Goal: Ask a question: Seek information or help from site administrators or community

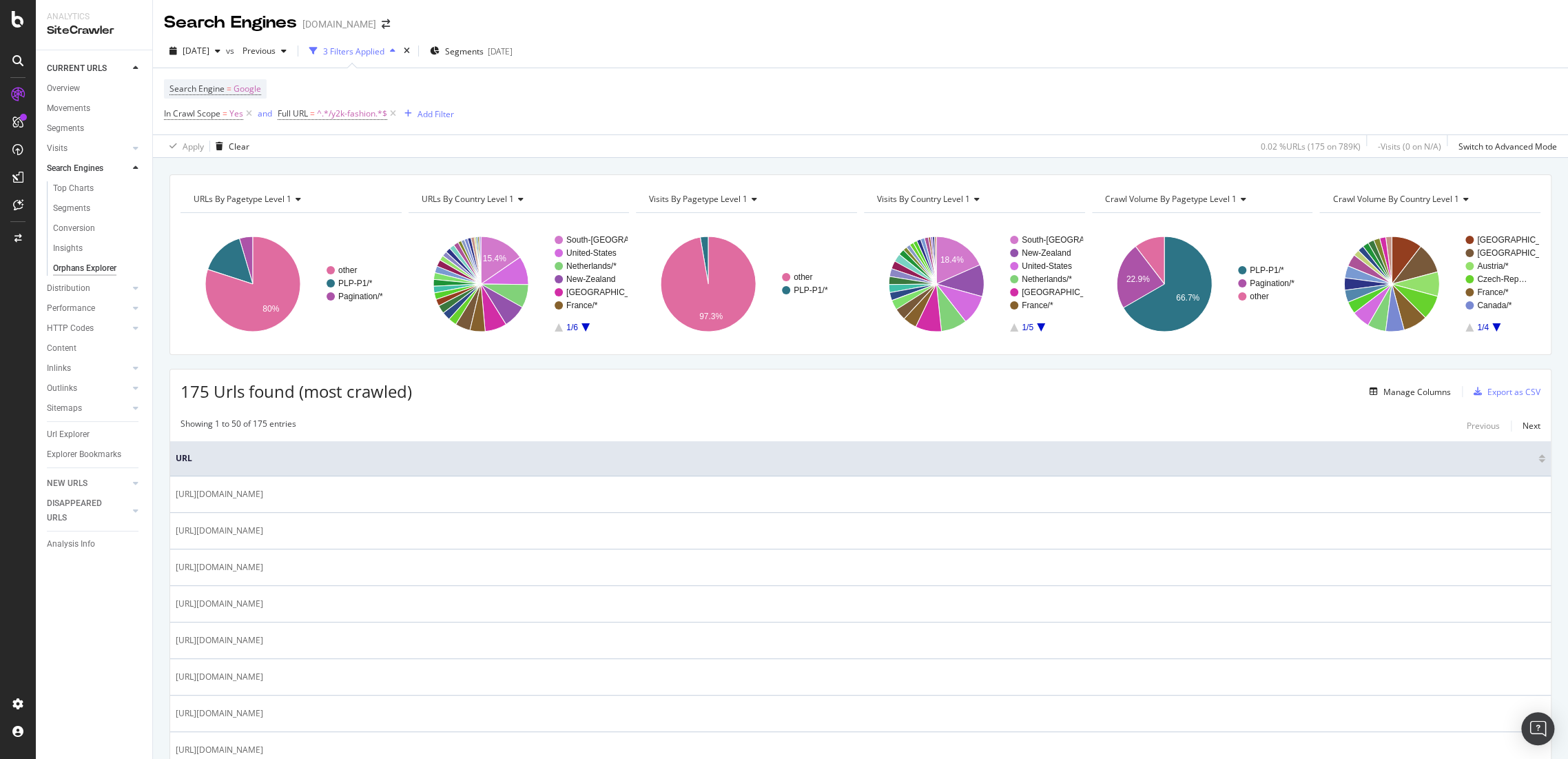
scroll to position [348, 0]
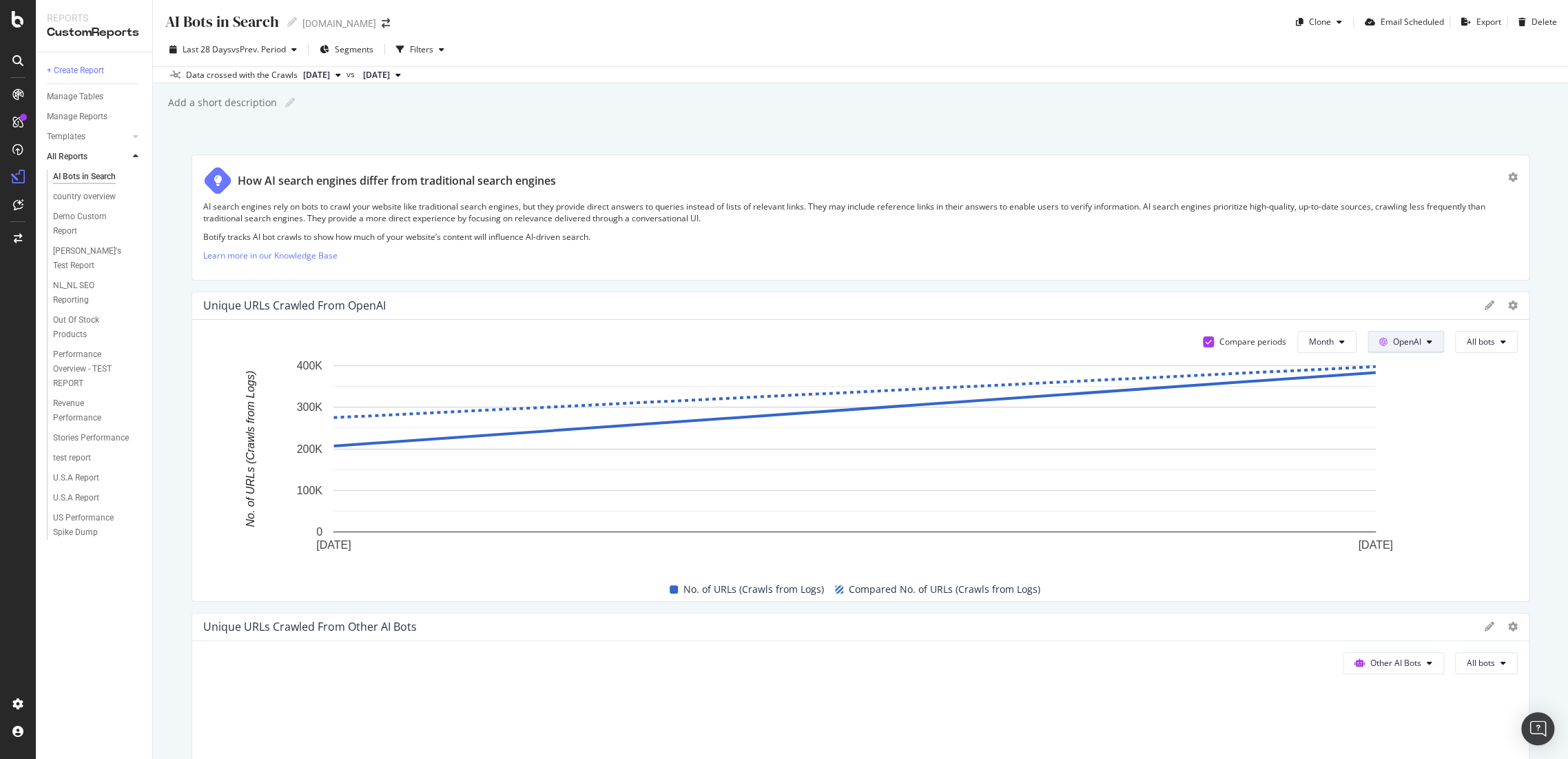
click at [1379, 339] on icon at bounding box center [1383, 342] width 8 height 8
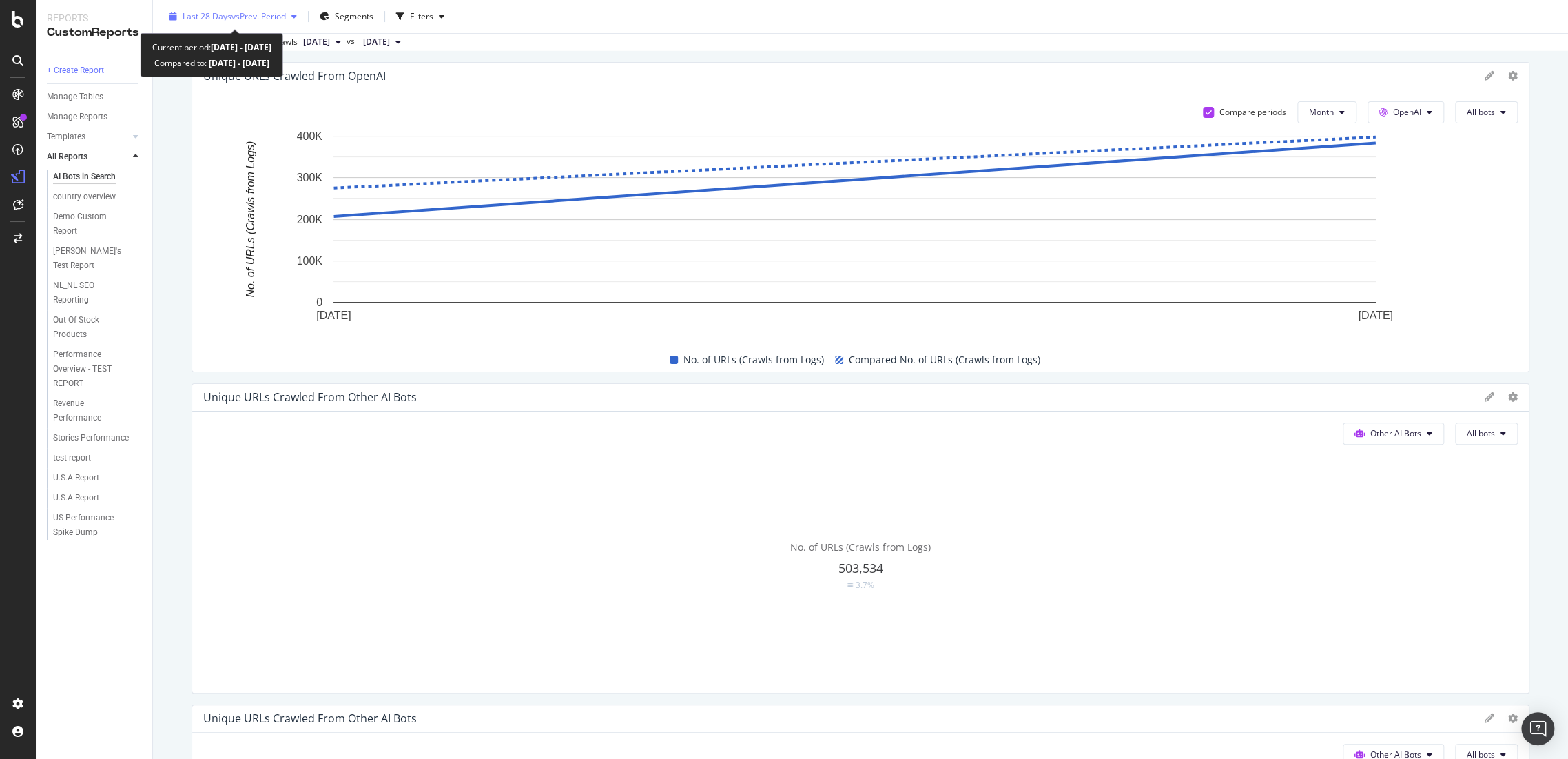
click at [236, 19] on span "vs Prev. Period" at bounding box center [258, 16] width 54 height 11
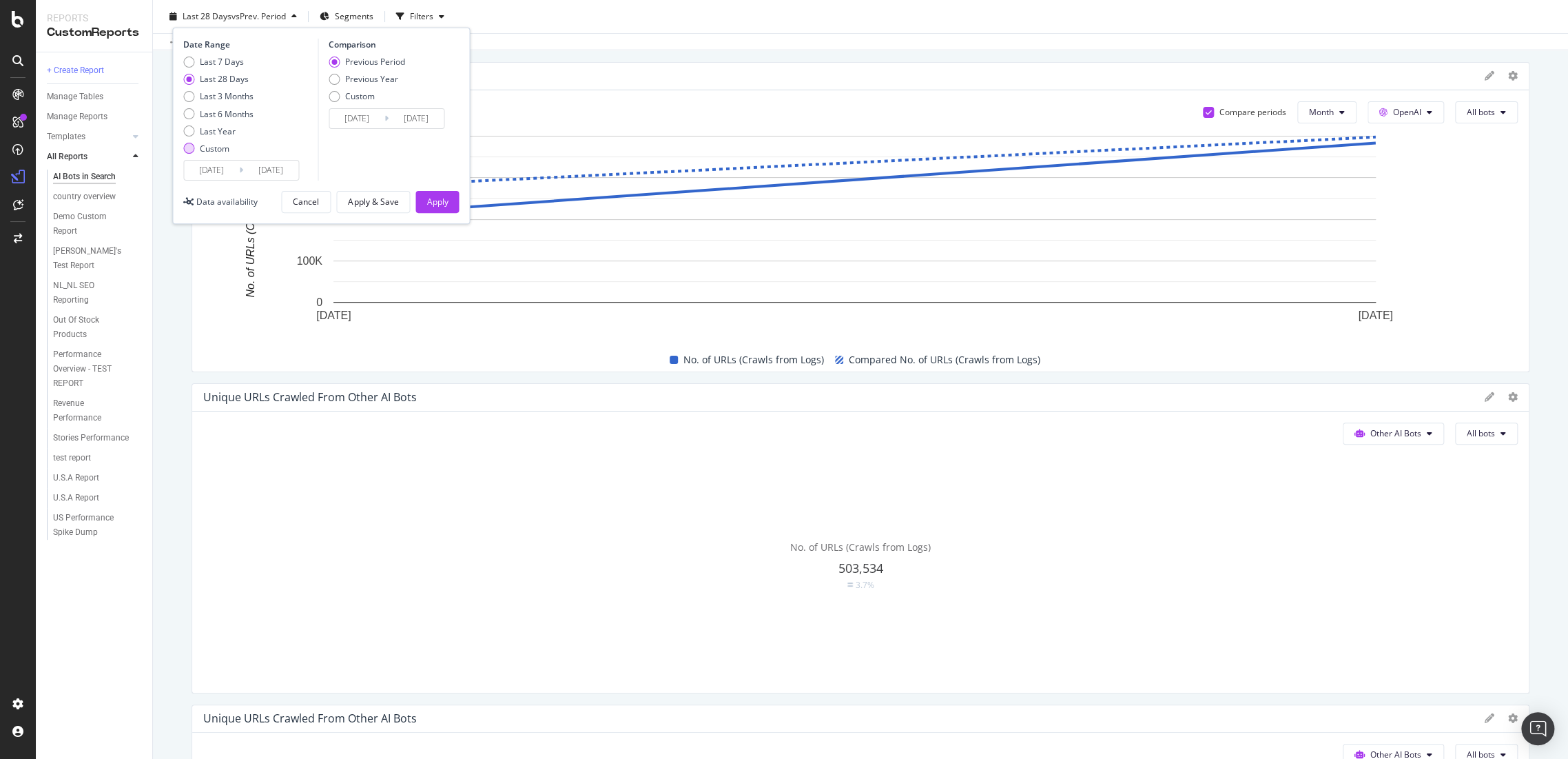
click at [186, 143] on div "Custom" at bounding box center [189, 148] width 11 height 11
click at [207, 168] on input "[DATE]" at bounding box center [212, 170] width 55 height 19
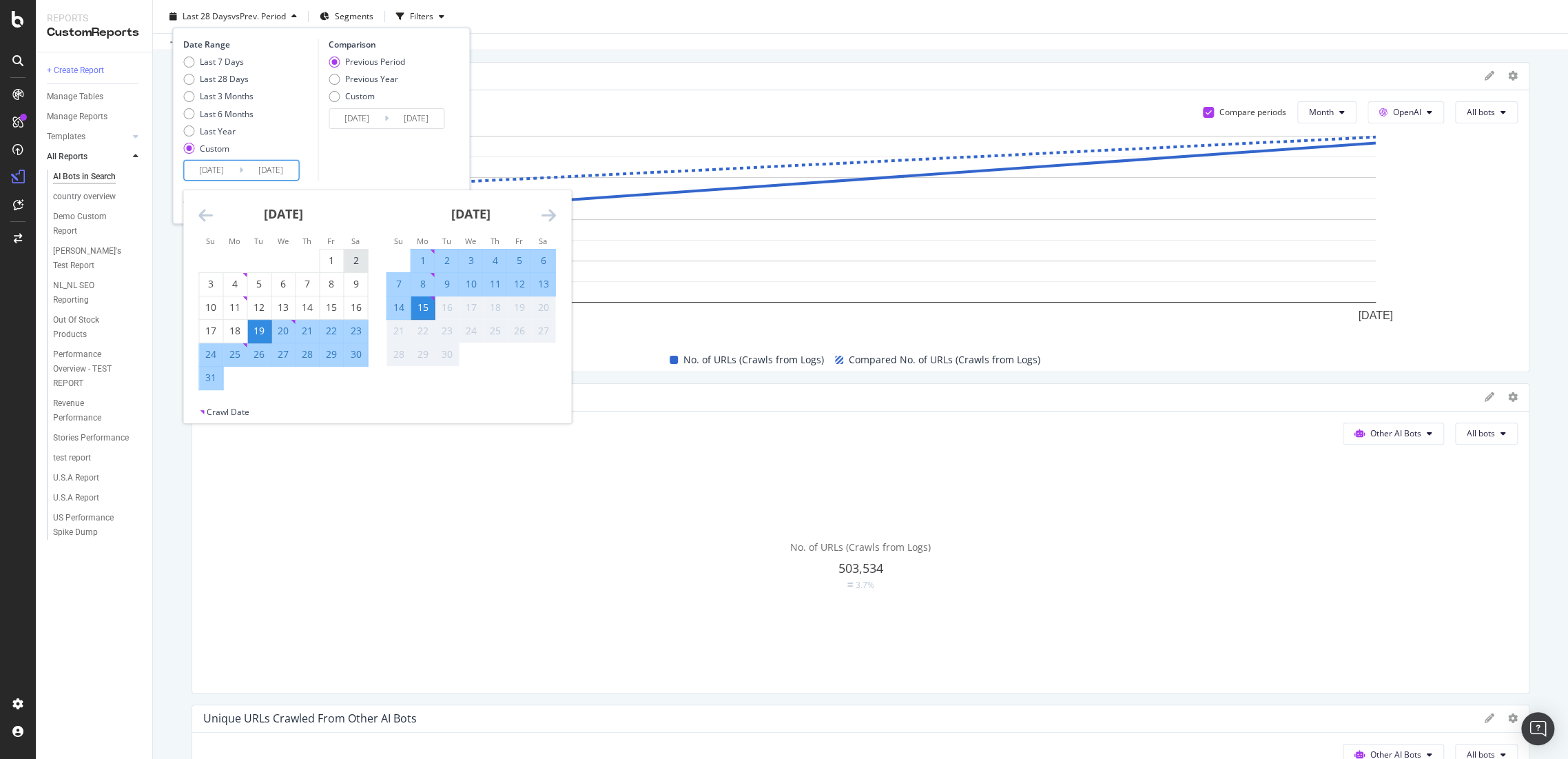
click at [345, 258] on div "2" at bounding box center [355, 261] width 24 height 14
type input "2025/08/02"
type input "2025/06/18"
type input "[DATE]"
click at [335, 258] on div "1" at bounding box center [331, 261] width 24 height 14
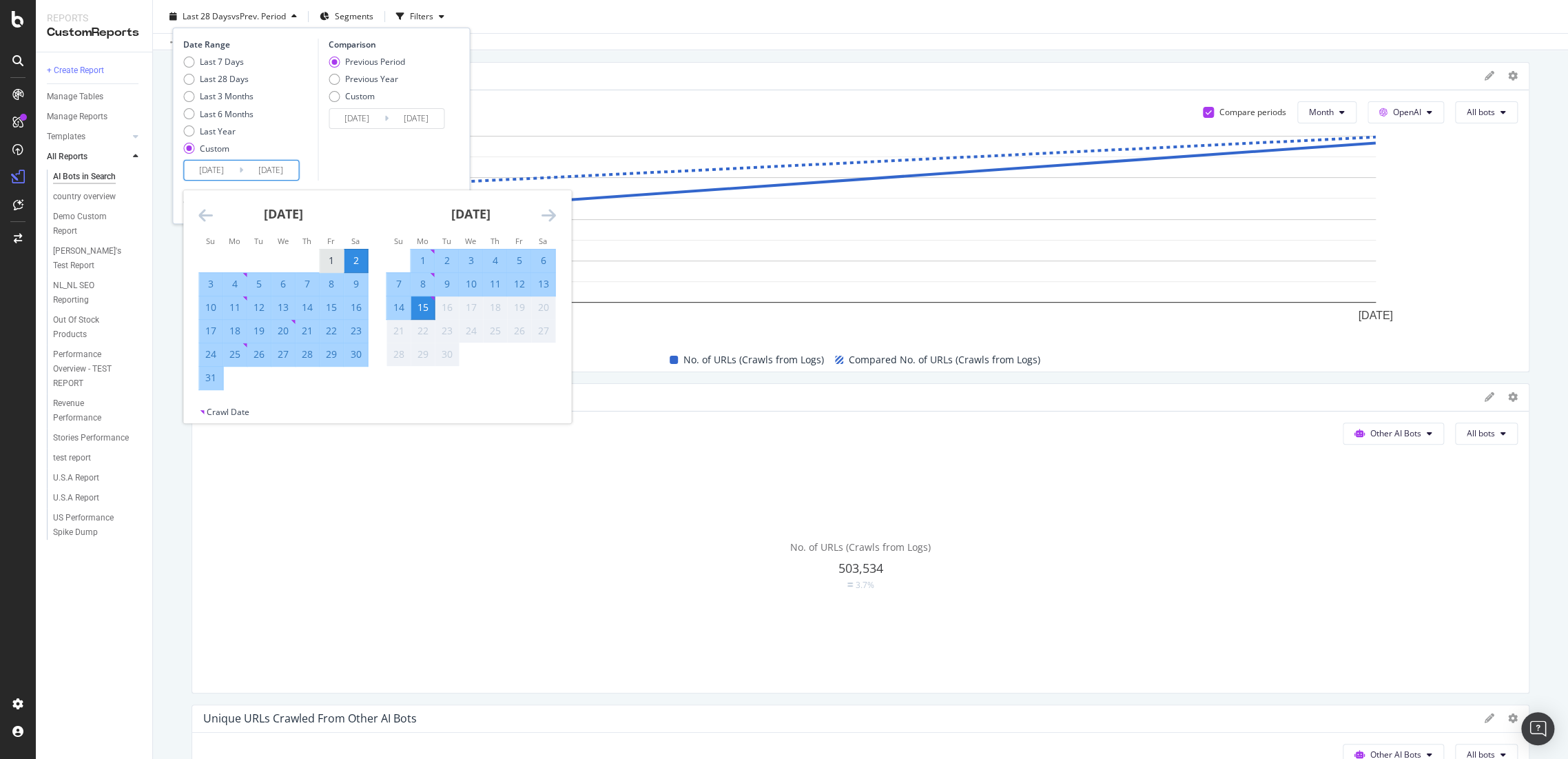
type input "[DATE]"
type input "2025/06/16"
type input "[DATE]"
click at [335, 258] on div "1" at bounding box center [331, 261] width 24 height 14
type input "[DATE]"
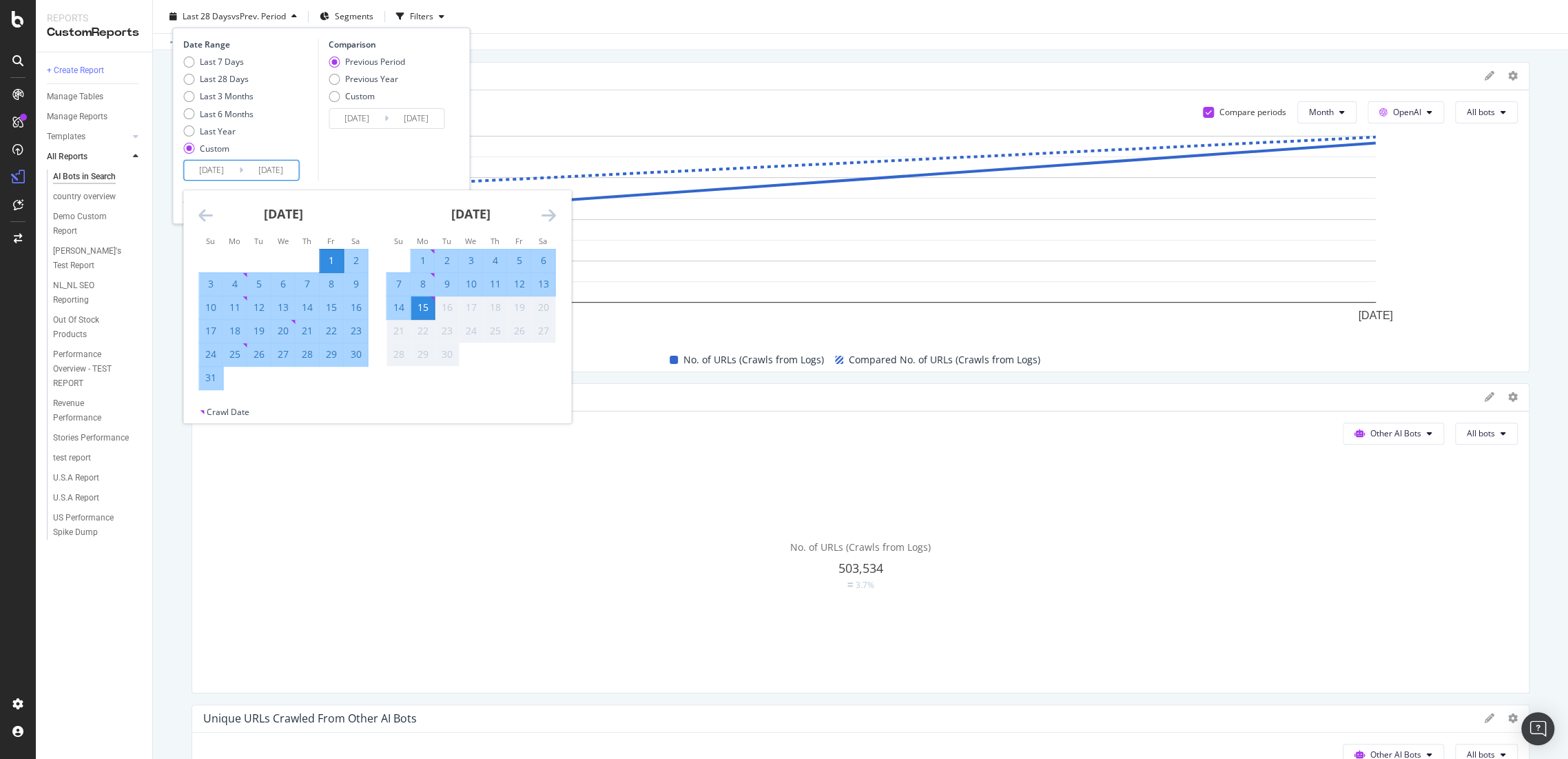
type input "[DATE]"
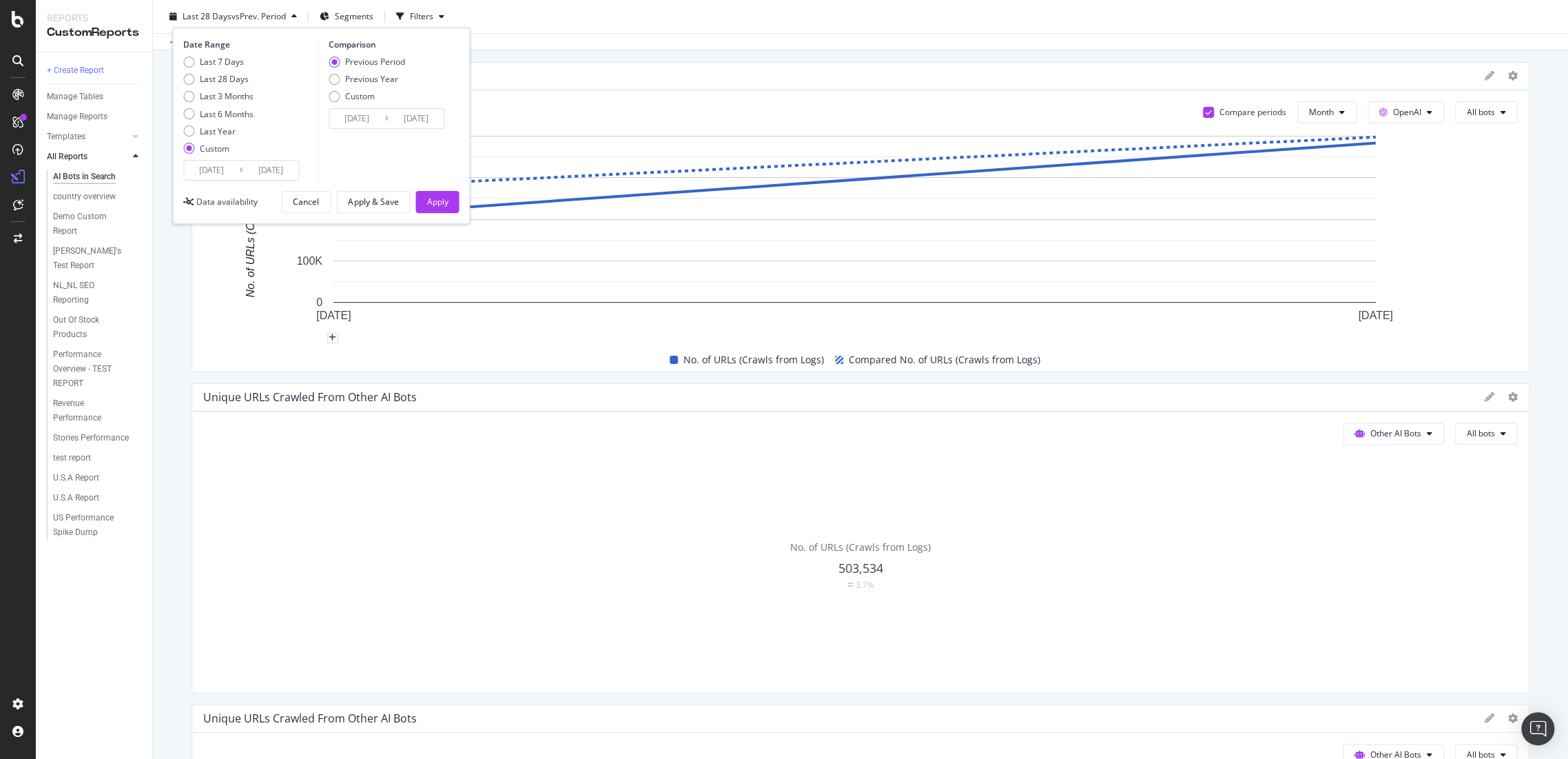
click at [258, 168] on input "[DATE]" at bounding box center [271, 170] width 55 height 19
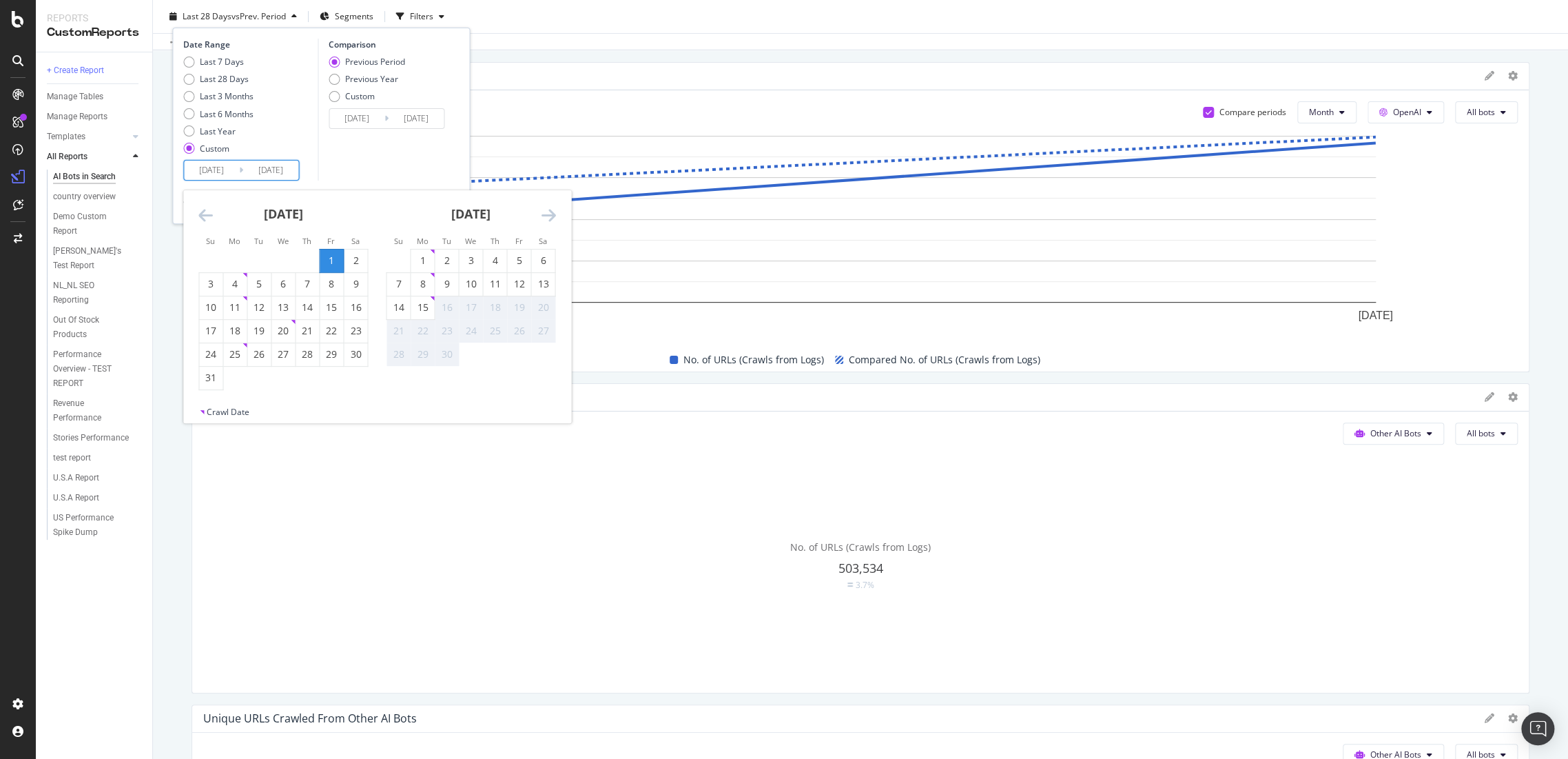
click at [208, 177] on input "[DATE]" at bounding box center [212, 170] width 55 height 19
click at [334, 259] on div "1" at bounding box center [331, 261] width 24 height 14
click at [221, 379] on div "31" at bounding box center [211, 378] width 24 height 14
type input "[DATE]"
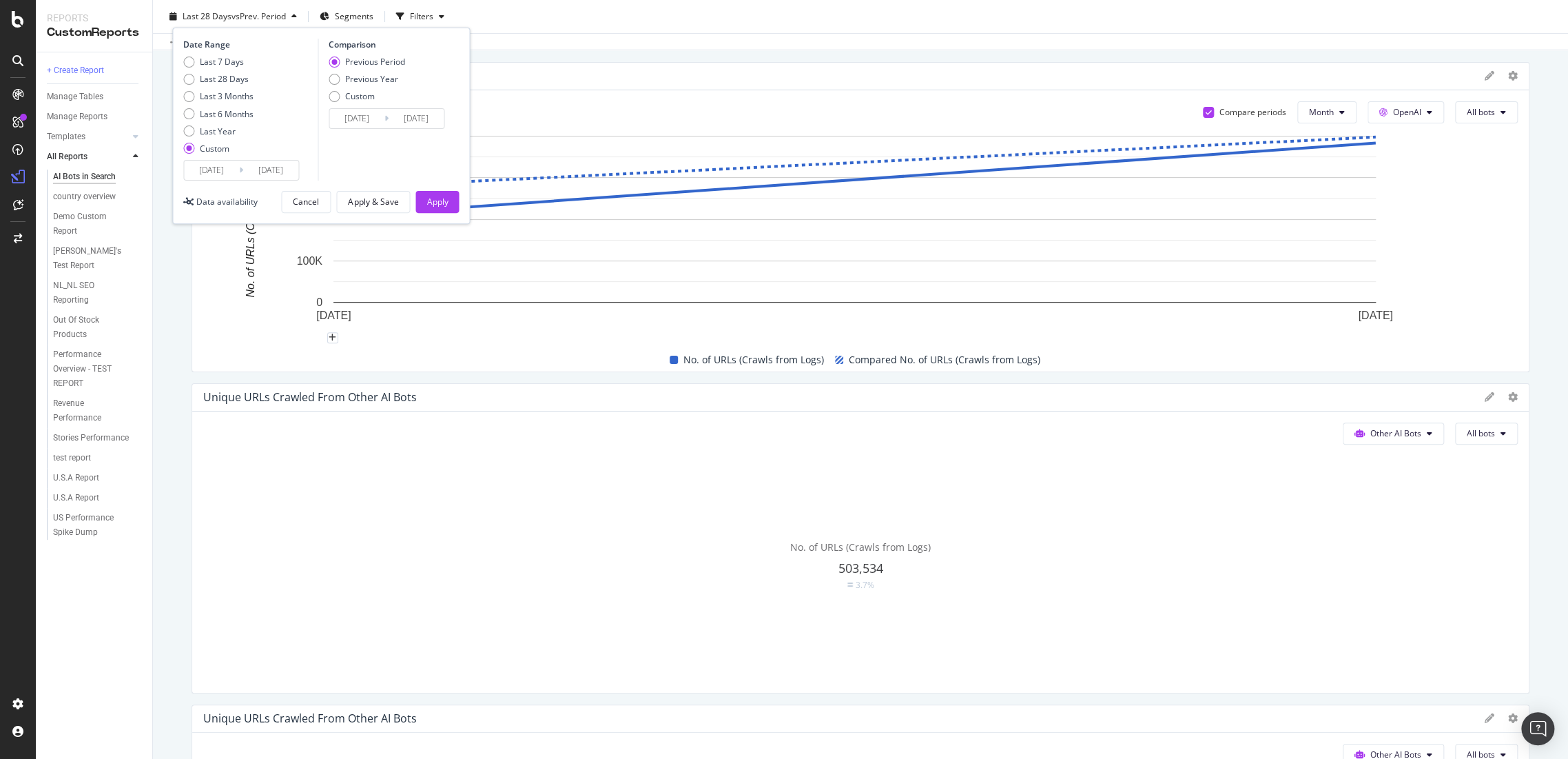
click at [403, 122] on input "[DATE]" at bounding box center [416, 118] width 55 height 19
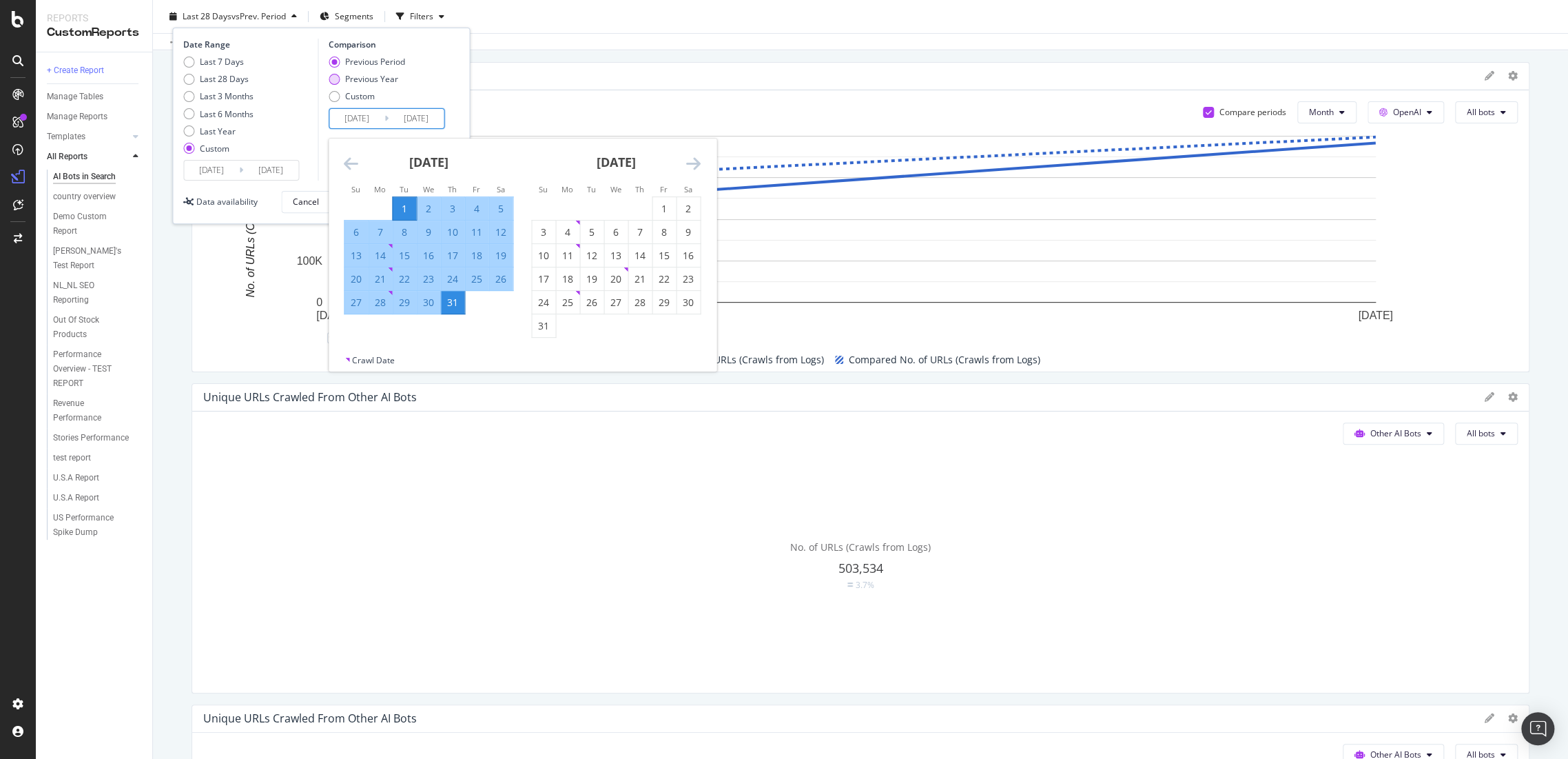
click at [335, 79] on div "Previous Year" at bounding box center [334, 79] width 11 height 11
type input "2024/08/02"
type input "2024/09/01"
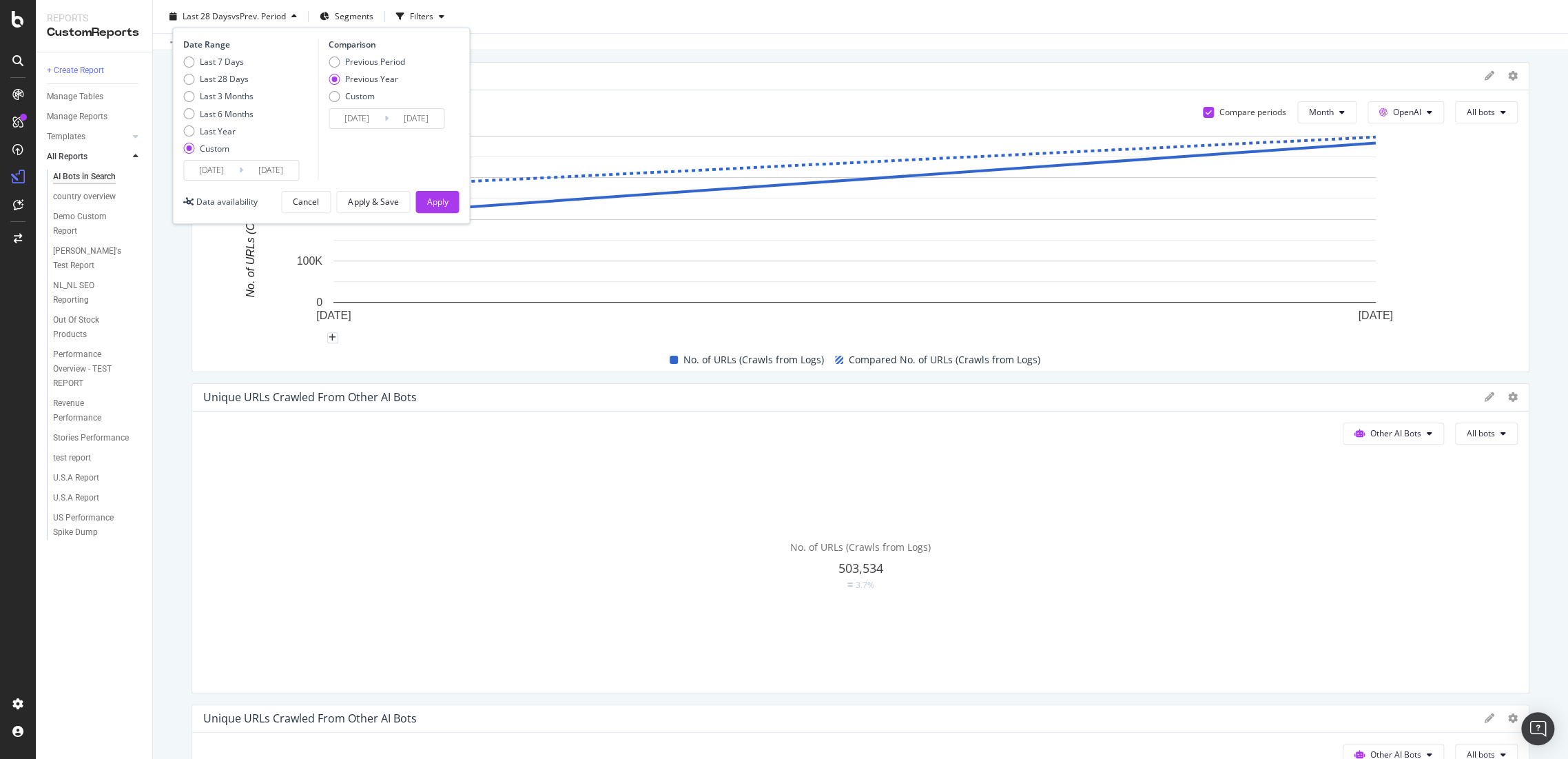
click at [348, 106] on div "Previous Period Previous Year Custom" at bounding box center [367, 82] width 76 height 52
click at [354, 116] on input "2024/08/02" at bounding box center [357, 118] width 55 height 19
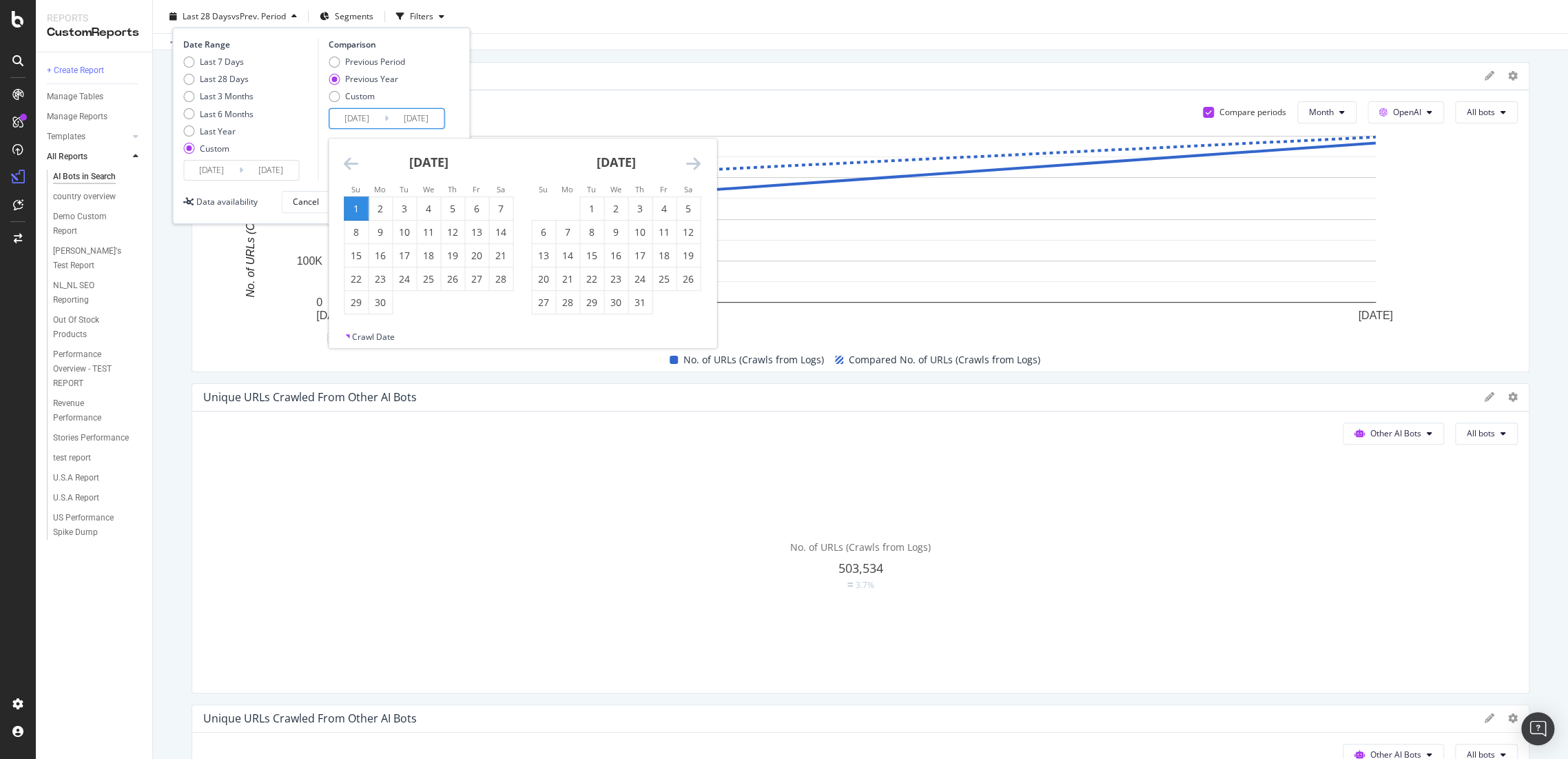
click at [352, 157] on icon "Move backward to switch to the previous month." at bounding box center [351, 164] width 15 height 17
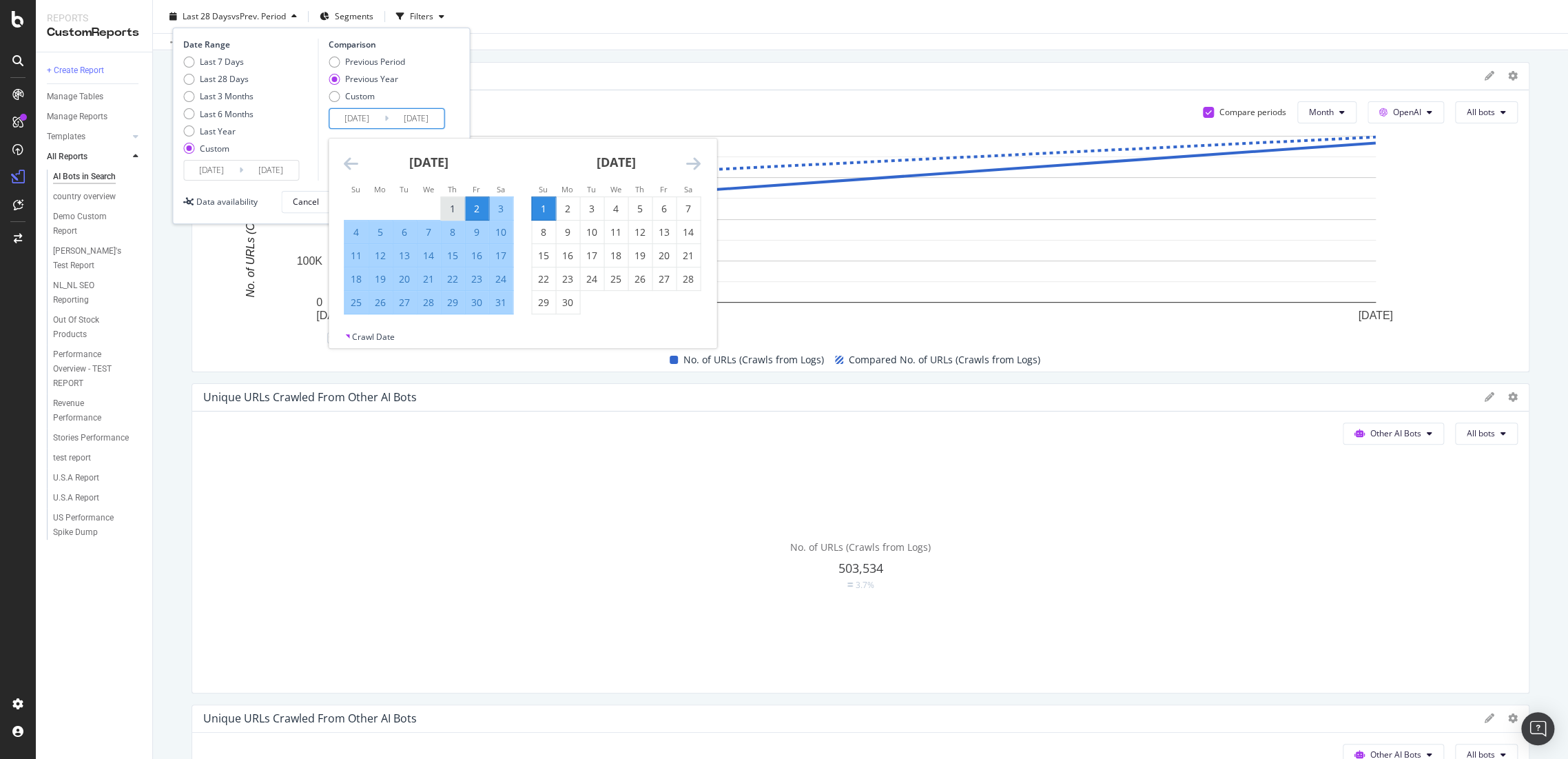
click at [457, 212] on div "1" at bounding box center [452, 209] width 24 height 14
type input "2024/08/01"
click at [502, 305] on div "31" at bounding box center [501, 303] width 24 height 14
type input "2024/08/31"
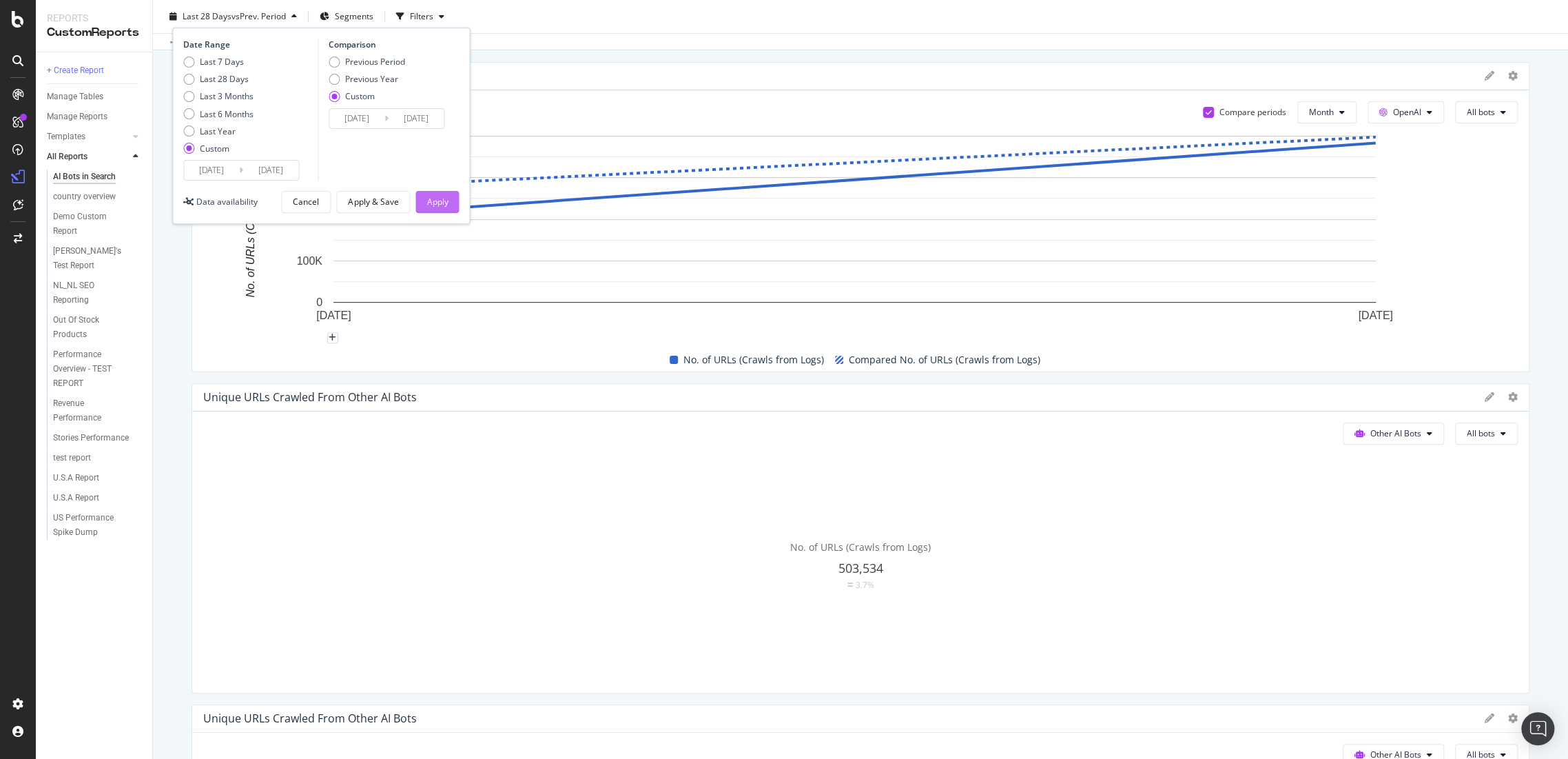
click at [436, 206] on div "Apply" at bounding box center [437, 201] width 21 height 11
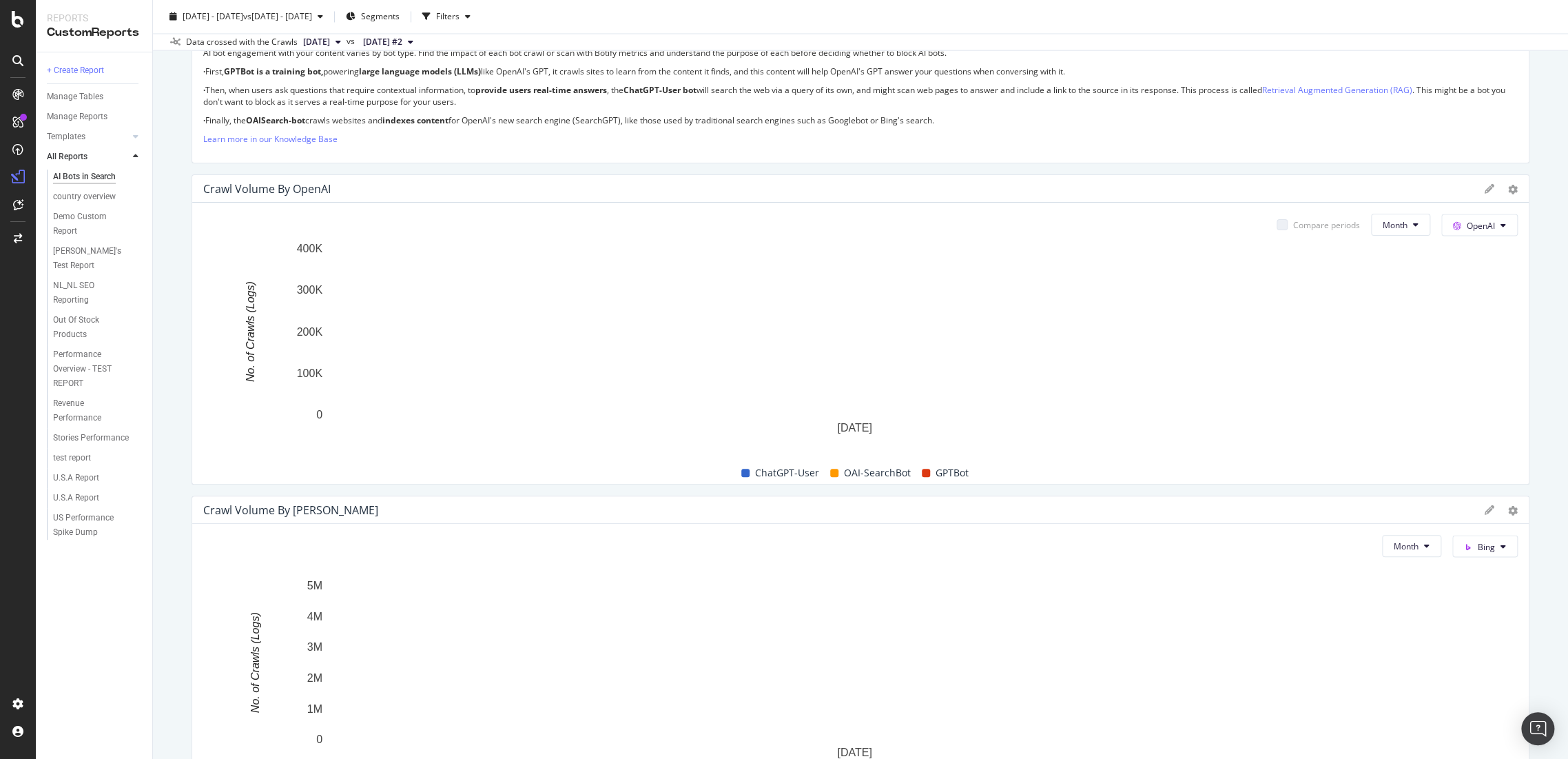
scroll to position [1608, 0]
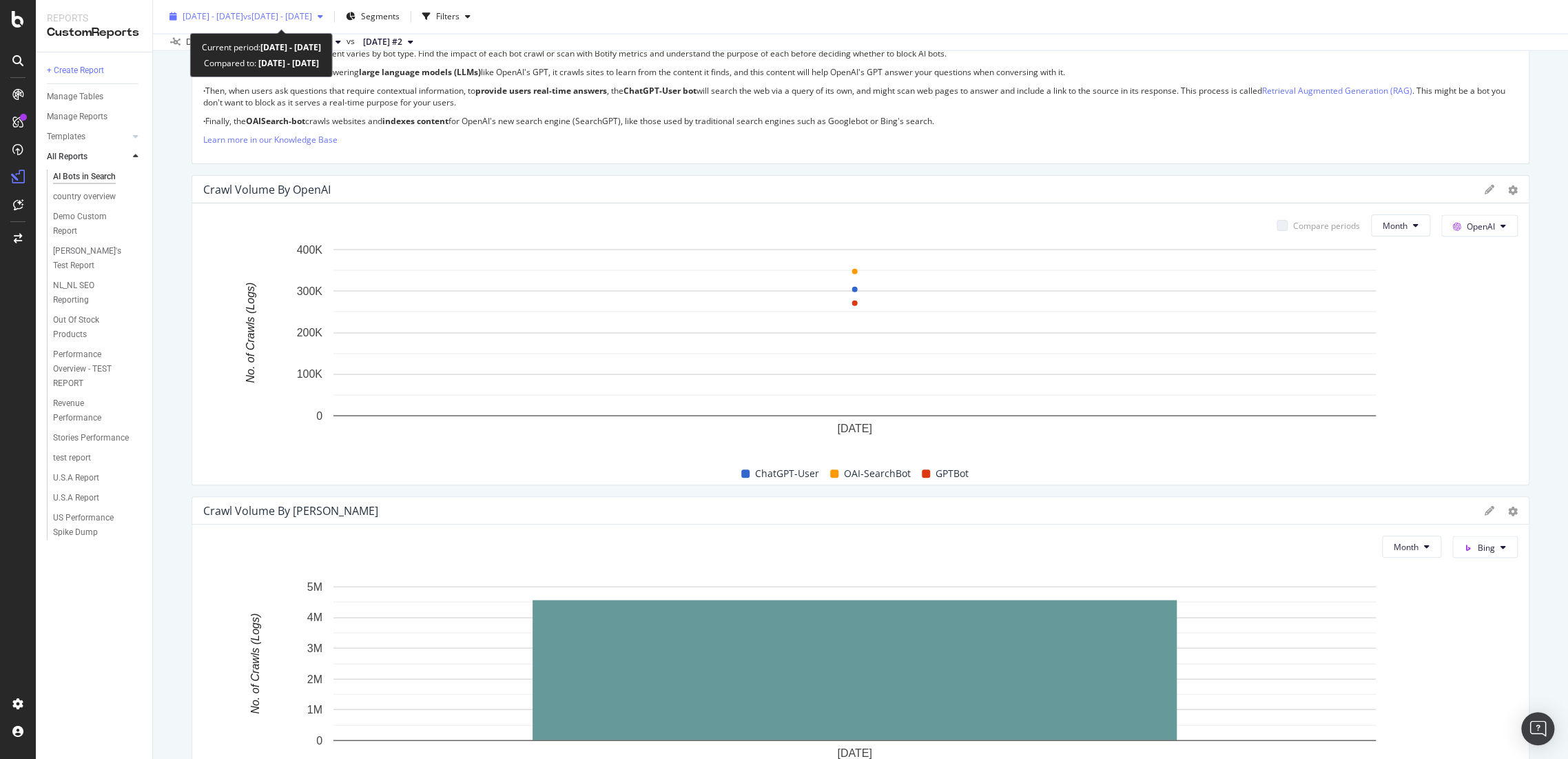
click at [243, 12] on span "[DATE] - [DATE]" at bounding box center [212, 16] width 60 height 11
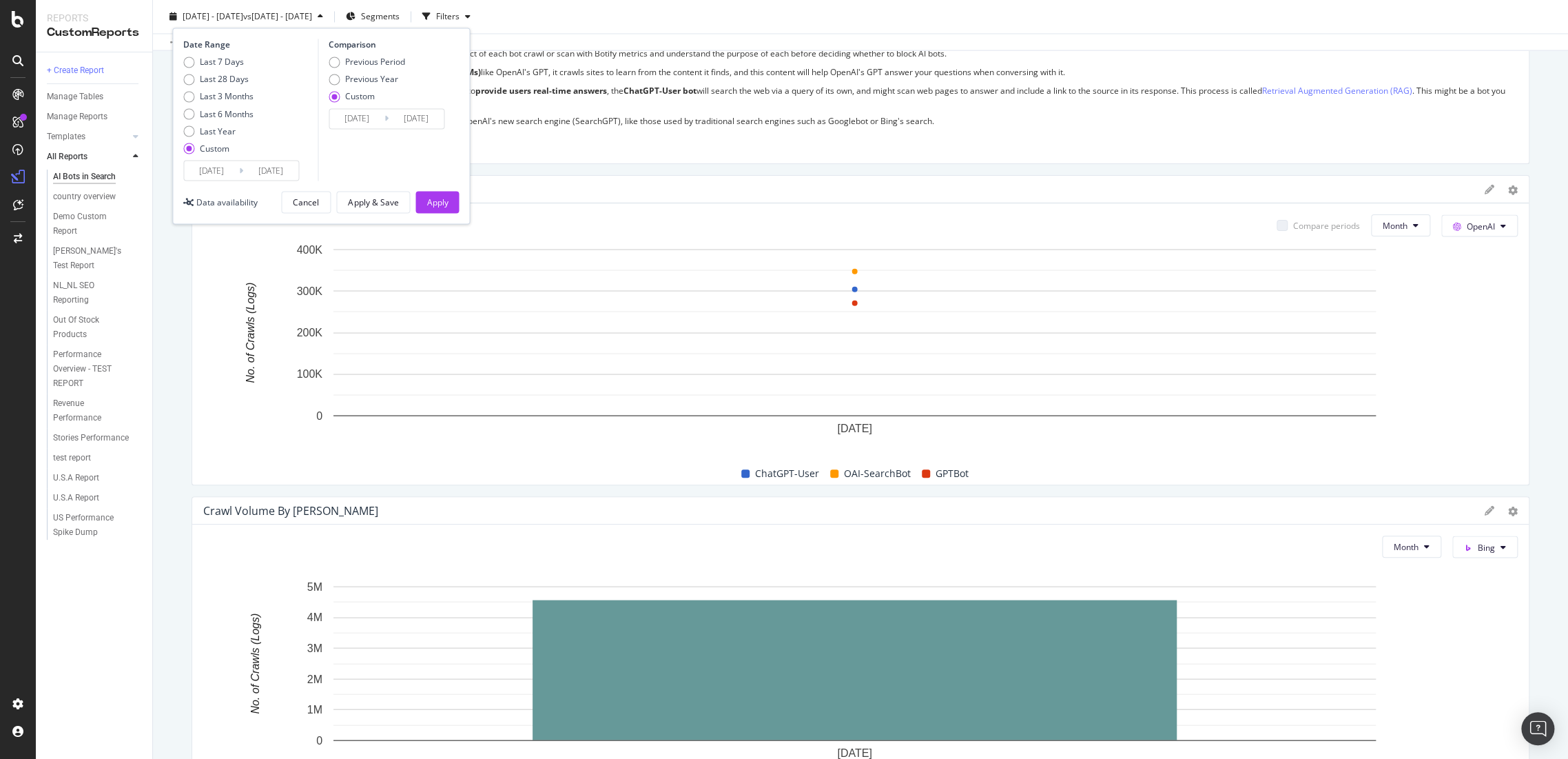
click at [224, 170] on input "[DATE]" at bounding box center [212, 170] width 55 height 19
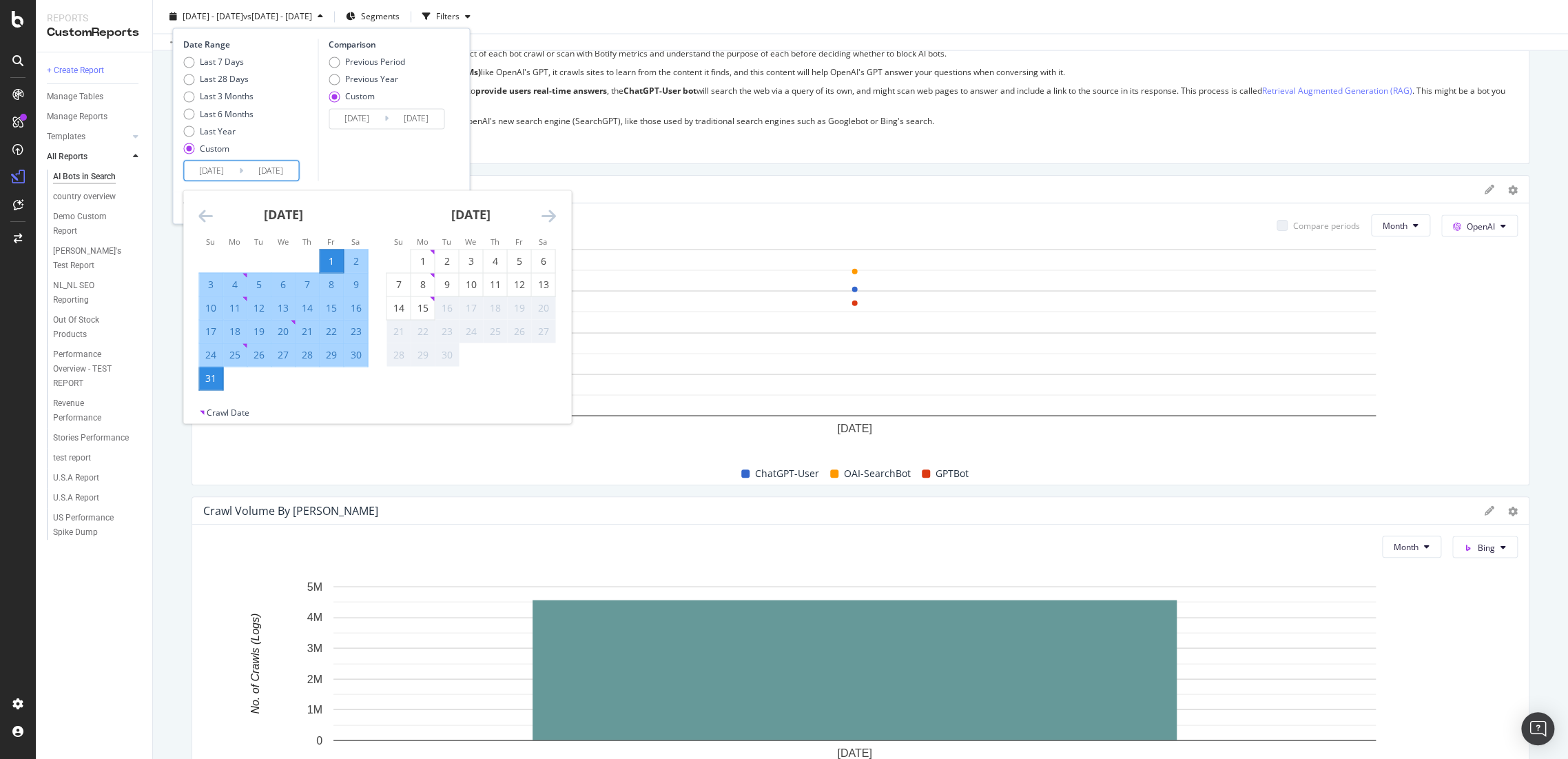
click at [209, 216] on icon "Move backward to switch to the previous month." at bounding box center [206, 216] width 15 height 17
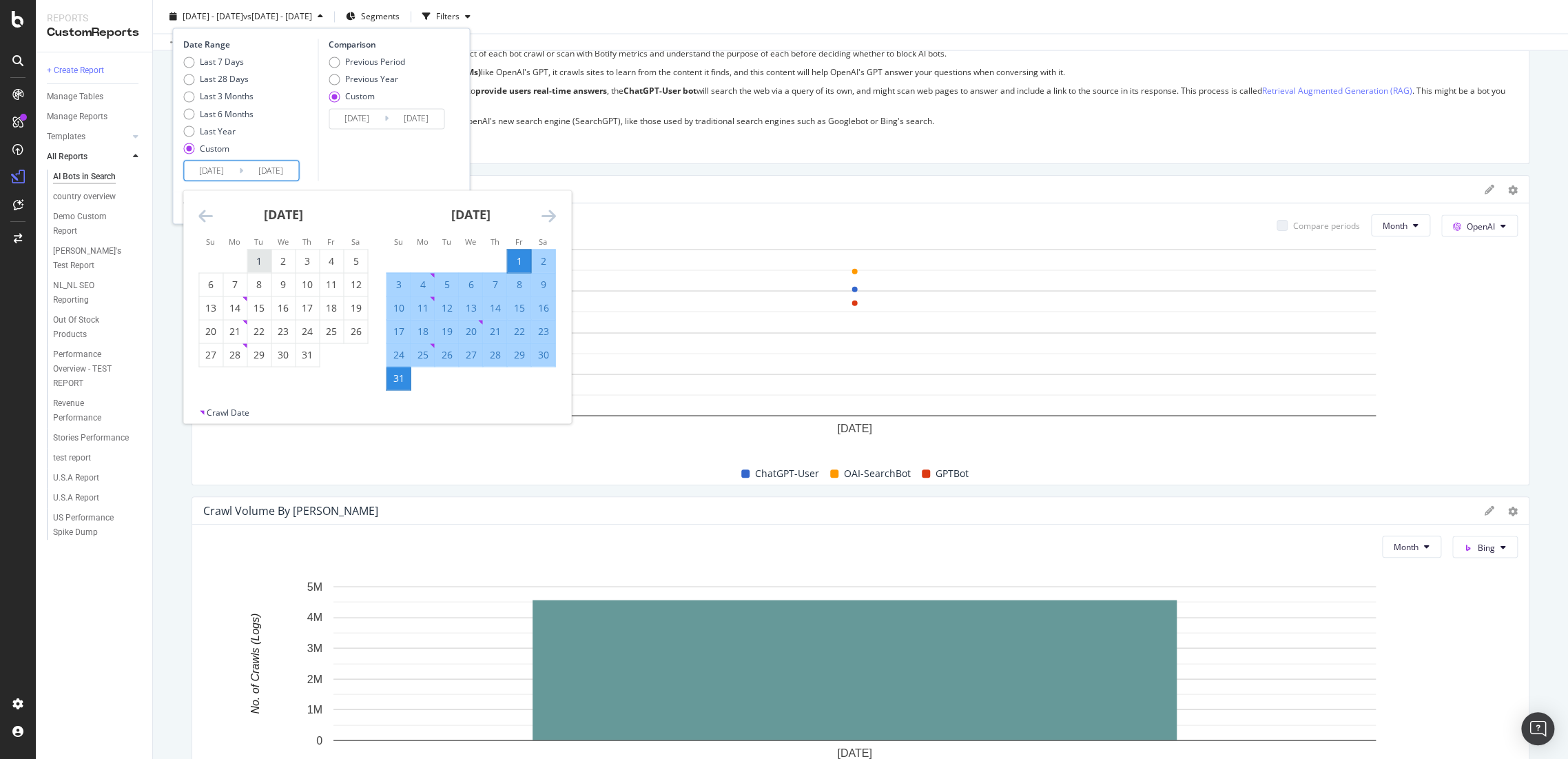
click at [249, 255] on div "1" at bounding box center [259, 261] width 24 height 14
type input "[DATE]"
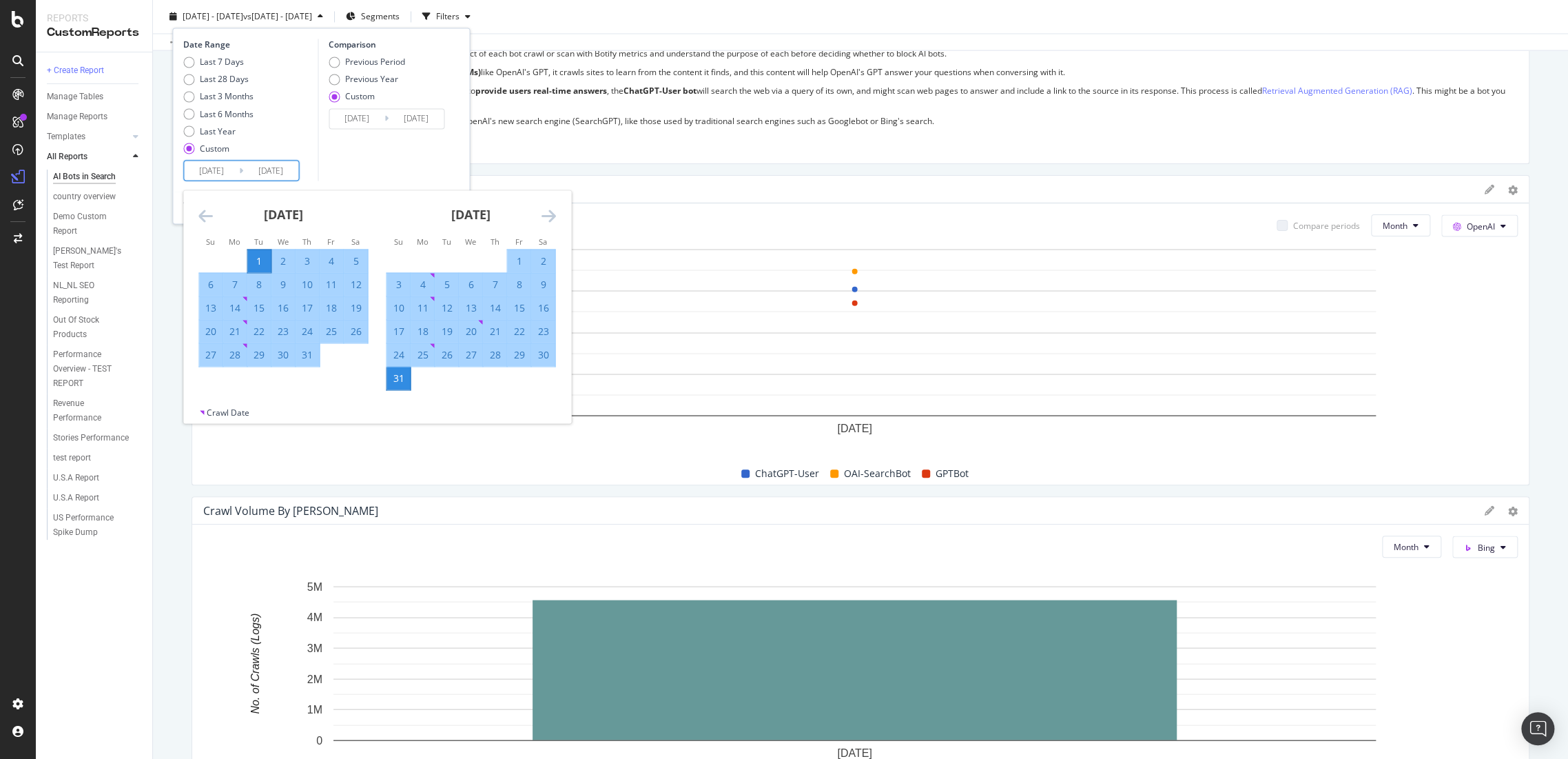
click at [306, 365] on div "31" at bounding box center [307, 355] width 24 height 23
type input "[DATE]"
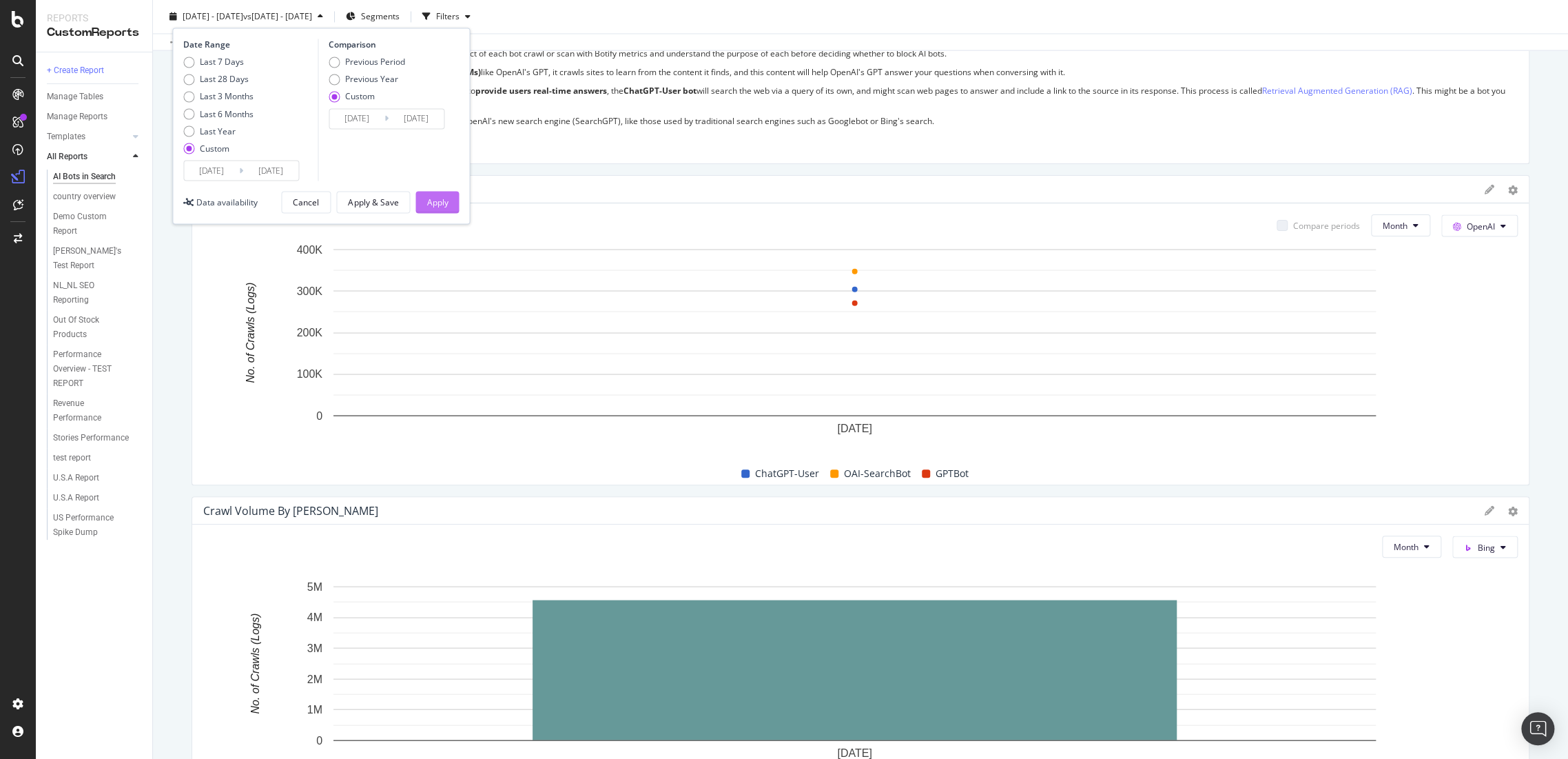
click at [429, 198] on div "Apply" at bounding box center [437, 201] width 21 height 11
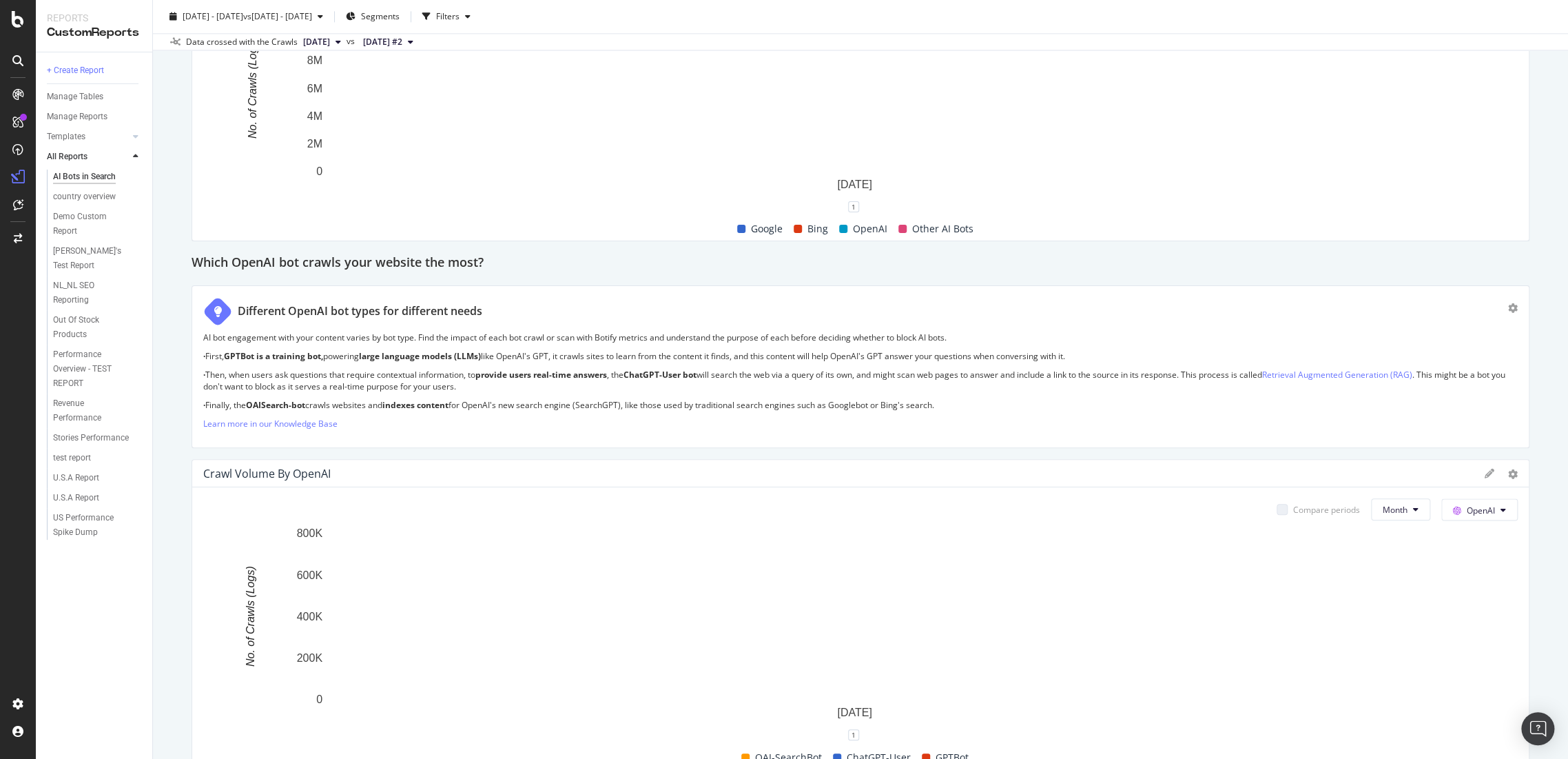
scroll to position [1455, 0]
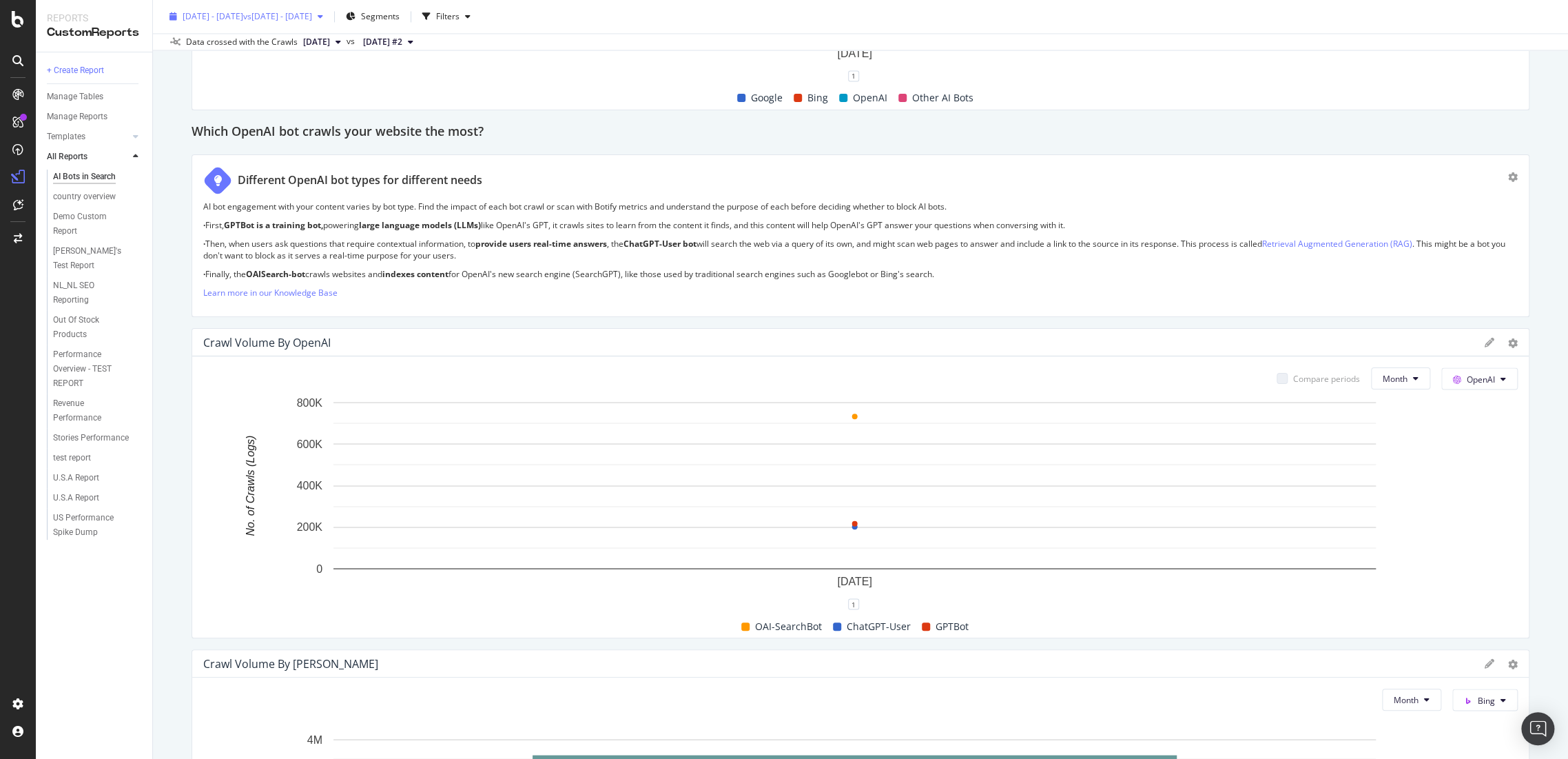
click at [270, 21] on span "vs 2024 Aug. 1st - Aug. 31st" at bounding box center [277, 16] width 69 height 11
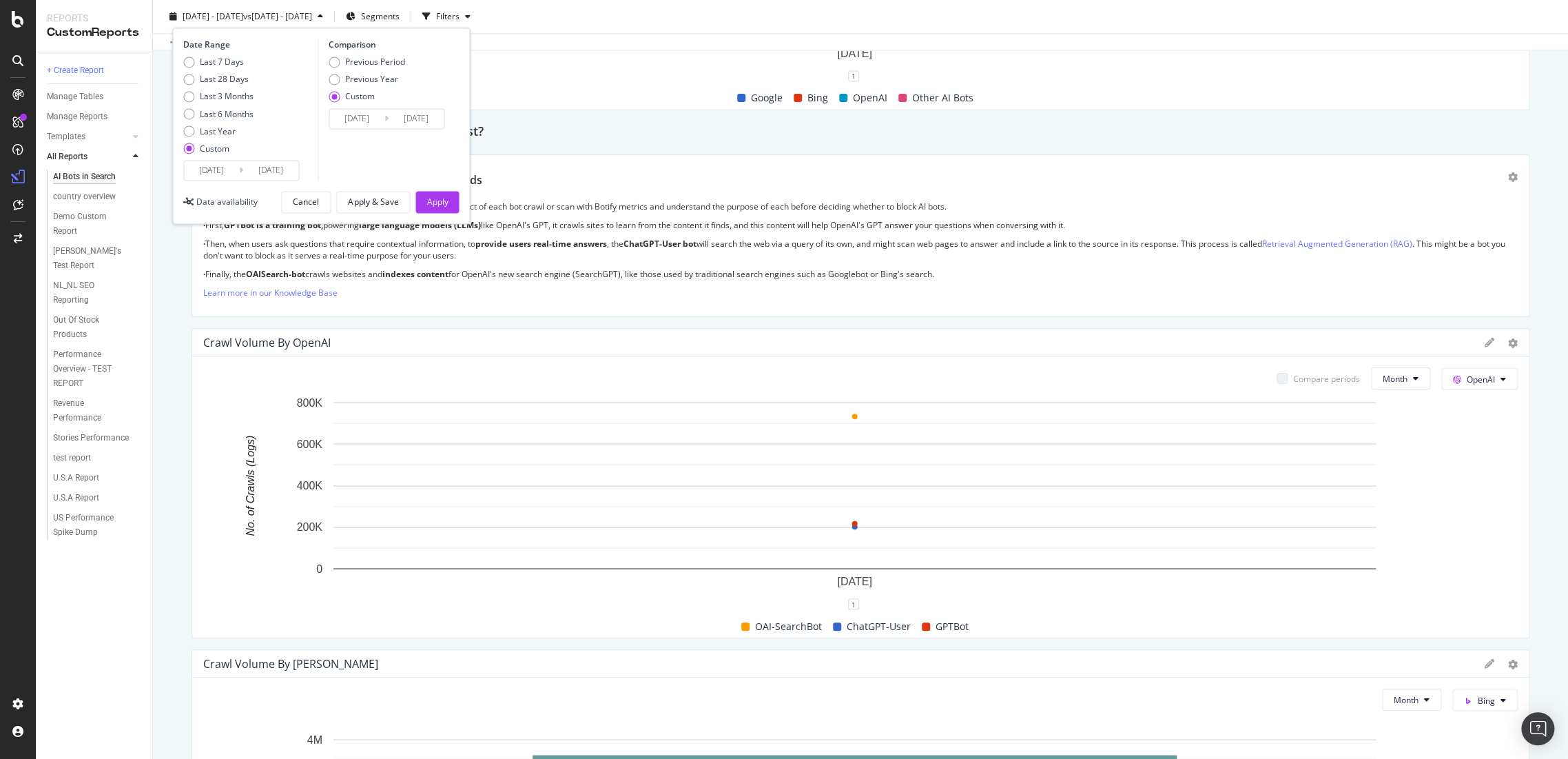
click at [230, 174] on input "[DATE]" at bounding box center [212, 170] width 55 height 19
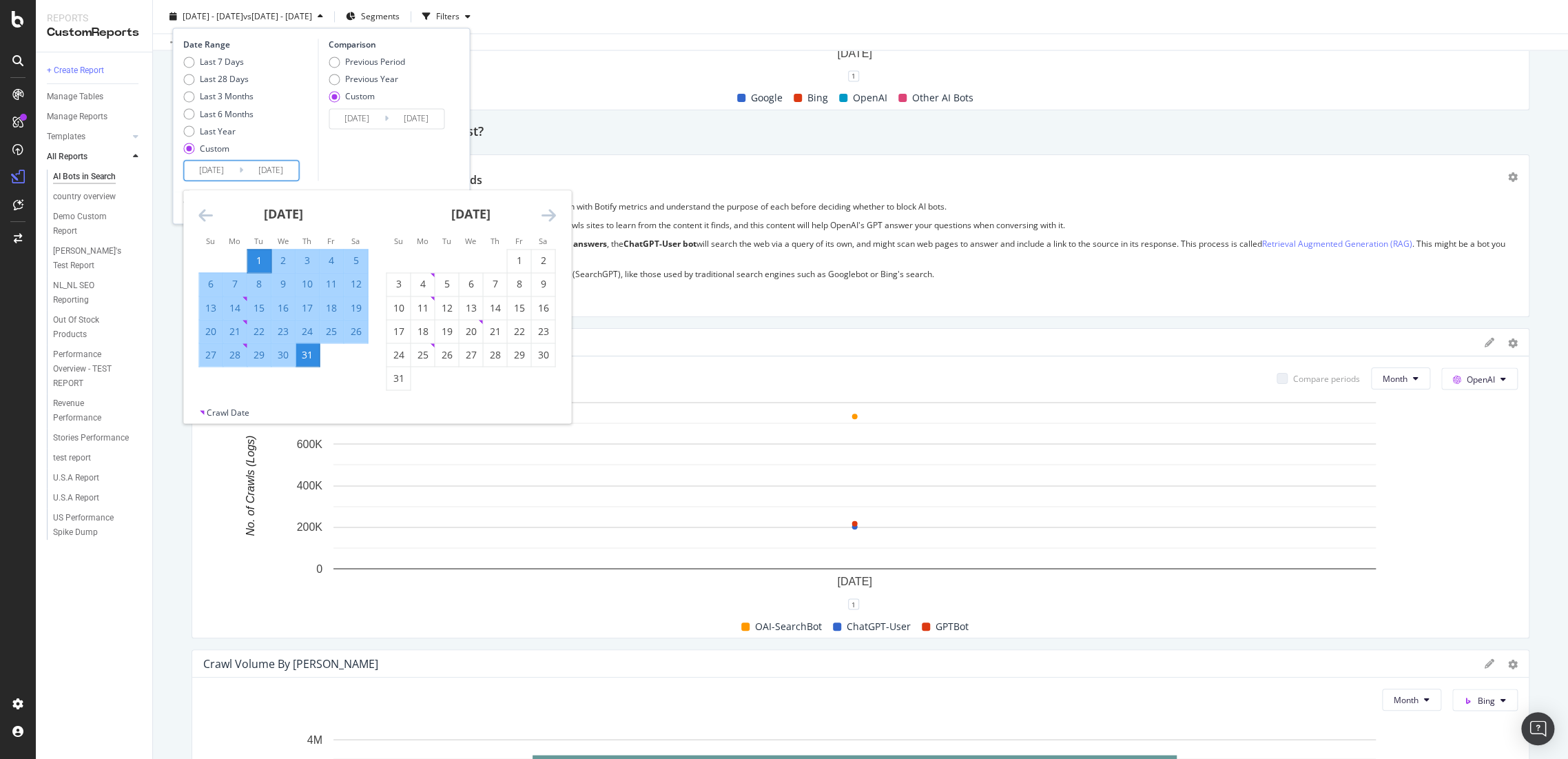
click at [199, 211] on icon "Move backward to switch to the previous month." at bounding box center [206, 216] width 15 height 17
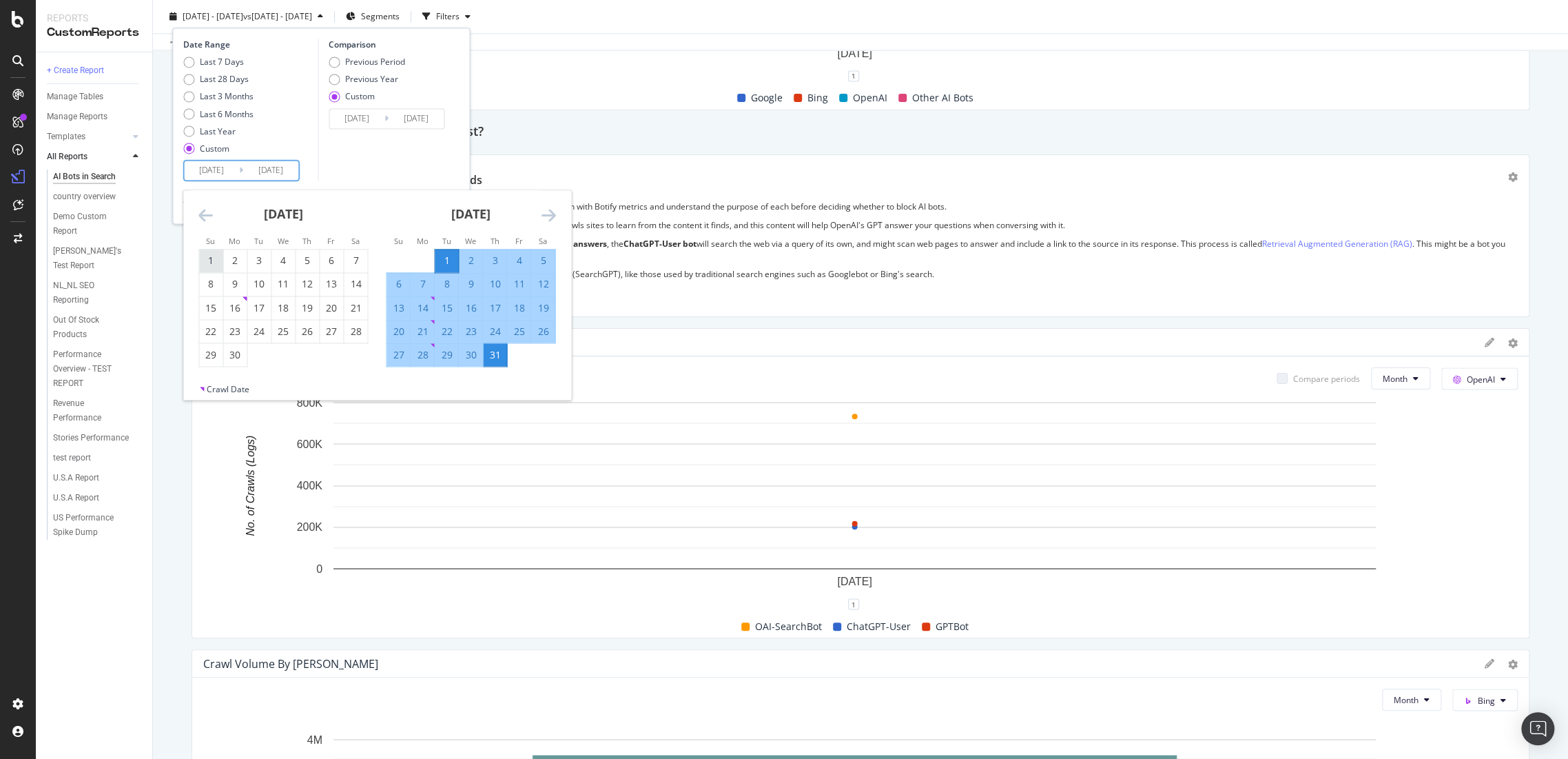
click at [215, 265] on div "1" at bounding box center [211, 261] width 24 height 14
type input "2025/06/01"
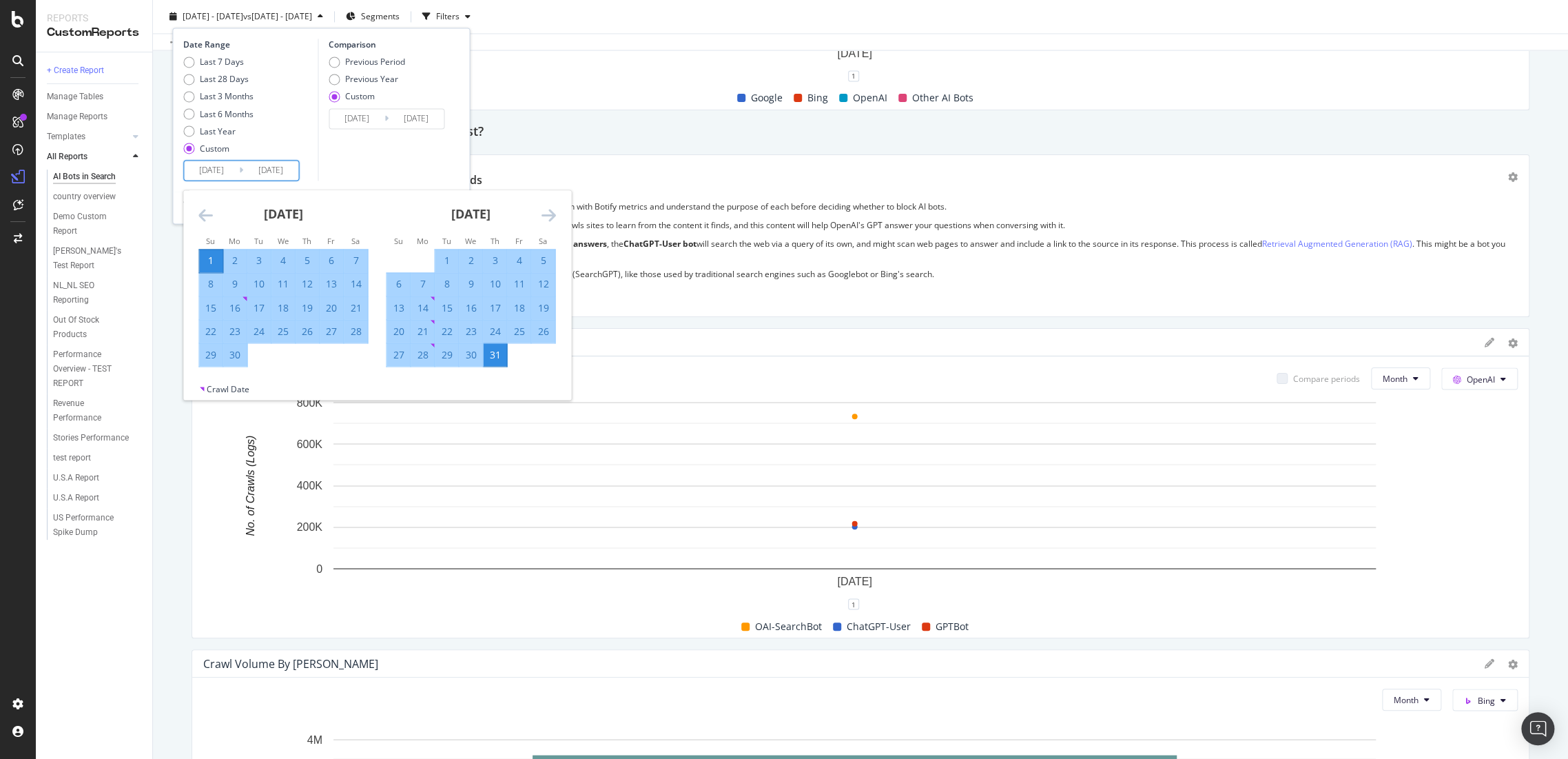
click at [241, 354] on div "30" at bounding box center [235, 354] width 24 height 14
type input "2025/06/30"
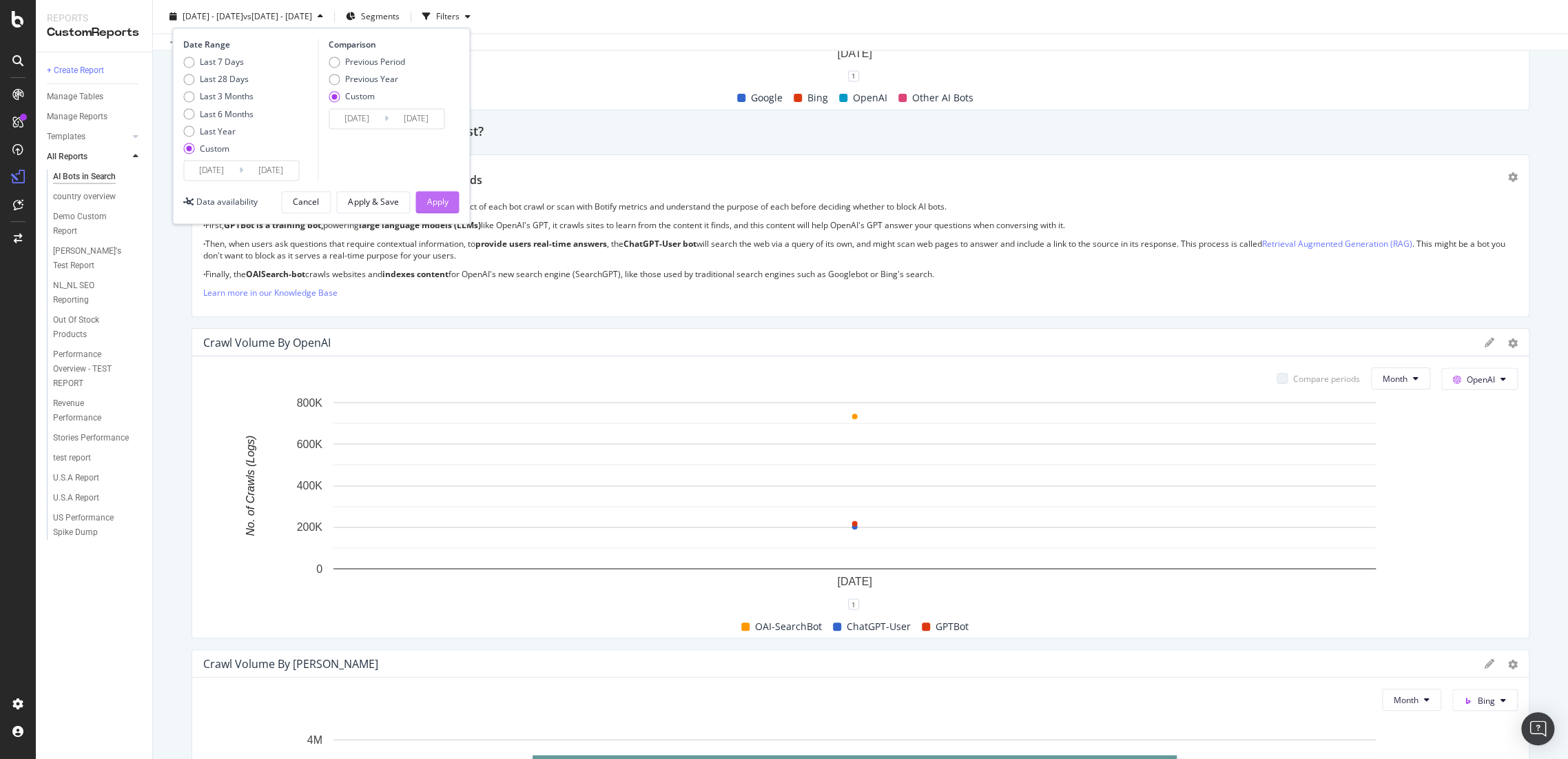
click at [423, 203] on button "Apply" at bounding box center [437, 202] width 44 height 22
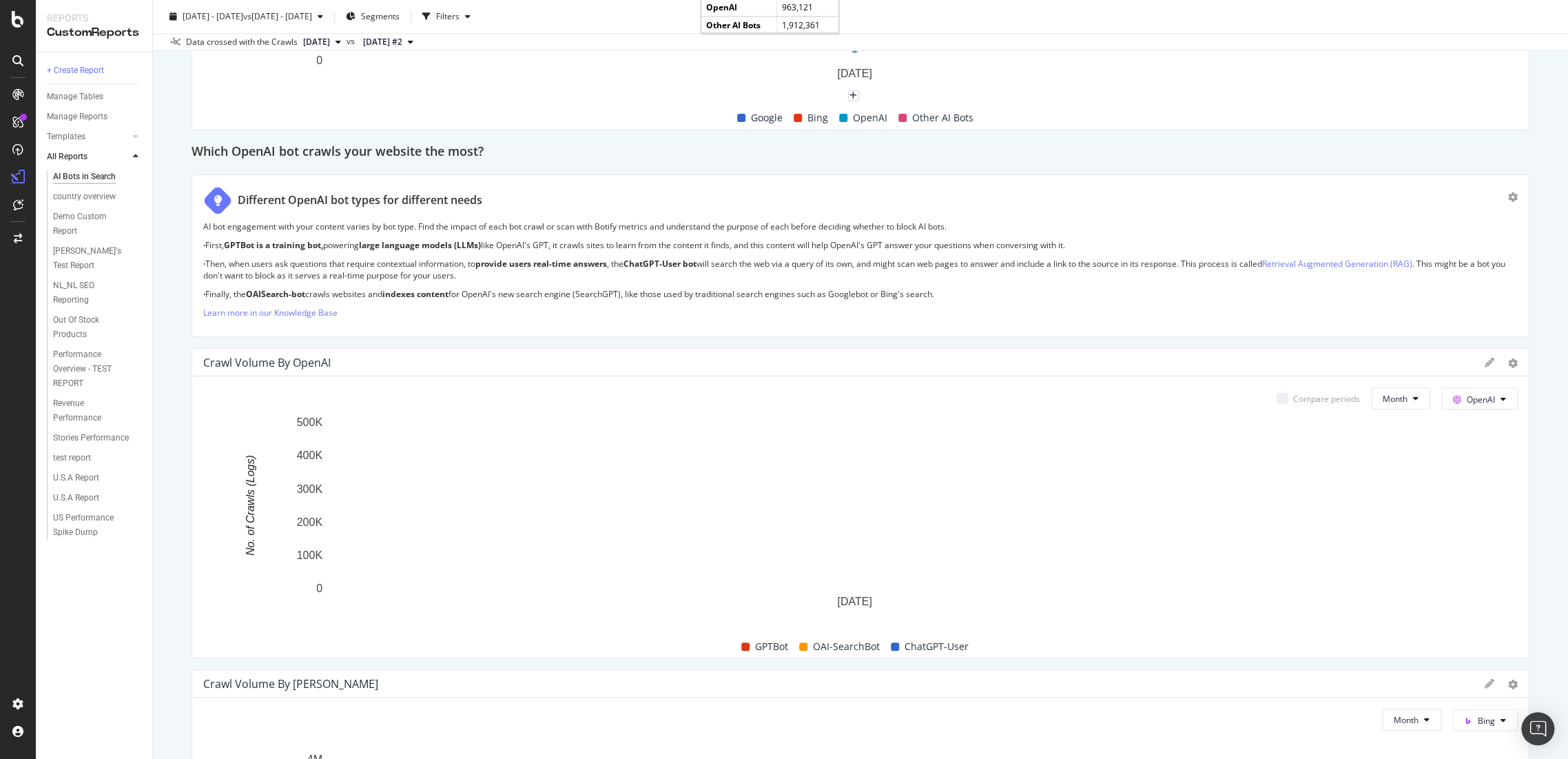
scroll to position [1532, 0]
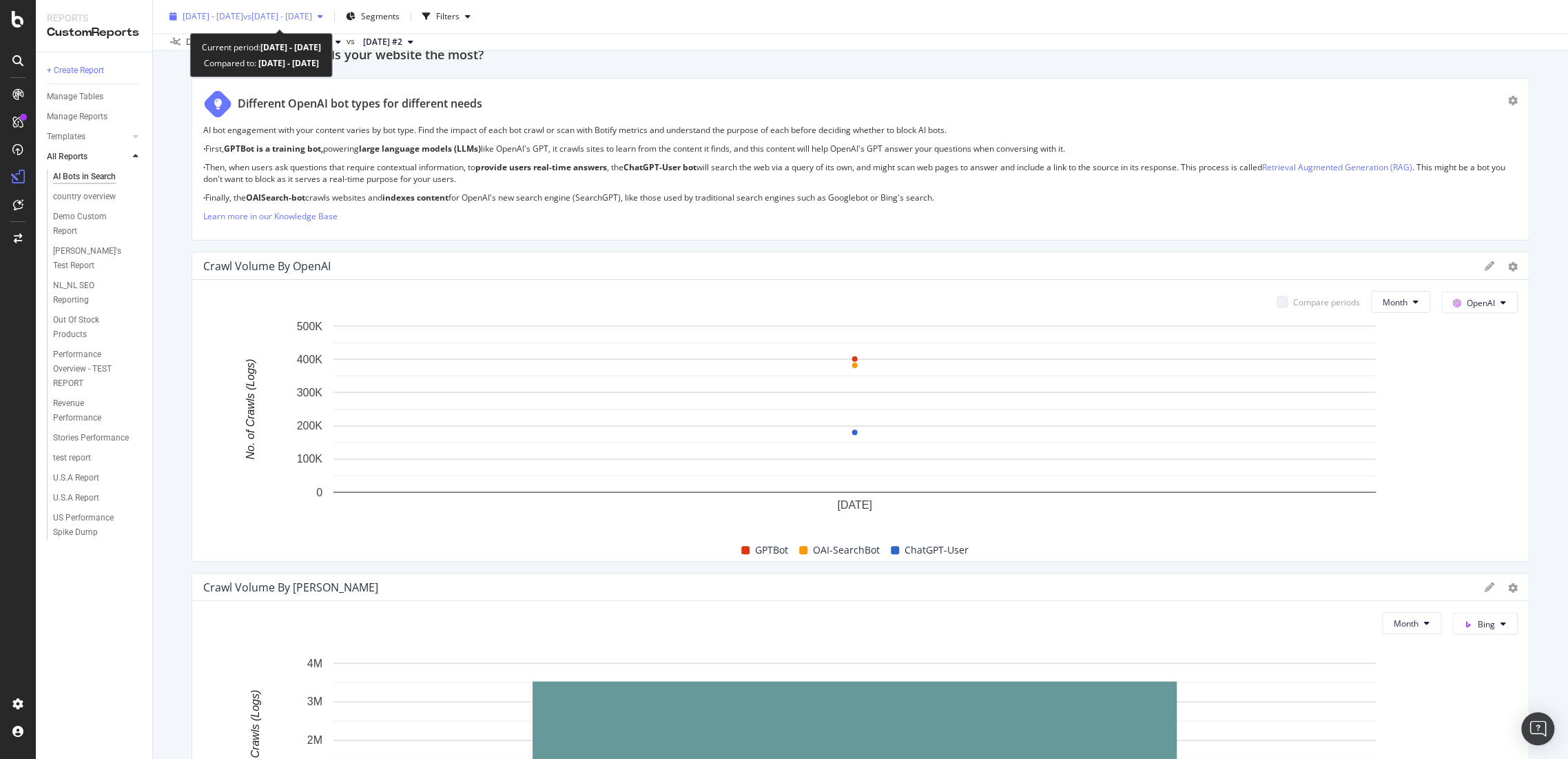
click at [287, 11] on span "vs 2024 Aug. 1st - Aug. 31st" at bounding box center [277, 16] width 69 height 11
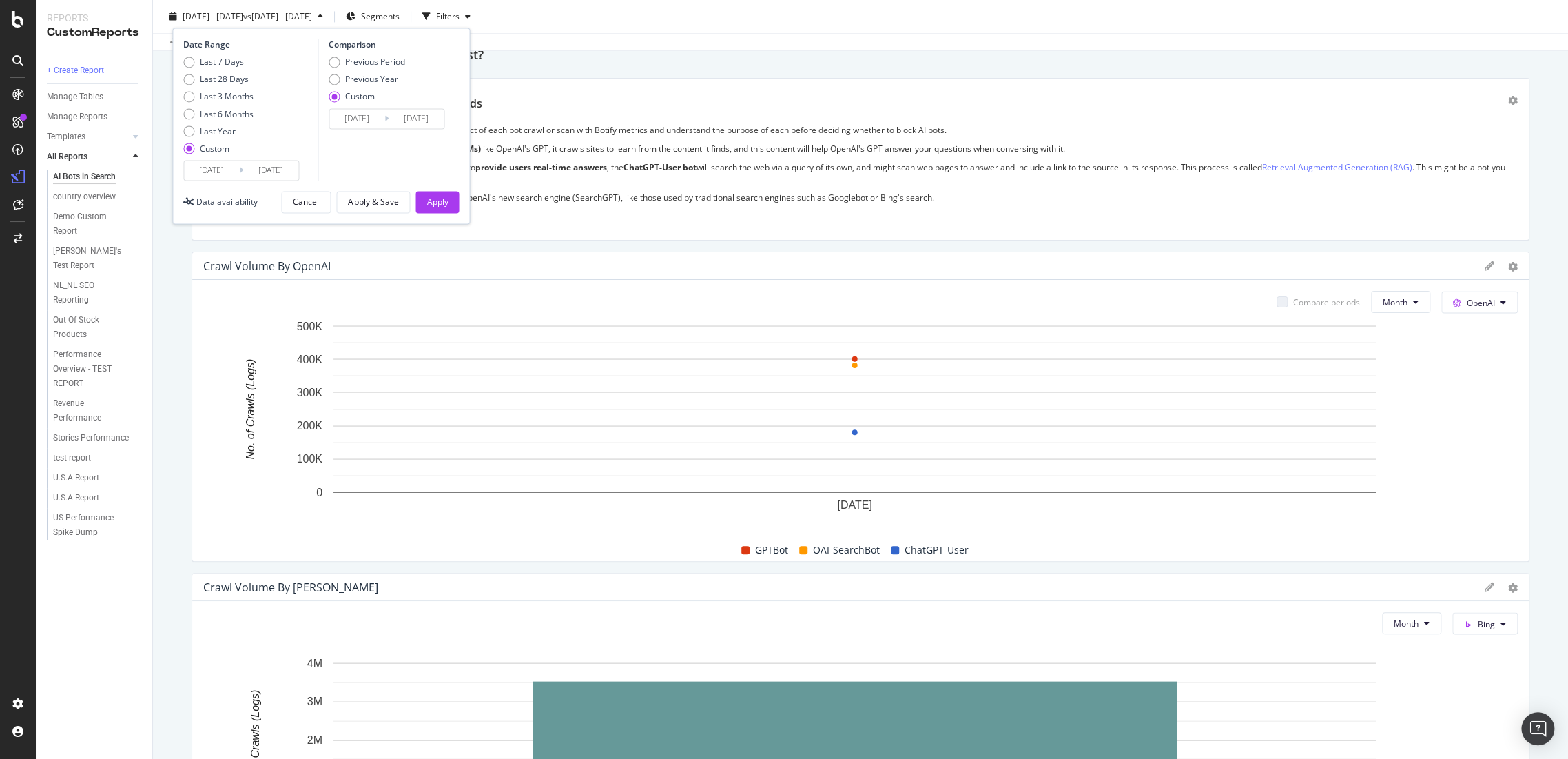
click at [211, 162] on input "2025/06/01" at bounding box center [212, 170] width 55 height 19
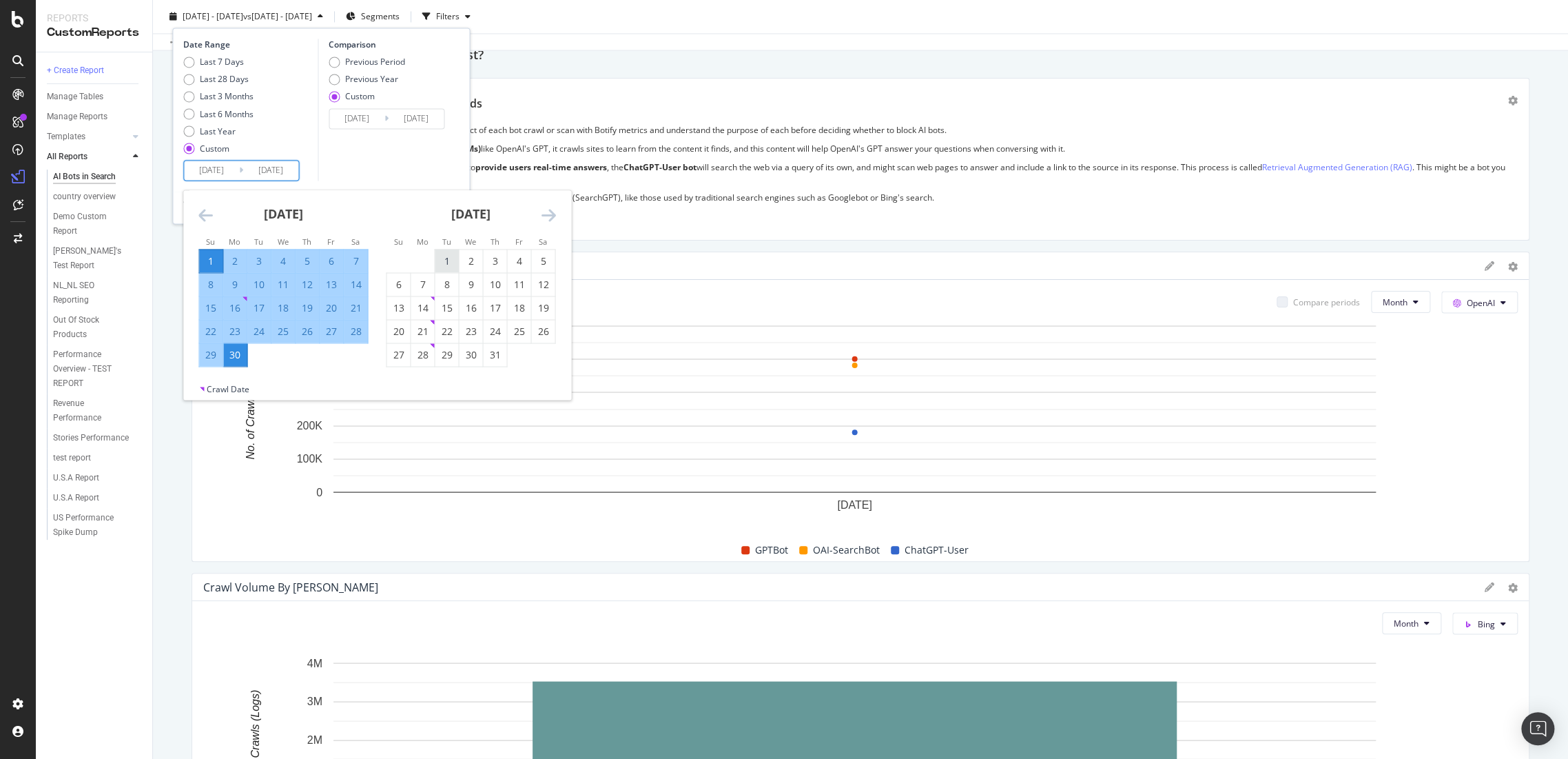
click at [450, 252] on div "1" at bounding box center [446, 261] width 24 height 23
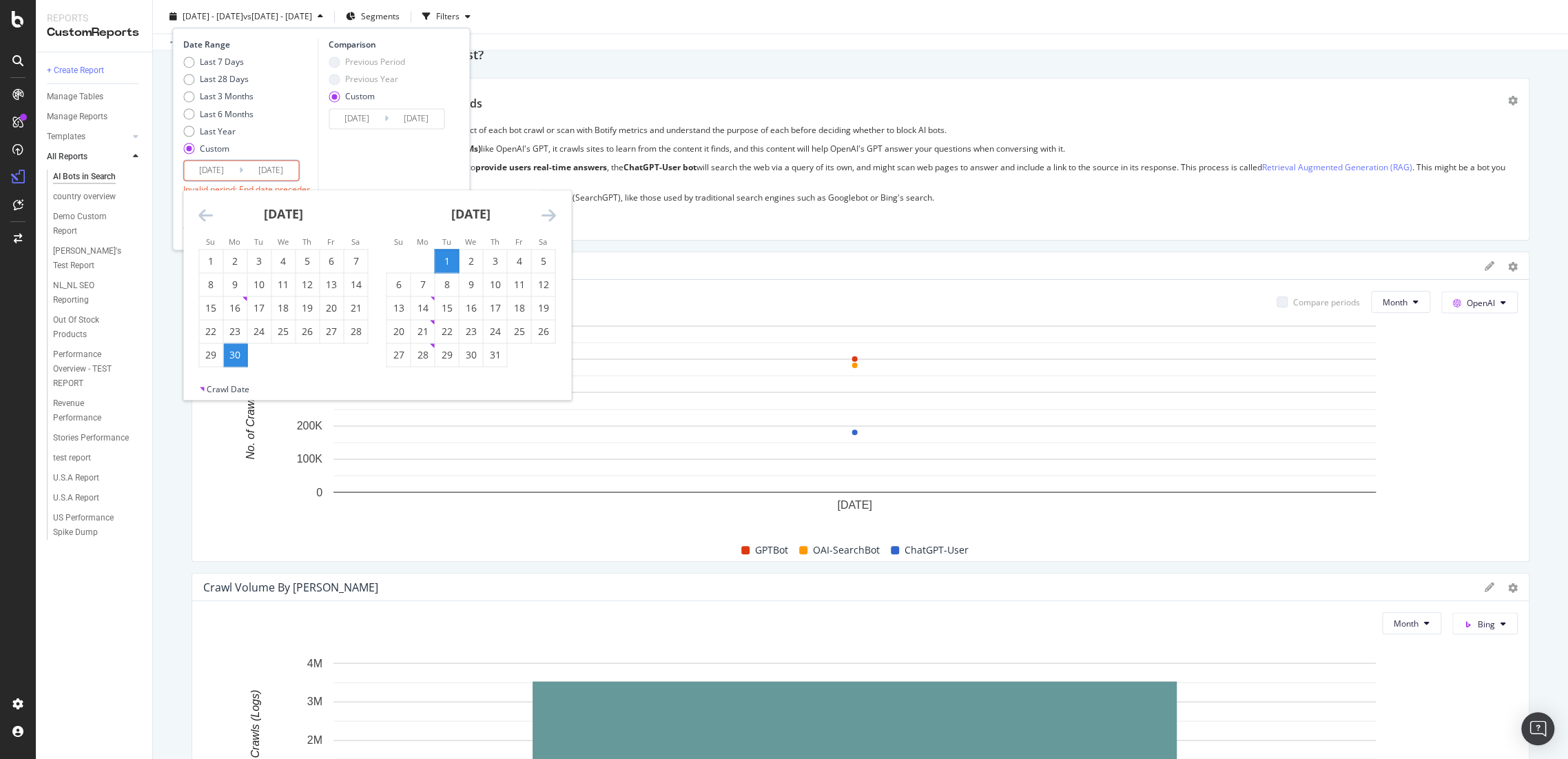
type input "[DATE]"
click at [491, 357] on div "31" at bounding box center [494, 354] width 24 height 14
type input "[DATE]"
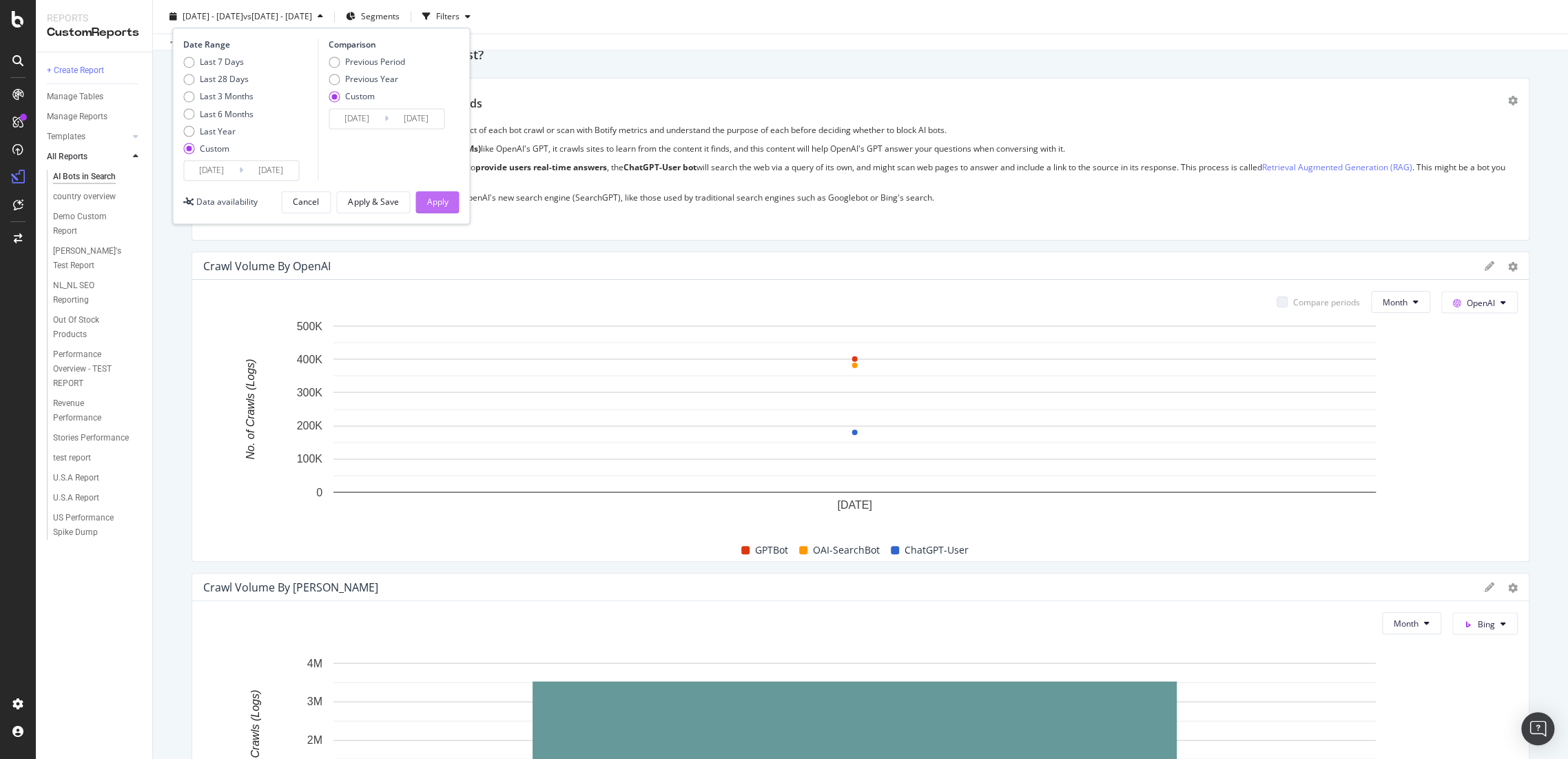
click at [435, 204] on div "Apply" at bounding box center [437, 201] width 21 height 11
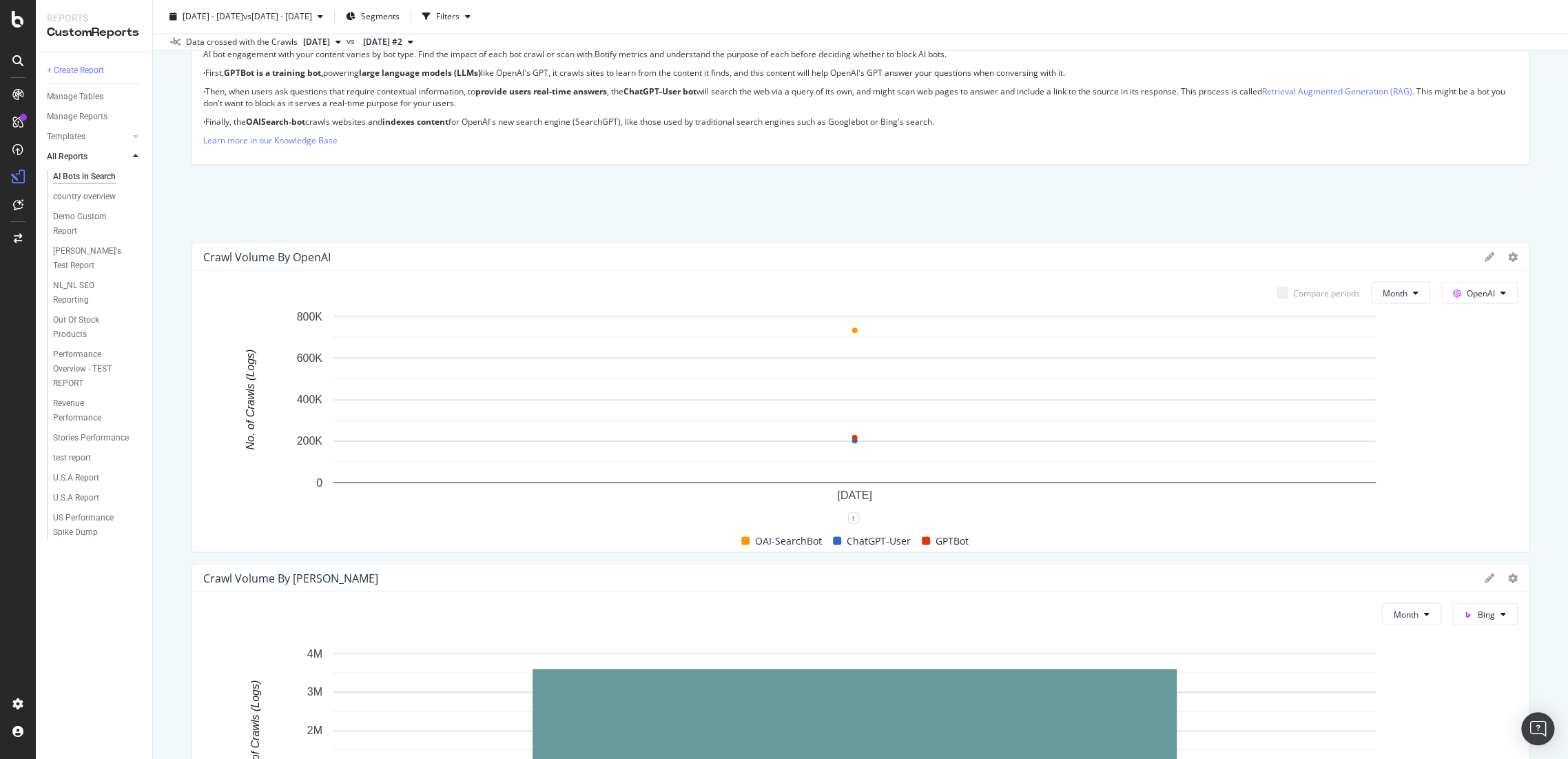
scroll to position [1503, 0]
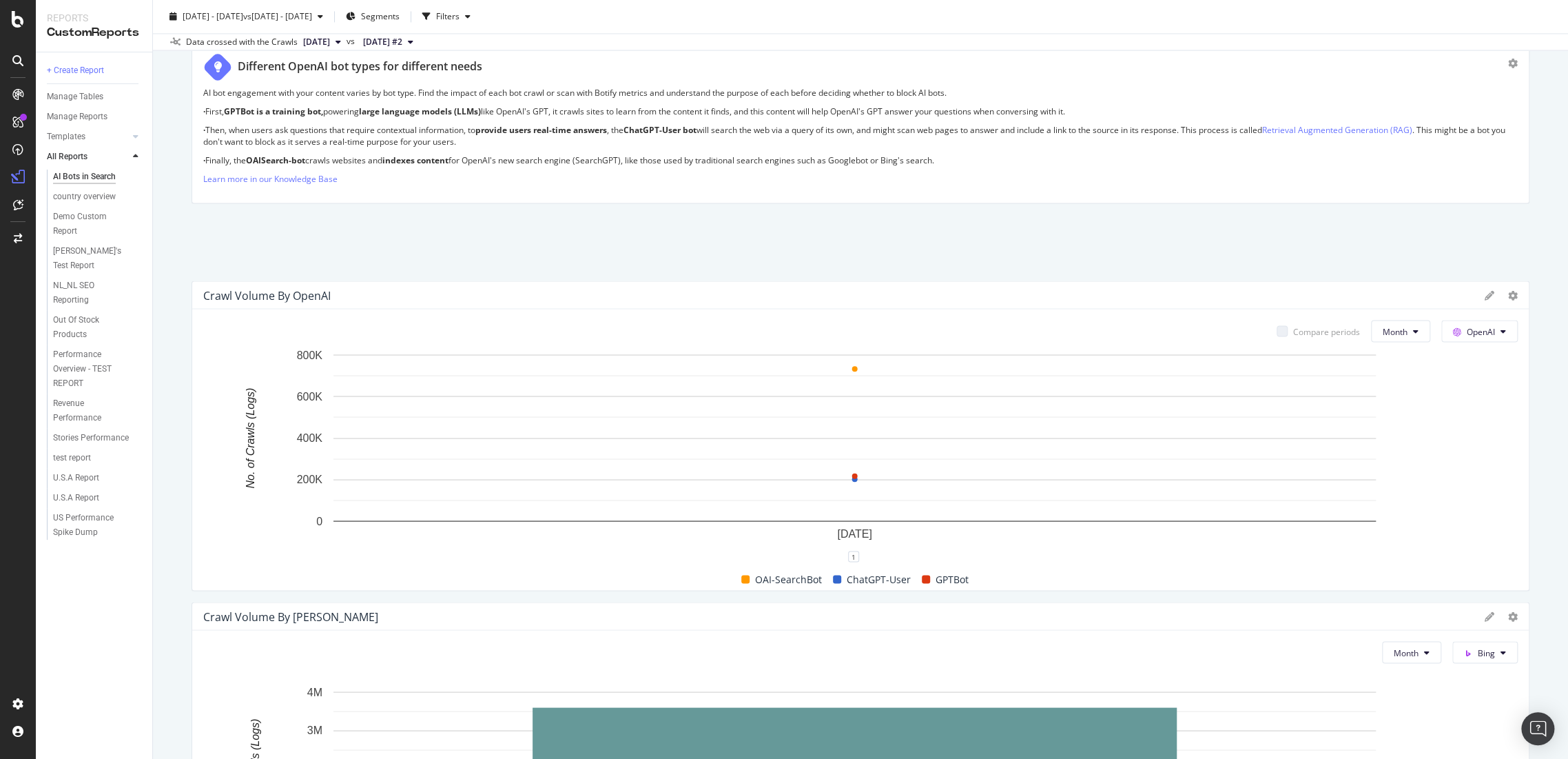
drag, startPoint x: 947, startPoint y: 122, endPoint x: 640, endPoint y: 115, distance: 307.1
click at [640, 154] on p "· Finally, the OAISearch-bot crawls websites and indexes content for OpenAI's n…" at bounding box center [860, 160] width 1314 height 11
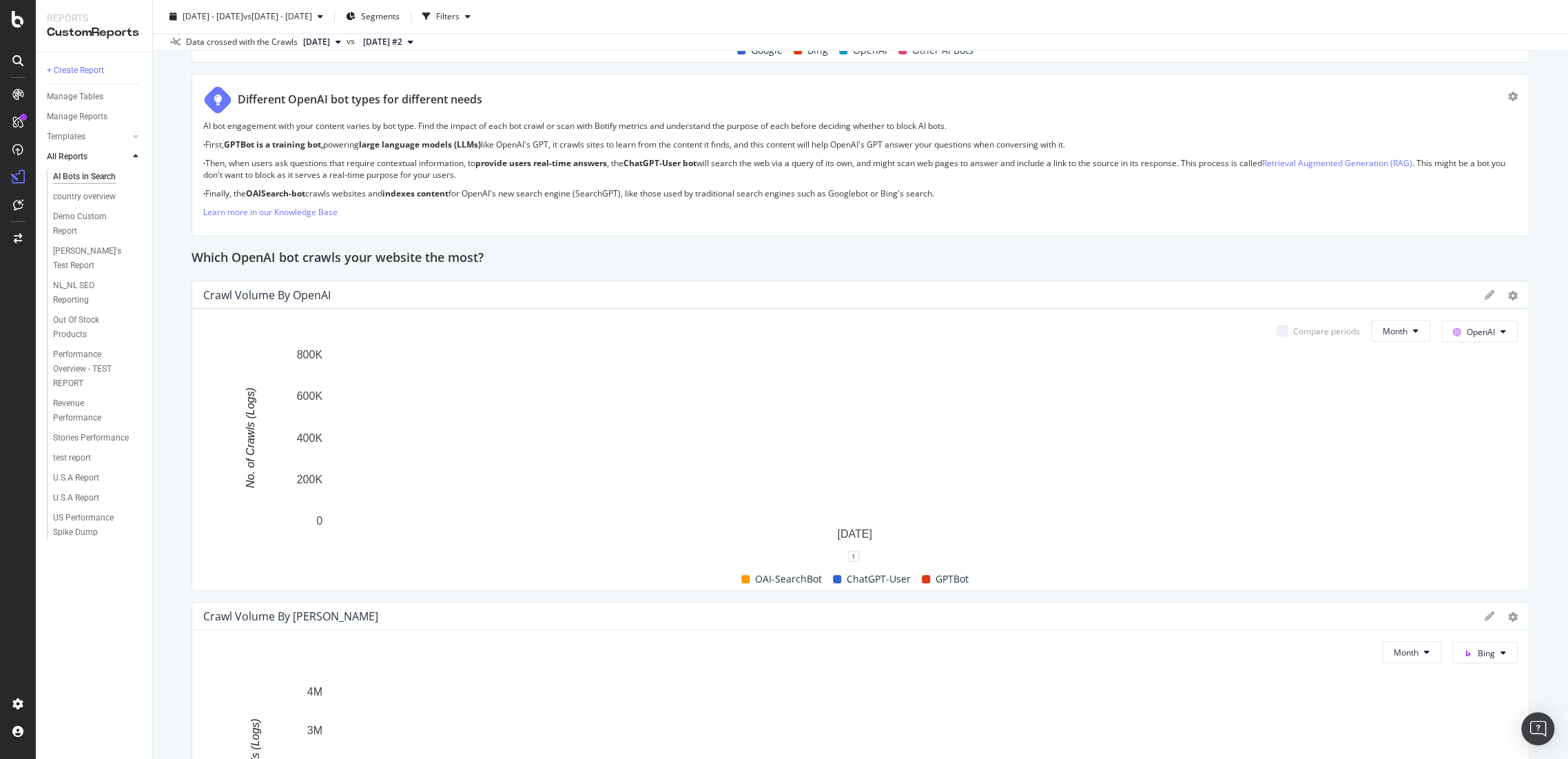
scroll to position [1497, 0]
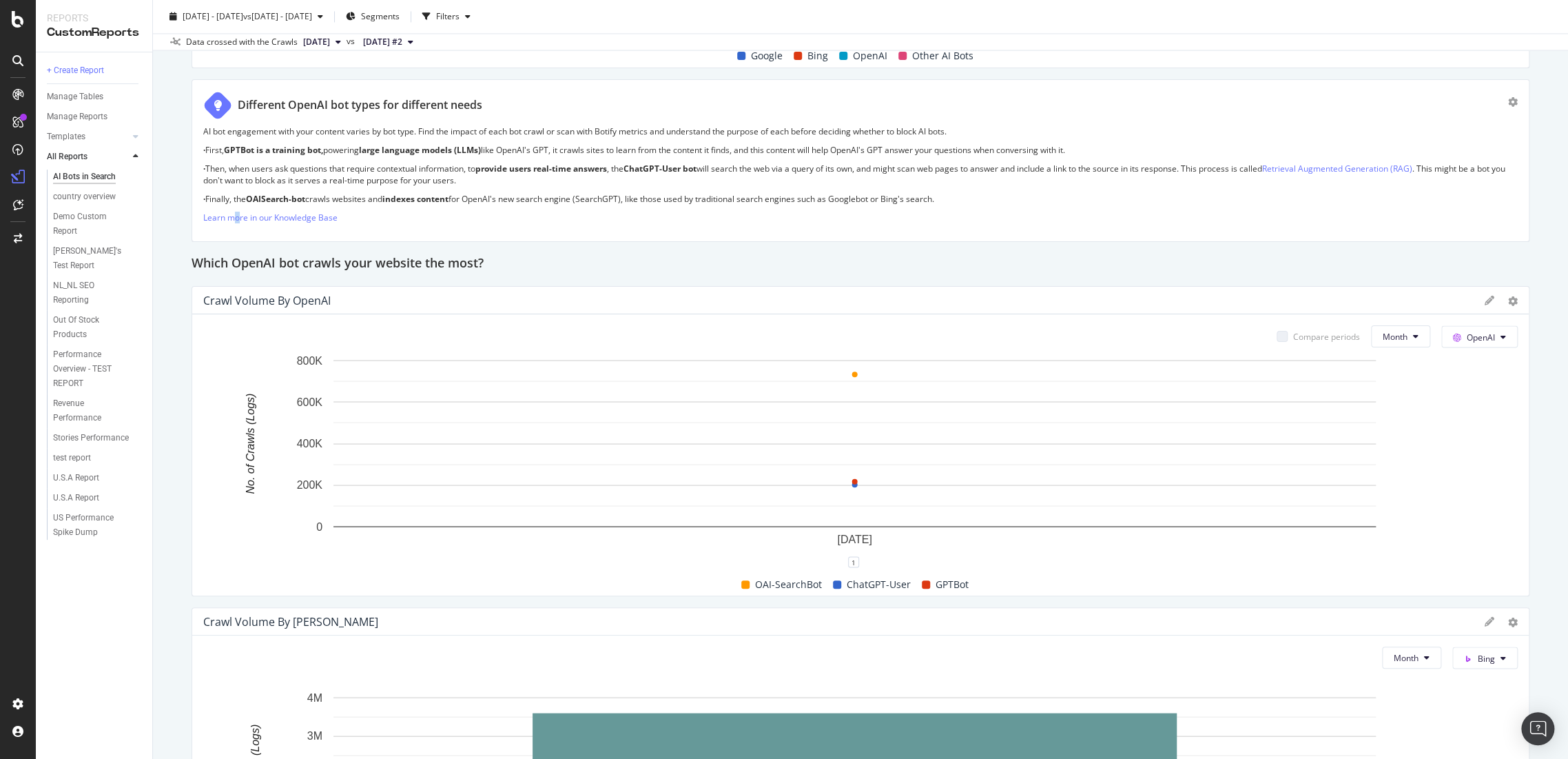
drag, startPoint x: 326, startPoint y: 137, endPoint x: 238, endPoint y: 235, distance: 131.7
click at [238, 235] on div "Different OpenAI bot types for different needs AI bot engagement with your cont…" at bounding box center [860, 161] width 1338 height 164
click at [312, 21] on span "vs 2024 Aug. 1st - Aug. 31st" at bounding box center [277, 16] width 69 height 11
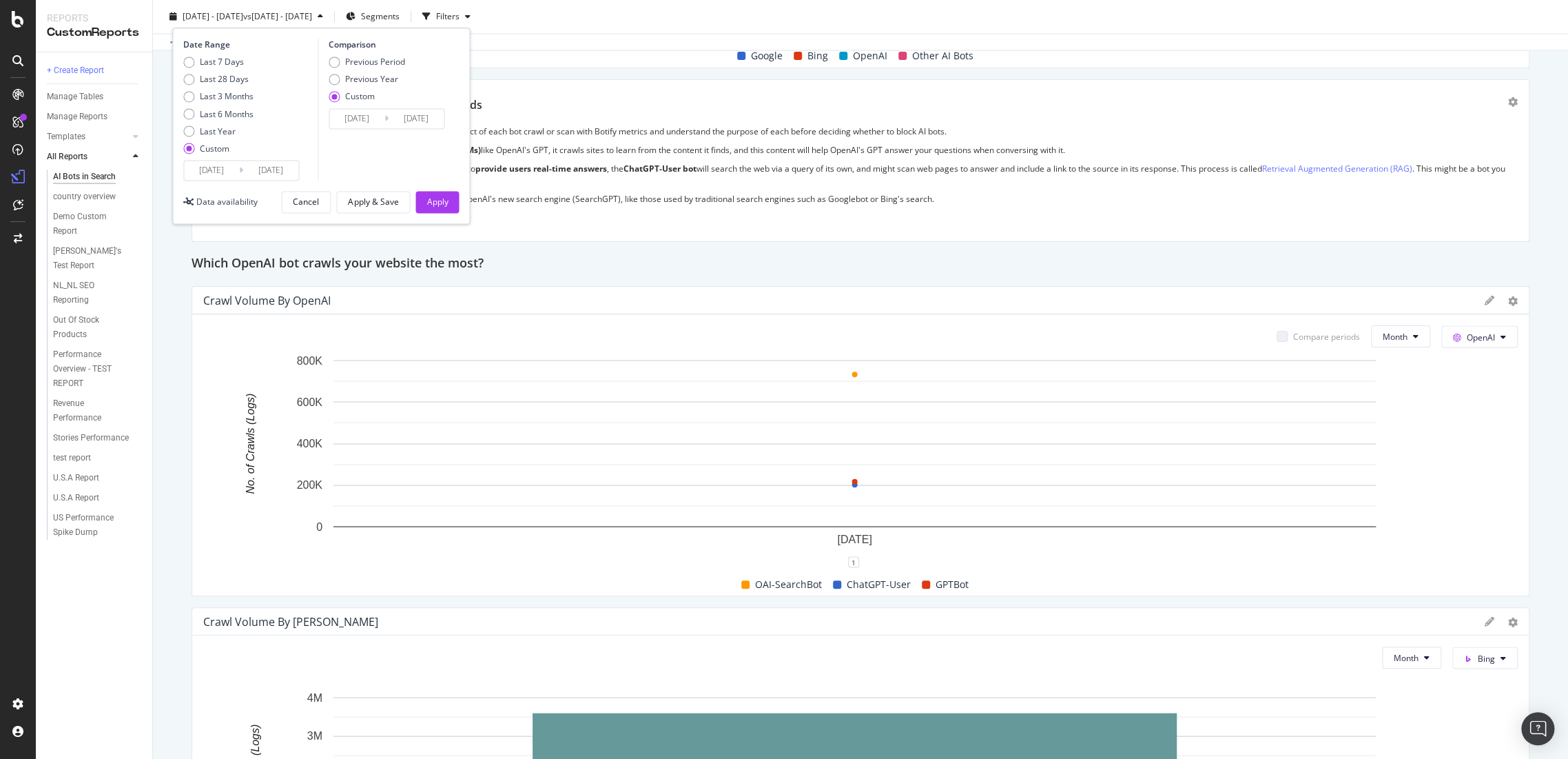
click at [226, 175] on input "[DATE]" at bounding box center [212, 170] width 55 height 19
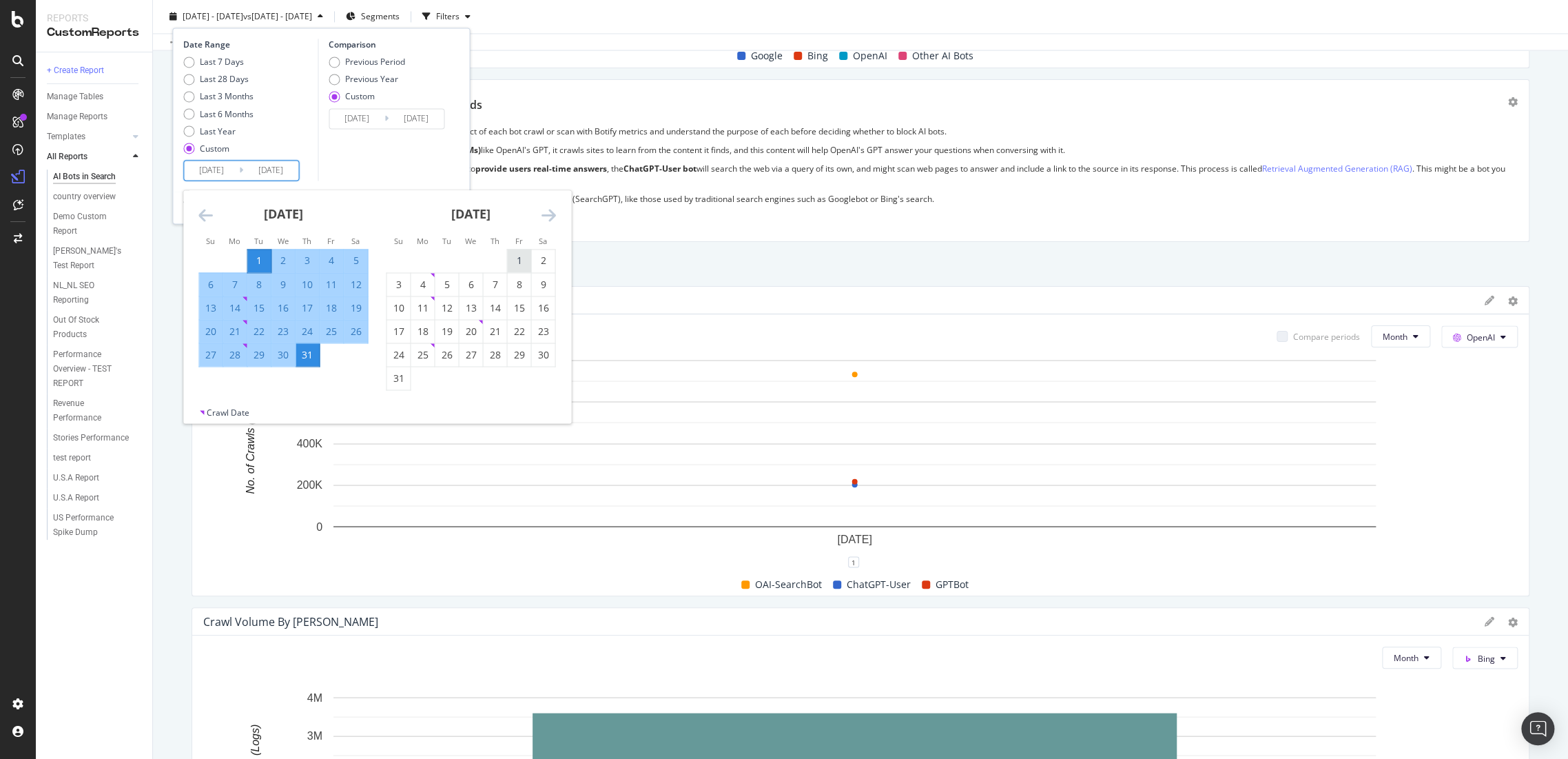
click at [516, 260] on div "1" at bounding box center [519, 261] width 24 height 14
type input "[DATE]"
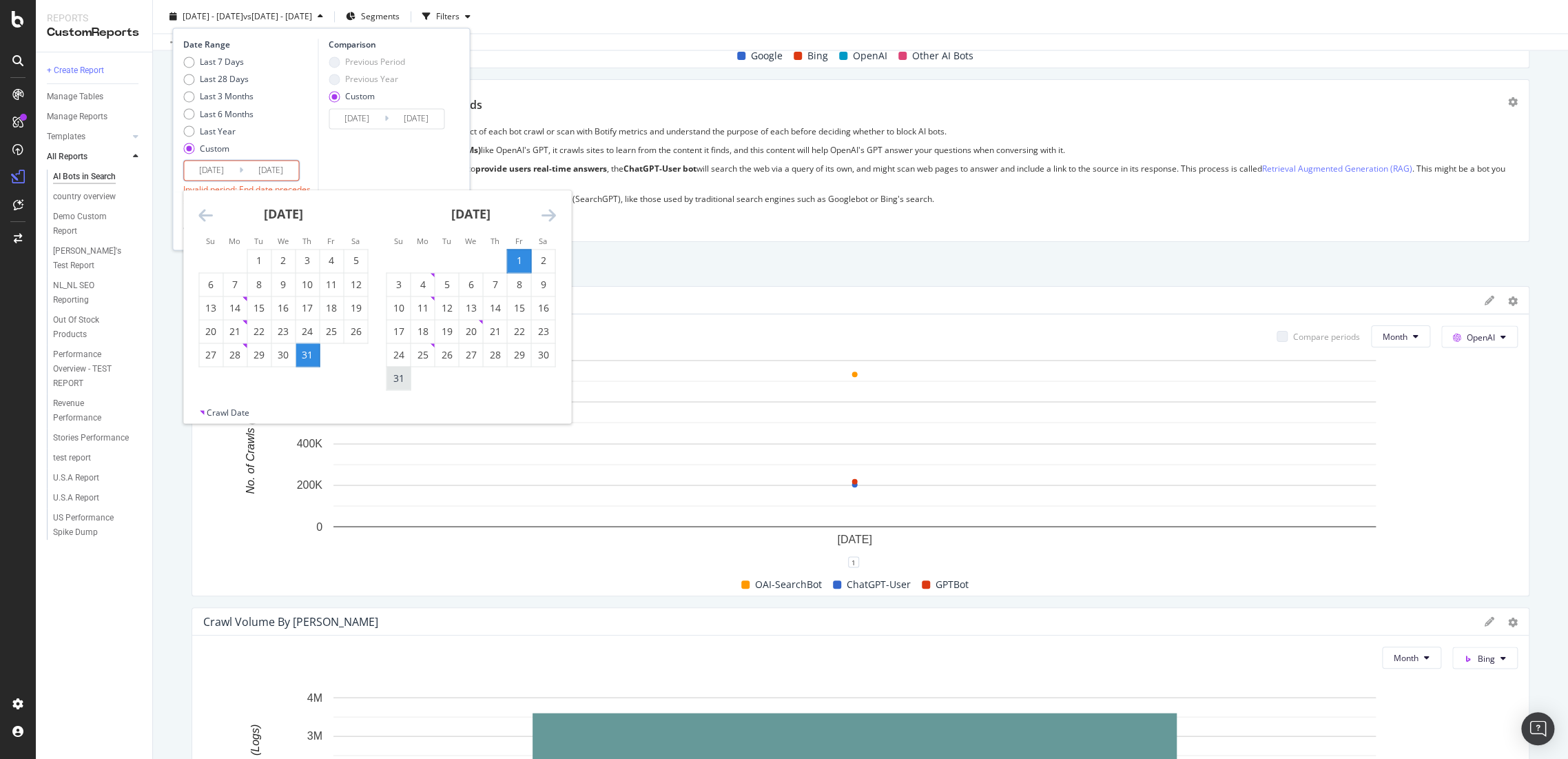
click at [403, 382] on div "31" at bounding box center [398, 378] width 24 height 14
type input "[DATE]"
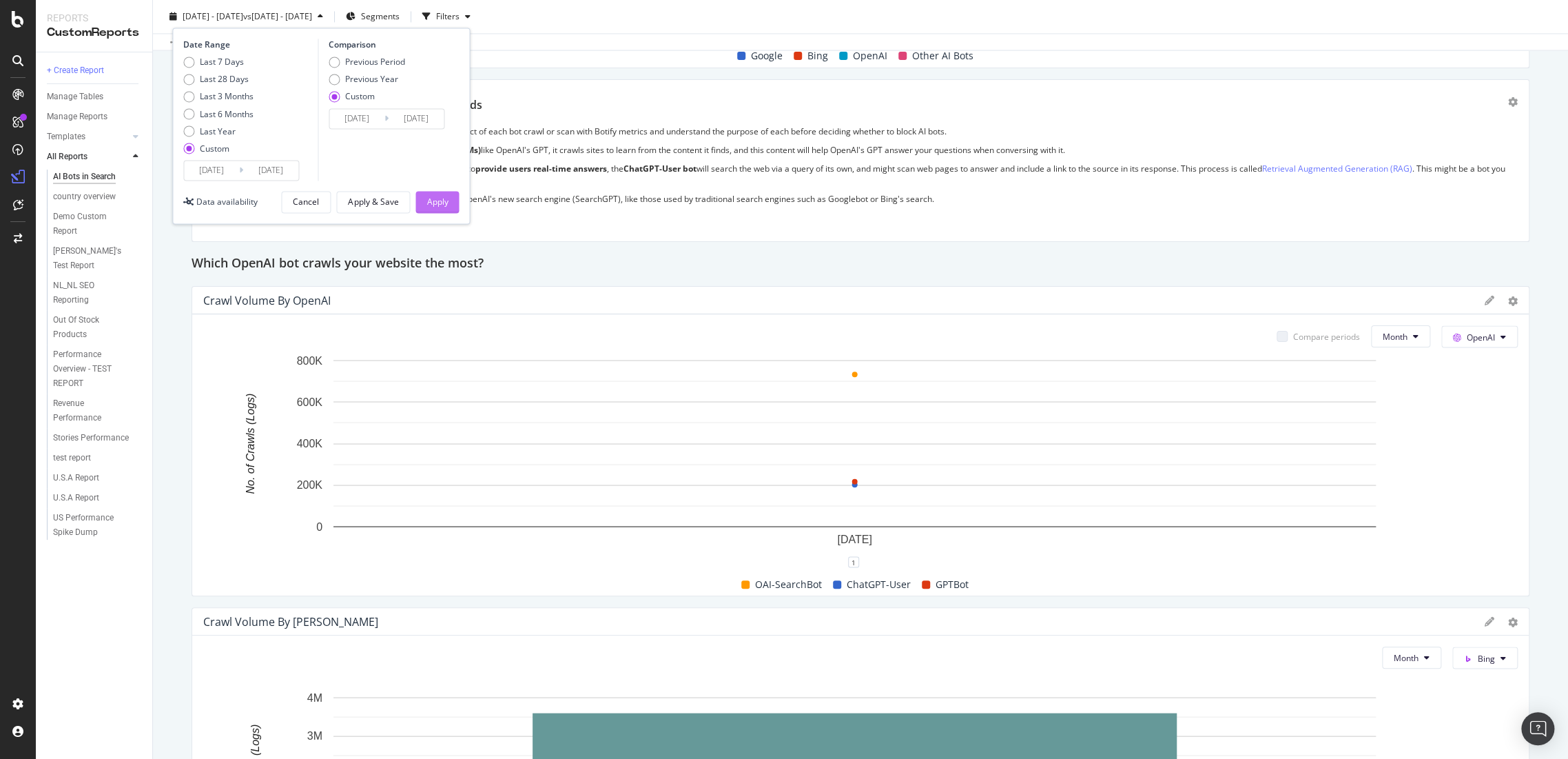
click at [452, 199] on button "Apply" at bounding box center [437, 202] width 44 height 22
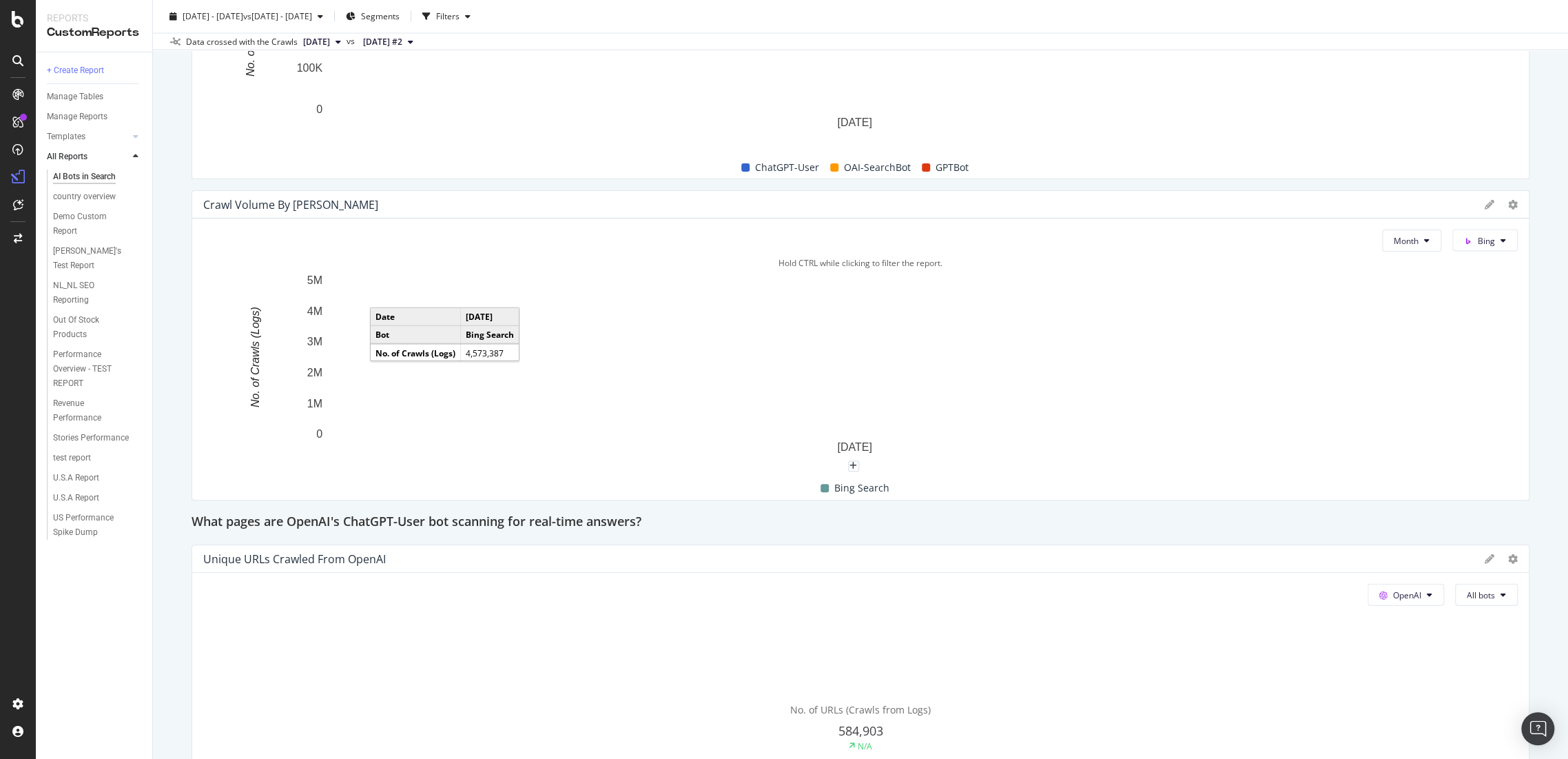
scroll to position [1685, 0]
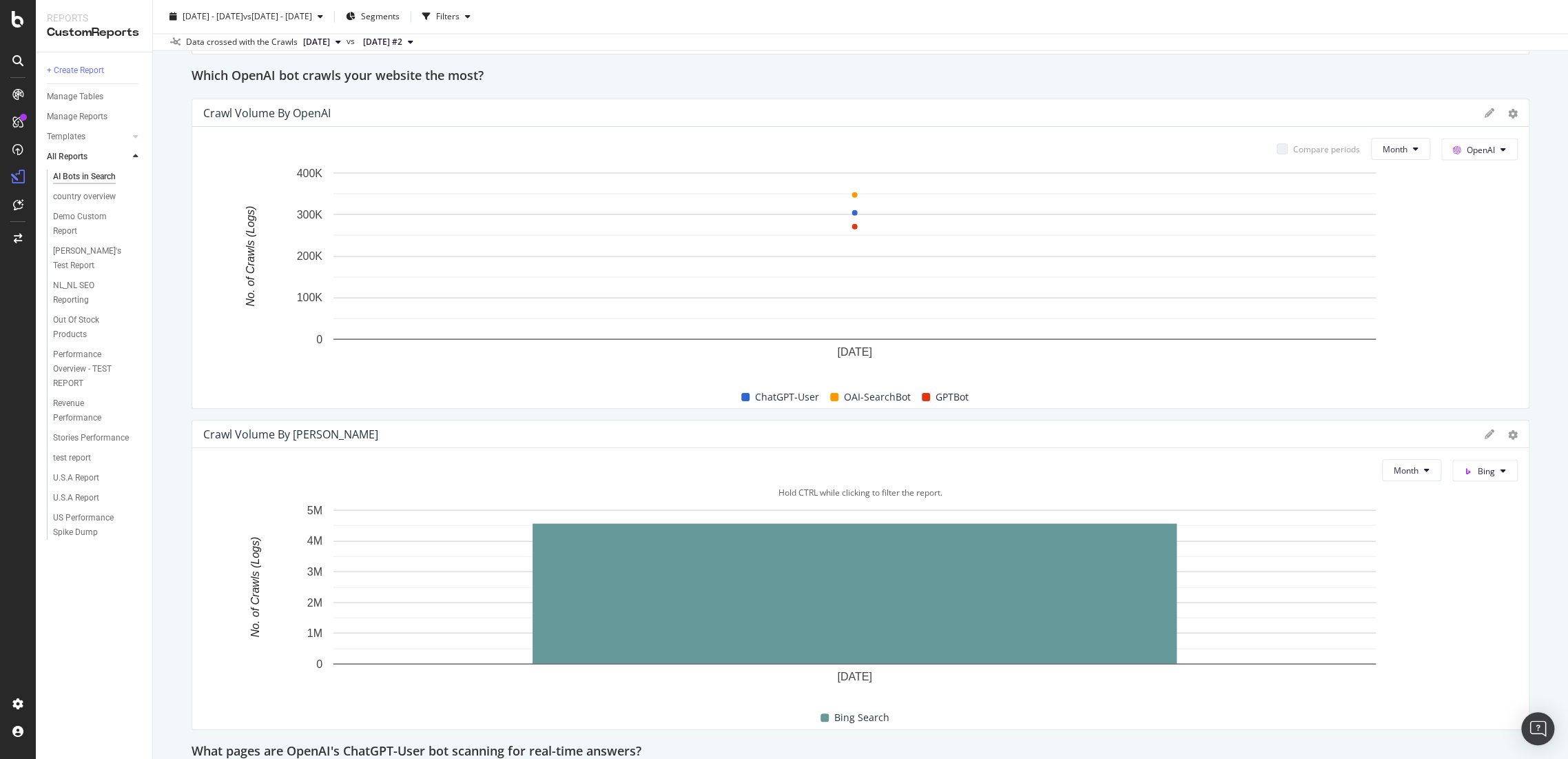
click at [1521, 735] on body "Reports CustomReports + Create Report Manage Tables Manage Reports Templates AI…" at bounding box center [784, 379] width 1568 height 759
click at [1532, 733] on img "Open Intercom Messenger" at bounding box center [1537, 728] width 18 height 18
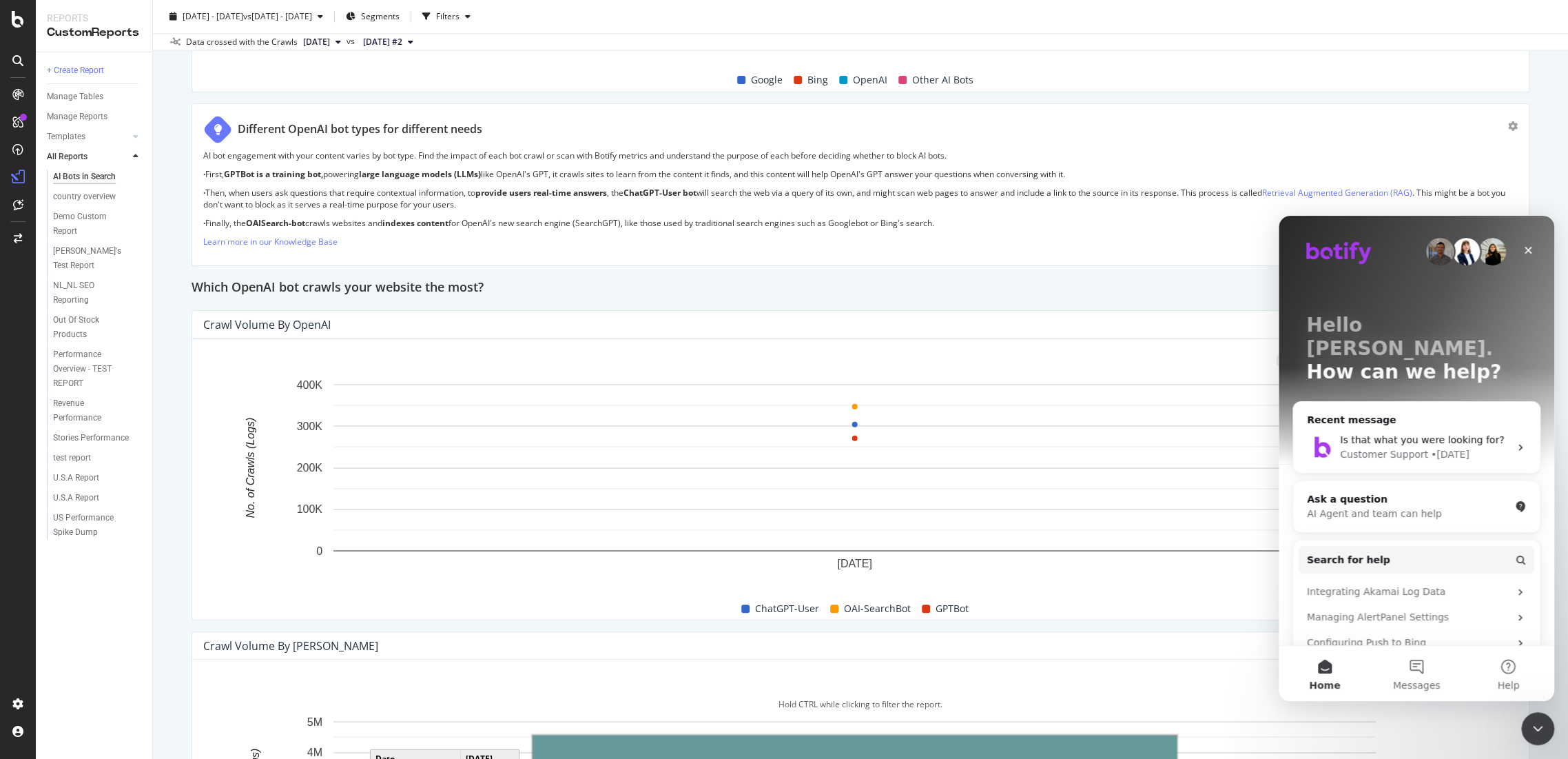
scroll to position [1378, 0]
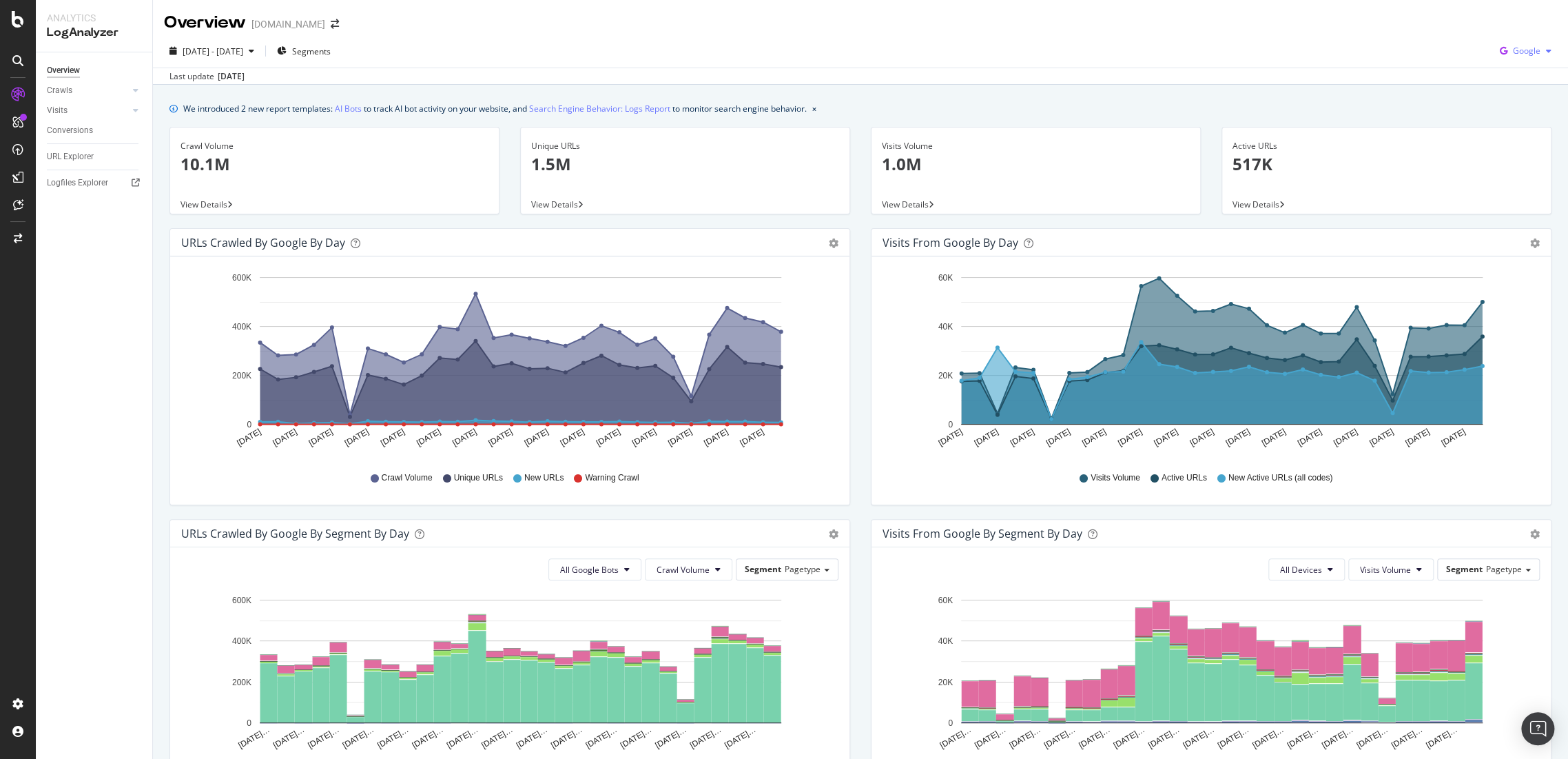
click at [1515, 48] on span "Google" at bounding box center [1527, 50] width 28 height 11
click at [1512, 127] on span "OpenAI" at bounding box center [1524, 129] width 51 height 12
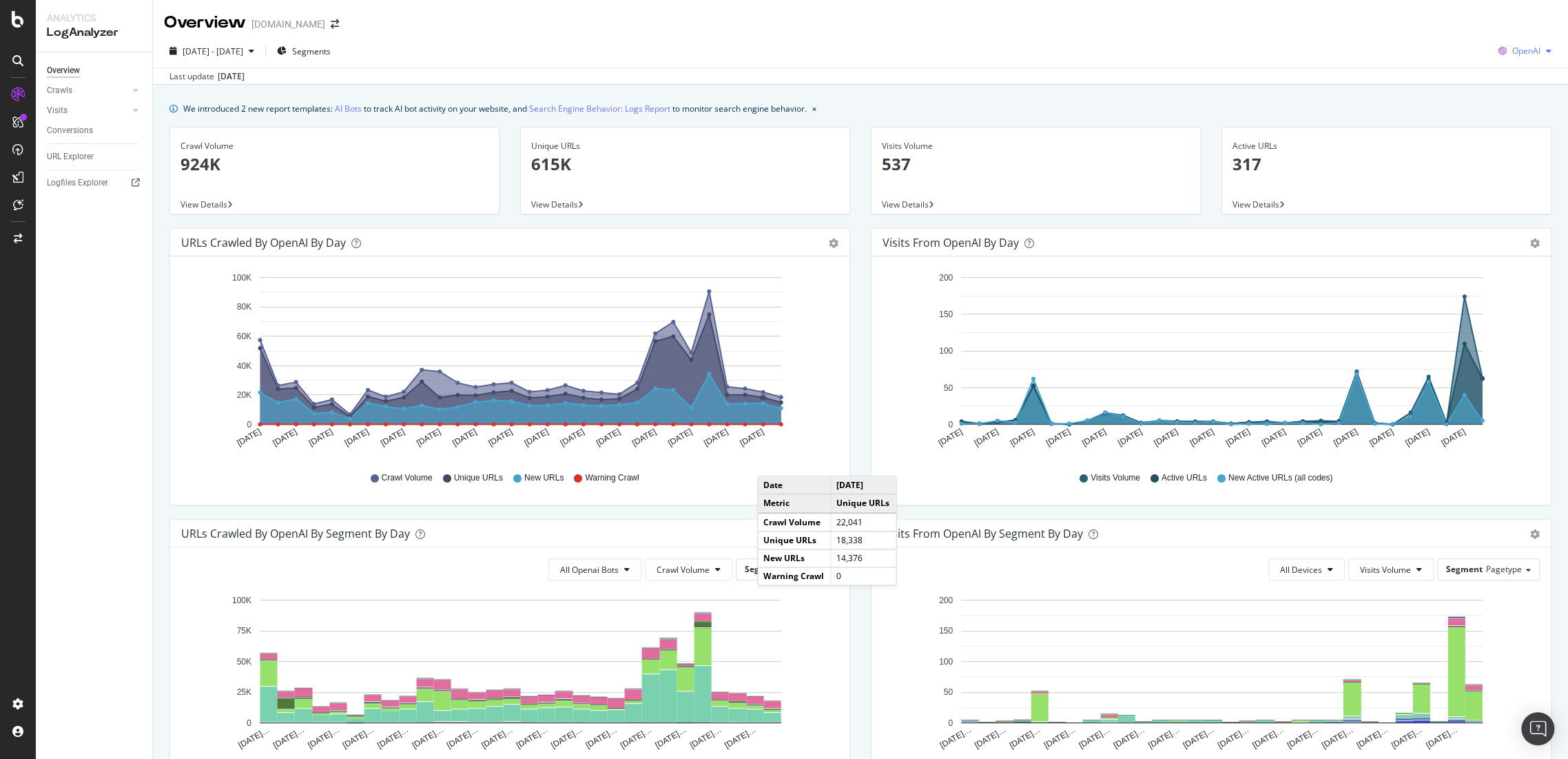
click at [1493, 57] on icon "button" at bounding box center [1502, 50] width 19 height 19
click at [1492, 123] on span at bounding box center [1485, 130] width 17 height 17
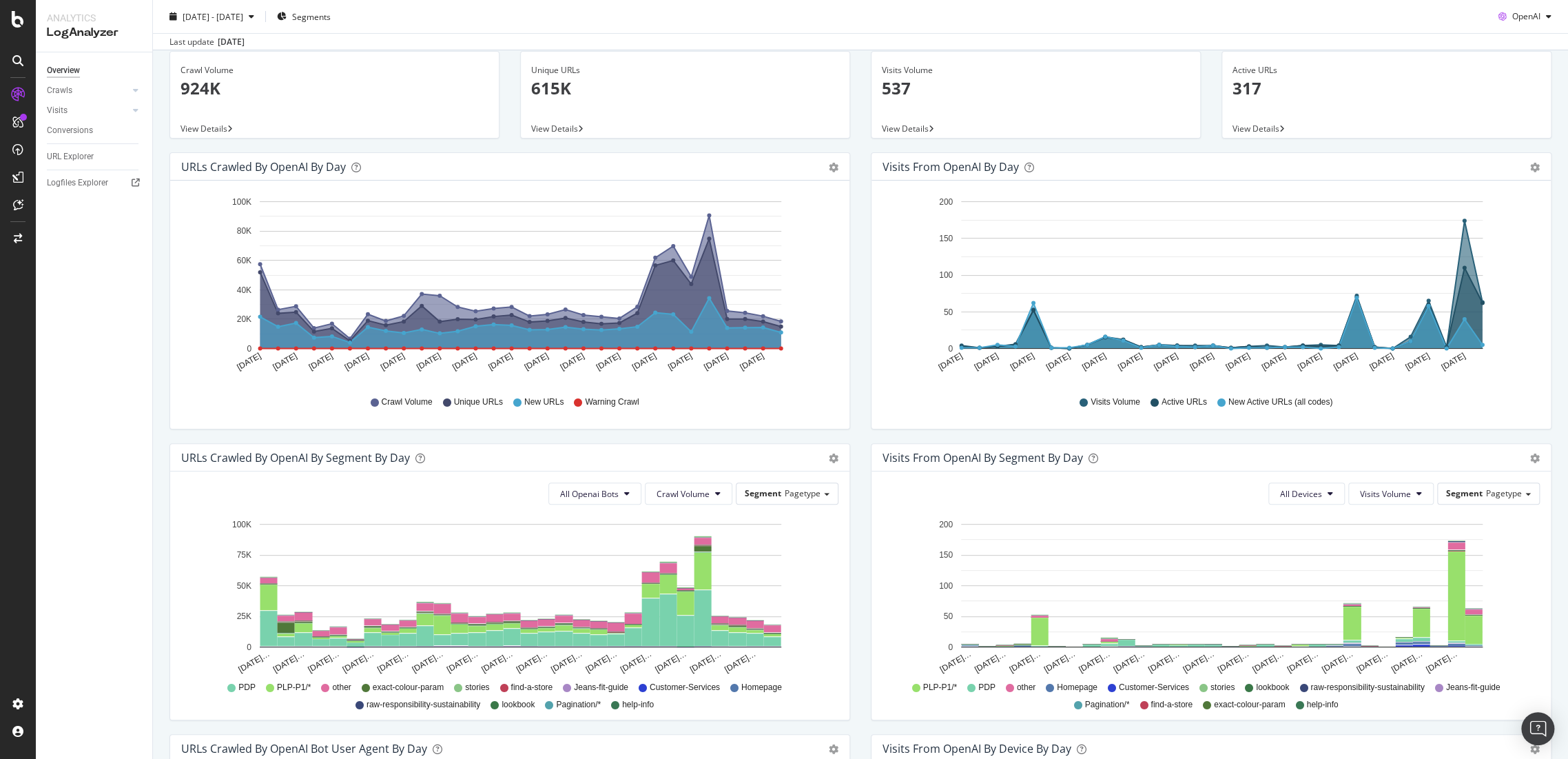
scroll to position [153, 0]
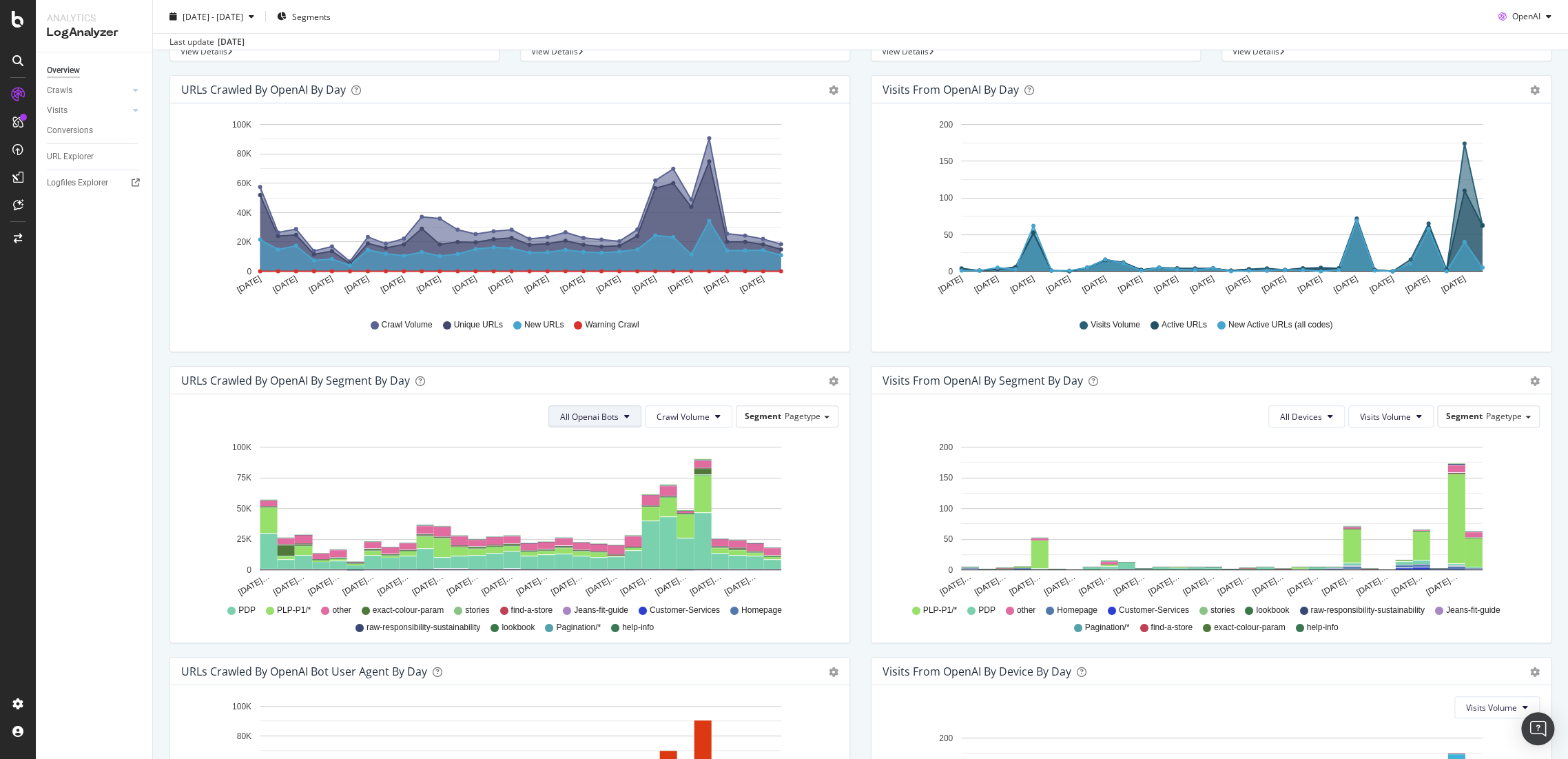
click at [611, 421] on span "All Openai Bots" at bounding box center [589, 416] width 59 height 11
click at [612, 496] on span "OAI-SearchBot" at bounding box center [586, 494] width 60 height 12
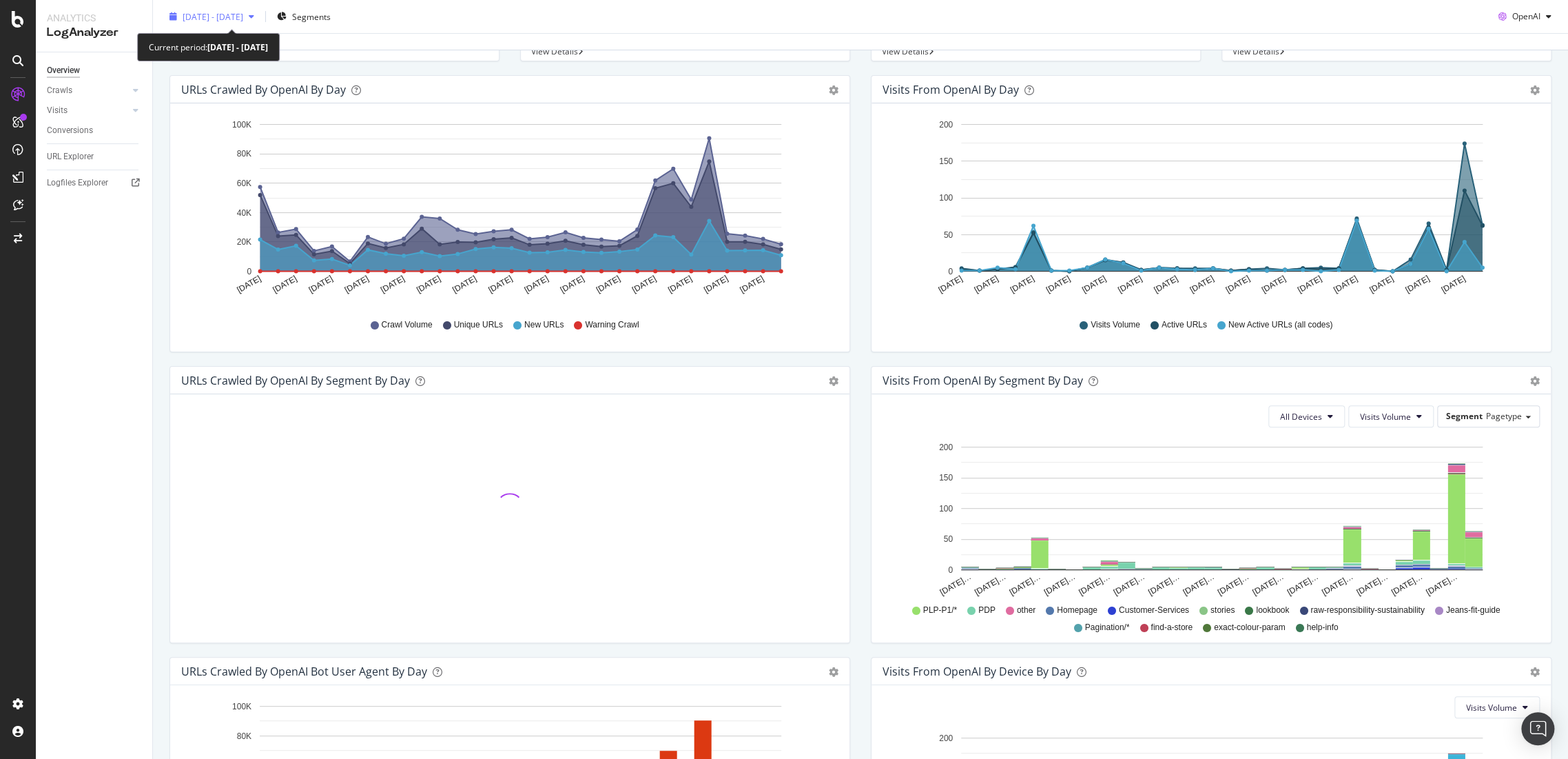
click at [260, 25] on div "[DATE] - [DATE]" at bounding box center [212, 16] width 96 height 21
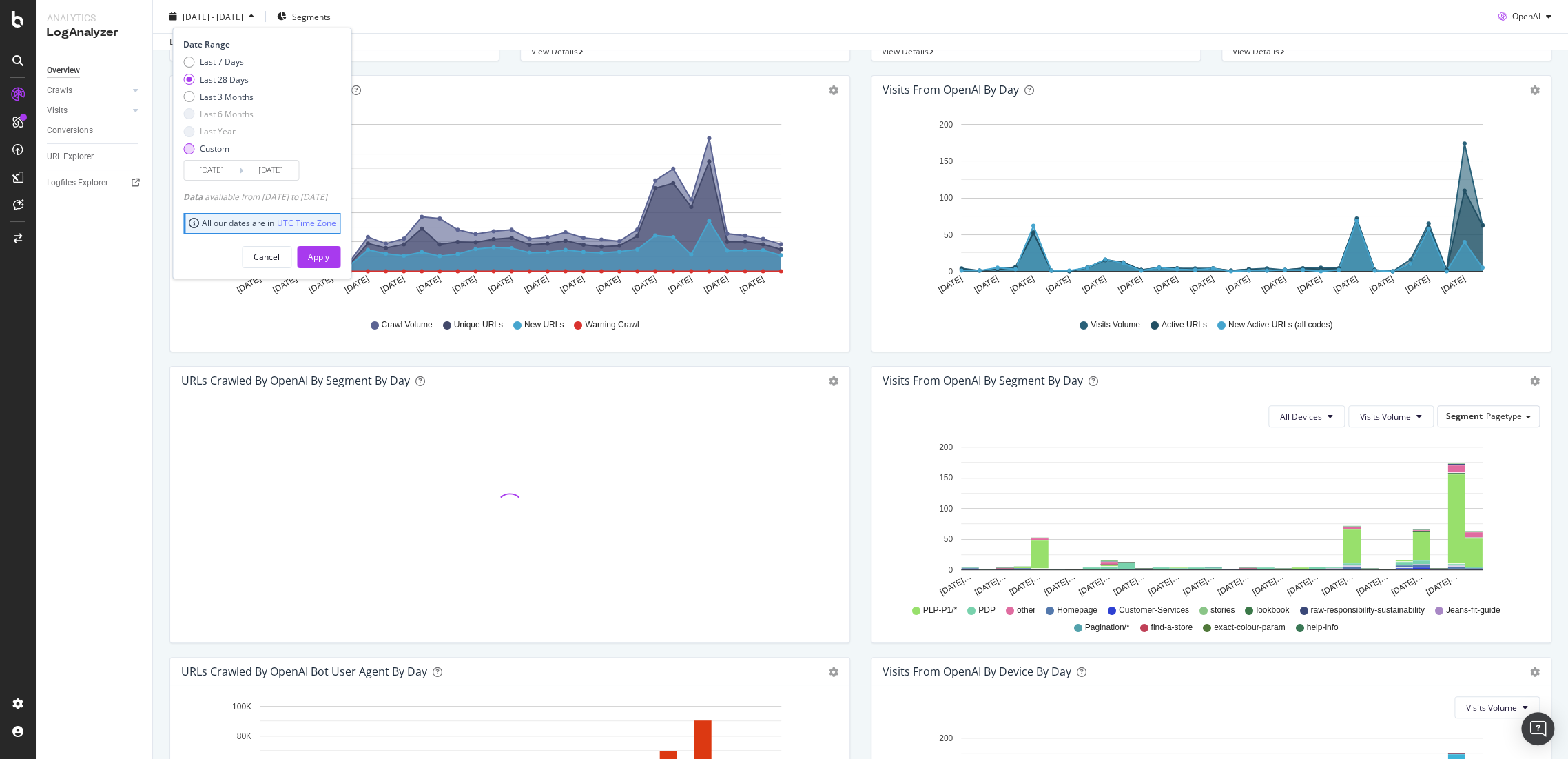
click at [207, 153] on div "Custom" at bounding box center [214, 148] width 30 height 11
click at [209, 175] on input "[DATE]" at bounding box center [212, 170] width 55 height 19
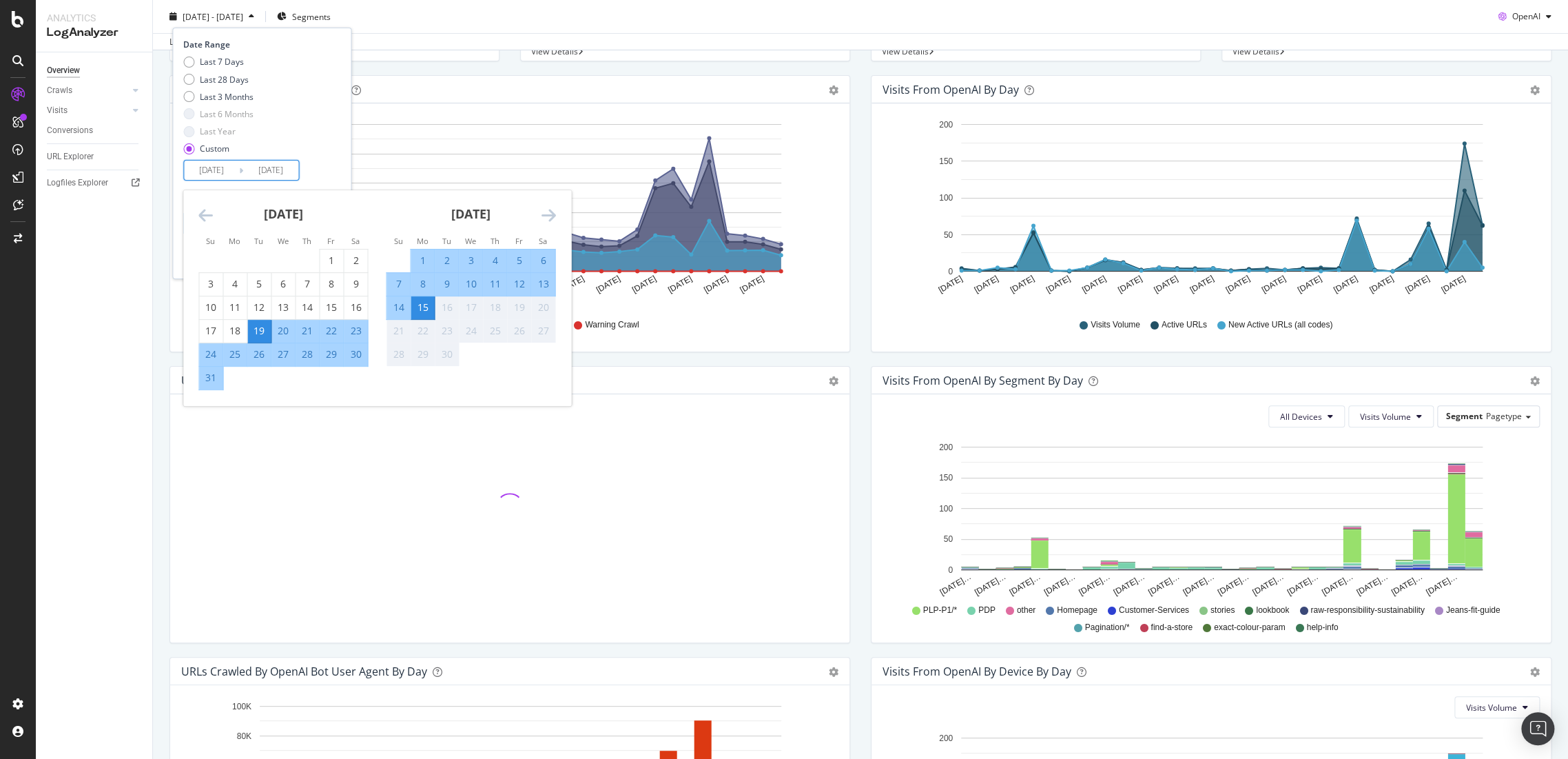
click at [216, 219] on div "[DATE]" at bounding box center [283, 219] width 170 height 59
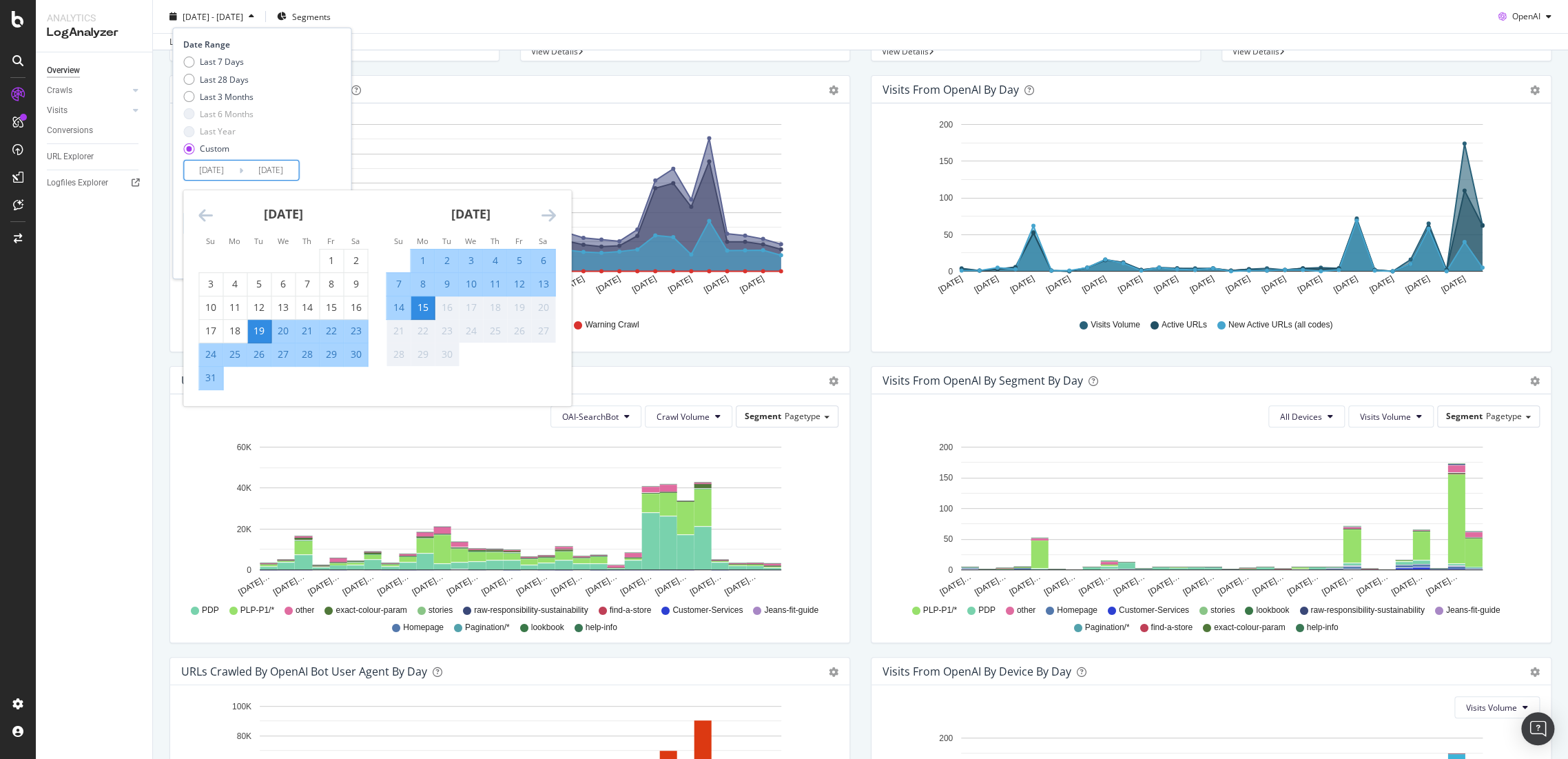
click at [215, 215] on div "[DATE]" at bounding box center [283, 219] width 170 height 59
click at [200, 209] on icon "Move backward to switch to the previous month." at bounding box center [206, 216] width 15 height 17
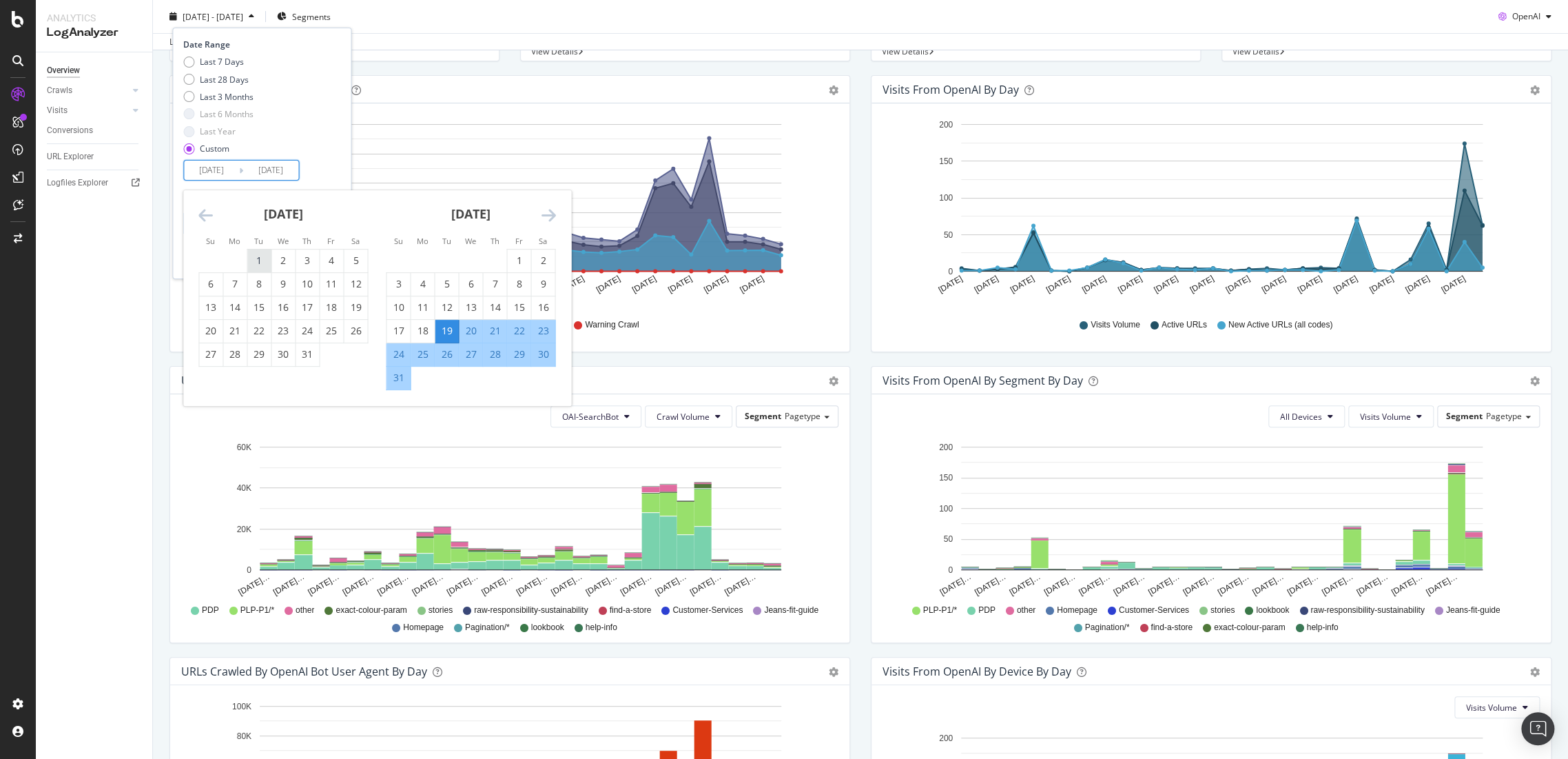
click at [256, 262] on div "1" at bounding box center [259, 261] width 24 height 14
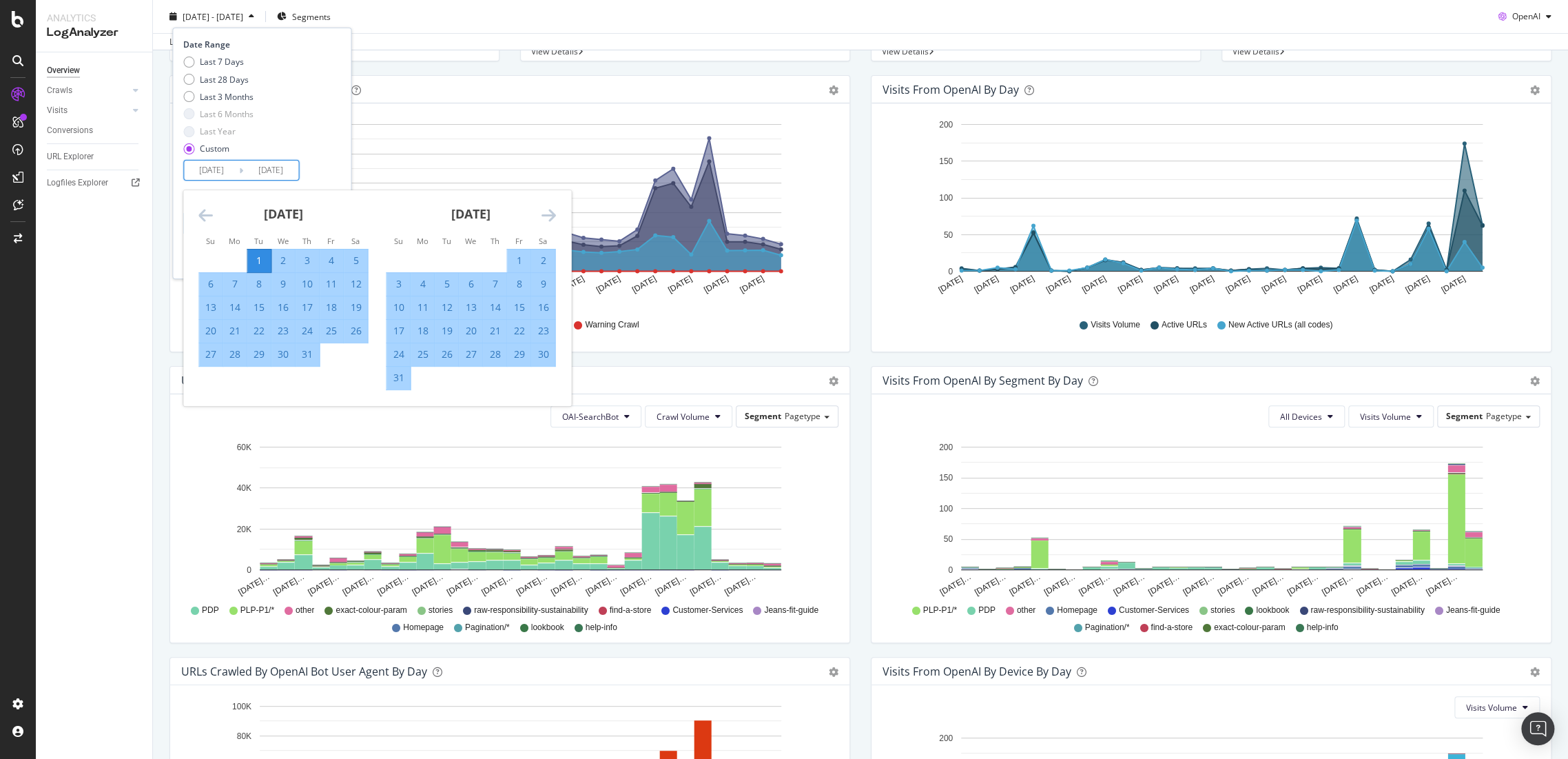
type input "[DATE]"
click at [304, 348] on div "31" at bounding box center [307, 354] width 24 height 14
type input "[DATE]"
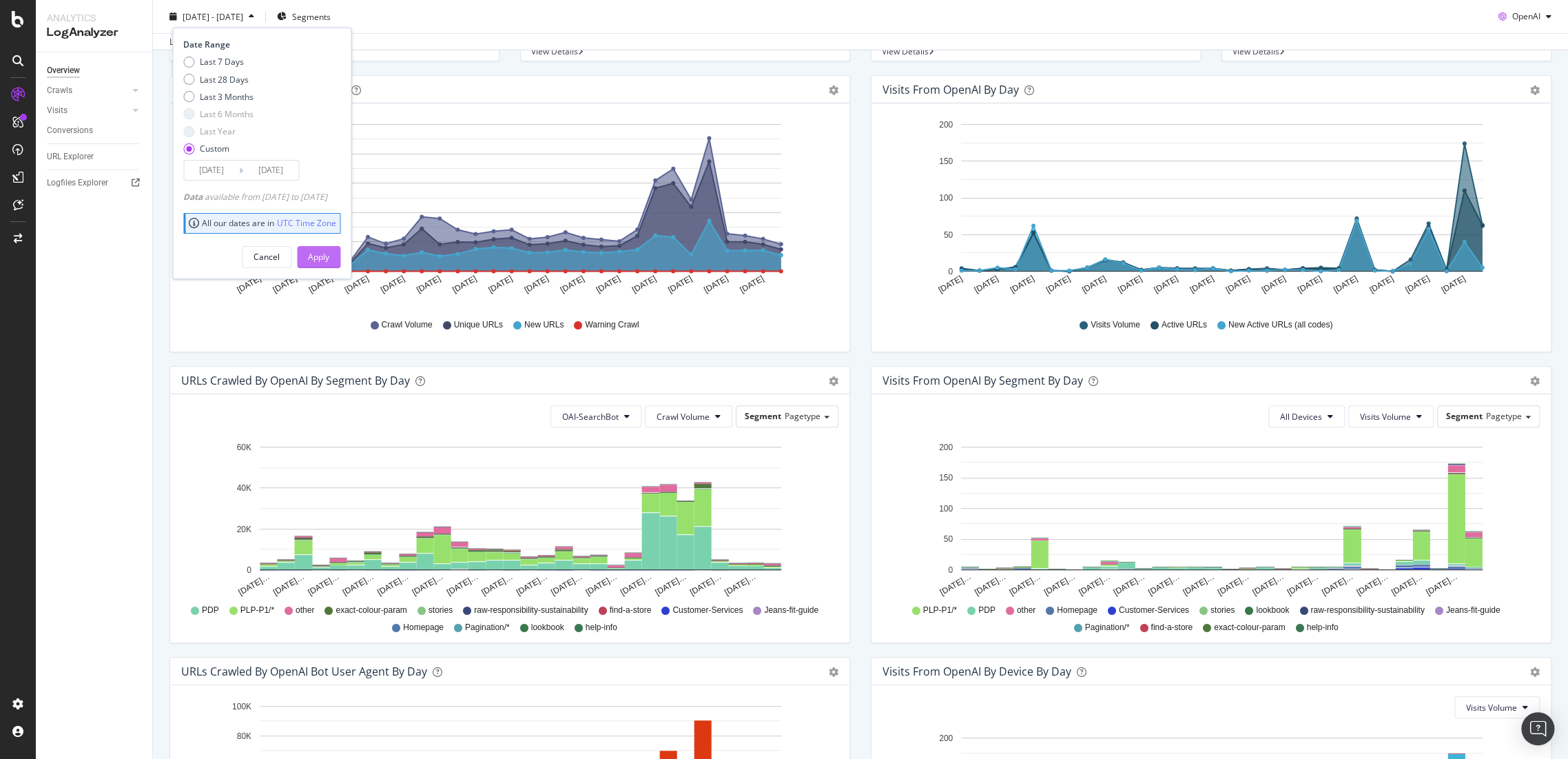
click at [329, 262] on div "Apply" at bounding box center [319, 256] width 21 height 11
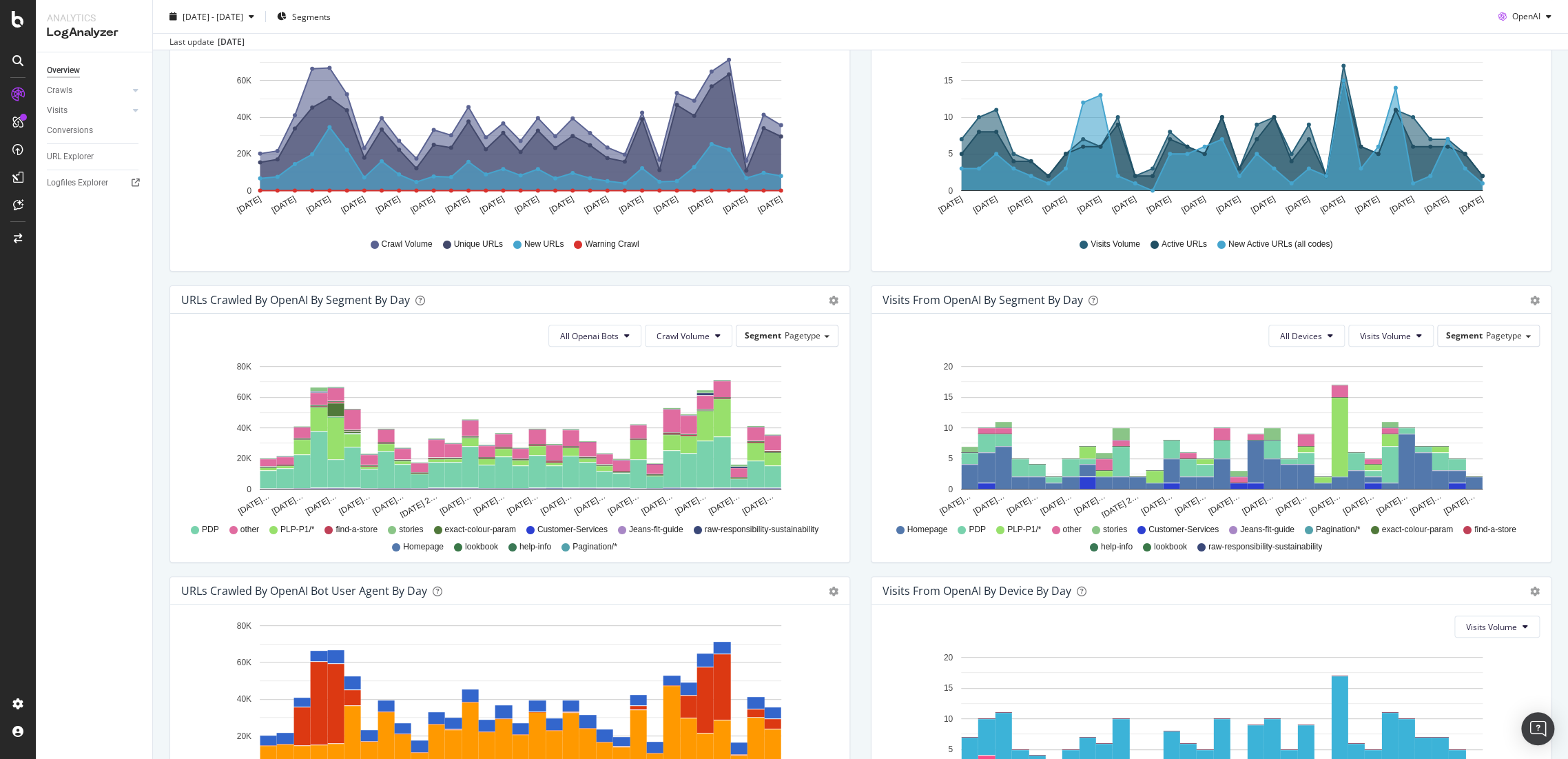
scroll to position [272, 0]
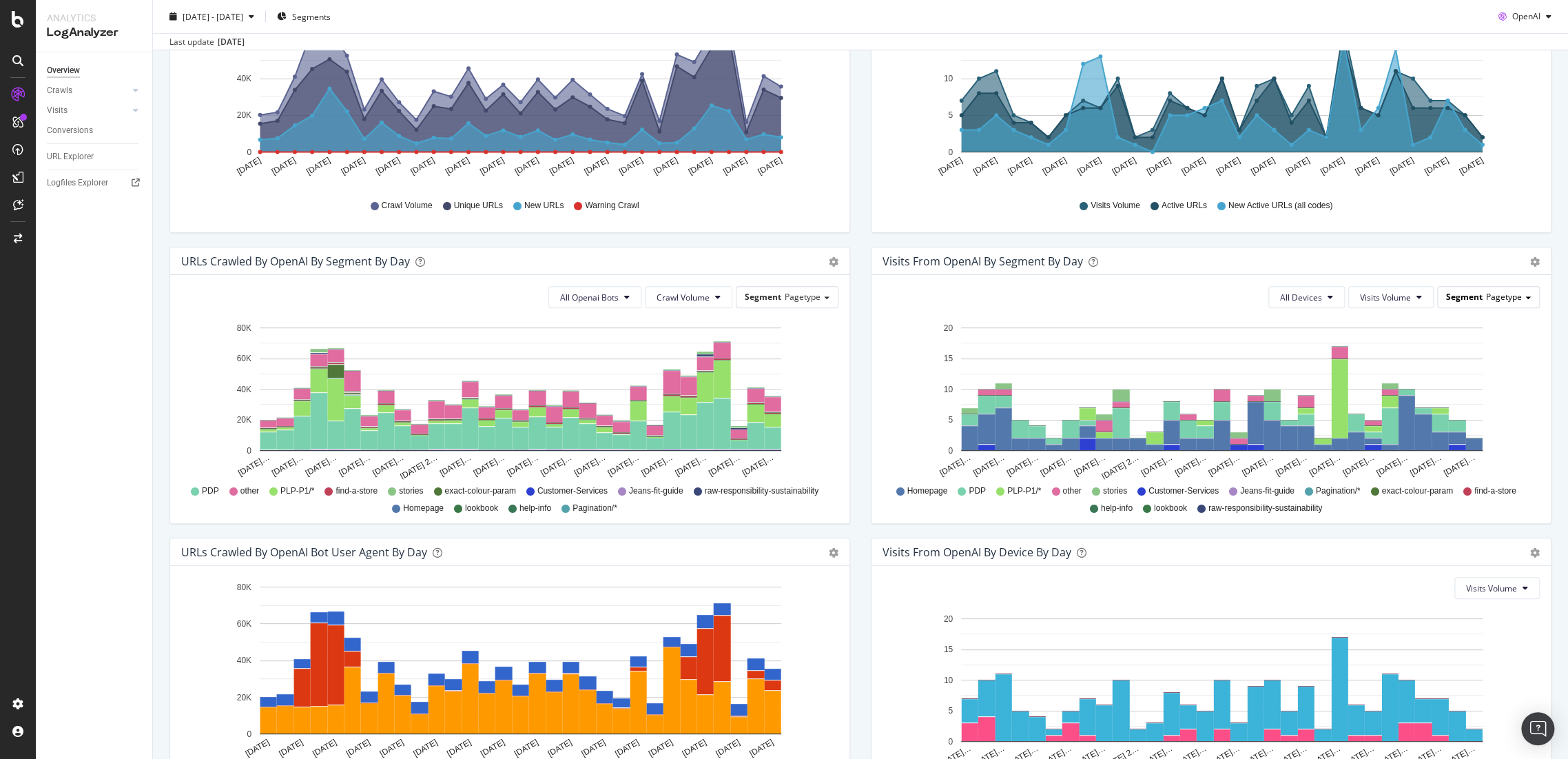
click at [1487, 305] on div "Segment Pagetype" at bounding box center [1489, 297] width 102 height 20
click at [854, 240] on div "URLs Crawled by OpenAI by day Area Table Hold CTRL while clicking to filter the…" at bounding box center [510, 101] width 701 height 291
click at [624, 296] on icon at bounding box center [627, 297] width 5 height 8
click at [592, 374] on span "OAI-SearchBot" at bounding box center [586, 375] width 60 height 12
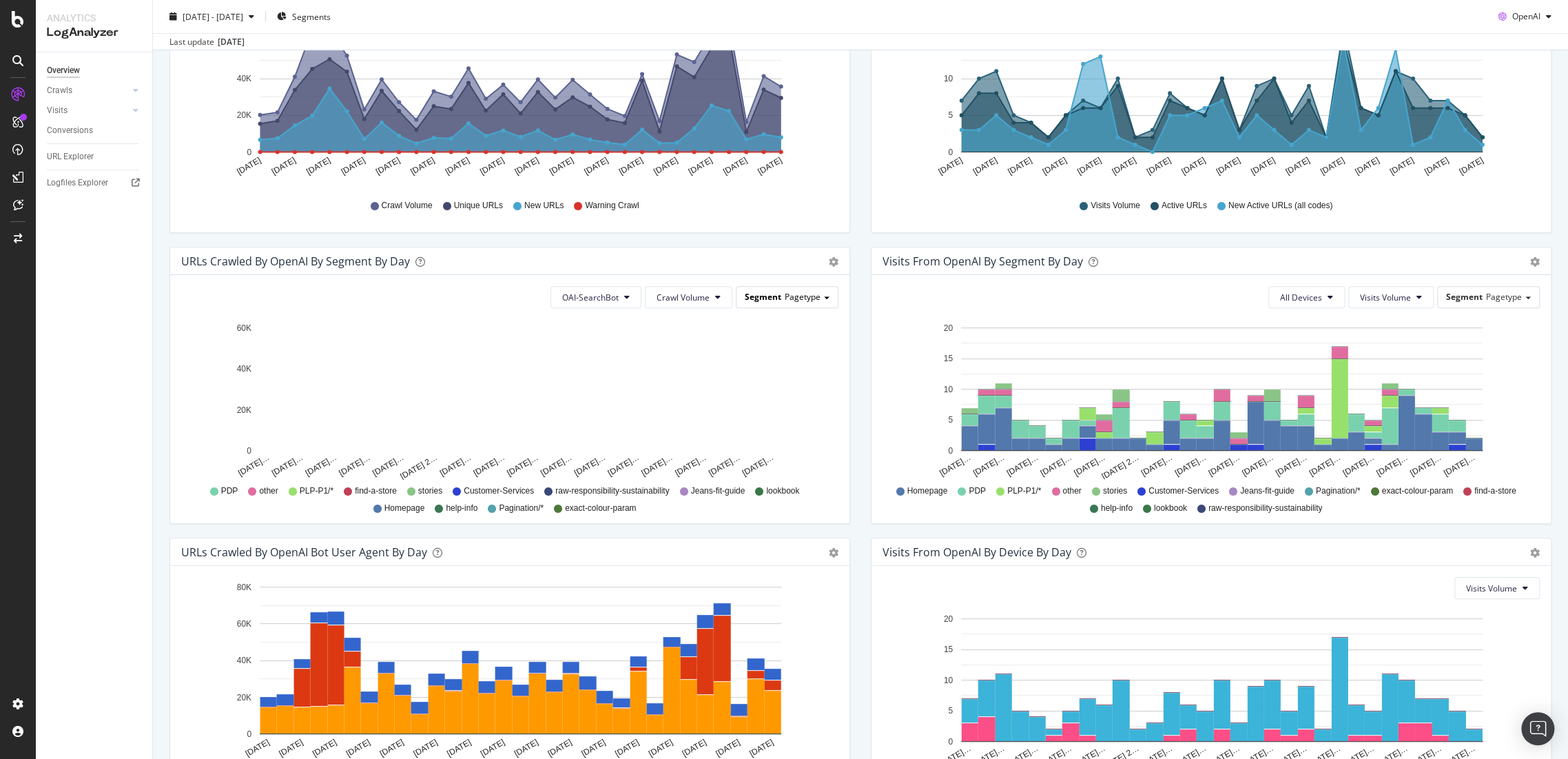
click at [785, 297] on span "Pagetype" at bounding box center [802, 297] width 36 height 11
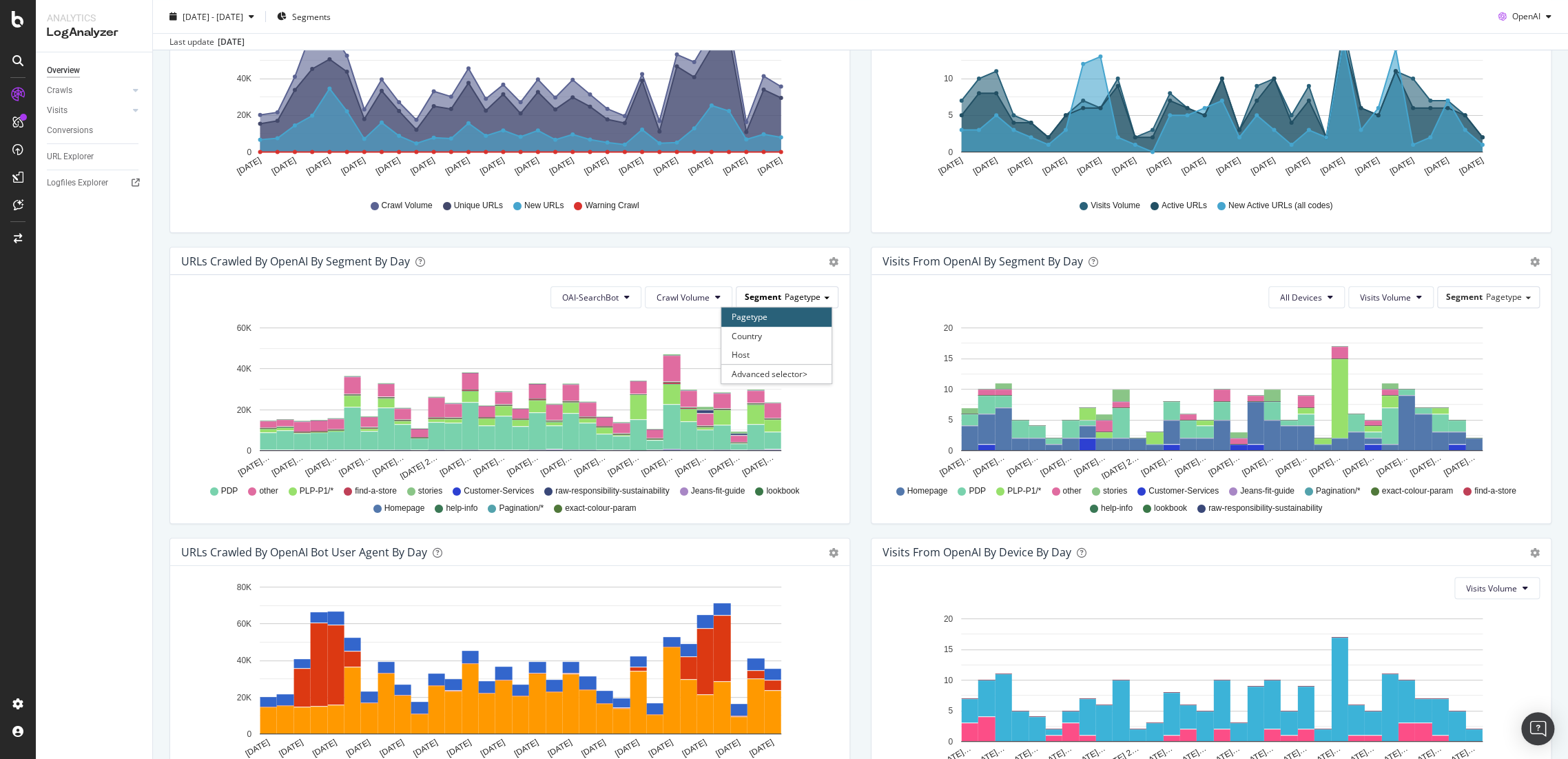
click at [785, 297] on span "Pagetype" at bounding box center [802, 297] width 36 height 11
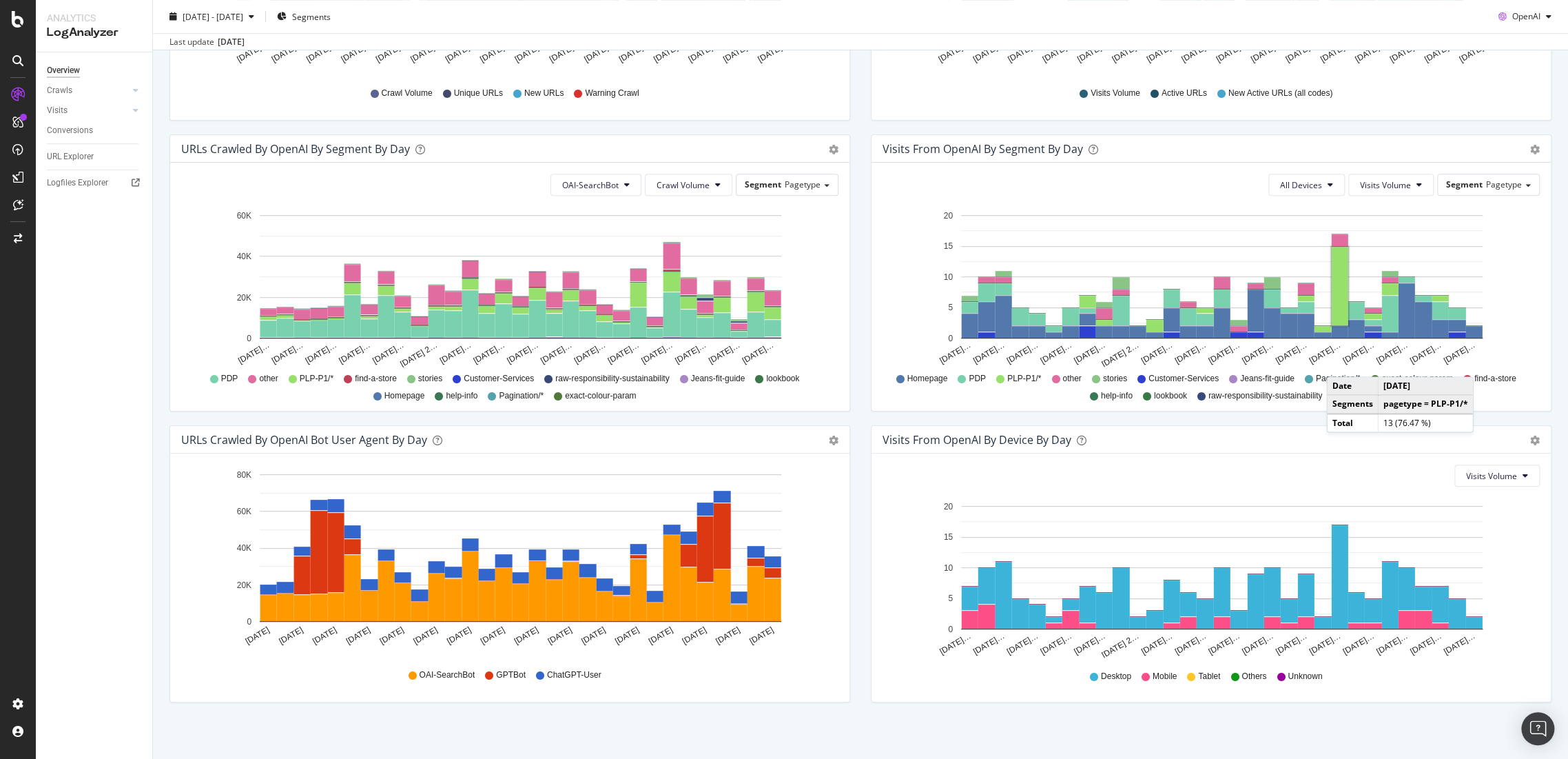
scroll to position [389, 0]
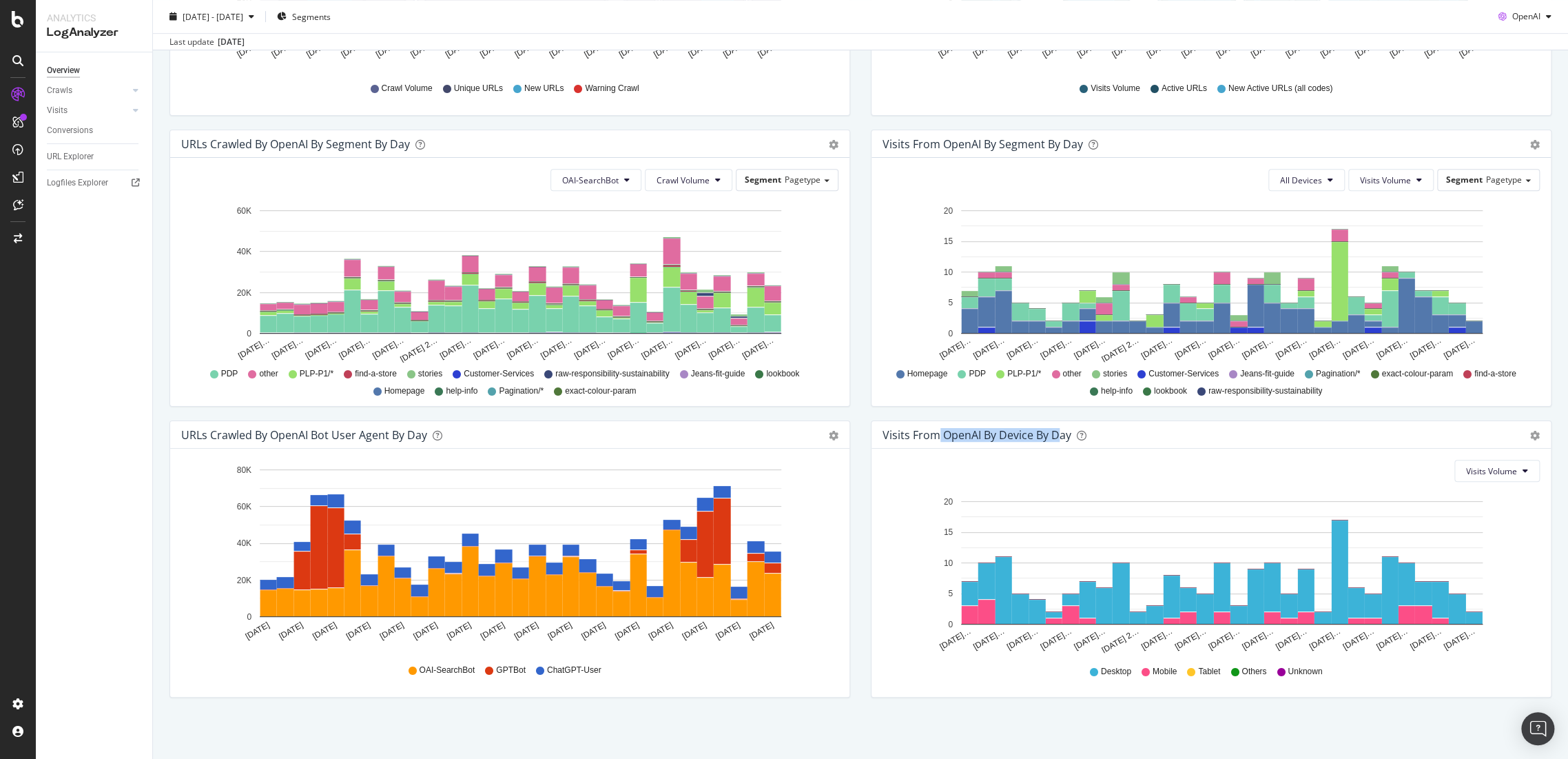
drag, startPoint x: 941, startPoint y: 434, endPoint x: 1054, endPoint y: 430, distance: 113.1
click at [1054, 430] on div "Visits From OpenAI By Device By Day" at bounding box center [977, 435] width 189 height 14
click at [1518, 475] on button "Visits Volume" at bounding box center [1498, 470] width 86 height 22
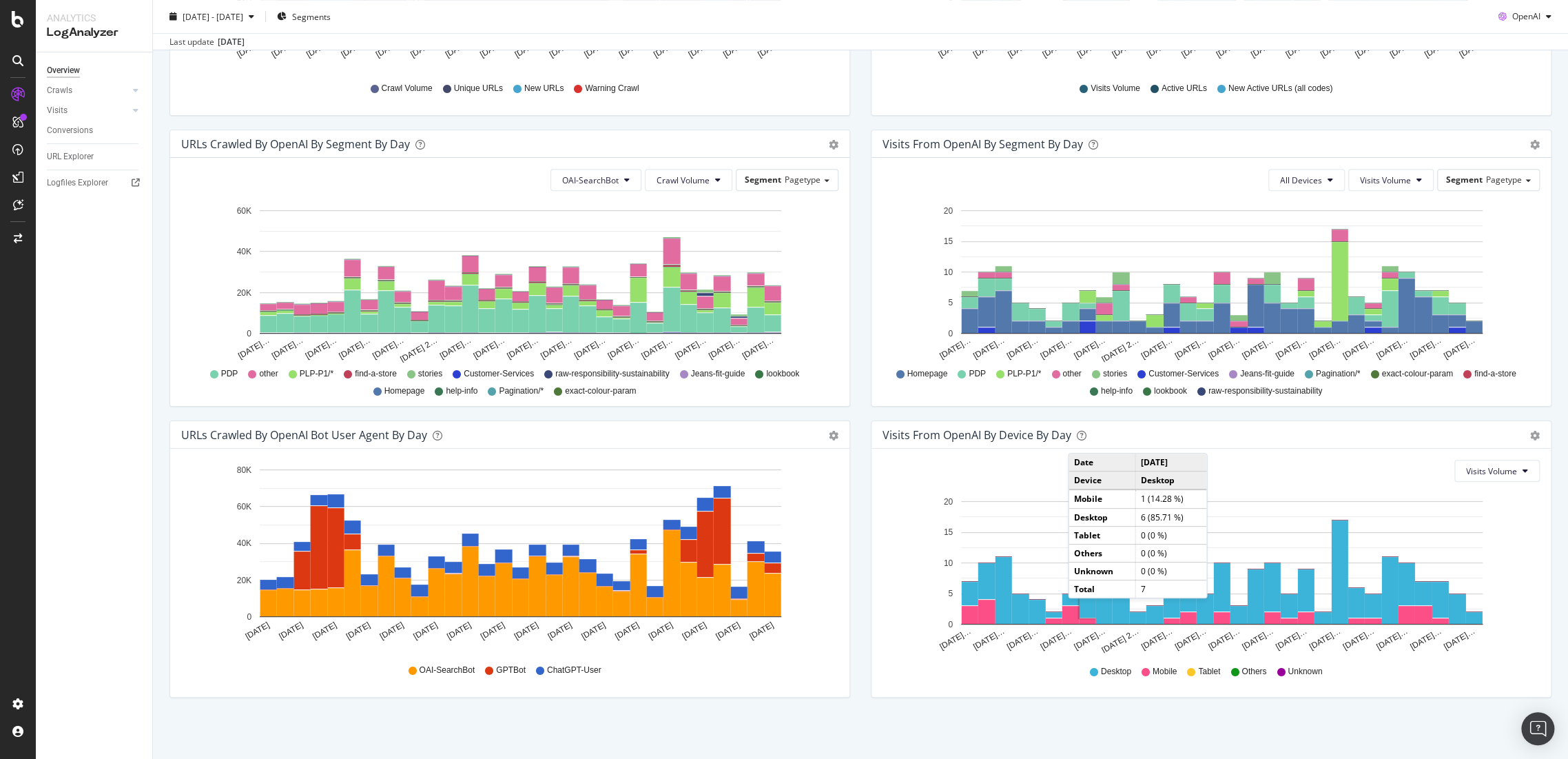
click at [886, 740] on div "We introduced 2 new report templates: AI Bots to track AI bot activity on your …" at bounding box center [860, 227] width 1415 height 1064
click at [999, 715] on div "We introduced 2 new report templates: AI Bots to track AI bot activity on your …" at bounding box center [860, 227] width 1415 height 1064
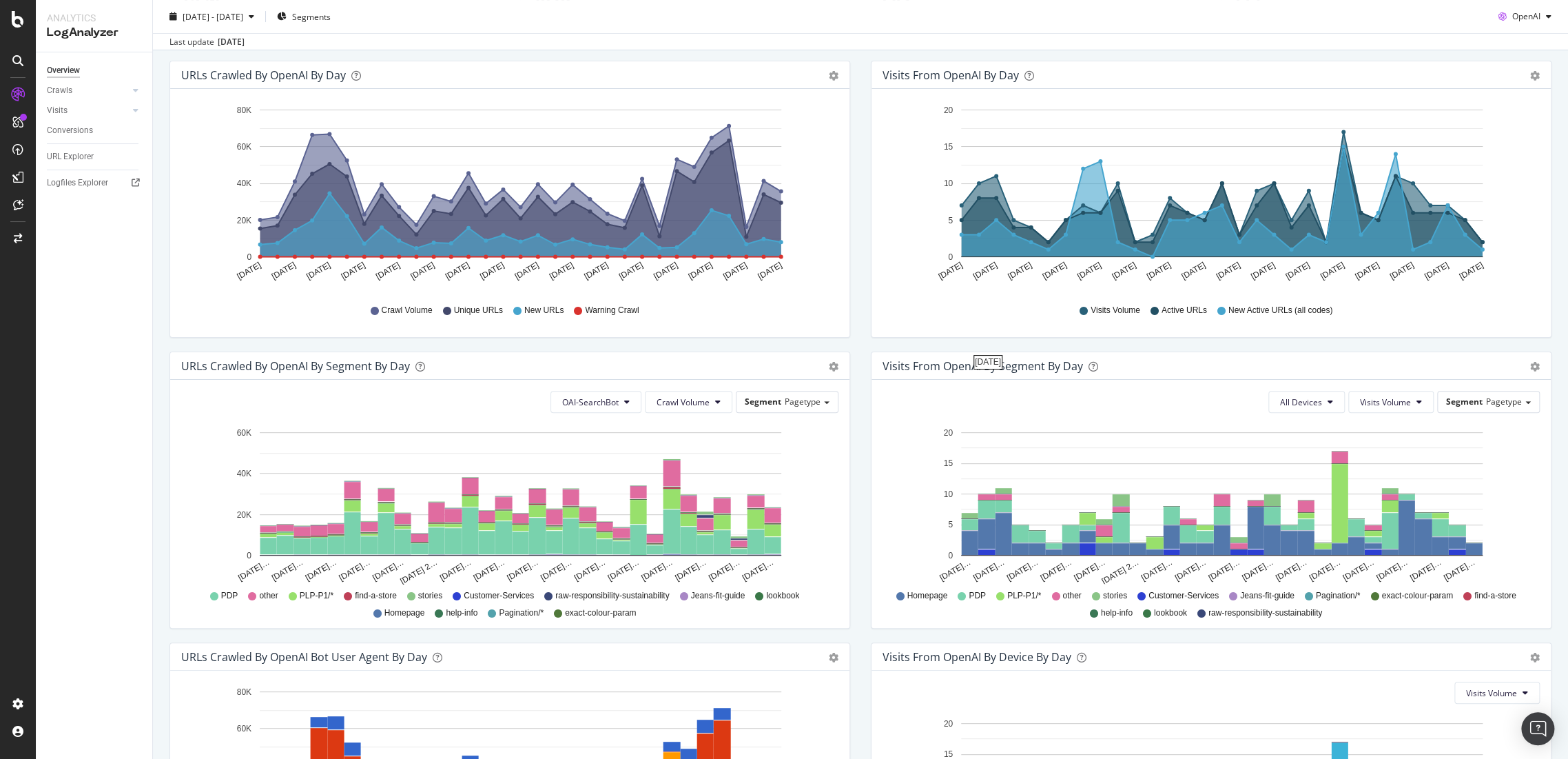
scroll to position [160, 0]
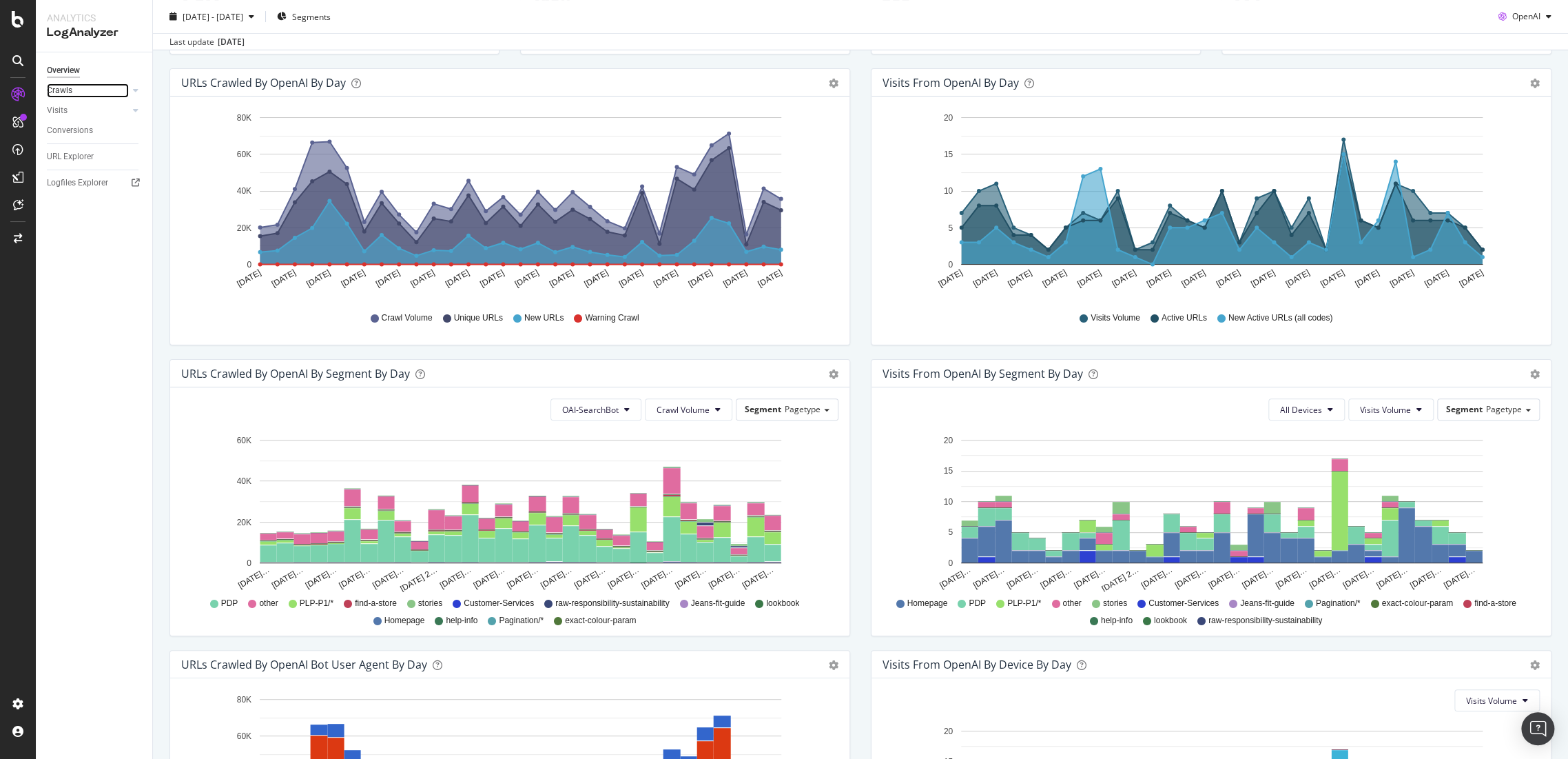
click at [78, 92] on link "Crawls" at bounding box center [87, 90] width 82 height 15
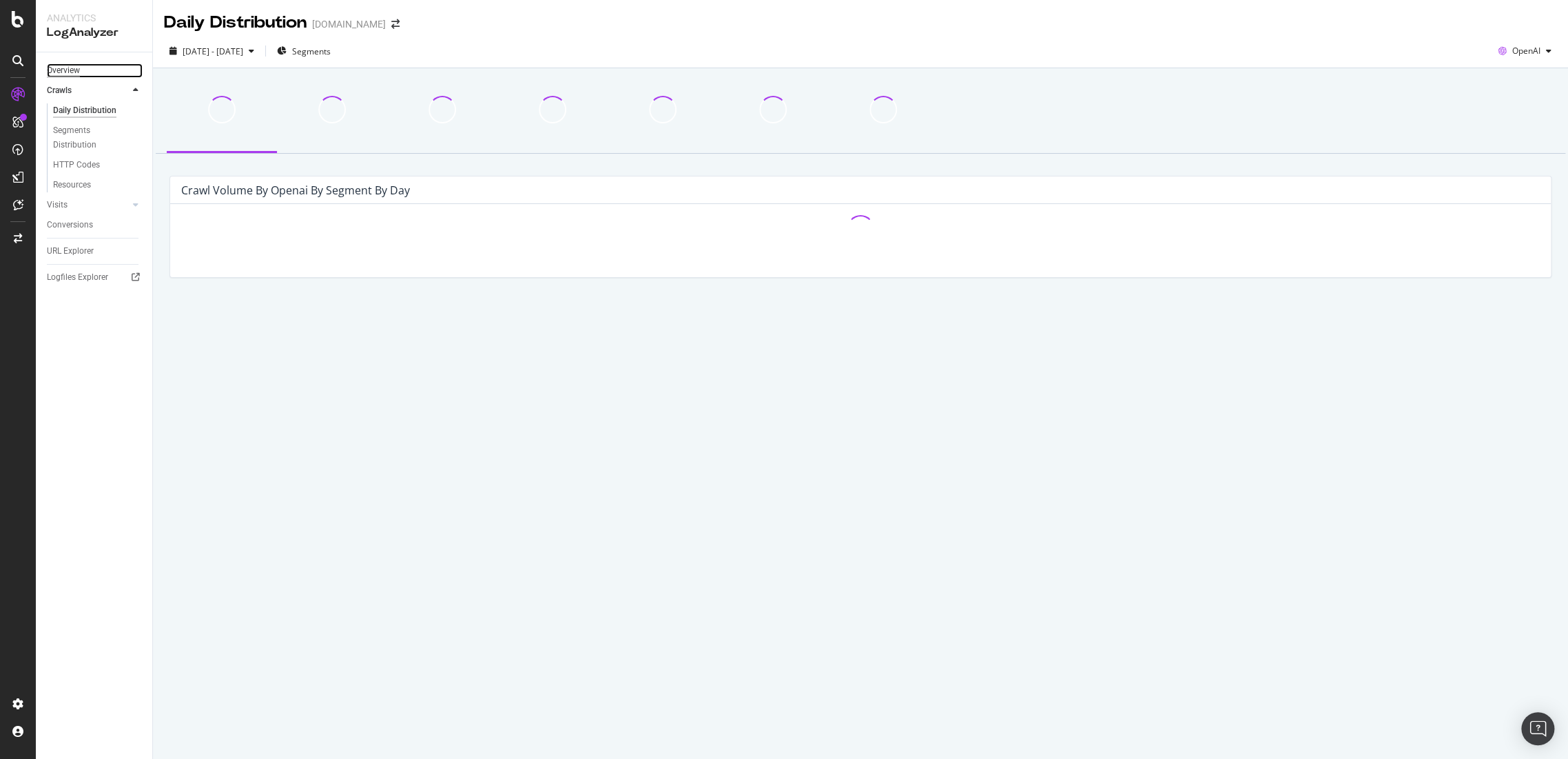
click at [68, 76] on div "Overview" at bounding box center [63, 70] width 33 height 15
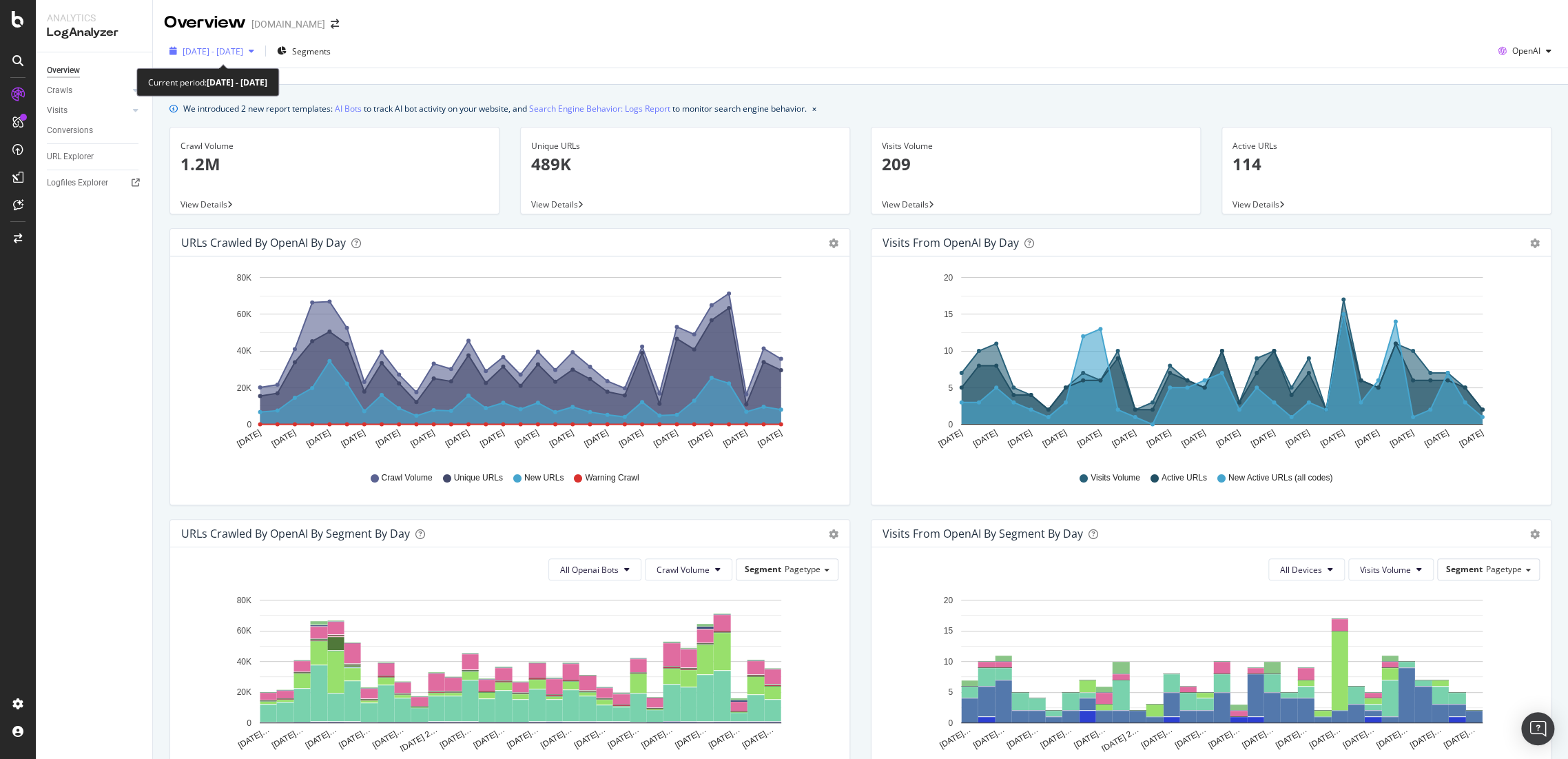
click at [243, 56] on span "[DATE] - [DATE]" at bounding box center [212, 51] width 60 height 11
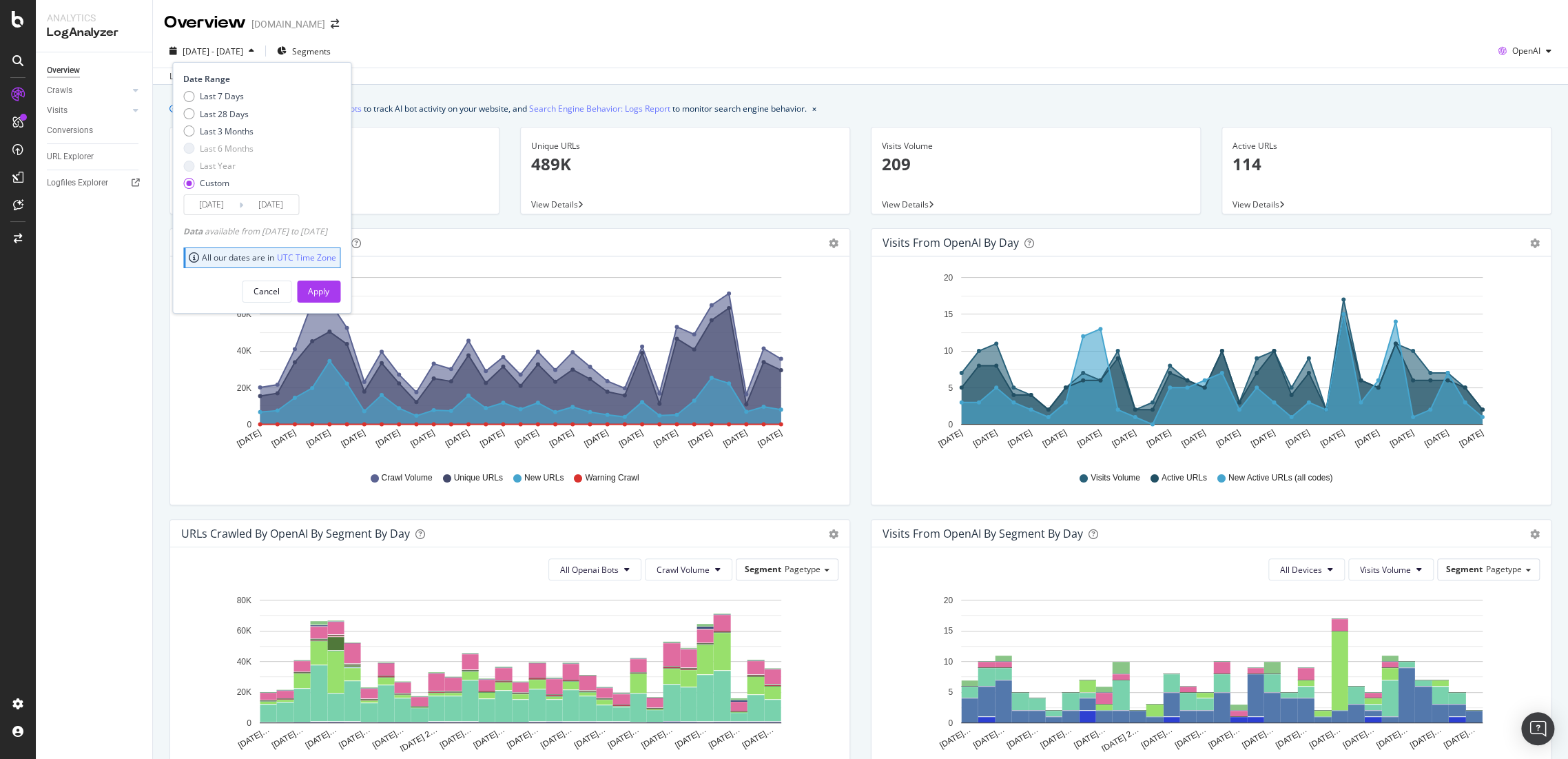
click at [213, 207] on input "[DATE]" at bounding box center [212, 204] width 55 height 19
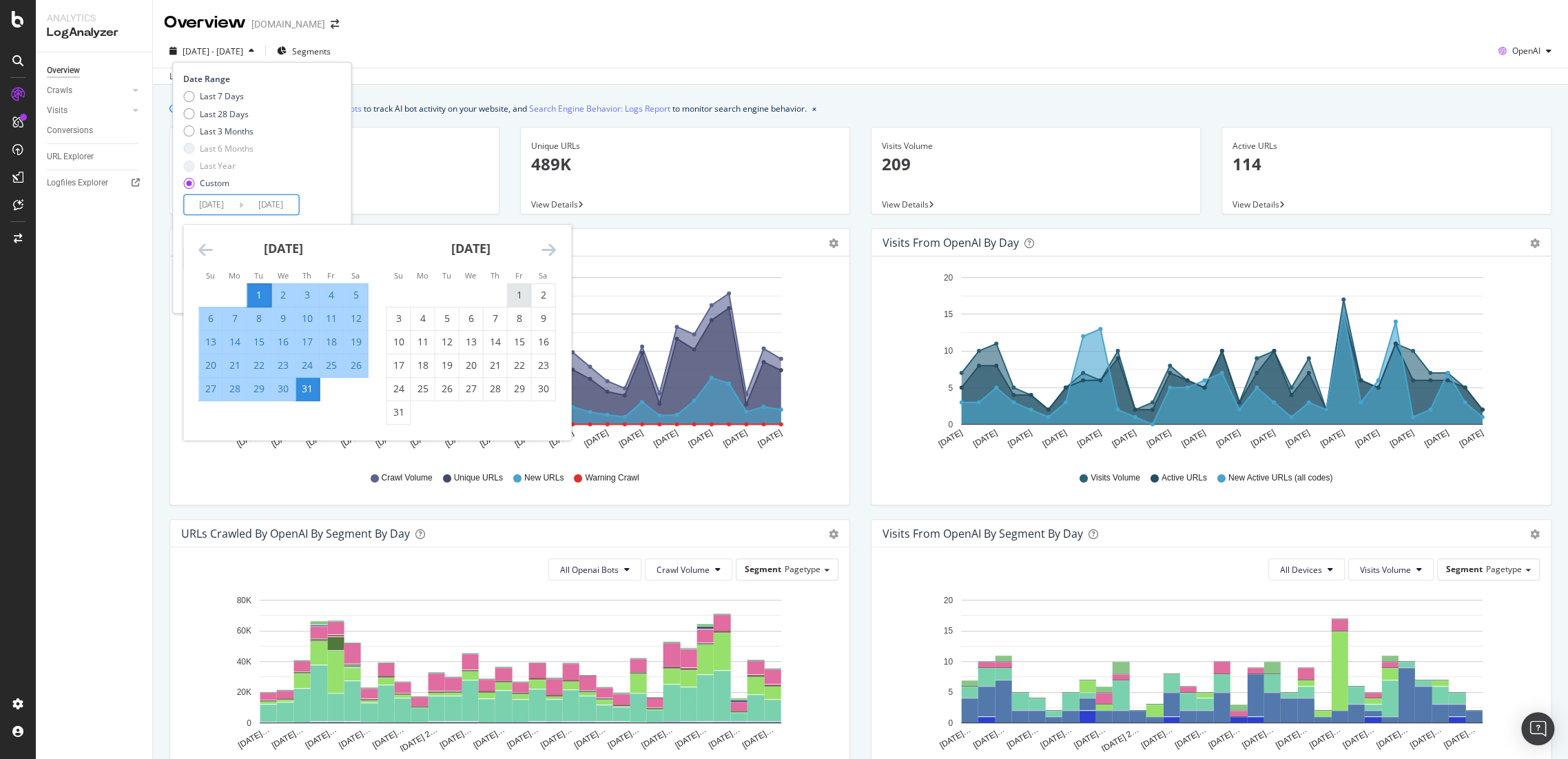
click at [521, 288] on div "1" at bounding box center [519, 295] width 24 height 14
type input "[DATE]"
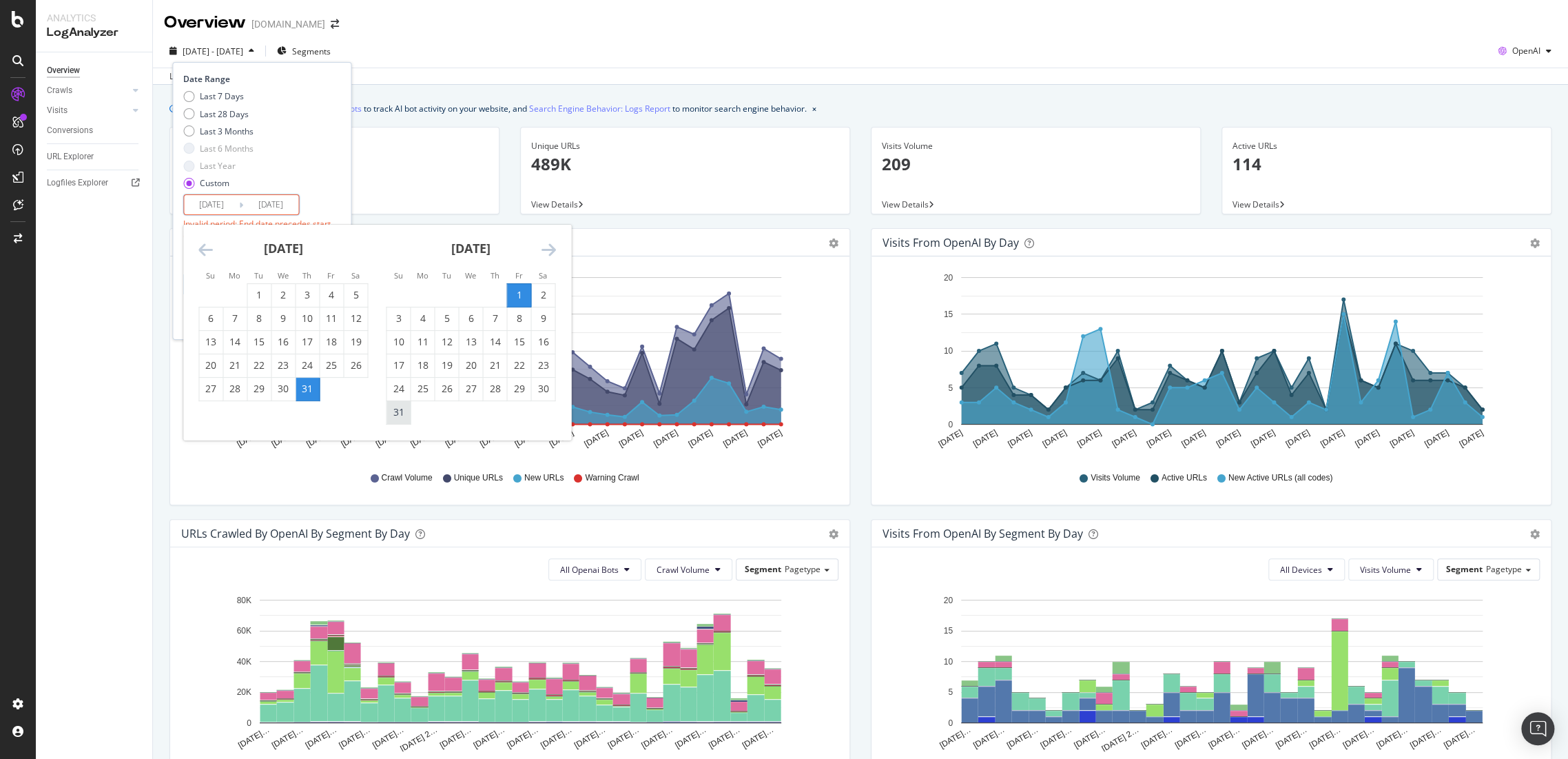
click at [397, 410] on div "31" at bounding box center [398, 412] width 24 height 14
type input "[DATE]"
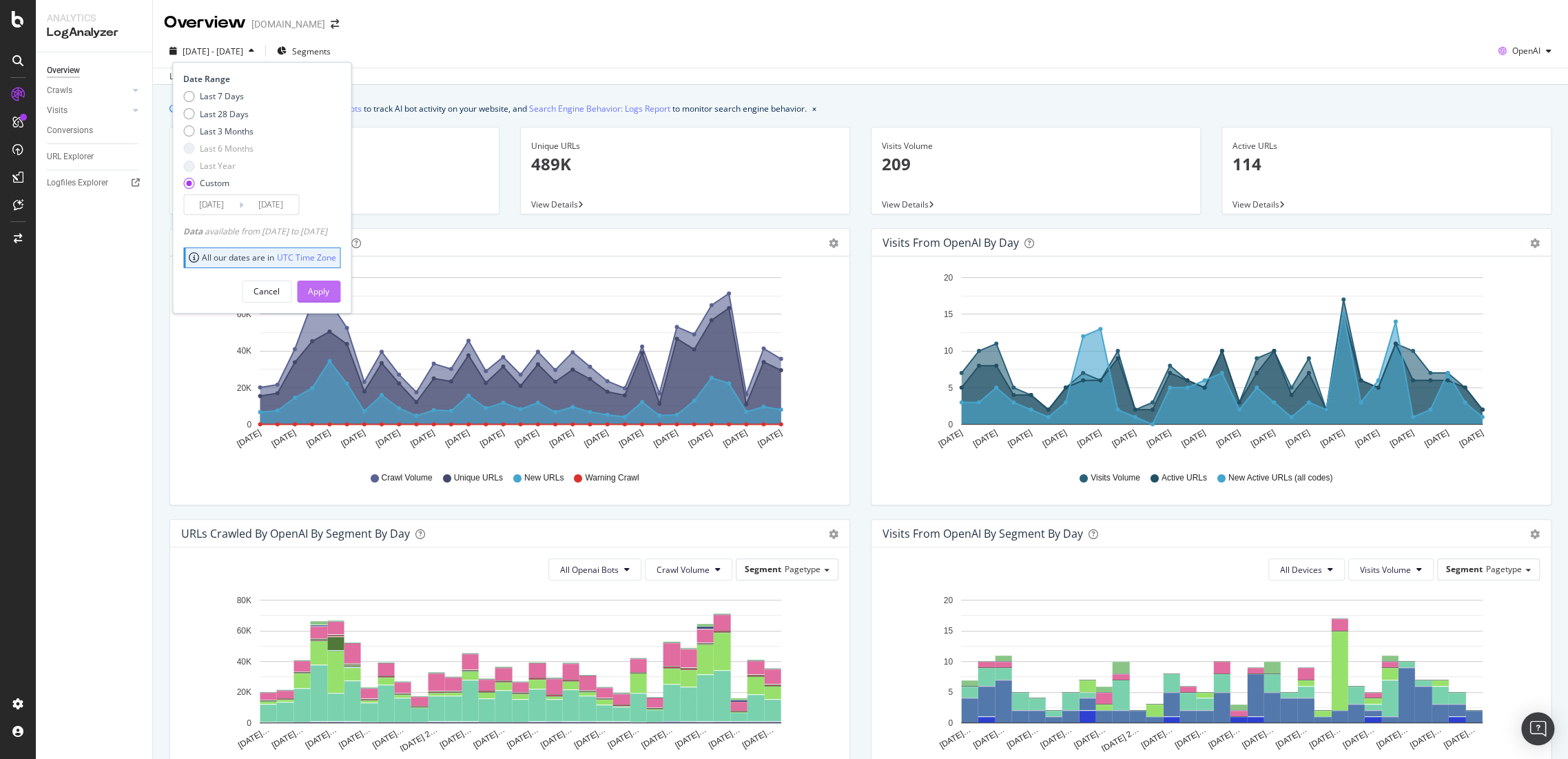
click at [329, 291] on div "Apply" at bounding box center [319, 290] width 21 height 11
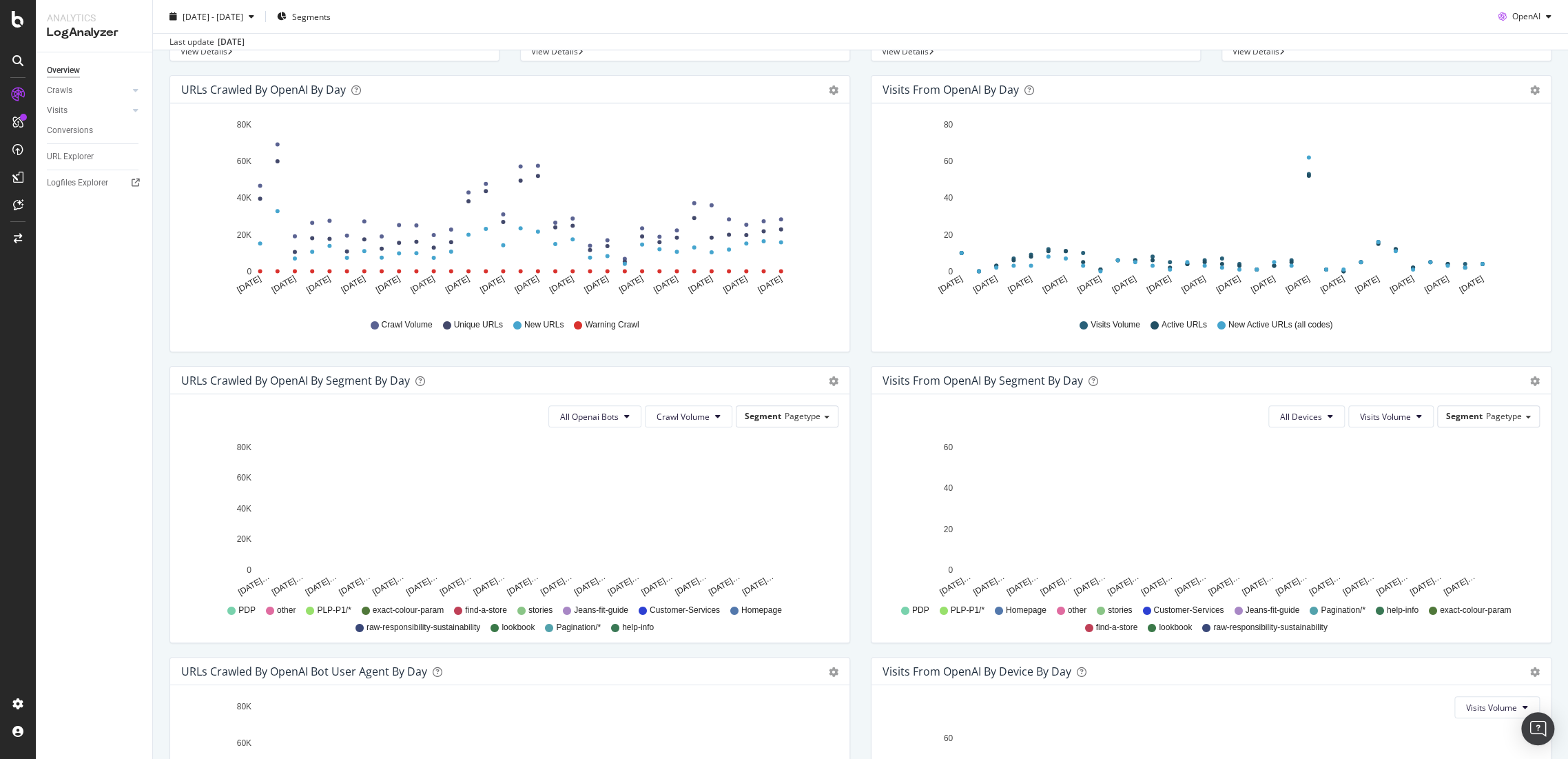
scroll to position [382, 0]
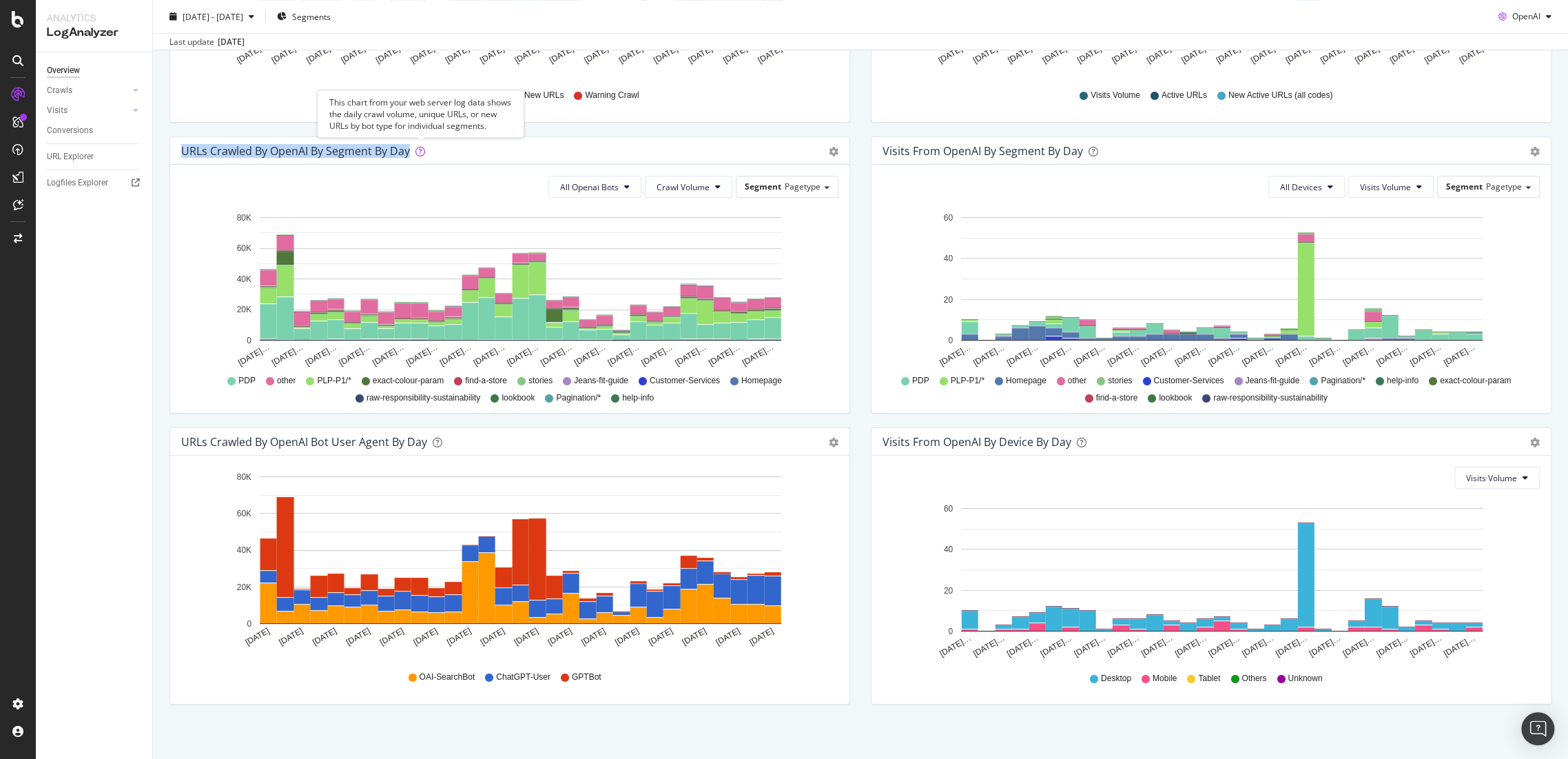
drag, startPoint x: 182, startPoint y: 149, endPoint x: 426, endPoint y: 147, distance: 244.0
click at [426, 147] on div "URLs Crawled by OpenAI By Segment By Day" at bounding box center [494, 151] width 627 height 14
click at [706, 189] on button "Crawl Volume" at bounding box center [688, 187] width 88 height 22
click at [700, 186] on span "Crawl Volume" at bounding box center [682, 187] width 53 height 11
click at [774, 188] on span "Segment" at bounding box center [763, 186] width 37 height 11
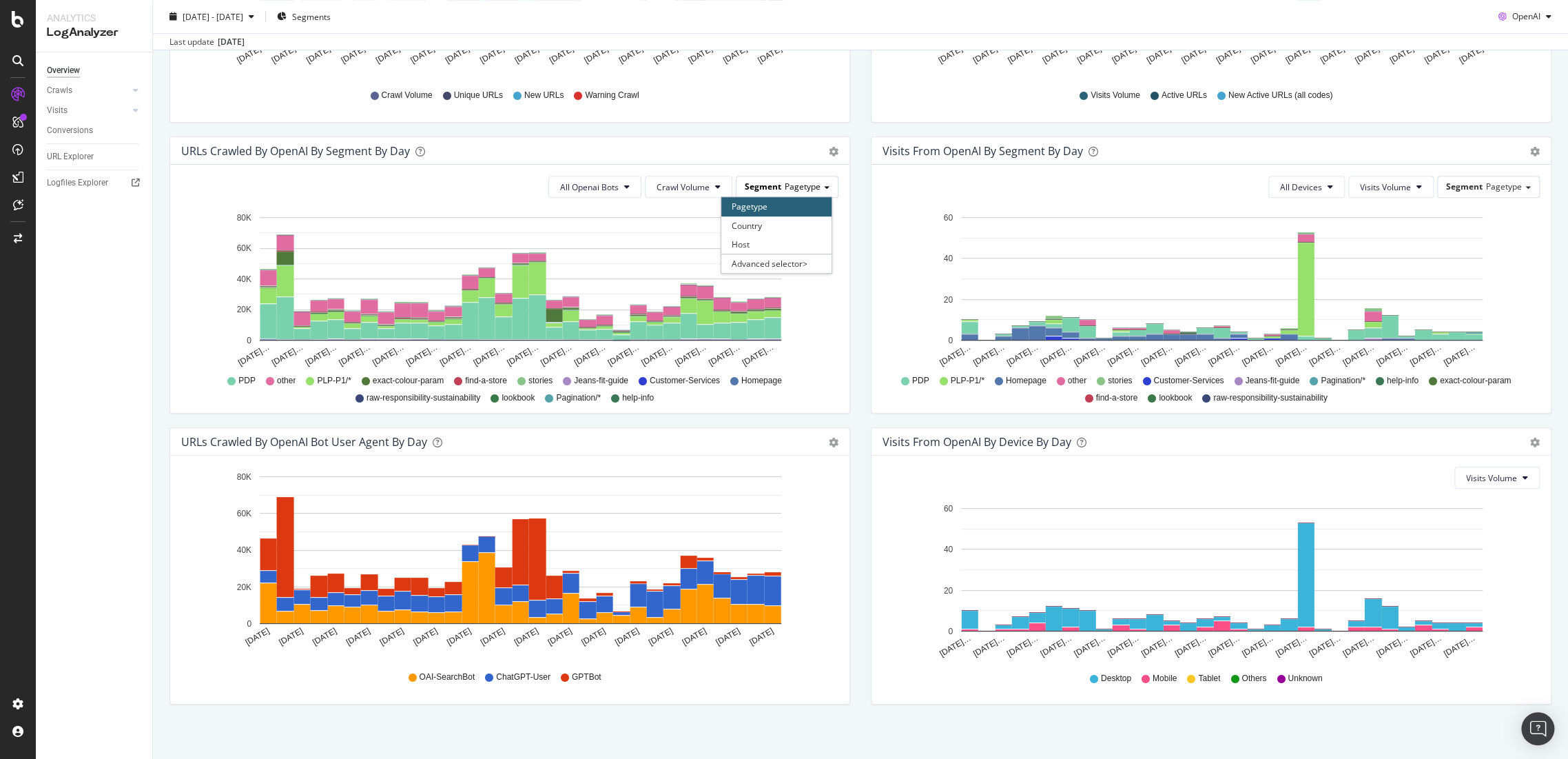
click at [774, 188] on span "Segment" at bounding box center [763, 186] width 37 height 11
click at [618, 179] on button "All Openai Bots" at bounding box center [595, 187] width 93 height 22
click at [617, 182] on button "All Openai Bots" at bounding box center [595, 187] width 93 height 22
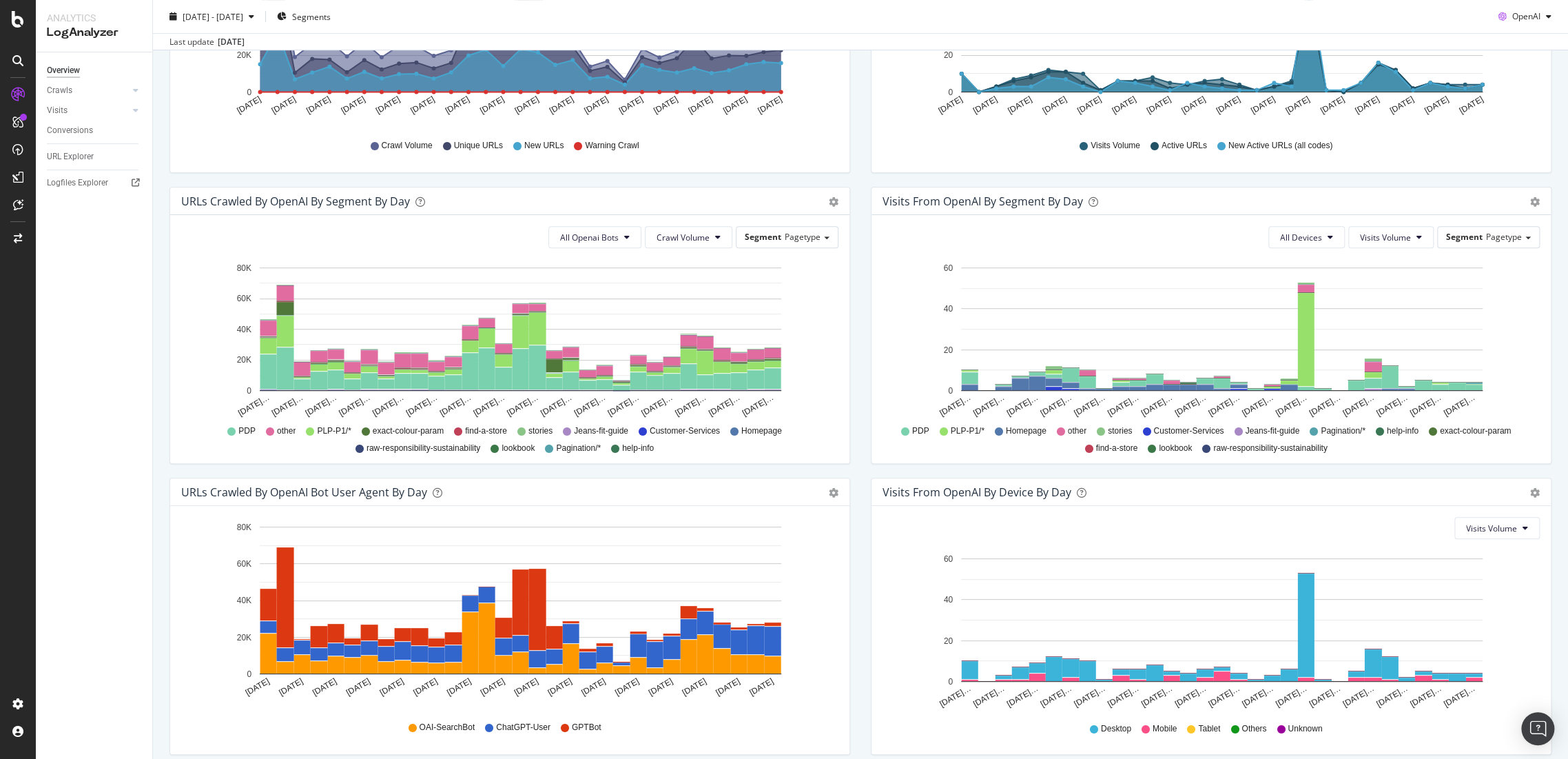
scroll to position [306, 0]
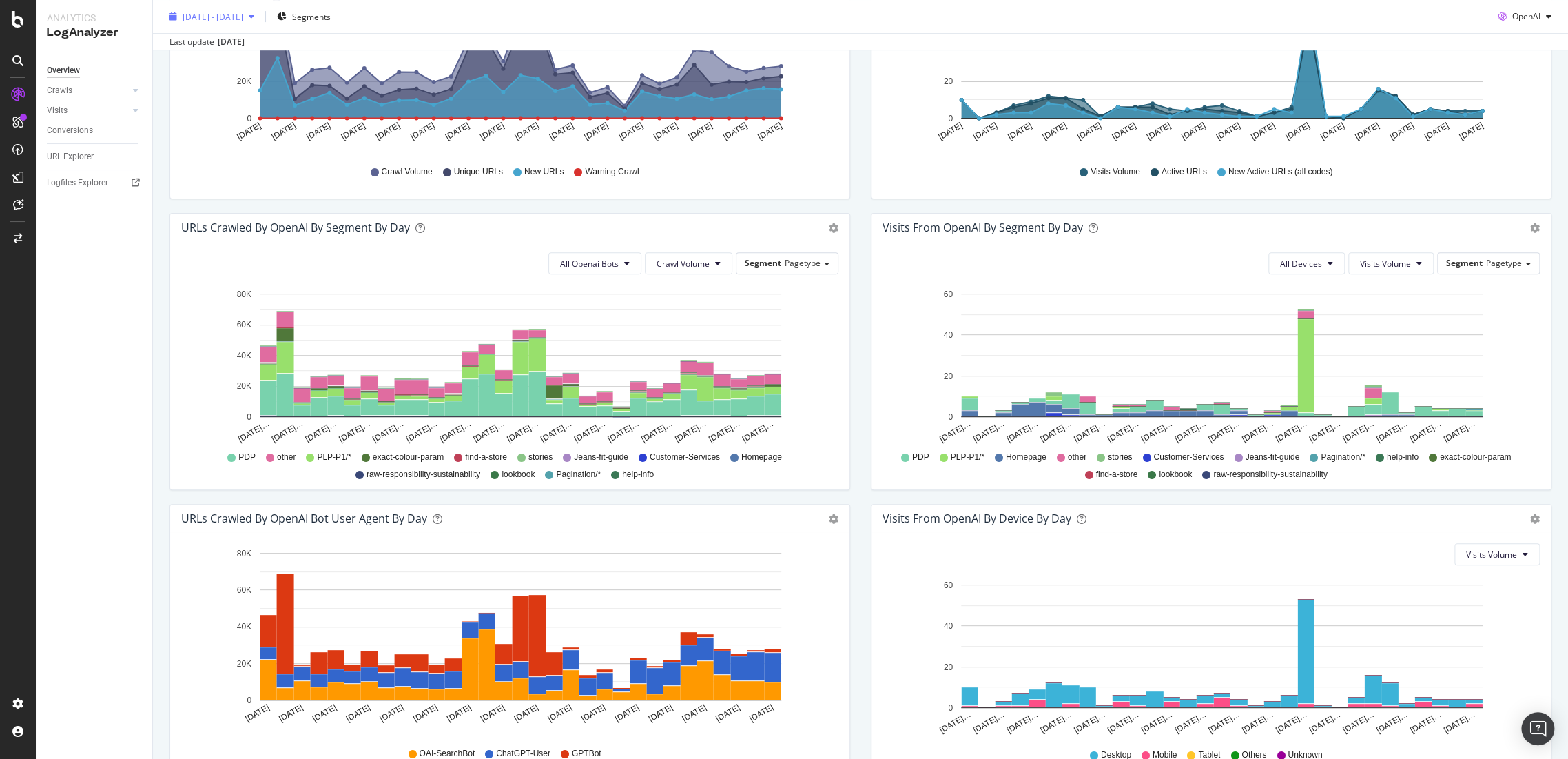
click at [212, 11] on span "[DATE] - [DATE]" at bounding box center [212, 16] width 60 height 11
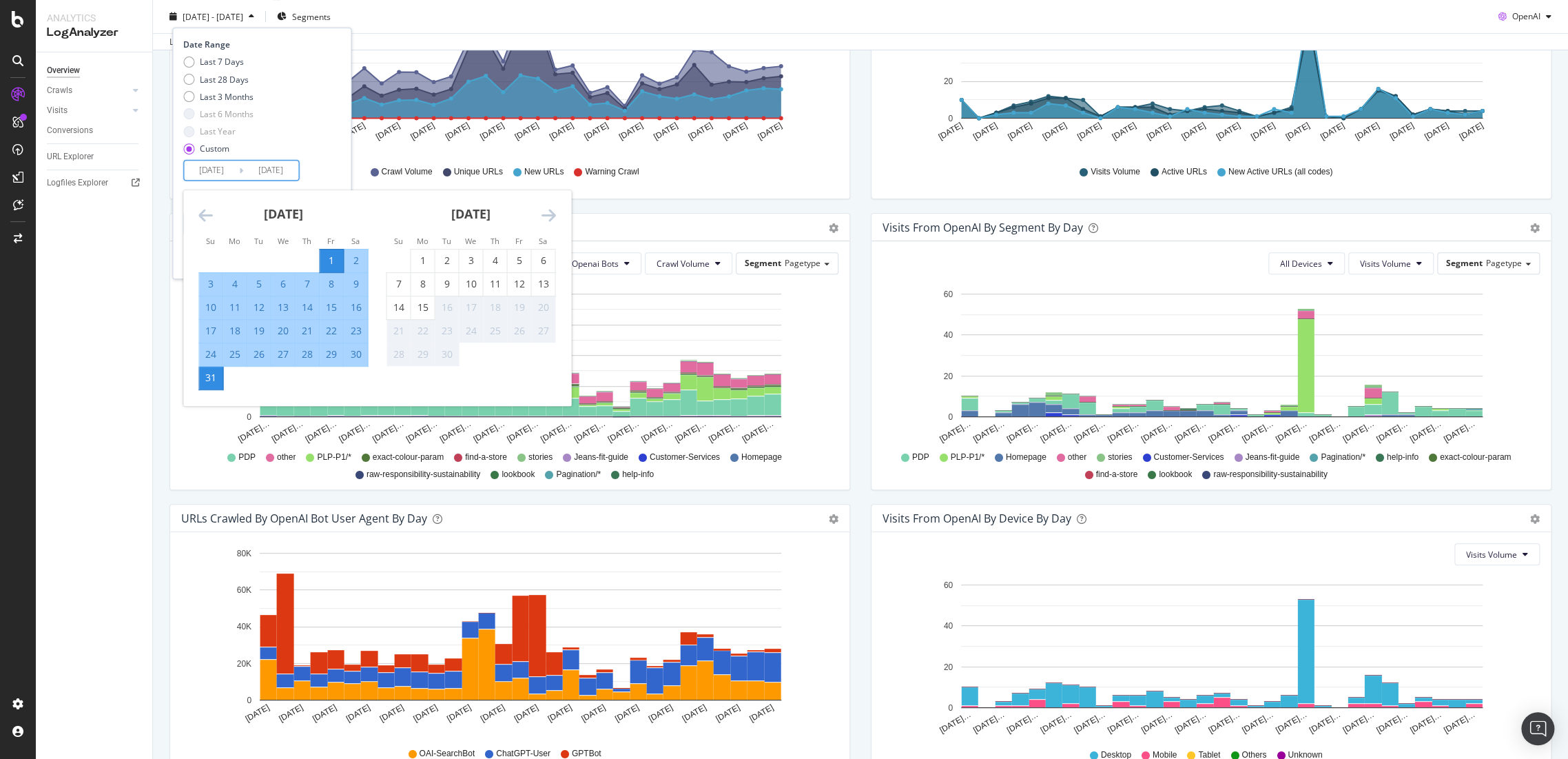
click at [231, 165] on input "[DATE]" at bounding box center [212, 170] width 55 height 19
click at [212, 213] on icon "Move backward to switch to the previous month." at bounding box center [206, 216] width 15 height 17
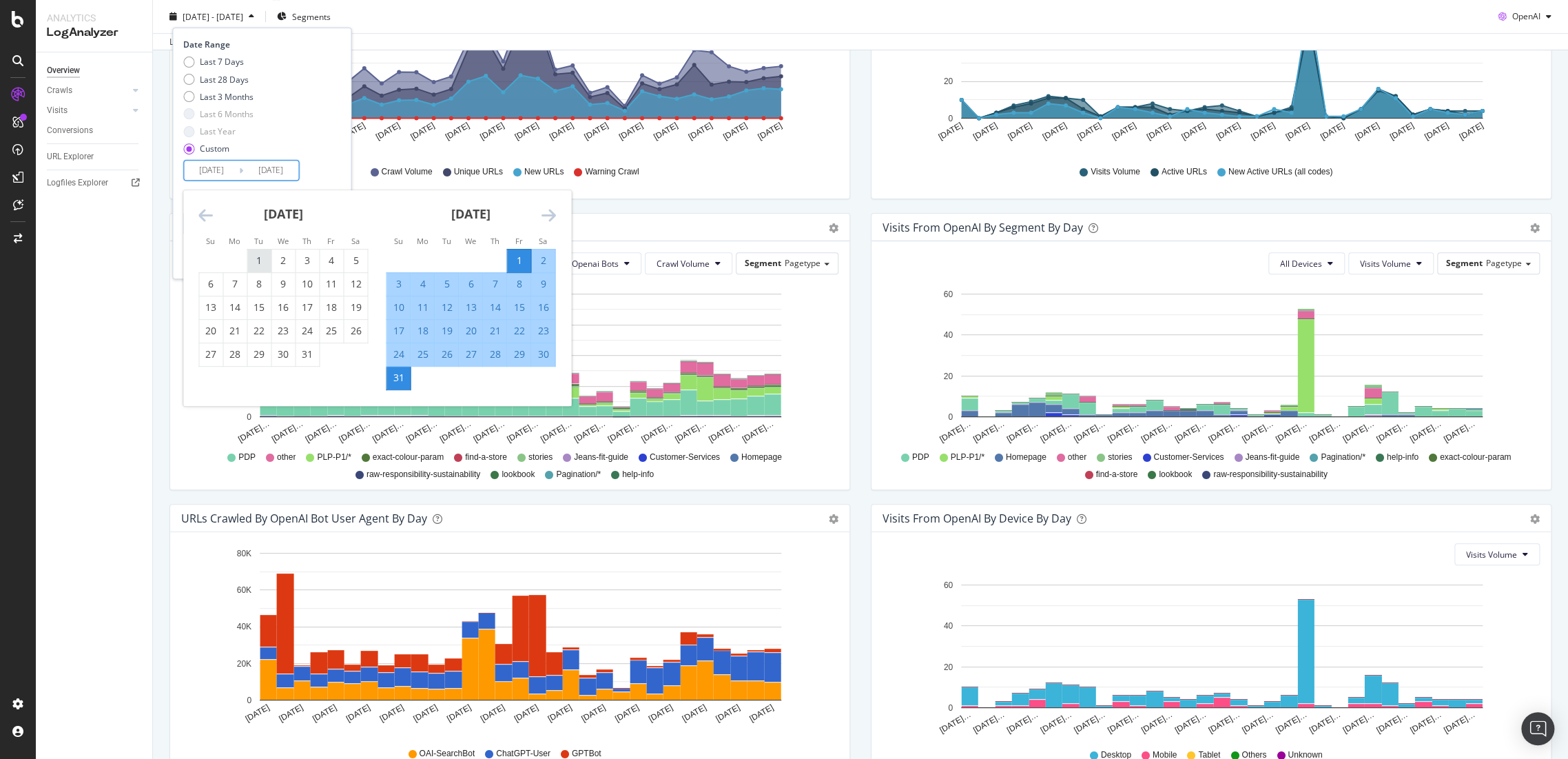
click at [260, 263] on div "1" at bounding box center [259, 261] width 24 height 14
type input "[DATE]"
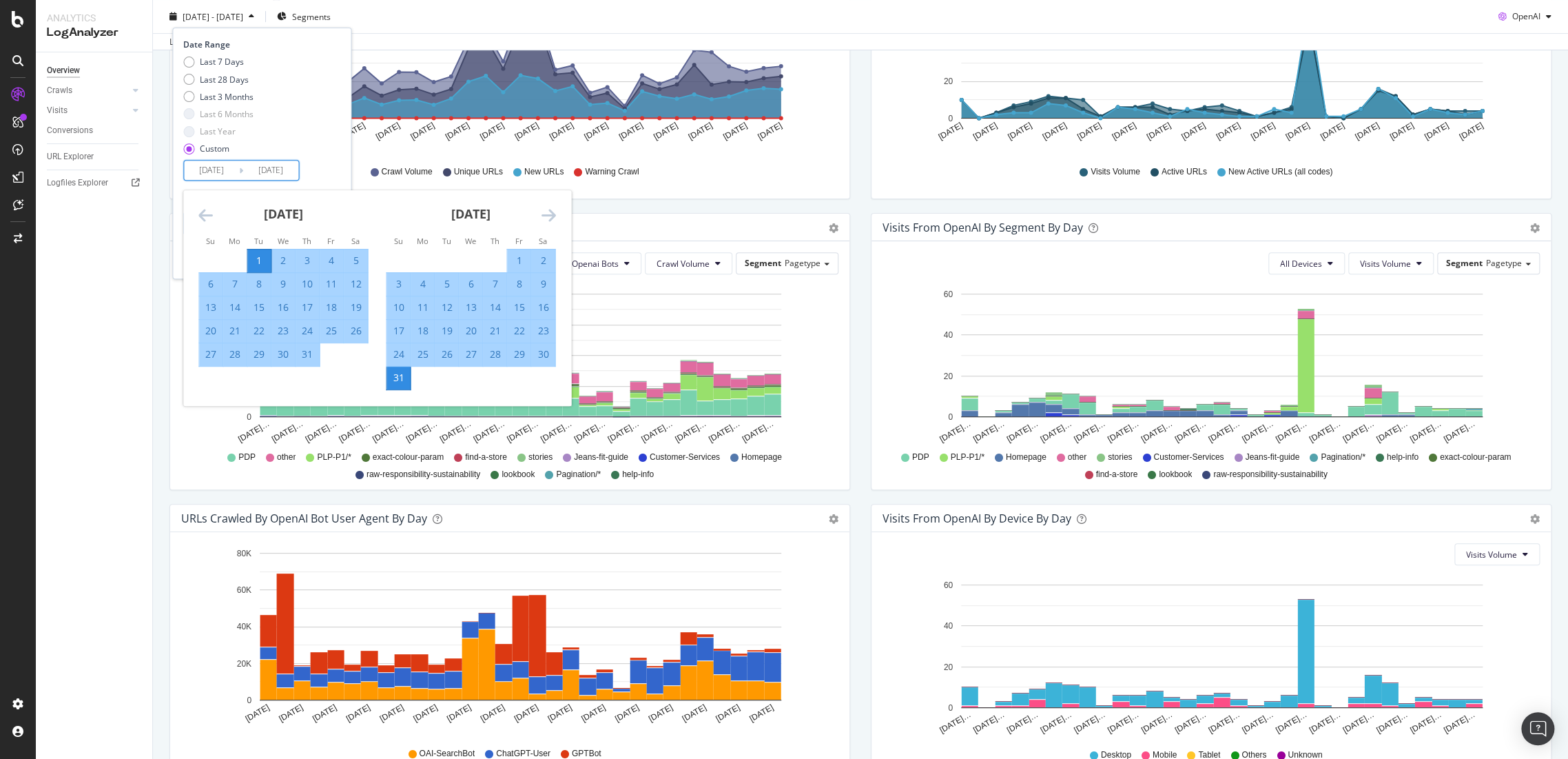
click at [312, 351] on div "31" at bounding box center [307, 354] width 24 height 14
type input "[DATE]"
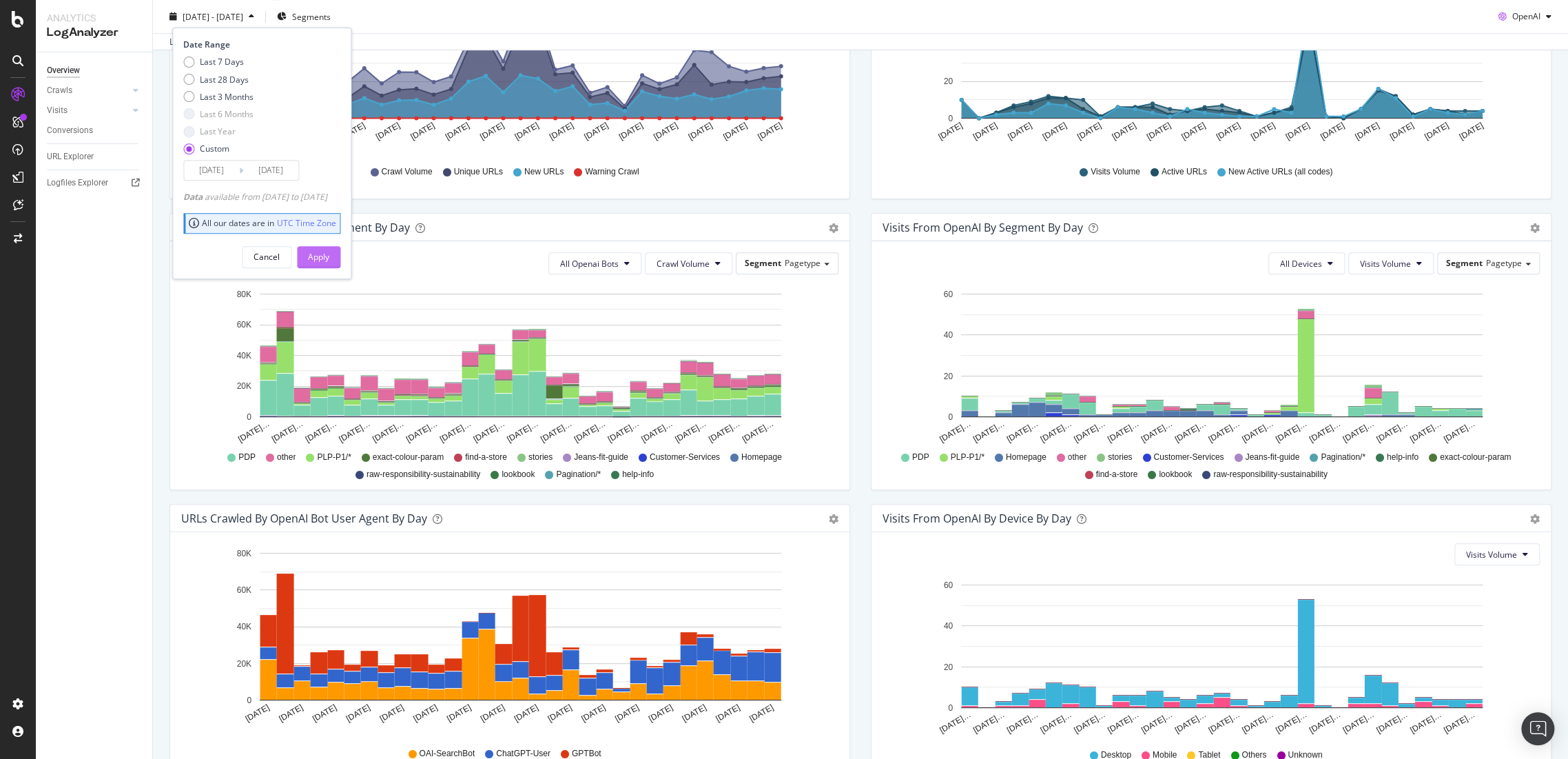
click at [329, 252] on div "Apply" at bounding box center [319, 256] width 21 height 11
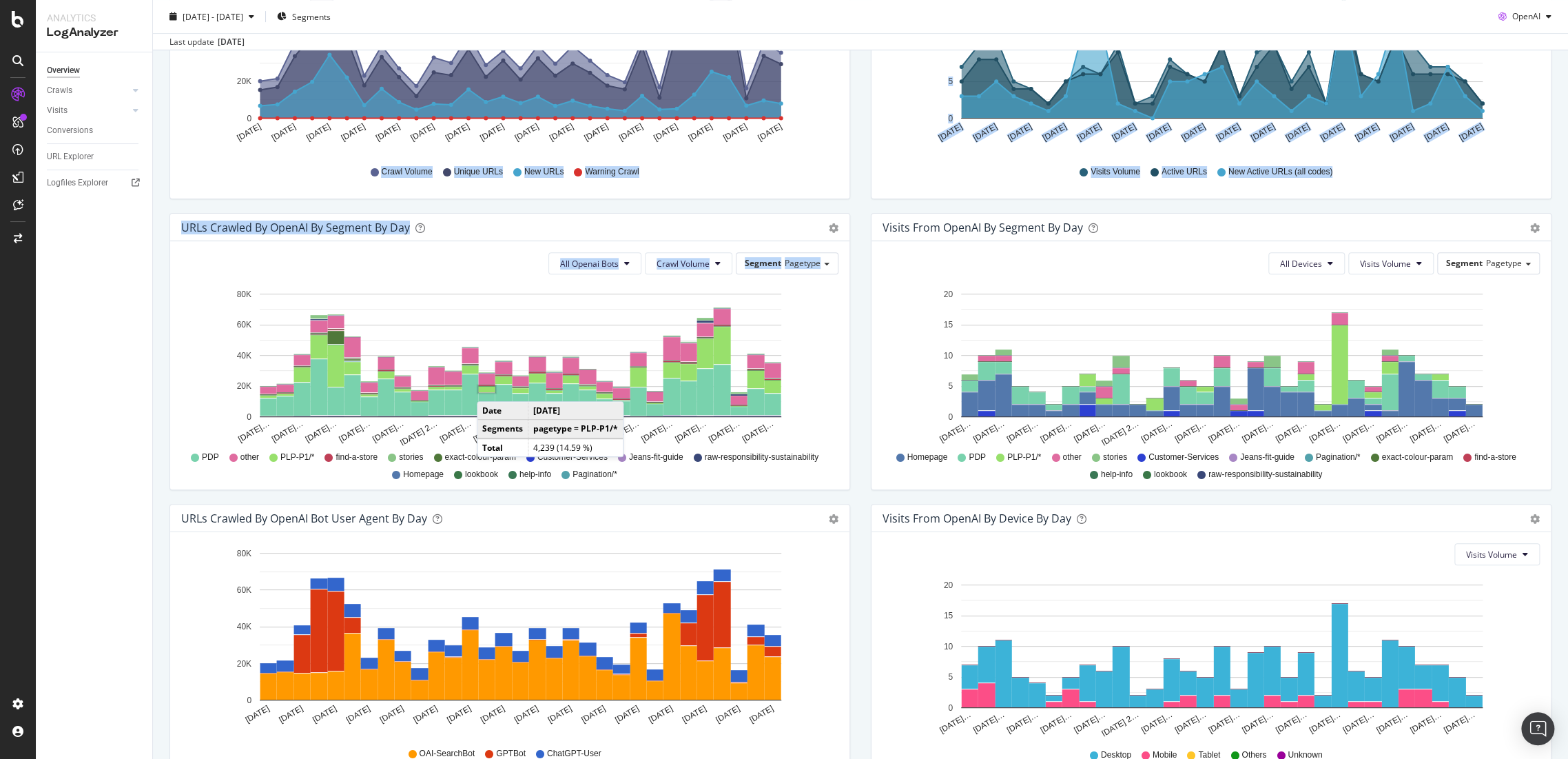
drag, startPoint x: 169, startPoint y: 199, endPoint x: 488, endPoint y: 387, distance: 370.3
click at [491, 387] on div "URLs Crawled by OpenAI by day Area Table Hold CTRL while clicking to filter the…" at bounding box center [860, 358] width 1403 height 873
click at [852, 389] on div "URLs Crawled by OpenAI By Segment By Day Timeline (by Value) Table All Openai B…" at bounding box center [510, 358] width 701 height 291
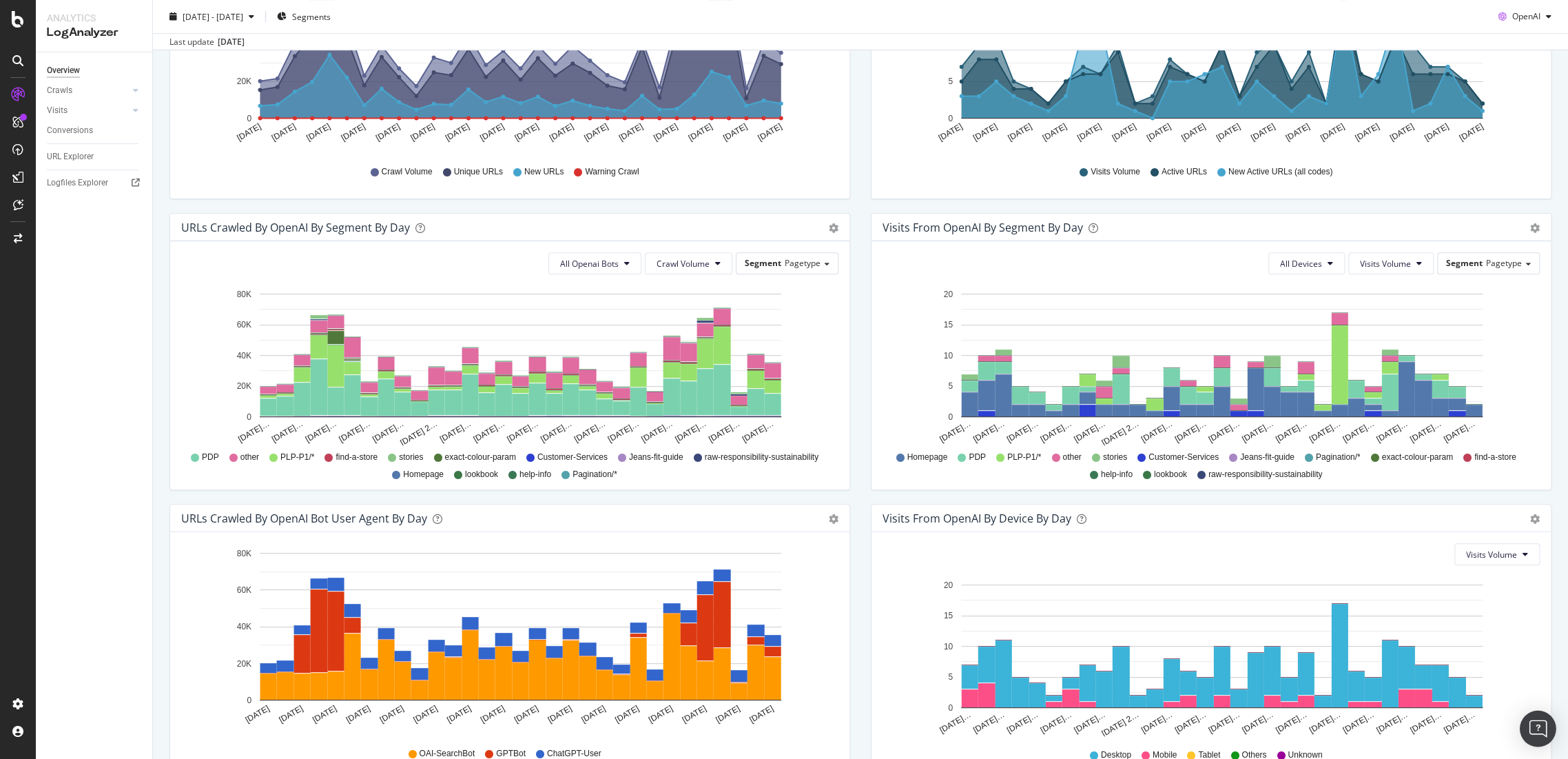
click at [1547, 722] on div "Open Intercom Messenger" at bounding box center [1538, 729] width 37 height 37
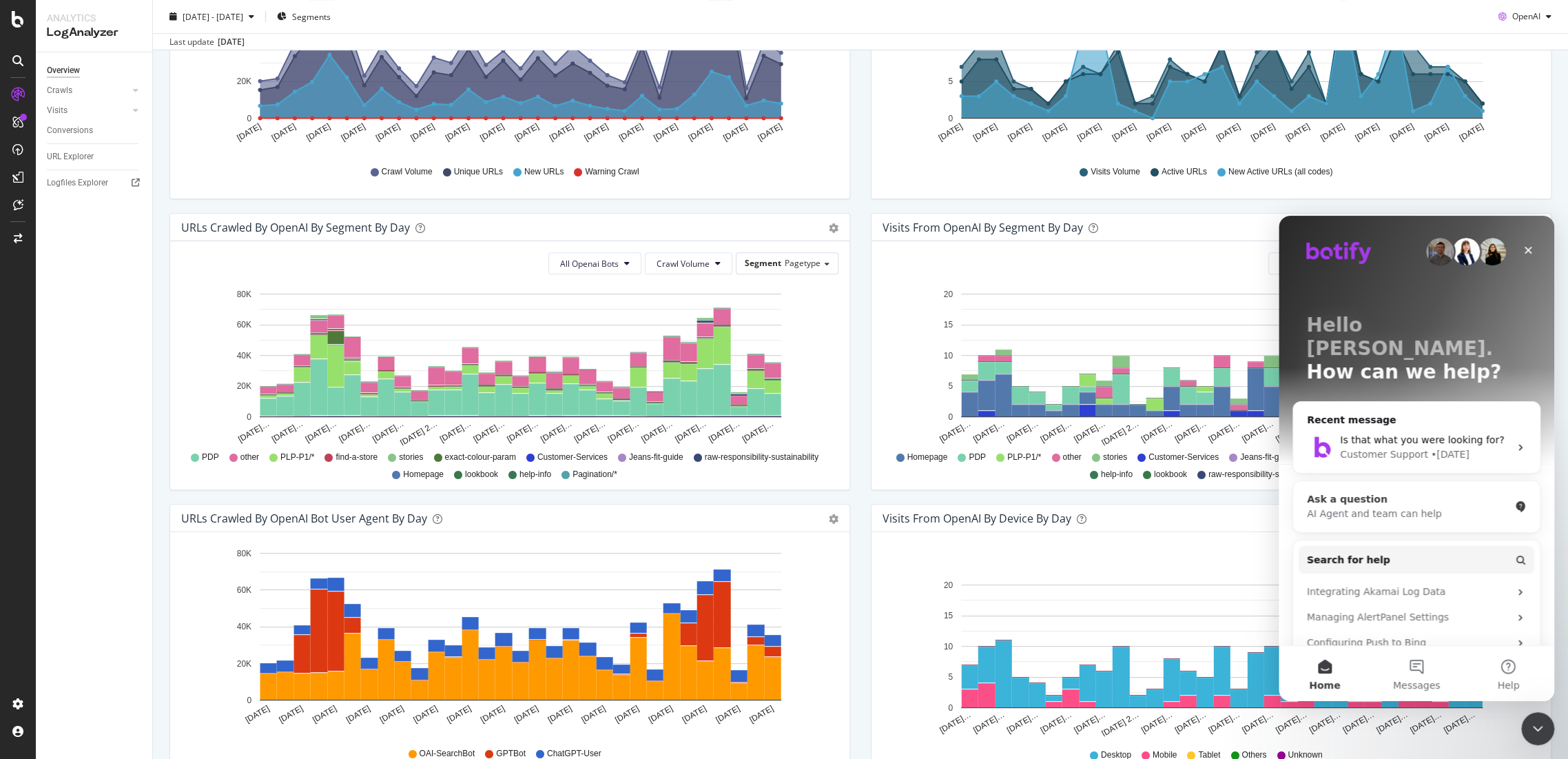
click at [1414, 501] on div "Ask a question AI Agent and team can help" at bounding box center [1417, 506] width 247 height 51
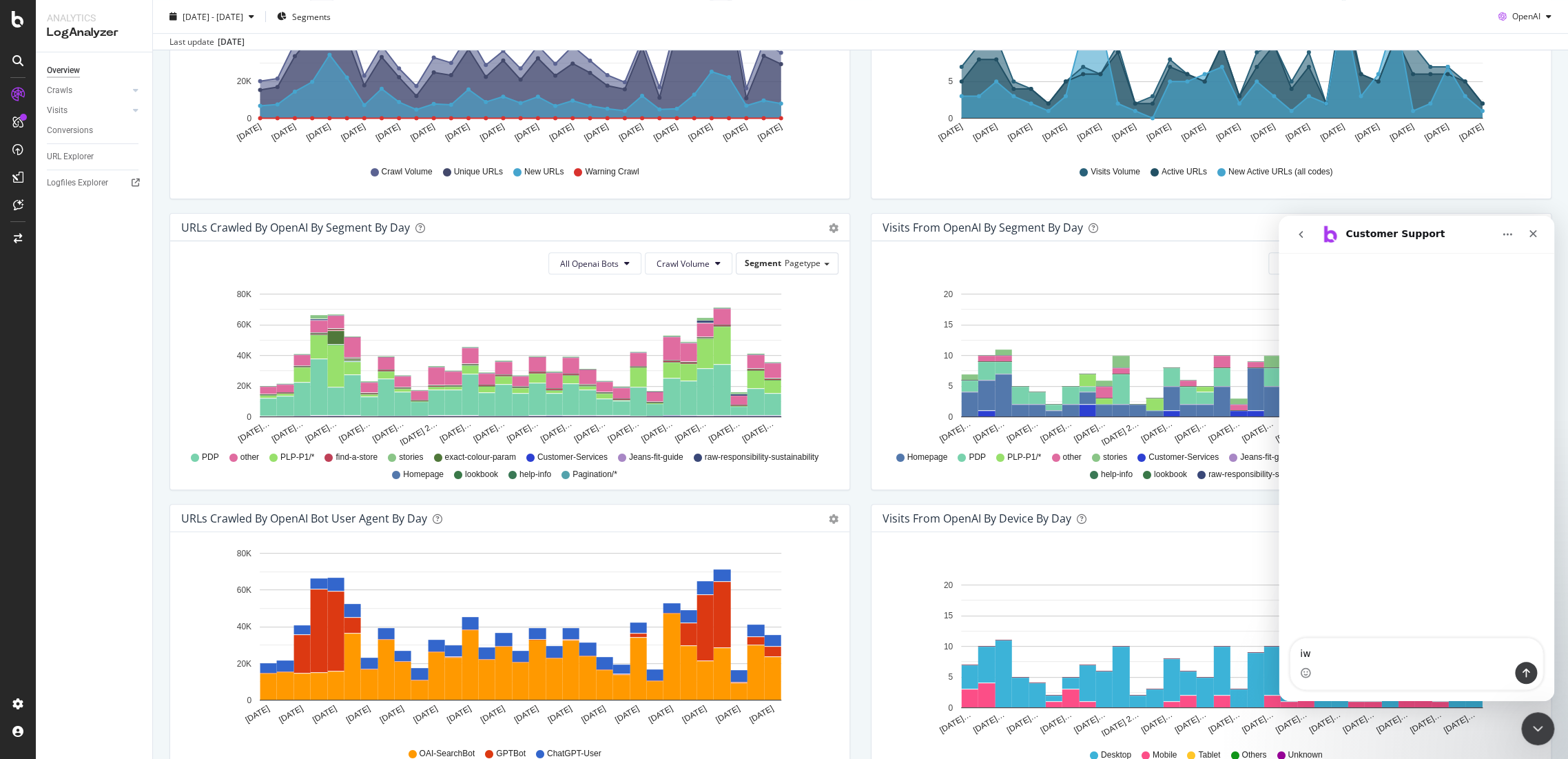
type textarea "i"
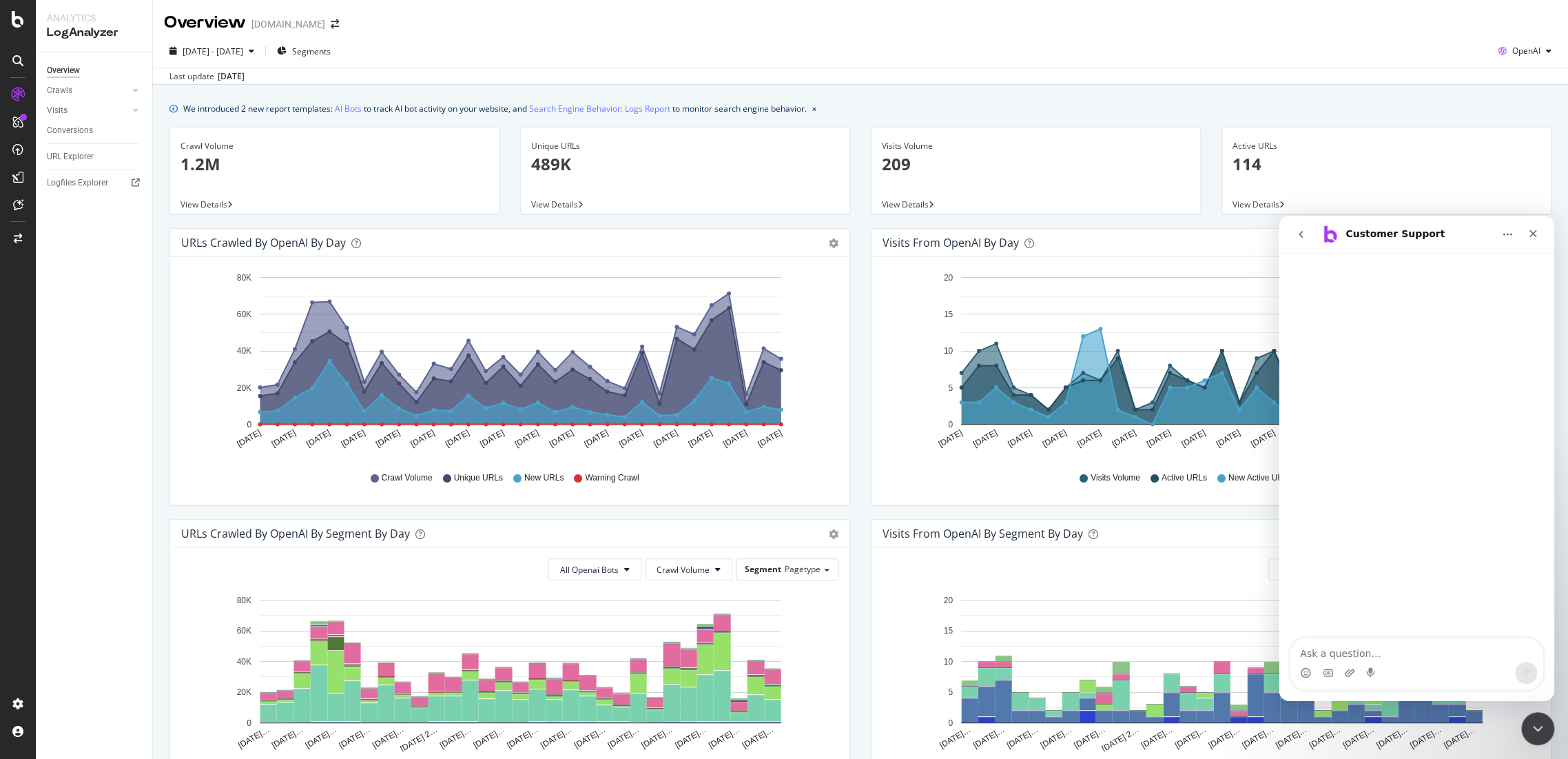
click at [1345, 655] on textarea "Ask a question…" at bounding box center [1417, 650] width 252 height 24
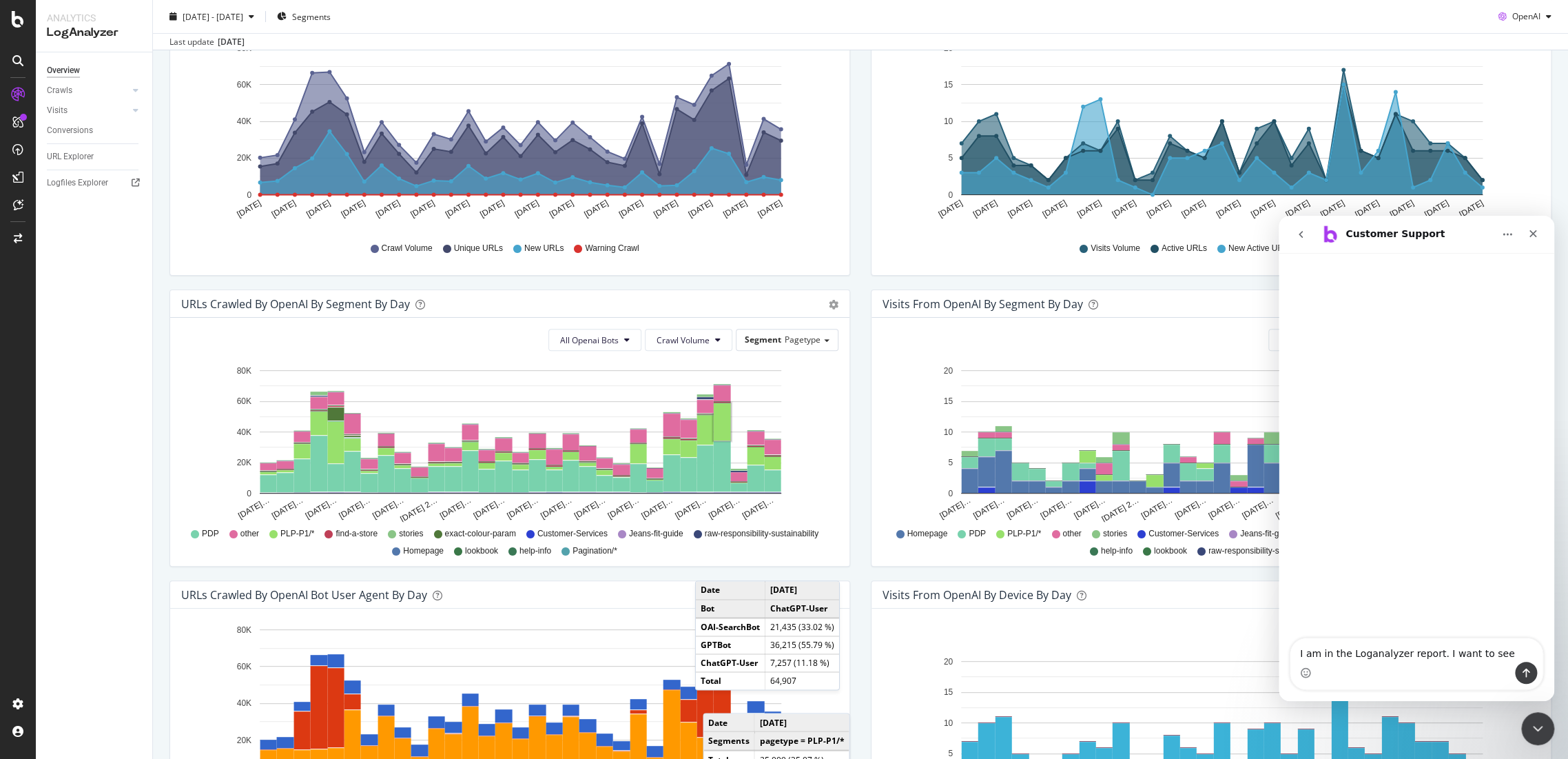
scroll to position [389, 0]
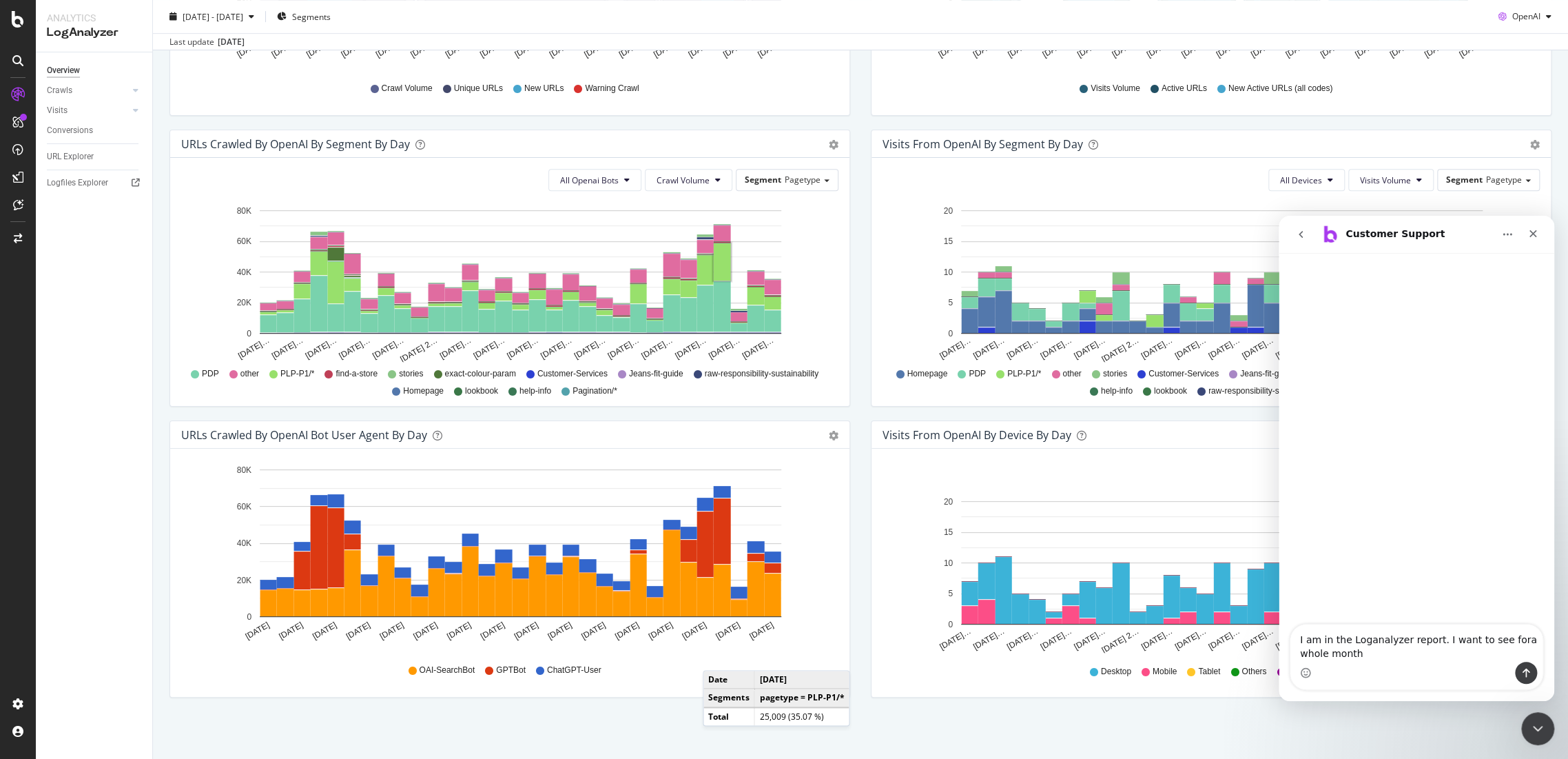
click at [1505, 636] on textarea "I am in the Loganalyzer report. I want to see fora whole month" at bounding box center [1417, 643] width 252 height 37
type textarea "I am in the Loganalyzer report. I want to see for a whole month which pagetype …"
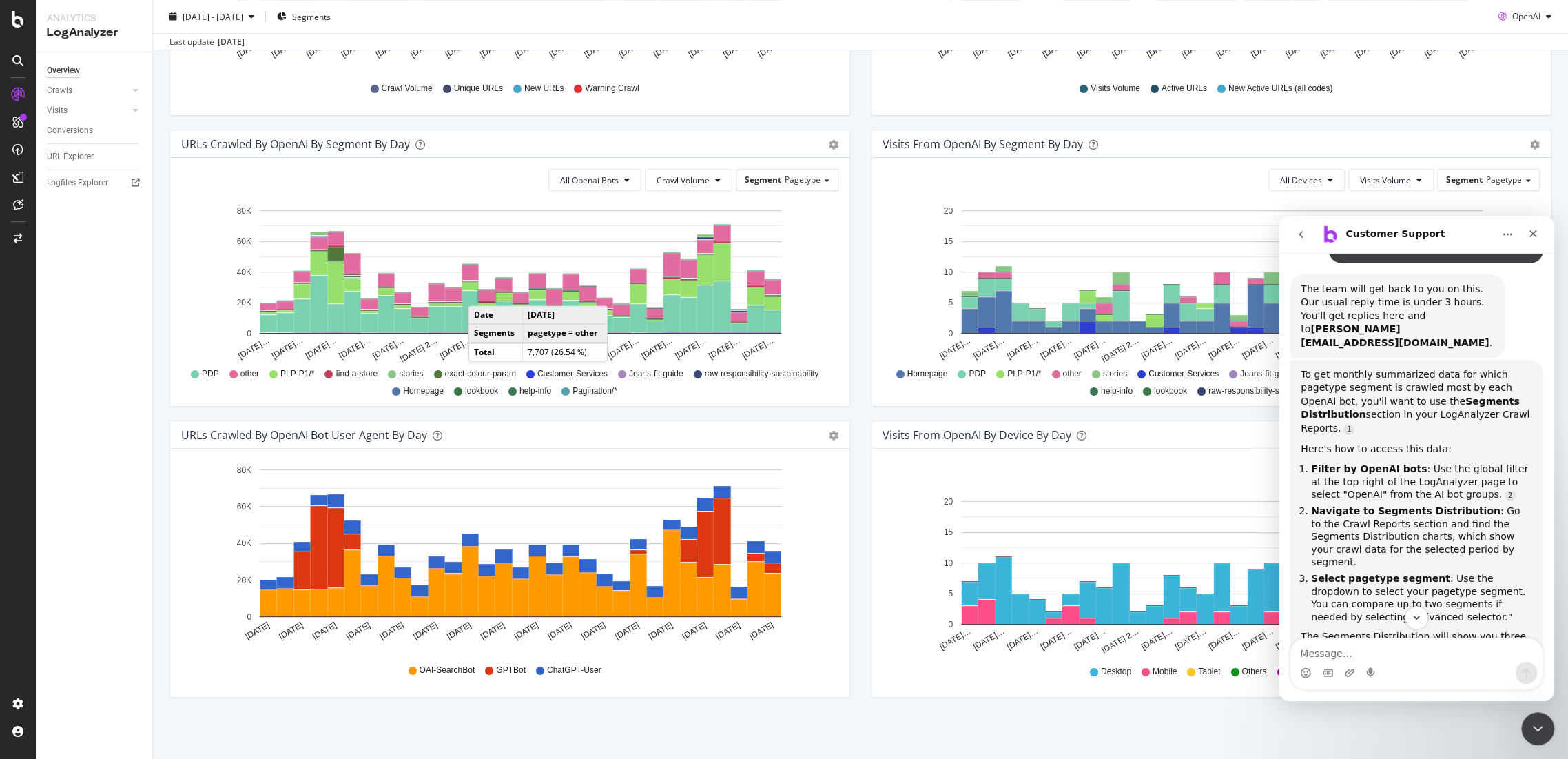
scroll to position [165, 0]
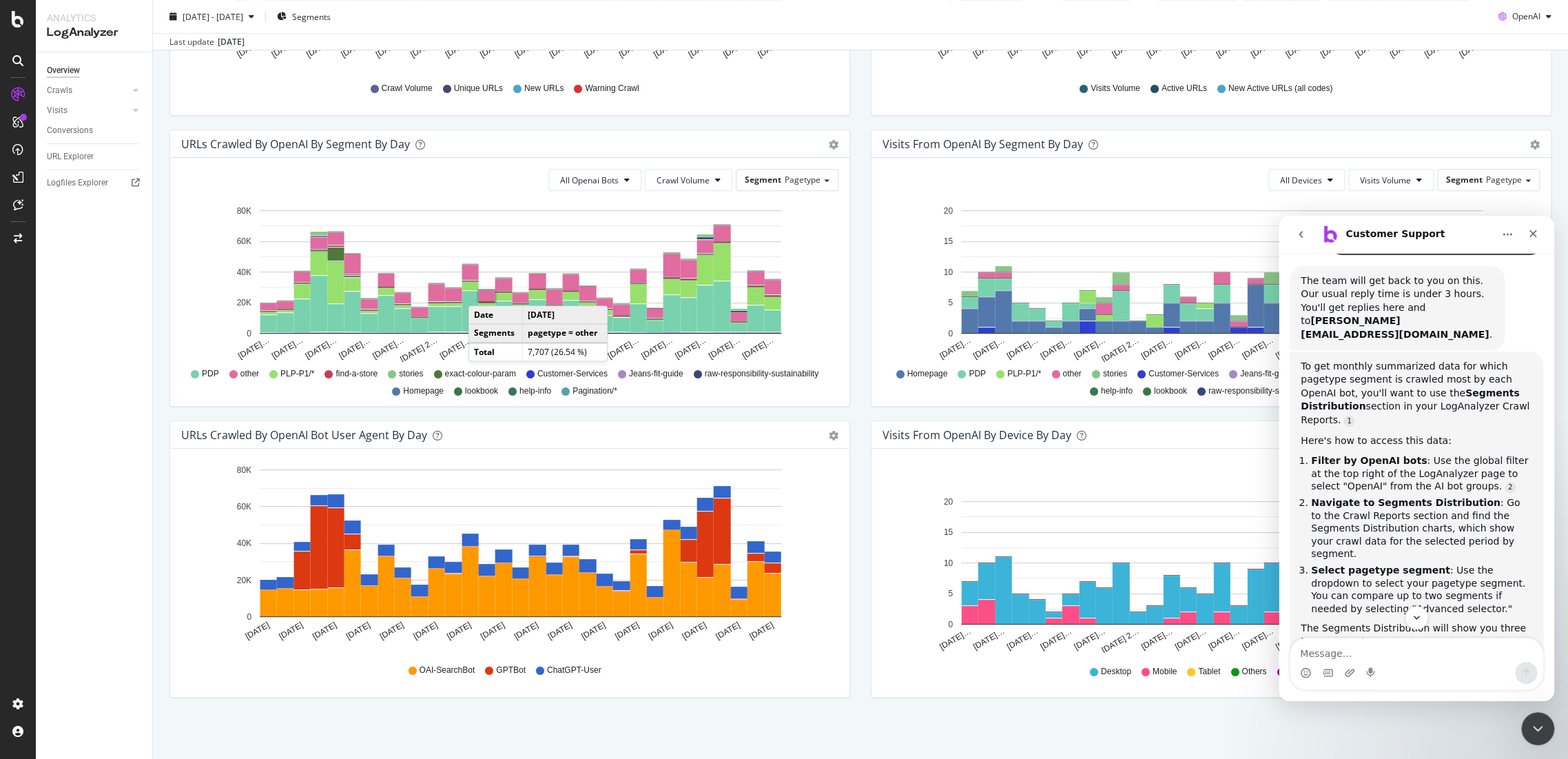
drag, startPoint x: 1553, startPoint y: 424, endPoint x: 2835, endPoint y: 674, distance: 1306.1
drag, startPoint x: 1324, startPoint y: 378, endPoint x: 1450, endPoint y: 373, distance: 126.1
click at [1450, 373] on div "To get monthly summarized data for which pagetype segment is crawled most by ea…" at bounding box center [1416, 394] width 232 height 67
click at [1448, 434] on div "Here's how to access this data:" at bounding box center [1416, 441] width 232 height 14
drag, startPoint x: 1304, startPoint y: 336, endPoint x: 1490, endPoint y: 385, distance: 192.3
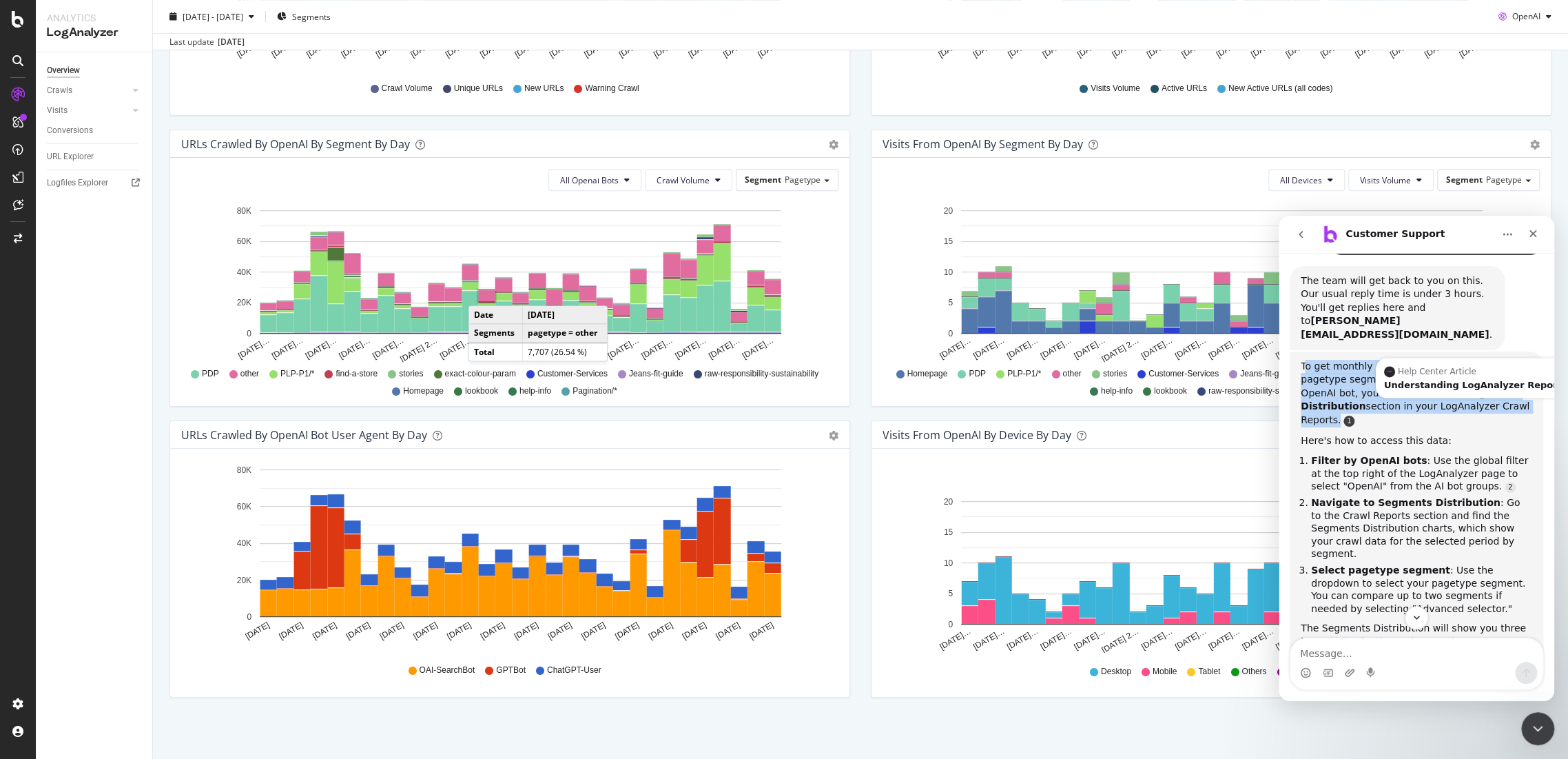
click at [1490, 385] on div "To get monthly summarized data for which pagetype segment is crawled most by ea…" at bounding box center [1416, 394] width 232 height 67
click at [1476, 496] on li "Navigate to Segments Distribution : Go to the Crawl Reports section and find th…" at bounding box center [1421, 528] width 221 height 64
drag, startPoint x: 1348, startPoint y: 339, endPoint x: 1374, endPoint y: 377, distance: 46.0
click at [1374, 377] on div "To get monthly summarized data for which pagetype segment is crawled most by ea…" at bounding box center [1416, 394] width 232 height 67
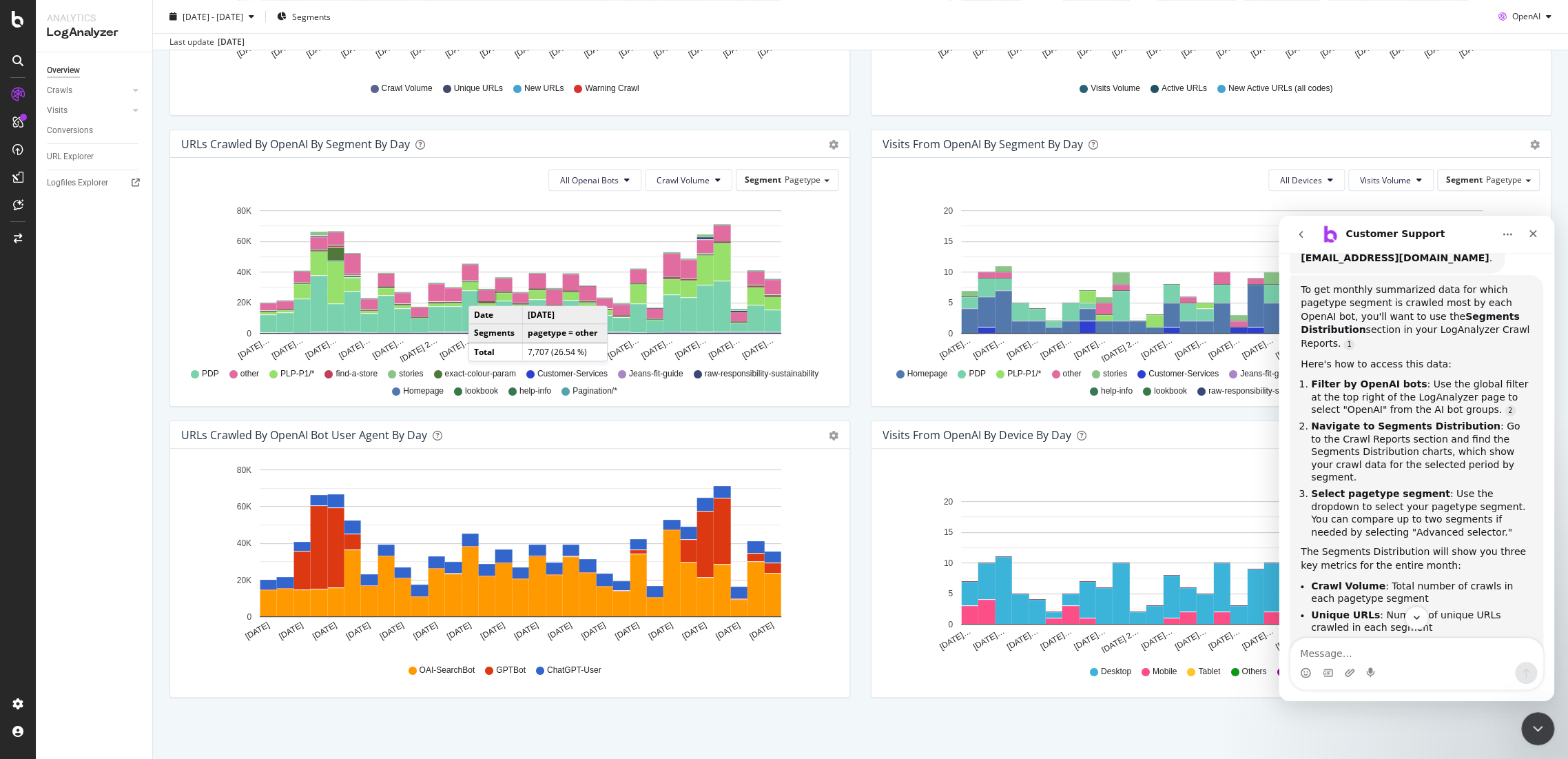
click at [1385, 420] on li "Navigate to Segments Distribution : Go to the Crawl Reports section and find th…" at bounding box center [1421, 452] width 221 height 64
drag, startPoint x: 1314, startPoint y: 345, endPoint x: 1455, endPoint y: 365, distance: 142.4
click at [1455, 378] on li "Filter by OpenAI bots : Use the global filter at the top right of the LogAnalyz…" at bounding box center [1421, 397] width 221 height 38
click at [1463, 488] on li "Select pagetype segment : Use the dropdown to select your pagetype segment. You…" at bounding box center [1421, 513] width 221 height 51
drag, startPoint x: 1366, startPoint y: 382, endPoint x: 1382, endPoint y: 413, distance: 34.9
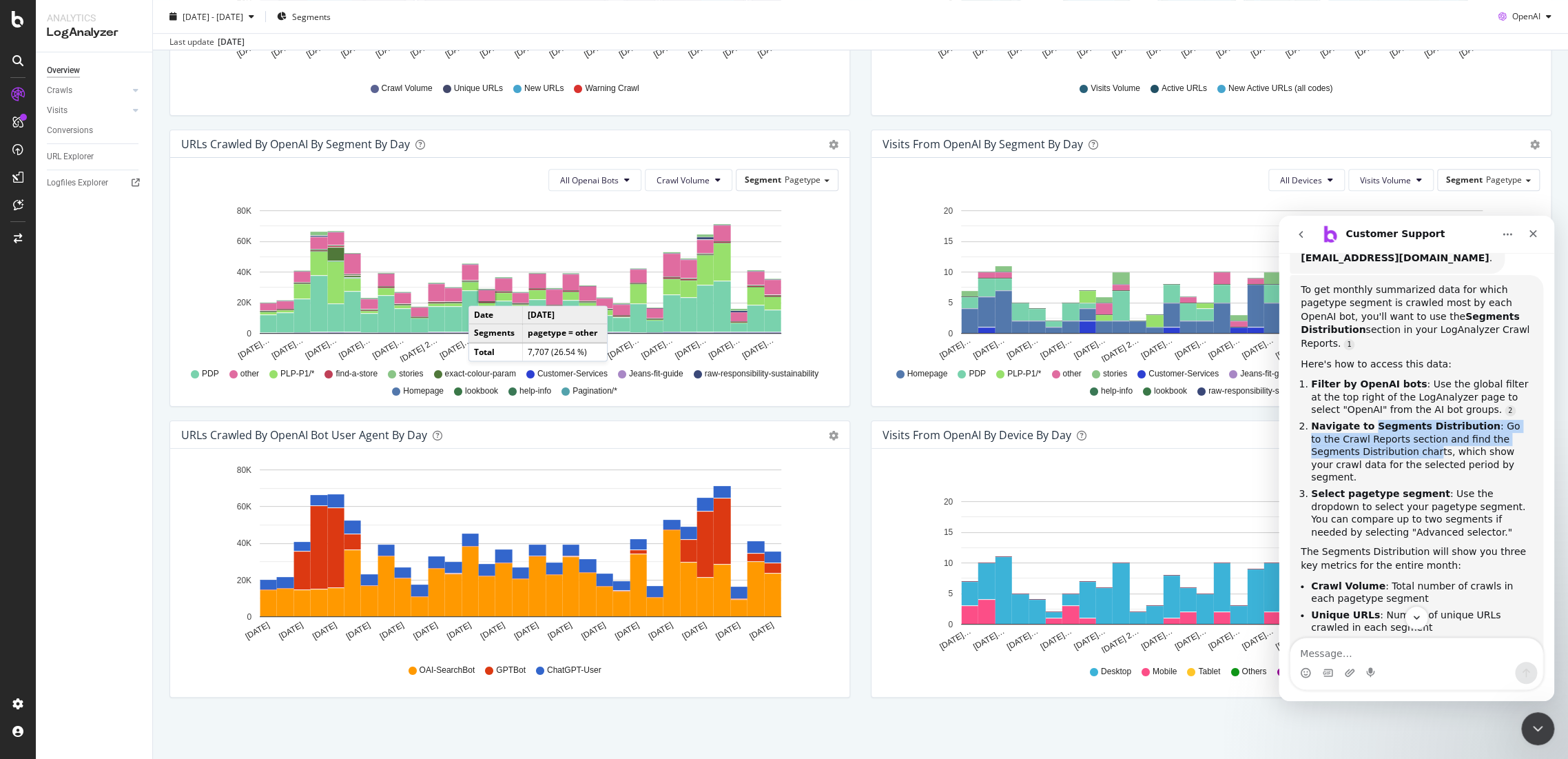
click at [1382, 420] on li "Navigate to Segments Distribution : Go to the Crawl Reports section and find th…" at bounding box center [1421, 452] width 221 height 64
click at [1466, 432] on ol "Filter by OpenAI bots : Use the global filter at the top right of the LogAnalyz…" at bounding box center [1416, 458] width 232 height 161
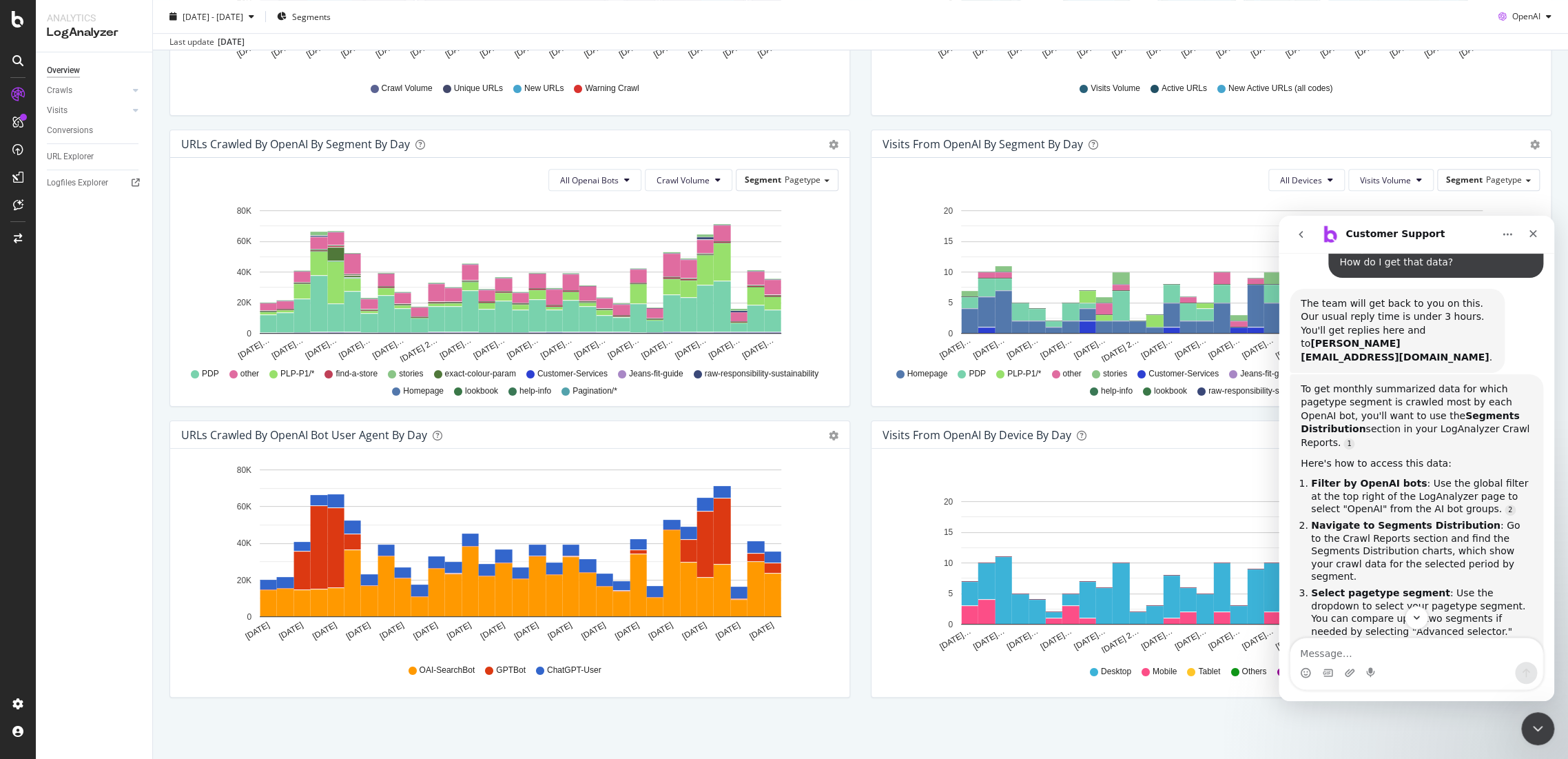
scroll to position [88, 0]
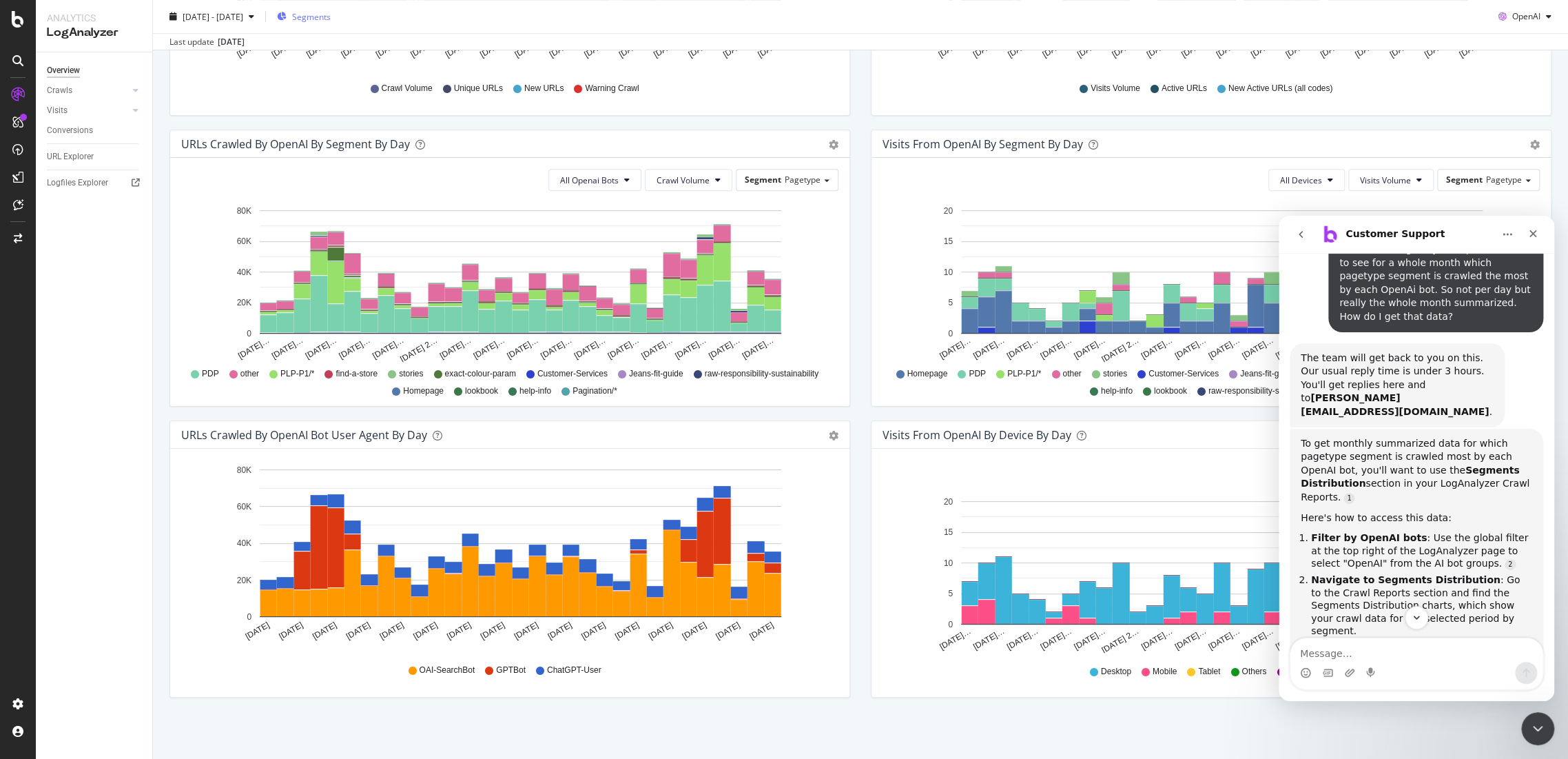
click at [330, 21] on span "Segments" at bounding box center [311, 16] width 38 height 11
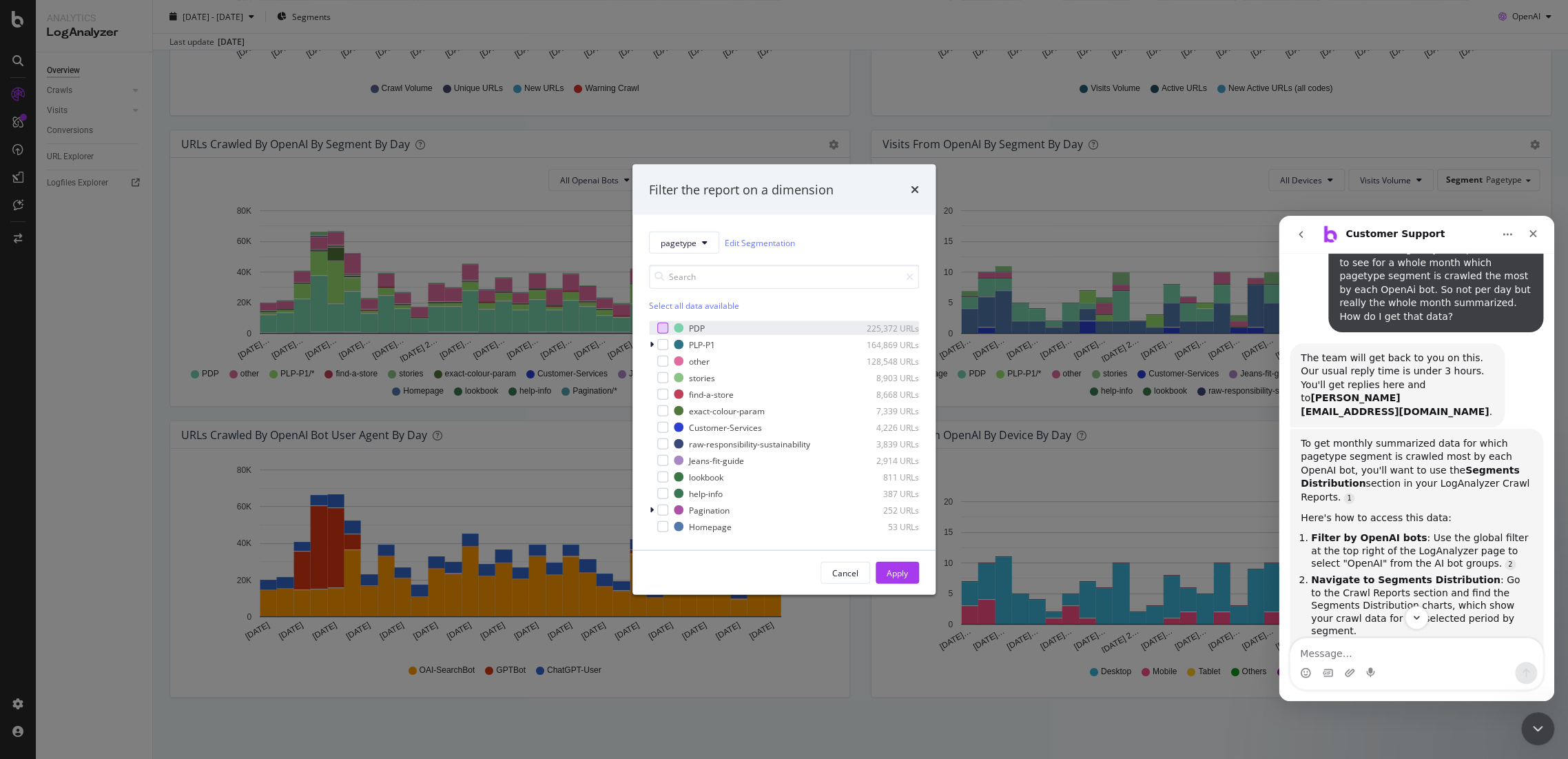
click at [662, 329] on div "modal" at bounding box center [663, 328] width 11 height 11
click at [912, 567] on button "Apply" at bounding box center [897, 572] width 44 height 22
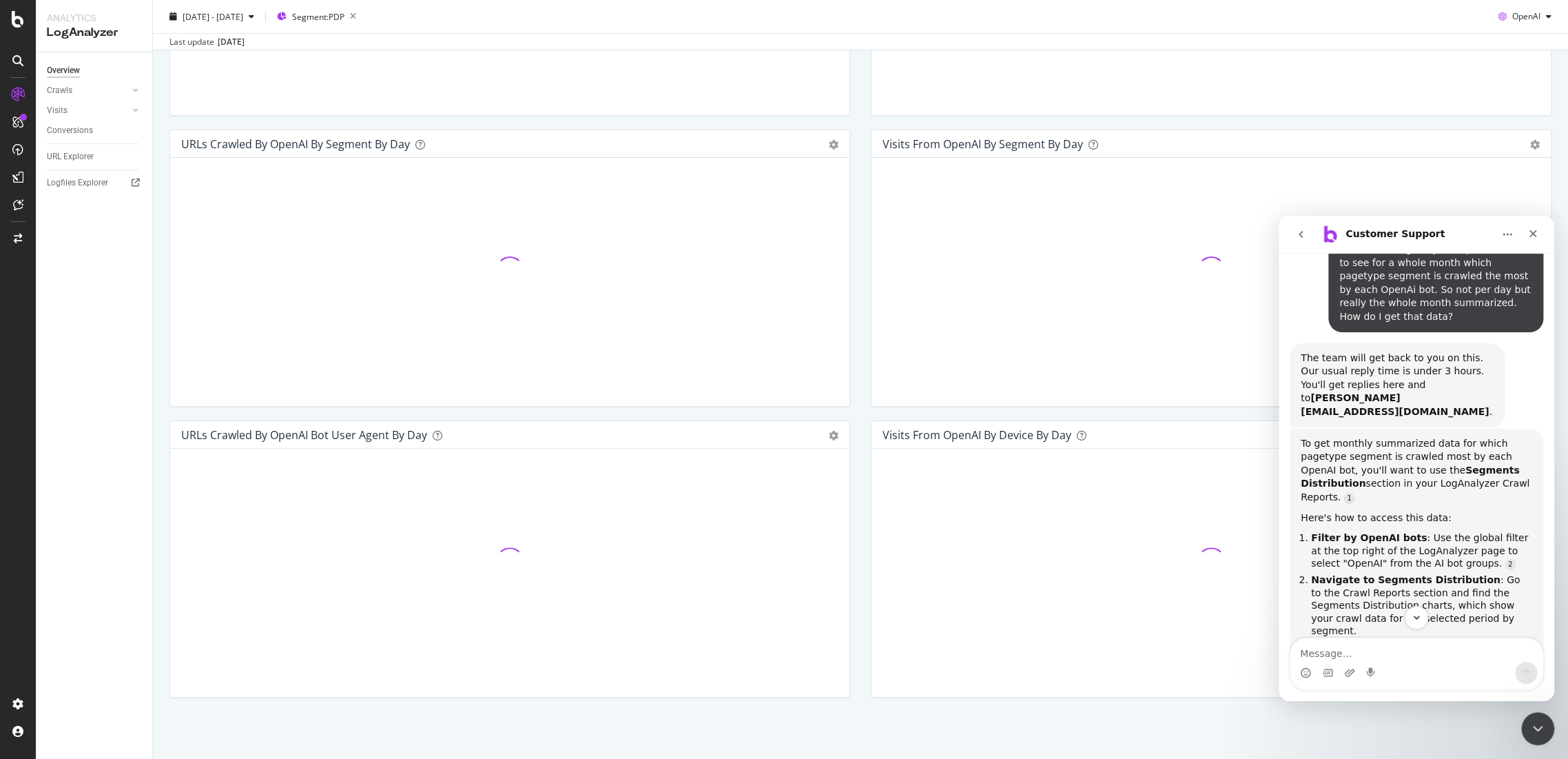
scroll to position [165, 0]
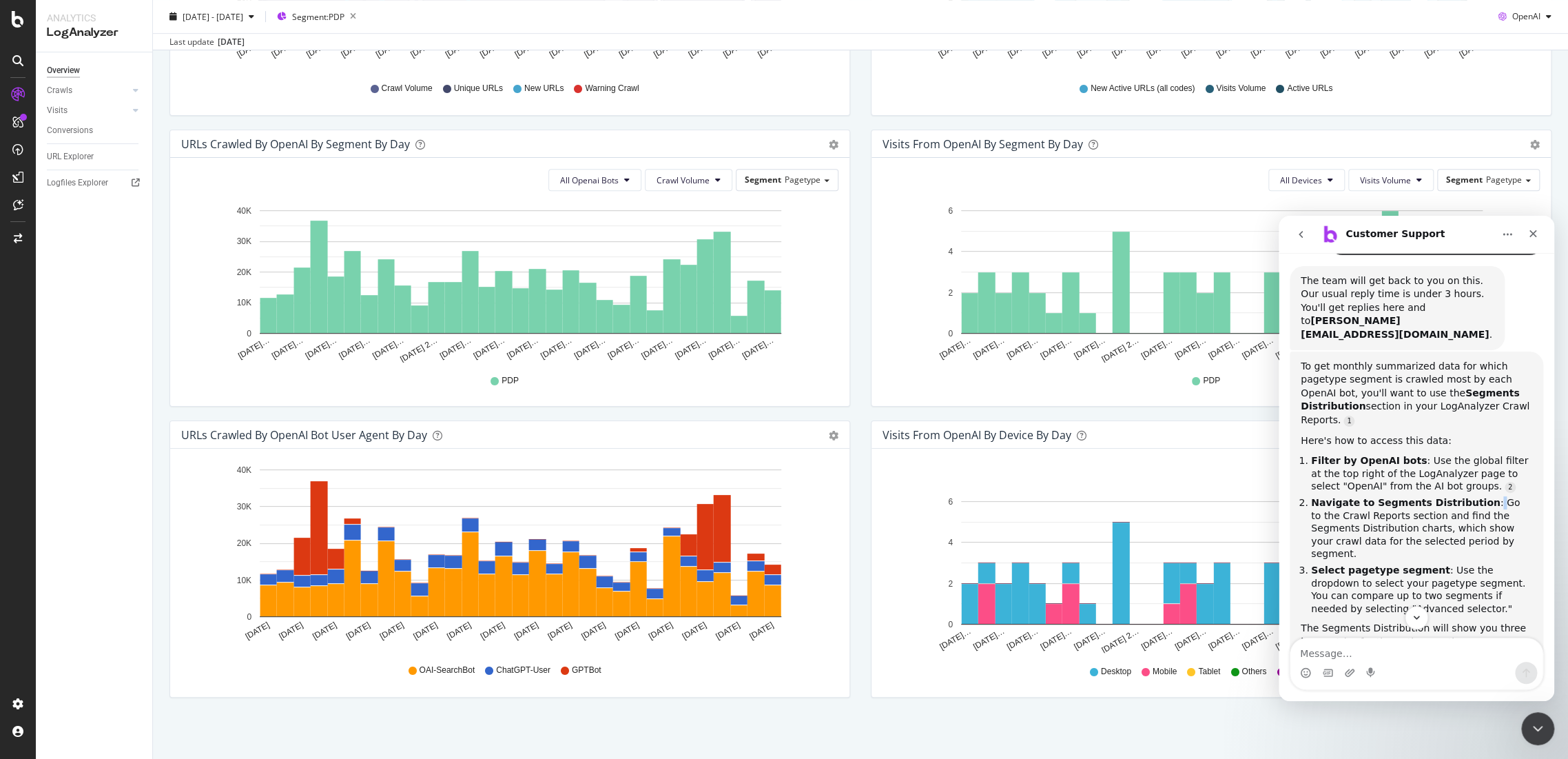
click at [1466, 496] on li "Navigate to Segments Distribution : Go to the Crawl Reports section and find th…" at bounding box center [1421, 528] width 221 height 64
click at [345, 21] on span "Segment: PDP" at bounding box center [318, 16] width 53 height 11
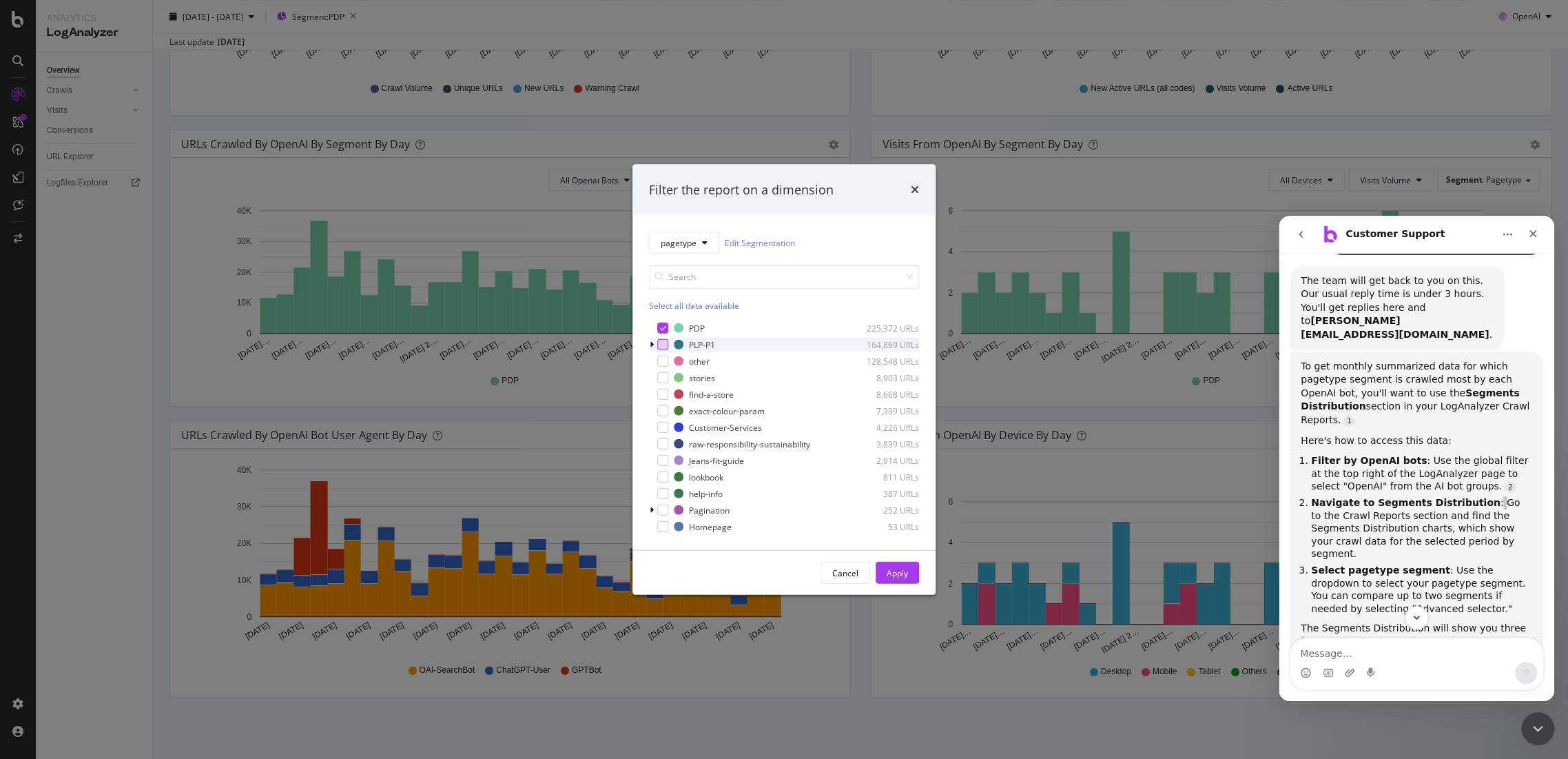
click at [663, 347] on div "modal" at bounding box center [663, 345] width 11 height 11
click at [662, 375] on div "modal" at bounding box center [663, 378] width 11 height 11
click at [662, 417] on div "exact-colour-param 7,339 URLs" at bounding box center [783, 410] width 270 height 14
click at [900, 564] on div "Apply" at bounding box center [898, 572] width 21 height 21
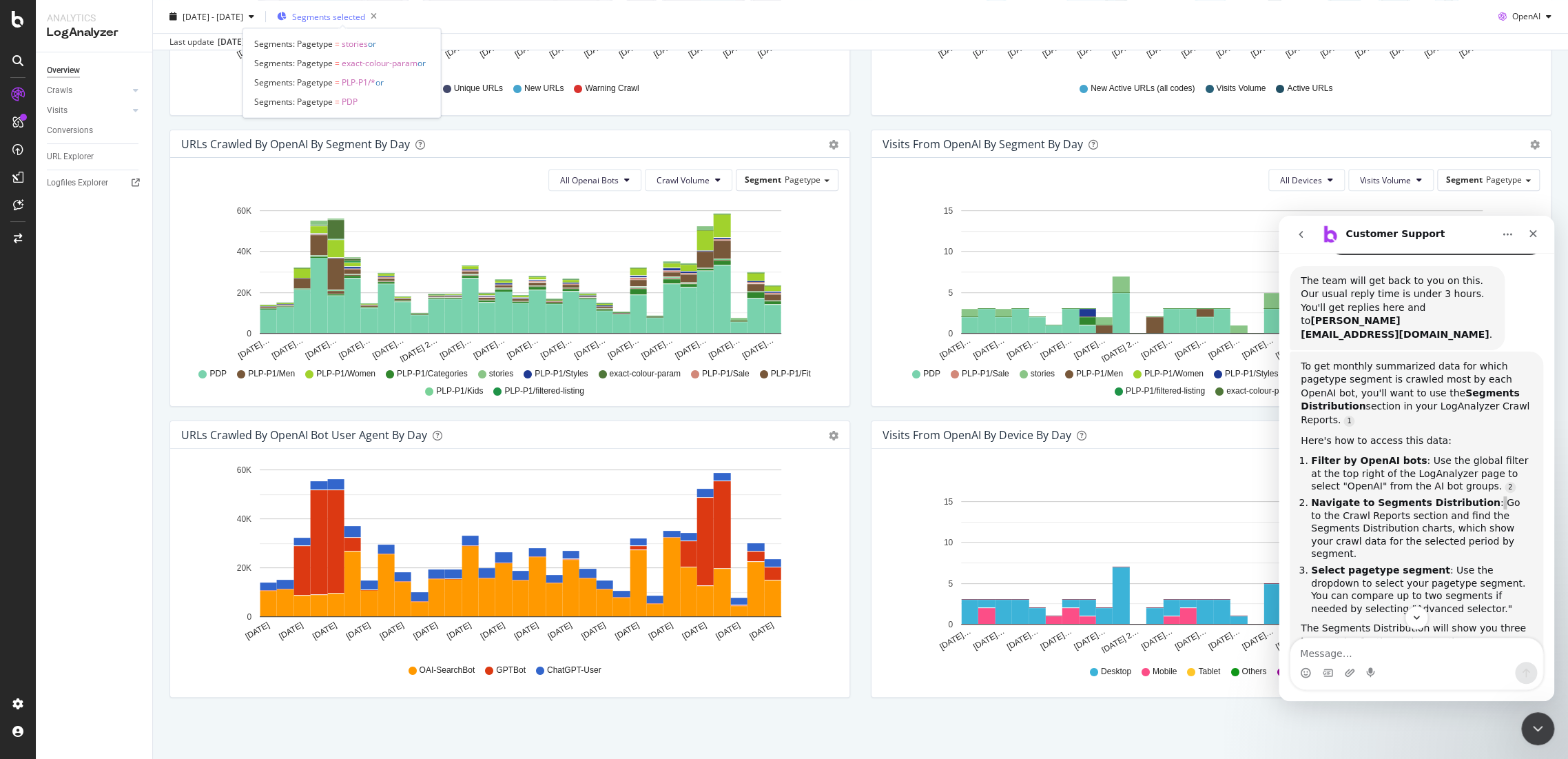
click at [329, 13] on span "Segments selected" at bounding box center [329, 16] width 73 height 11
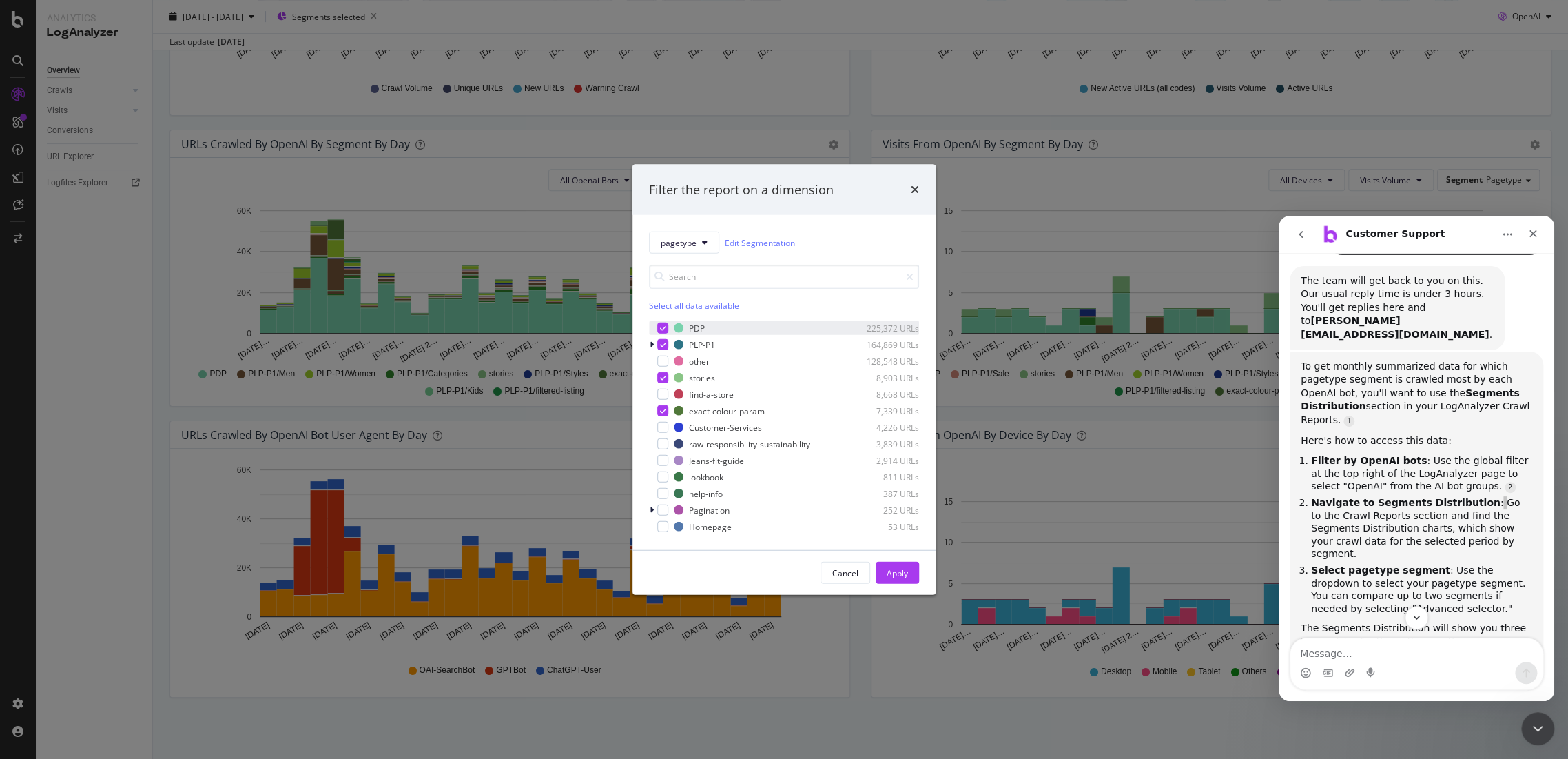
click at [669, 323] on div "PDP 225,372 URLs" at bounding box center [783, 328] width 270 height 14
click at [663, 325] on div "modal" at bounding box center [663, 328] width 11 height 11
click at [663, 325] on icon "modal" at bounding box center [663, 328] width 6 height 7
click at [663, 325] on div "modal" at bounding box center [663, 328] width 11 height 11
click at [657, 362] on div "modal" at bounding box center [663, 361] width 11 height 11
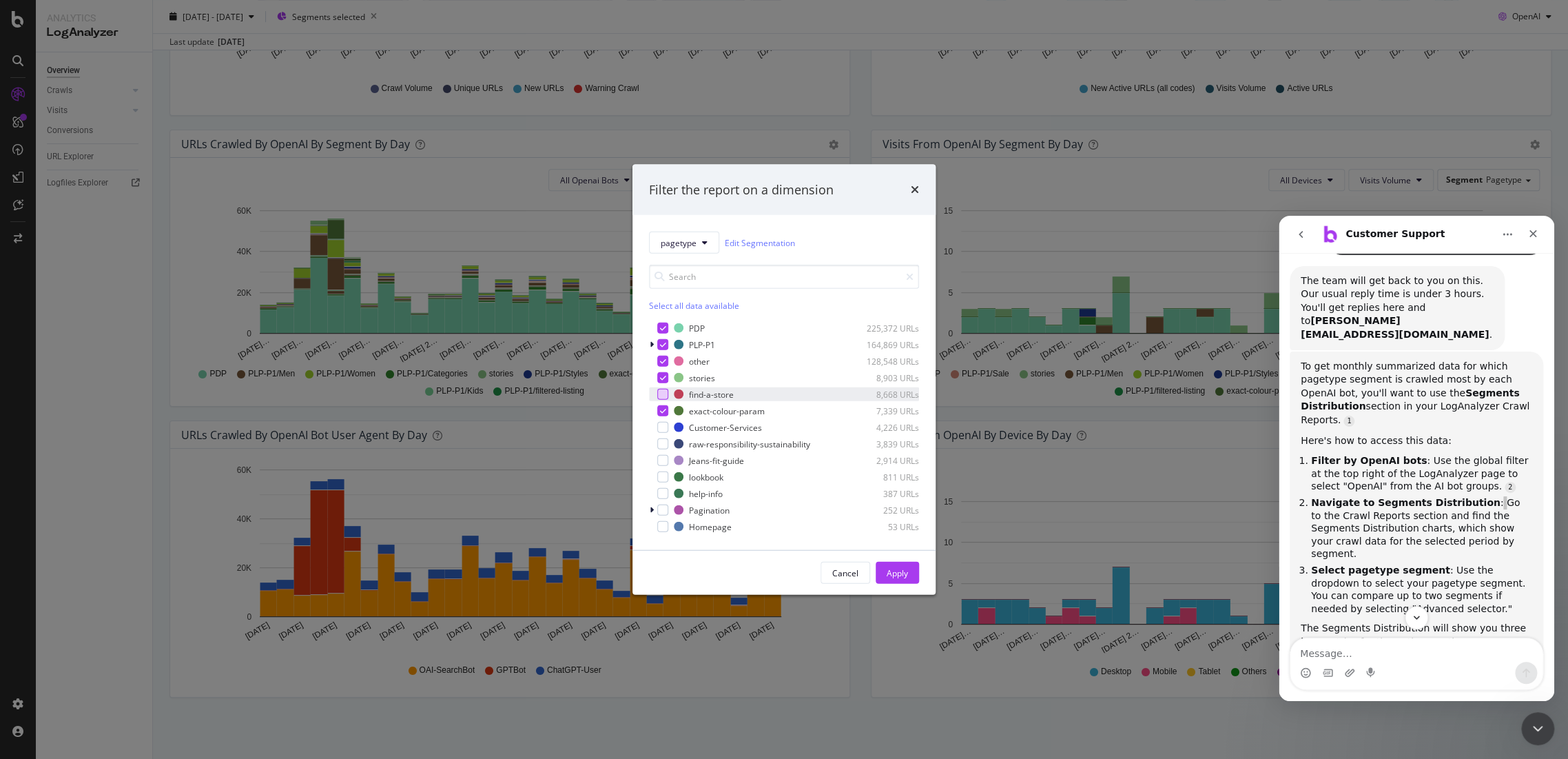
click at [658, 396] on div "modal" at bounding box center [663, 394] width 11 height 11
click at [666, 430] on div "modal" at bounding box center [663, 427] width 11 height 11
click at [667, 449] on div "raw-responsibility-sustainability 3,839 URLs" at bounding box center [783, 444] width 270 height 14
drag, startPoint x: 667, startPoint y: 456, endPoint x: 667, endPoint y: 466, distance: 10.0
click at [667, 456] on div "modal" at bounding box center [663, 460] width 11 height 11
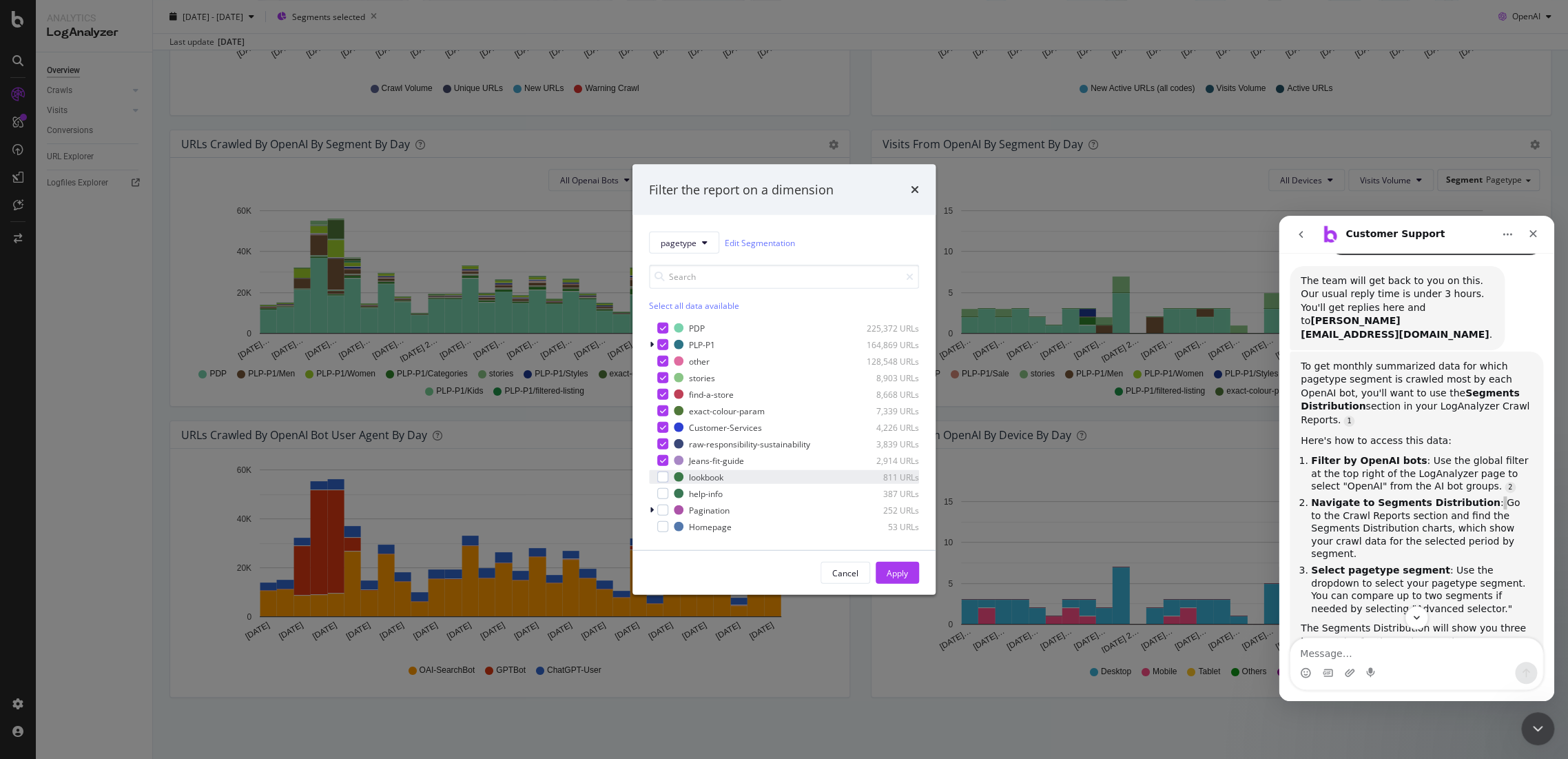
click at [669, 478] on div "lookbook 811 URLs" at bounding box center [783, 477] width 270 height 14
click at [666, 488] on div "modal" at bounding box center [663, 493] width 11 height 11
click at [663, 501] on div "PDP 225,372 URLs PLP-P1 164,869 URLs other 128,548 URLs stories 8,903 URLs find…" at bounding box center [783, 427] width 270 height 212
drag, startPoint x: 661, startPoint y: 508, endPoint x: 659, endPoint y: 516, distance: 8.2
click at [659, 511] on div "modal" at bounding box center [663, 510] width 11 height 11
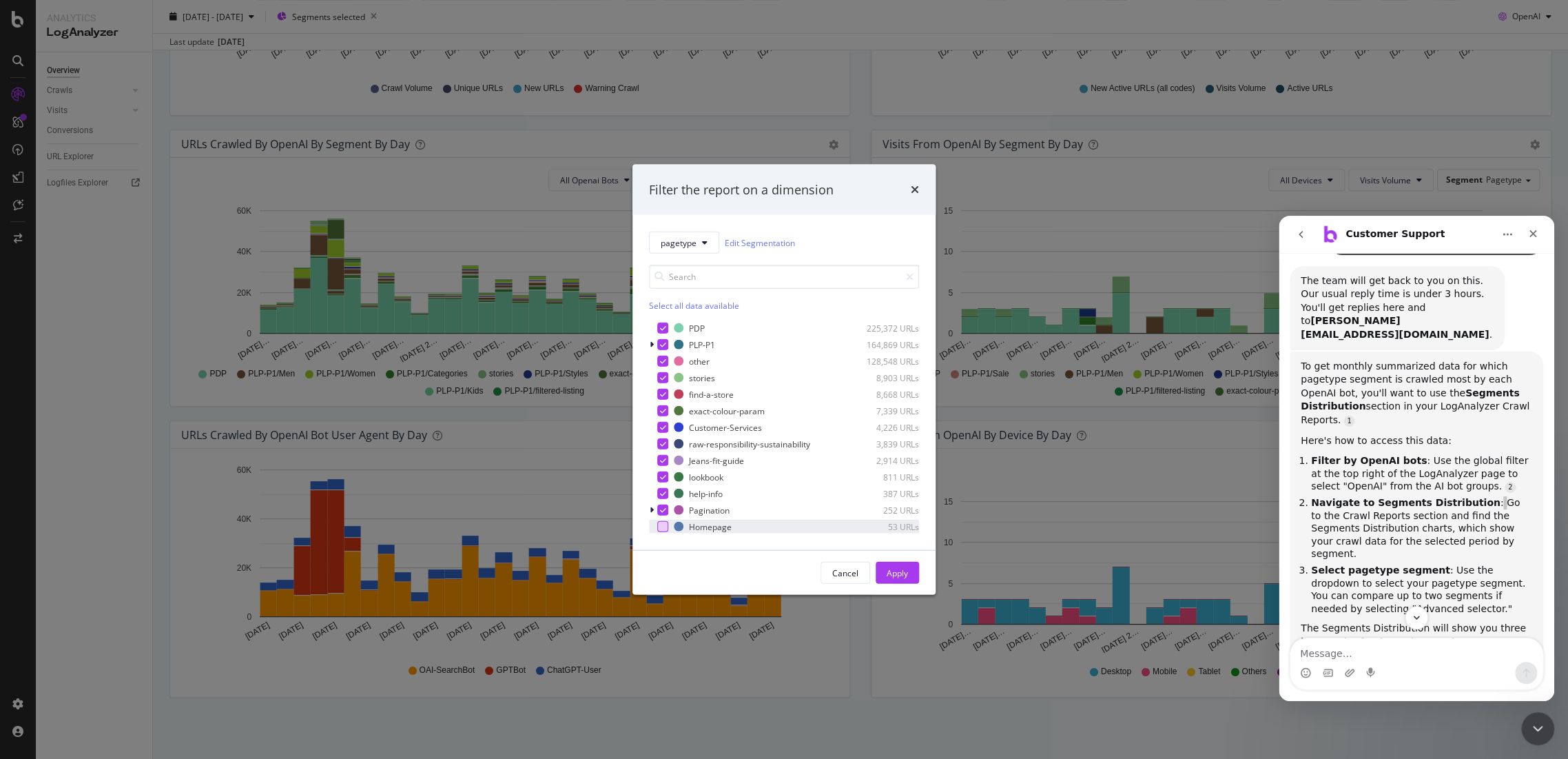
click at [658, 529] on div "modal" at bounding box center [663, 527] width 11 height 11
click at [891, 572] on div "Apply" at bounding box center [898, 572] width 21 height 11
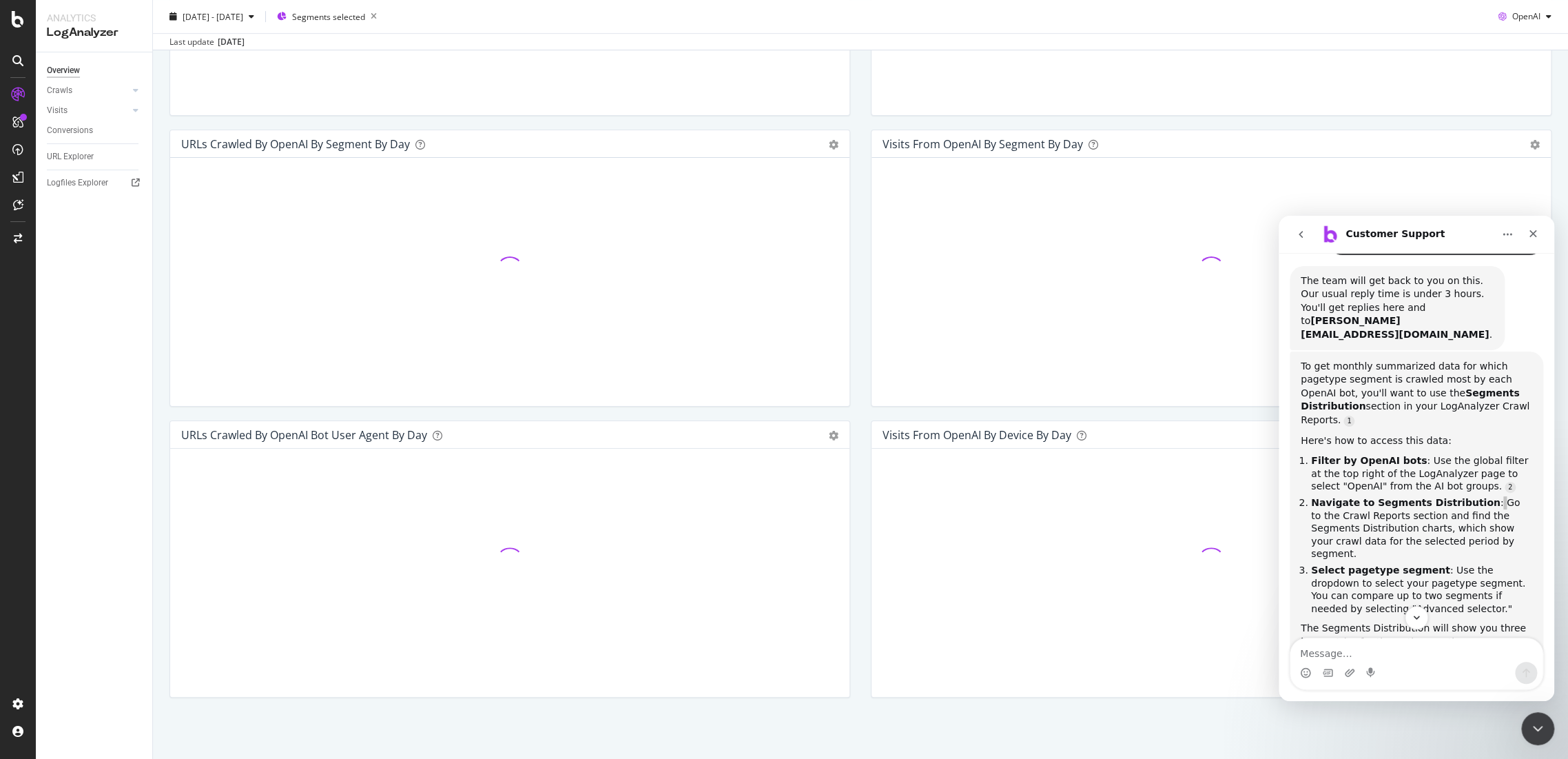
scroll to position [345, 0]
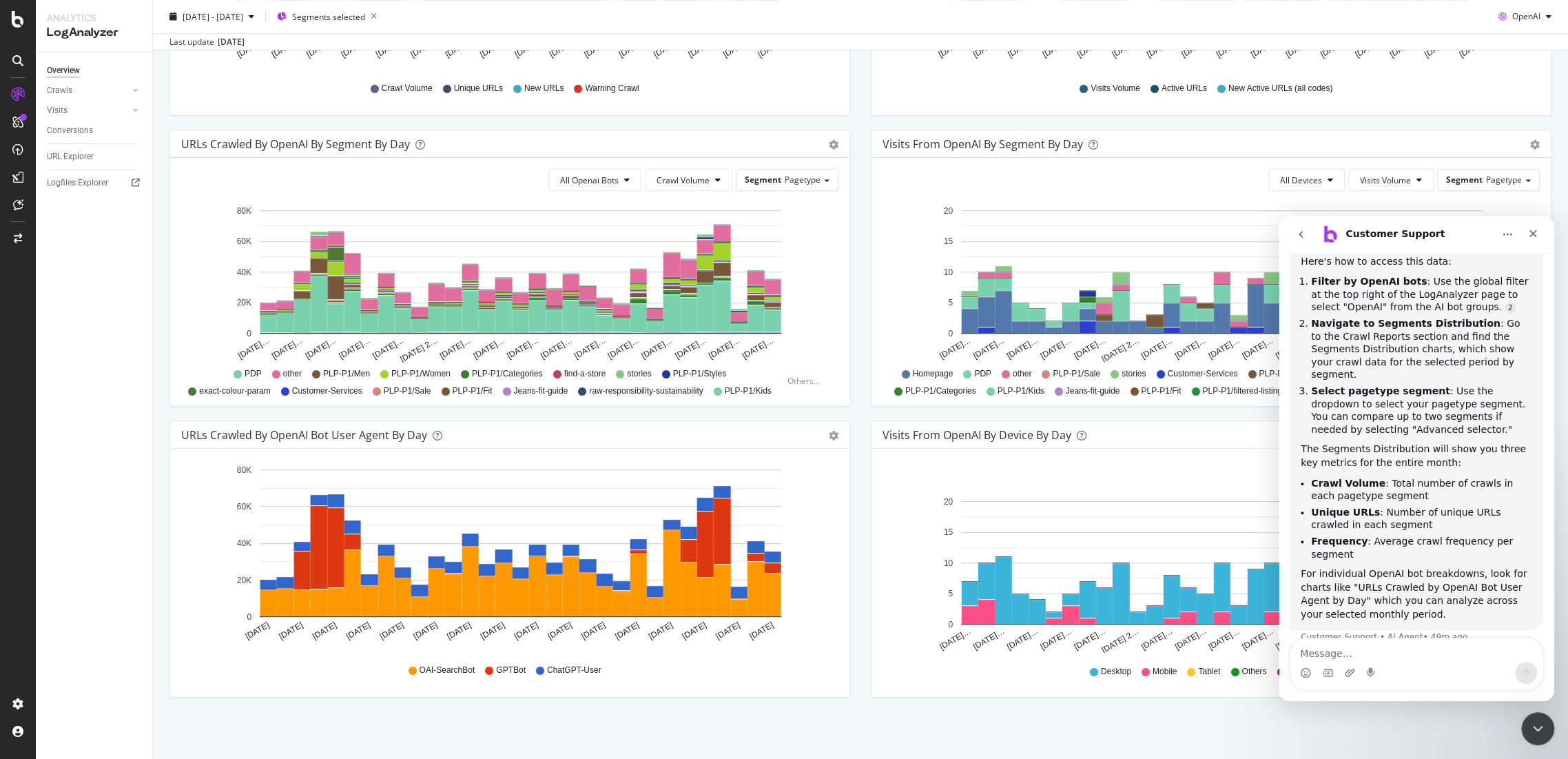
click at [1378, 318] on li "Navigate to Segments Distribution : Go to the Crawl Reports section and find th…" at bounding box center [1421, 349] width 221 height 64
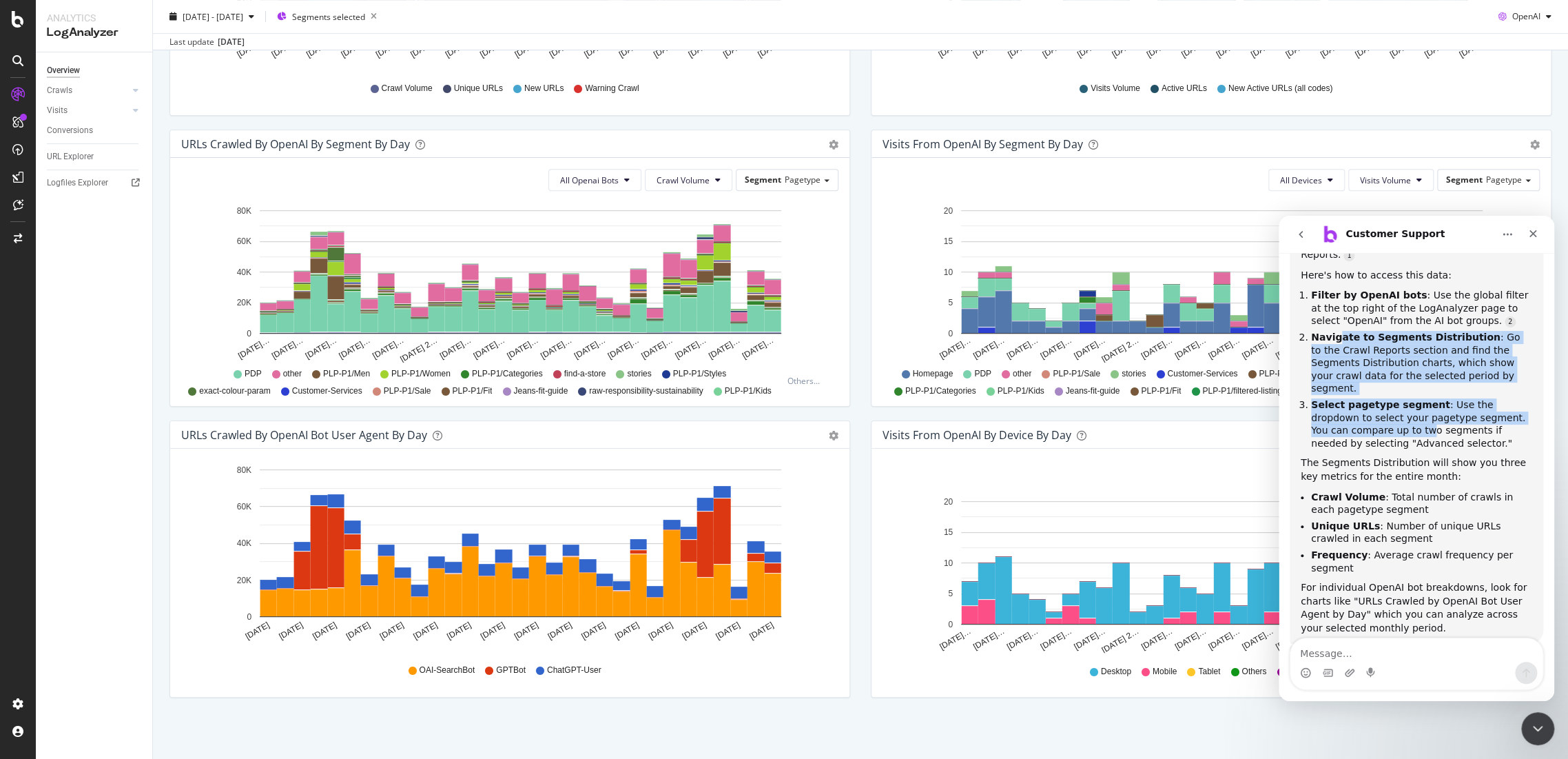
drag, startPoint x: 1336, startPoint y: 298, endPoint x: 1349, endPoint y: 374, distance: 77.1
click at [1349, 374] on ol "Filter by OpenAI bots : Use the global filter at the top right of the LogAnalyz…" at bounding box center [1416, 369] width 232 height 161
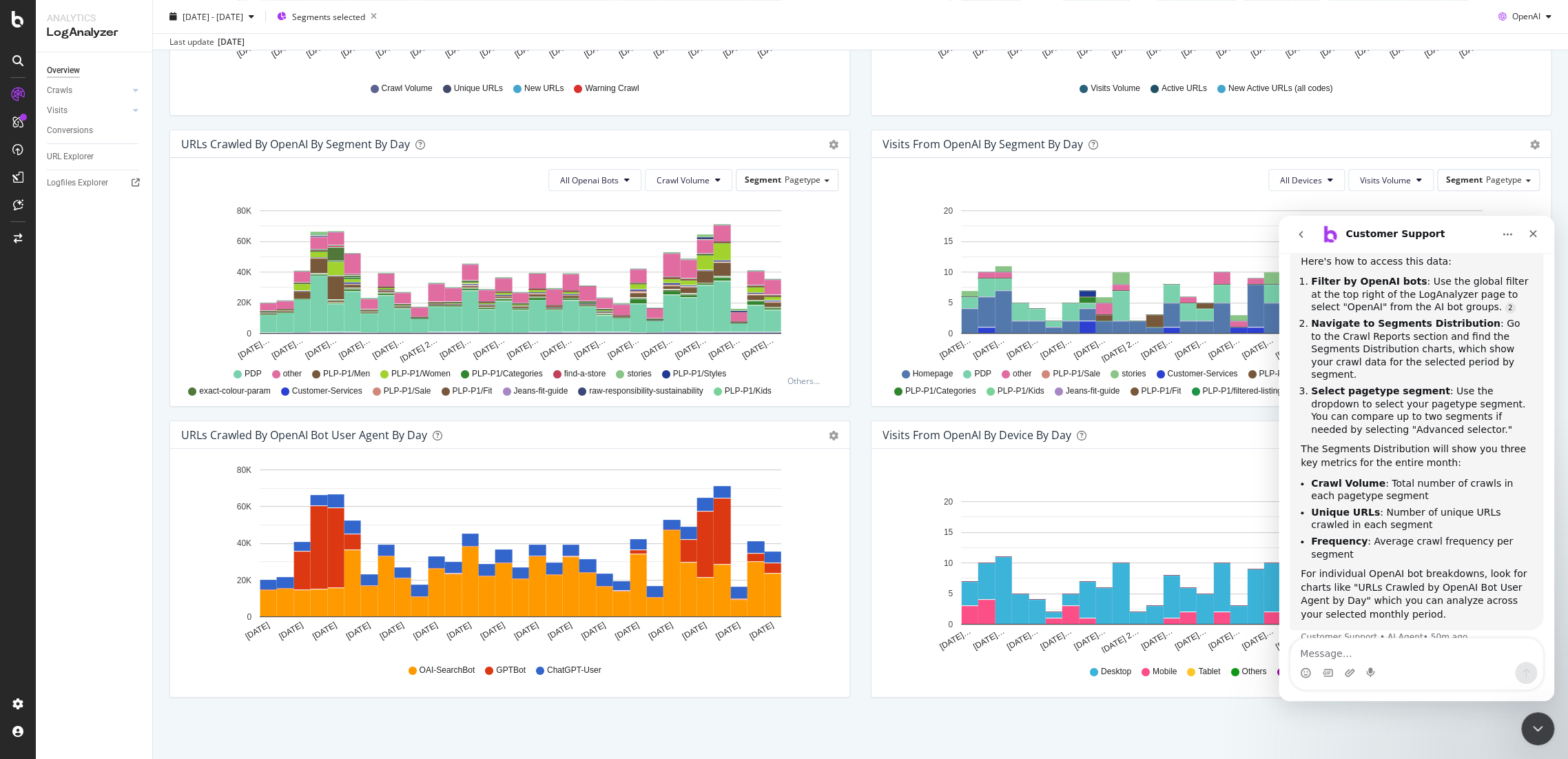
click at [1349, 384] on li "Select pagetype segment : Use the dropdown to select your pagetype segment. You…" at bounding box center [1421, 410] width 221 height 51
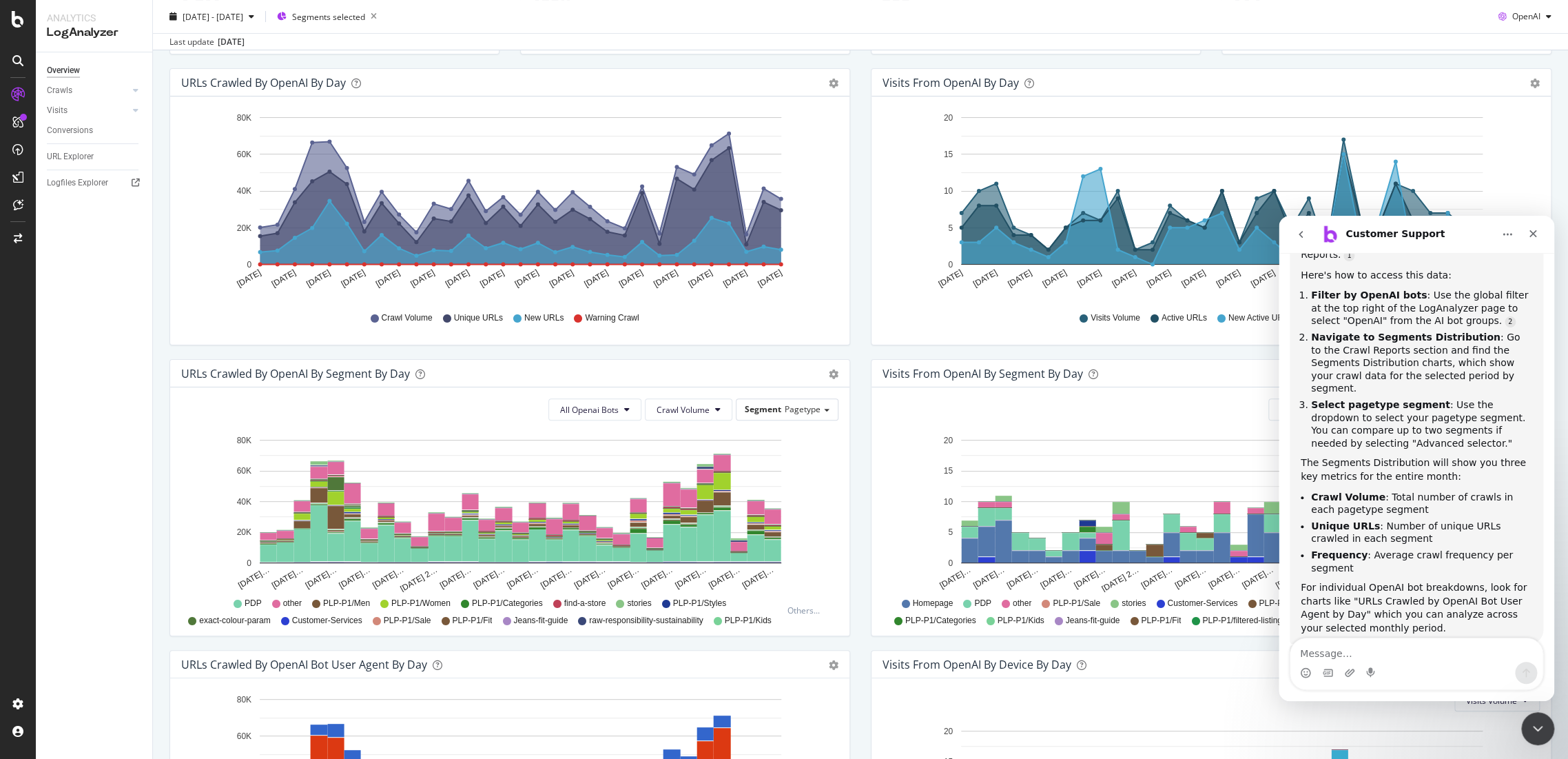
scroll to position [0, 0]
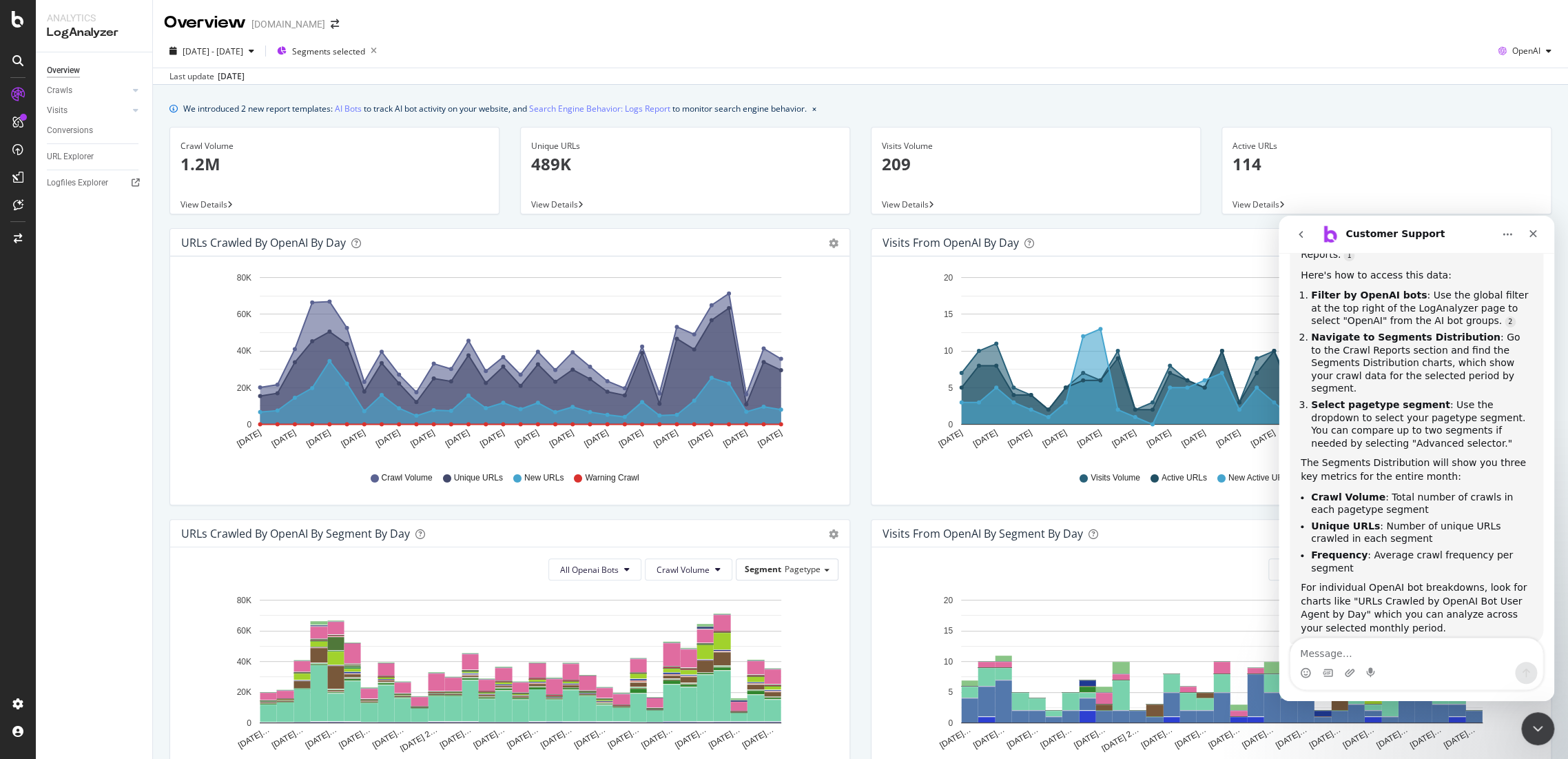
click at [1352, 521] on b "Unique URLs" at bounding box center [1346, 526] width 69 height 11
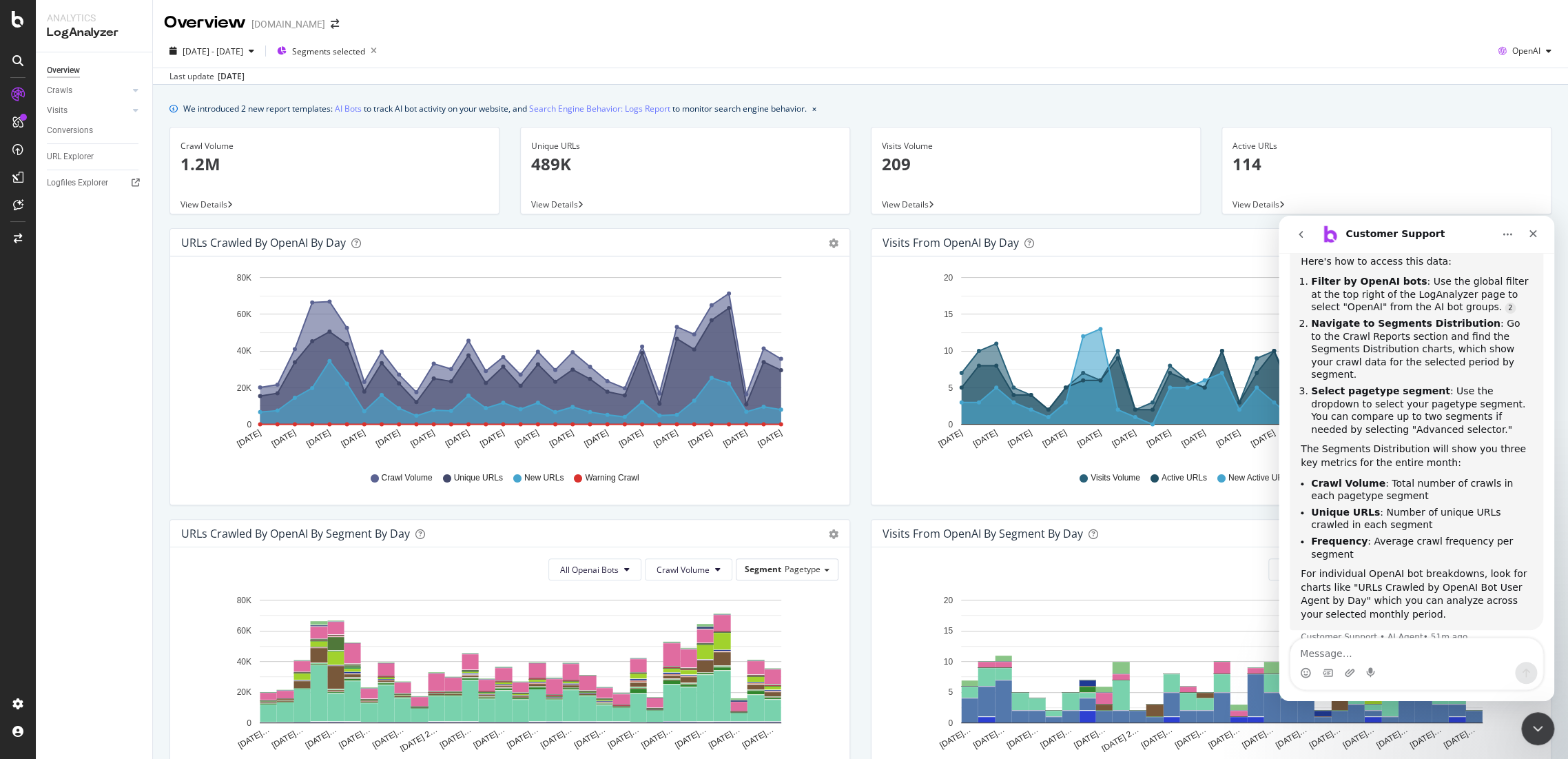
scroll to position [268, 0]
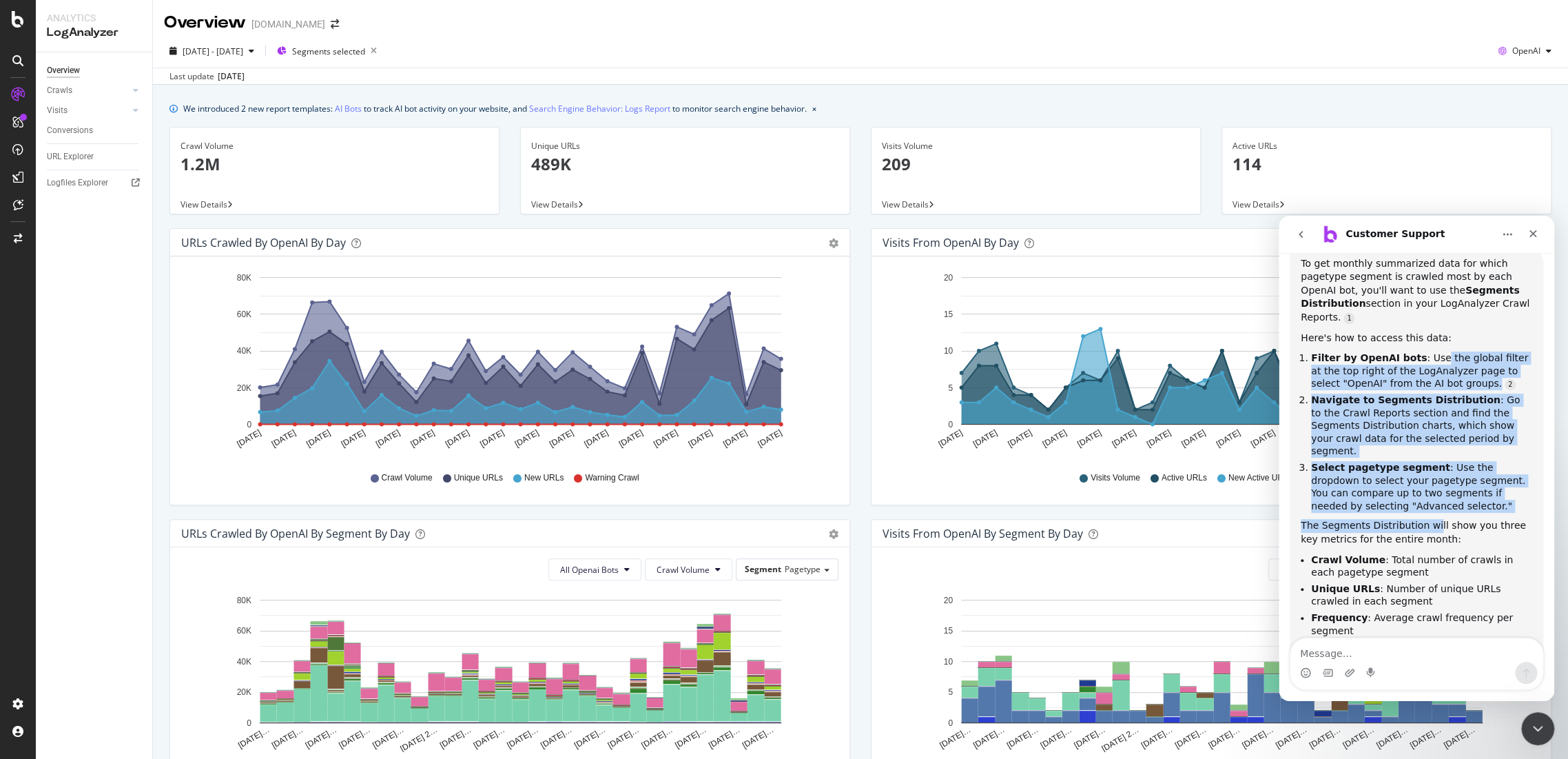
drag, startPoint x: 1423, startPoint y: 320, endPoint x: 1425, endPoint y: 459, distance: 139.0
click at [1425, 459] on div "To get monthly summarized data for which pagetype segment is crawled most by ea…" at bounding box center [1416, 477] width 232 height 441
click at [1448, 405] on ol "Filter by OpenAI bots : Use the global filter at the top right of the LogAnalyz…" at bounding box center [1416, 432] width 232 height 161
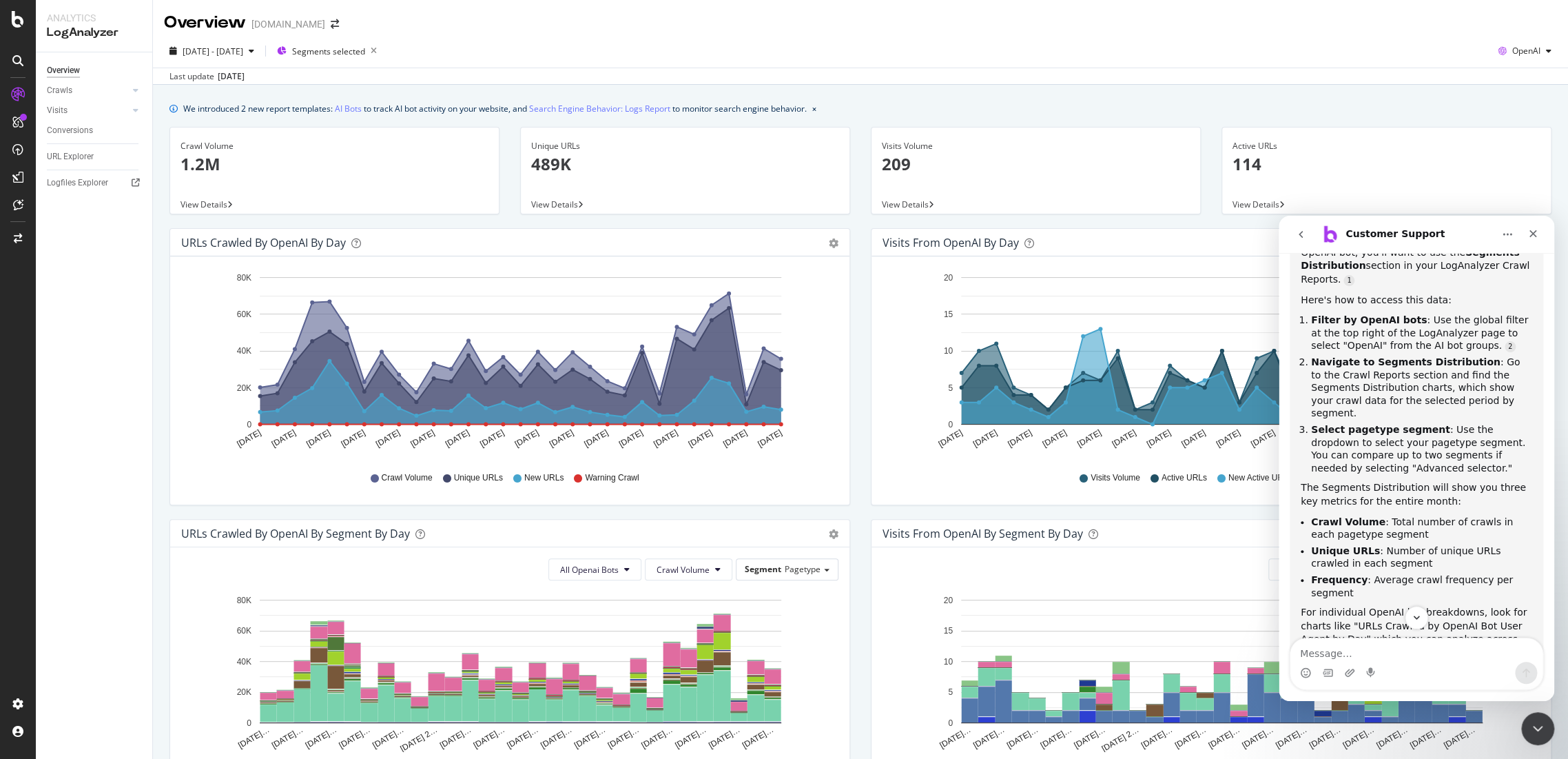
scroll to position [153, 0]
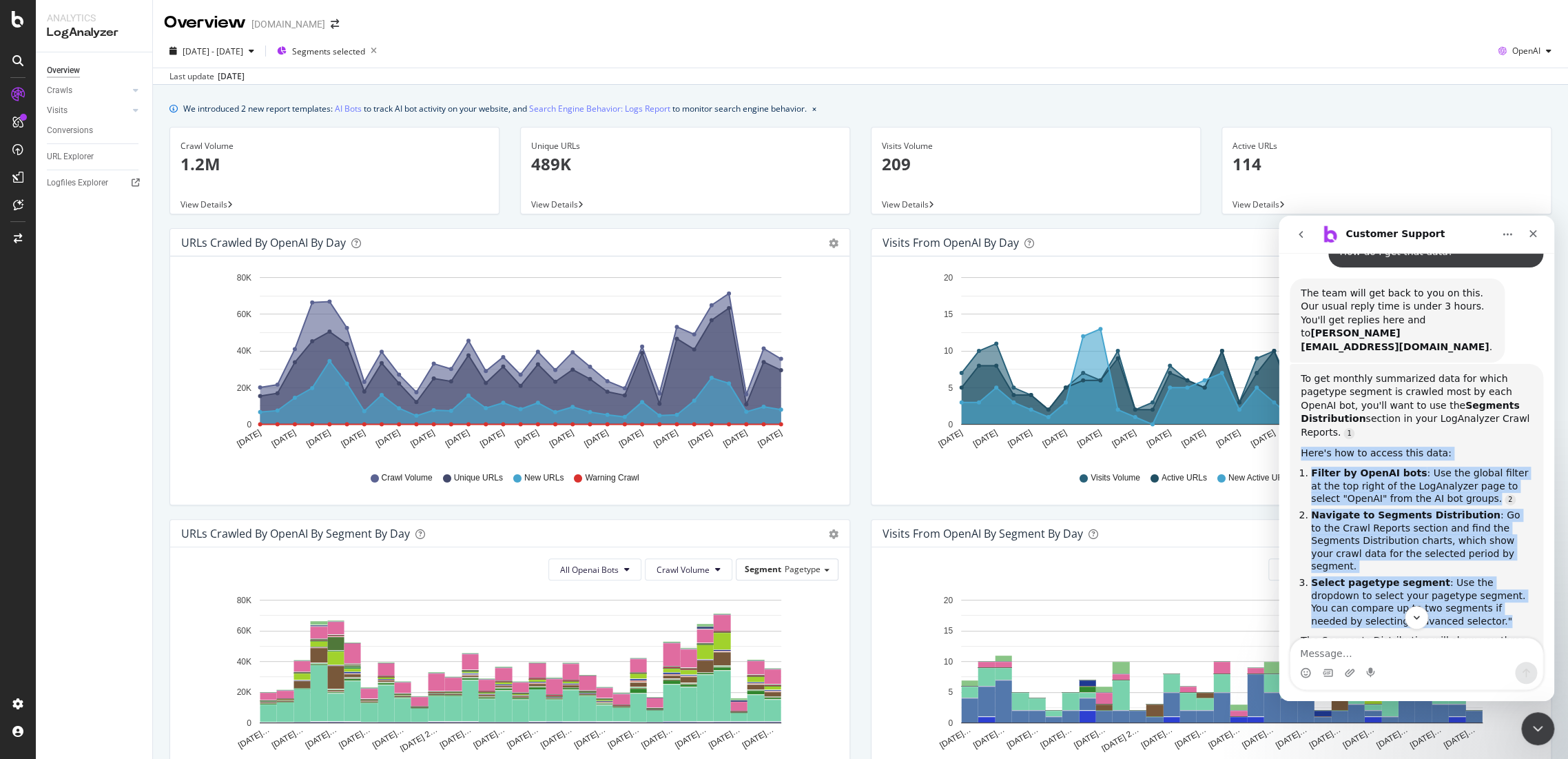
drag, startPoint x: 1299, startPoint y: 408, endPoint x: 1400, endPoint y: 565, distance: 186.7
click at [1400, 565] on div "To get monthly summarized data for which pagetype segment is crawled most by ea…" at bounding box center [1417, 592] width 254 height 458
click at [1408, 576] on li "Select pagetype segment : Use the dropdown to select your pagetype segment. You…" at bounding box center [1421, 602] width 221 height 51
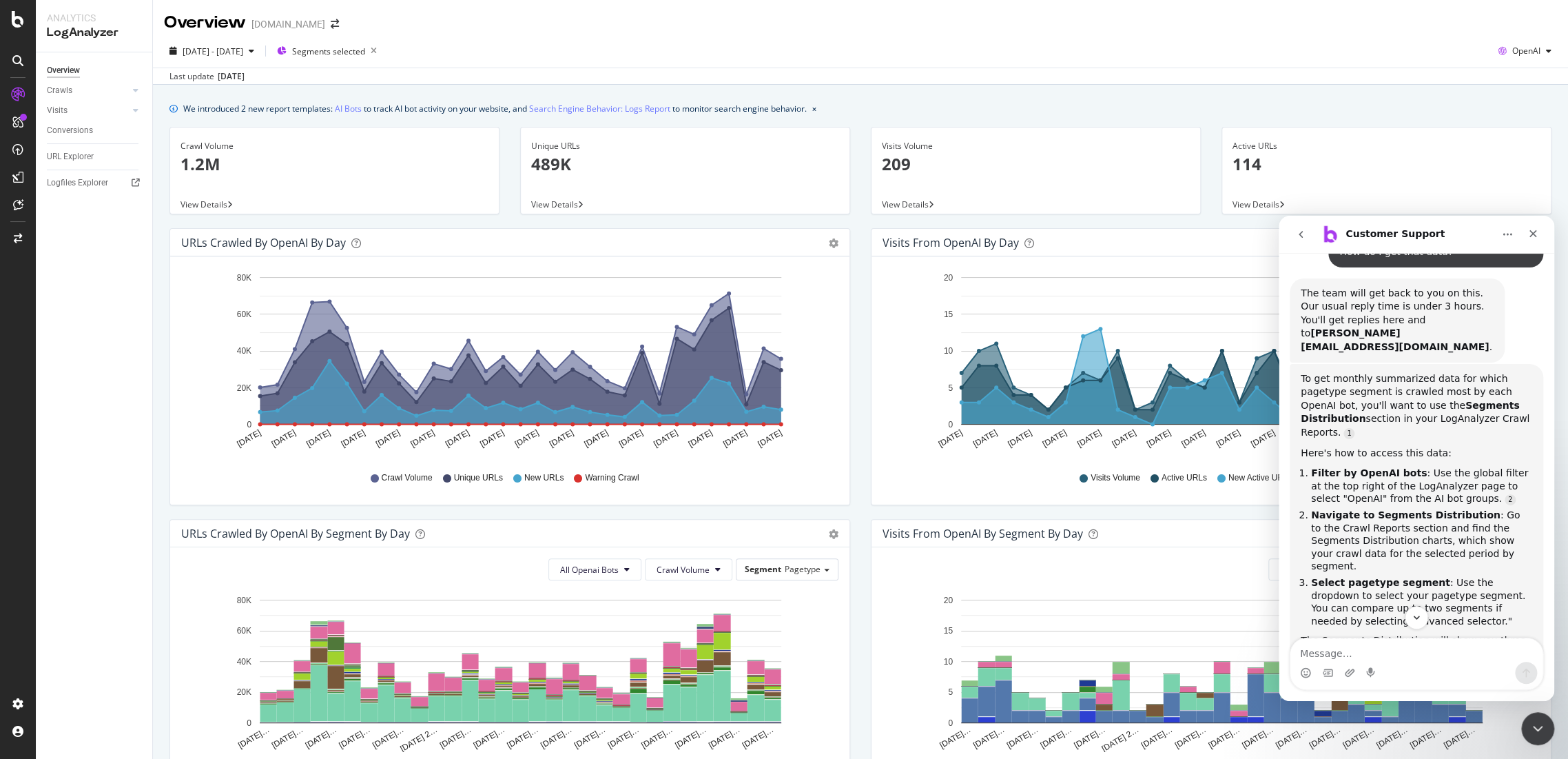
click at [1417, 576] on li "Select pagetype segment : Use the dropdown to select your pagetype segment. You…" at bounding box center [1421, 602] width 221 height 51
drag, startPoint x: 1320, startPoint y: 352, endPoint x: 1348, endPoint y: 358, distance: 28.6
click at [1348, 372] on div "To get monthly summarized data for which pagetype segment is crawled most by ea…" at bounding box center [1416, 406] width 232 height 67
click at [1385, 424] on div "To get monthly summarized data for which pagetype segment is crawled most by ea…" at bounding box center [1416, 592] width 232 height 441
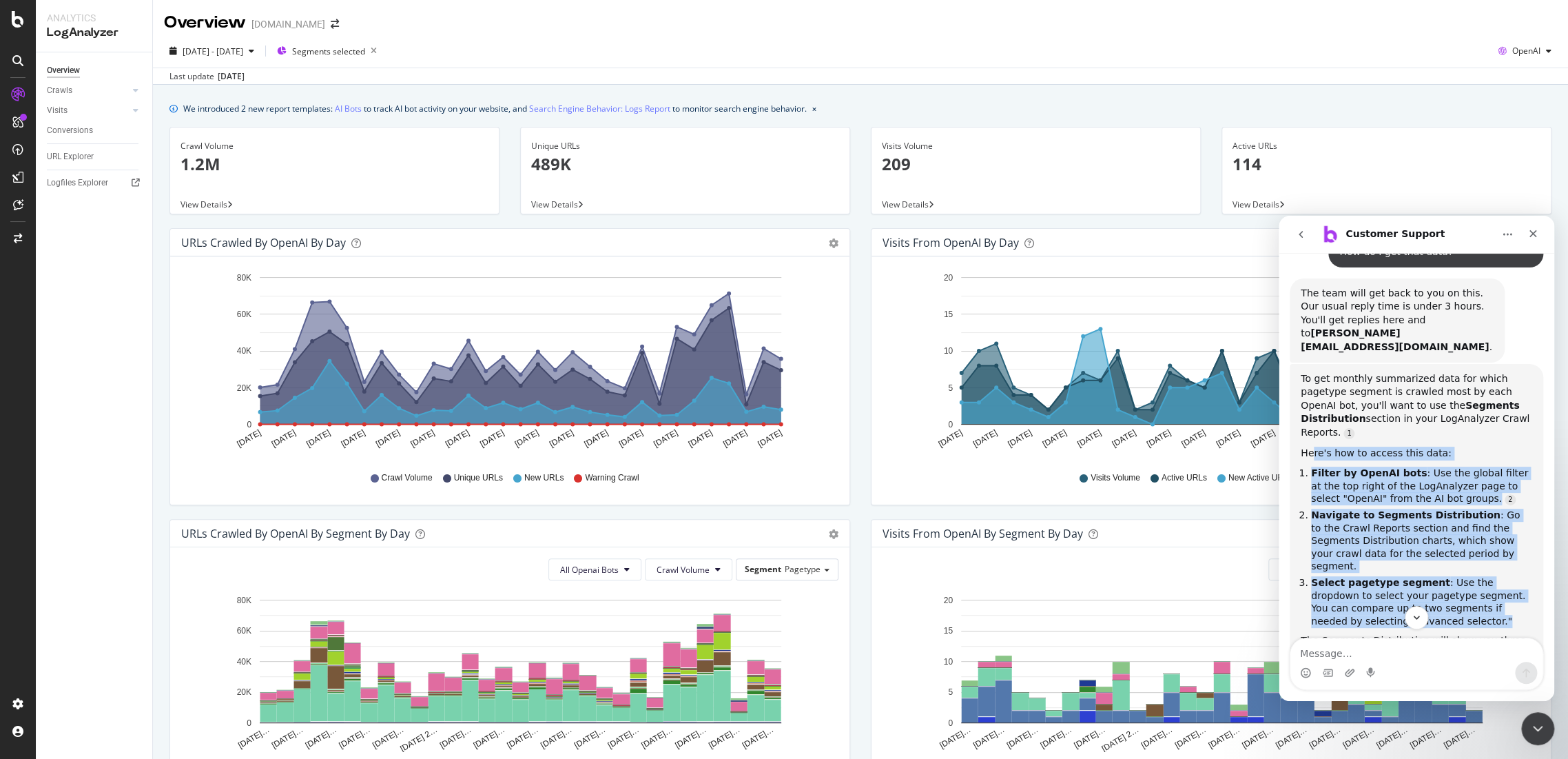
drag, startPoint x: 1310, startPoint y: 410, endPoint x: 1411, endPoint y: 565, distance: 185.0
click at [1411, 565] on div "To get monthly summarized data for which pagetype segment is crawled most by ea…" at bounding box center [1416, 592] width 232 height 441
click at [1411, 576] on li "Select pagetype segment : Use the dropdown to select your pagetype segment. You…" at bounding box center [1421, 602] width 221 height 51
drag, startPoint x: 1307, startPoint y: 431, endPoint x: 1433, endPoint y: 592, distance: 204.4
click at [1433, 592] on div "To get monthly summarized data for which pagetype segment is crawled most by ea…" at bounding box center [1416, 592] width 232 height 441
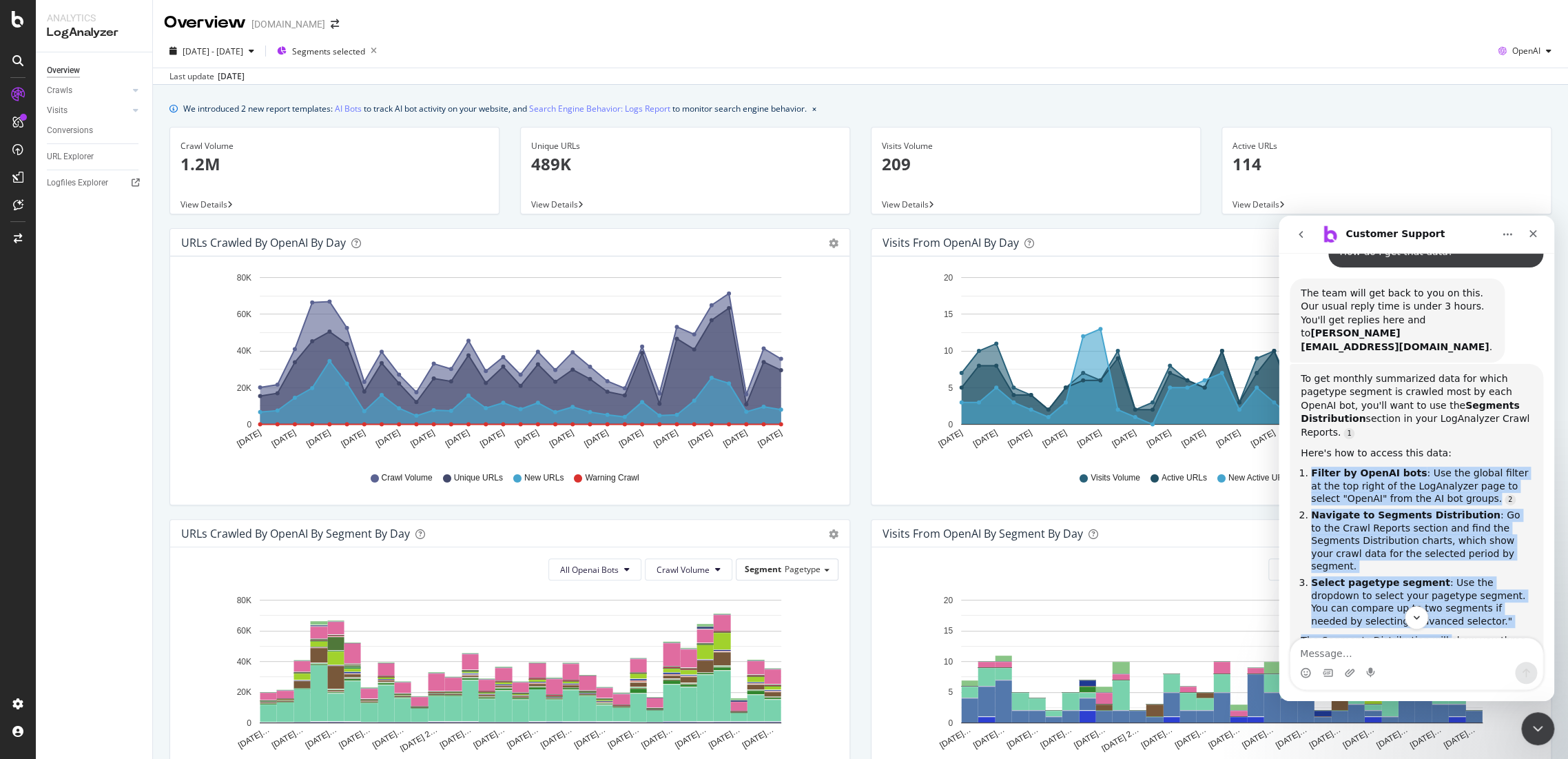
click at [1418, 577] on b "Select pagetype segment" at bounding box center [1381, 582] width 139 height 11
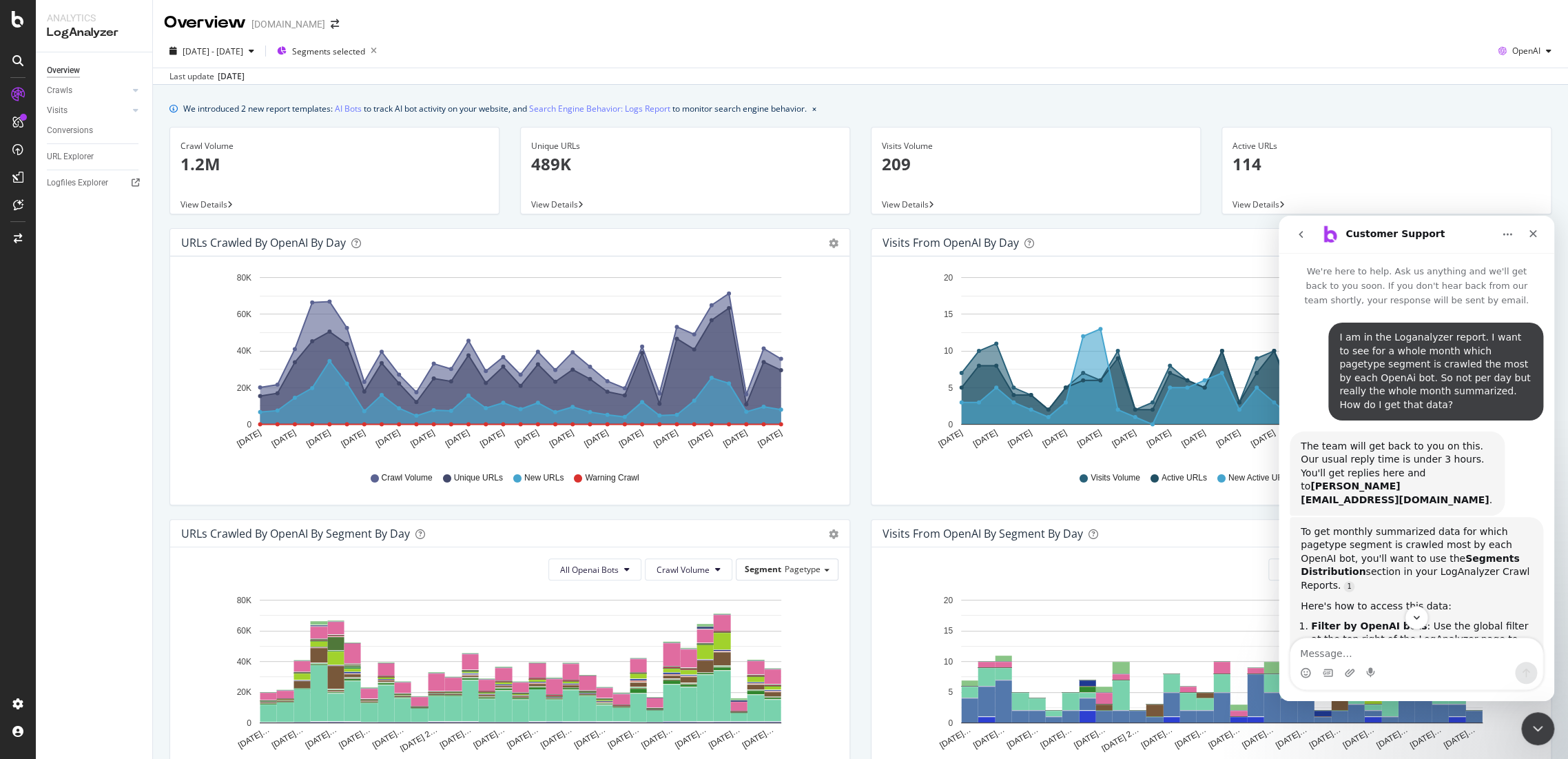
scroll to position [306, 0]
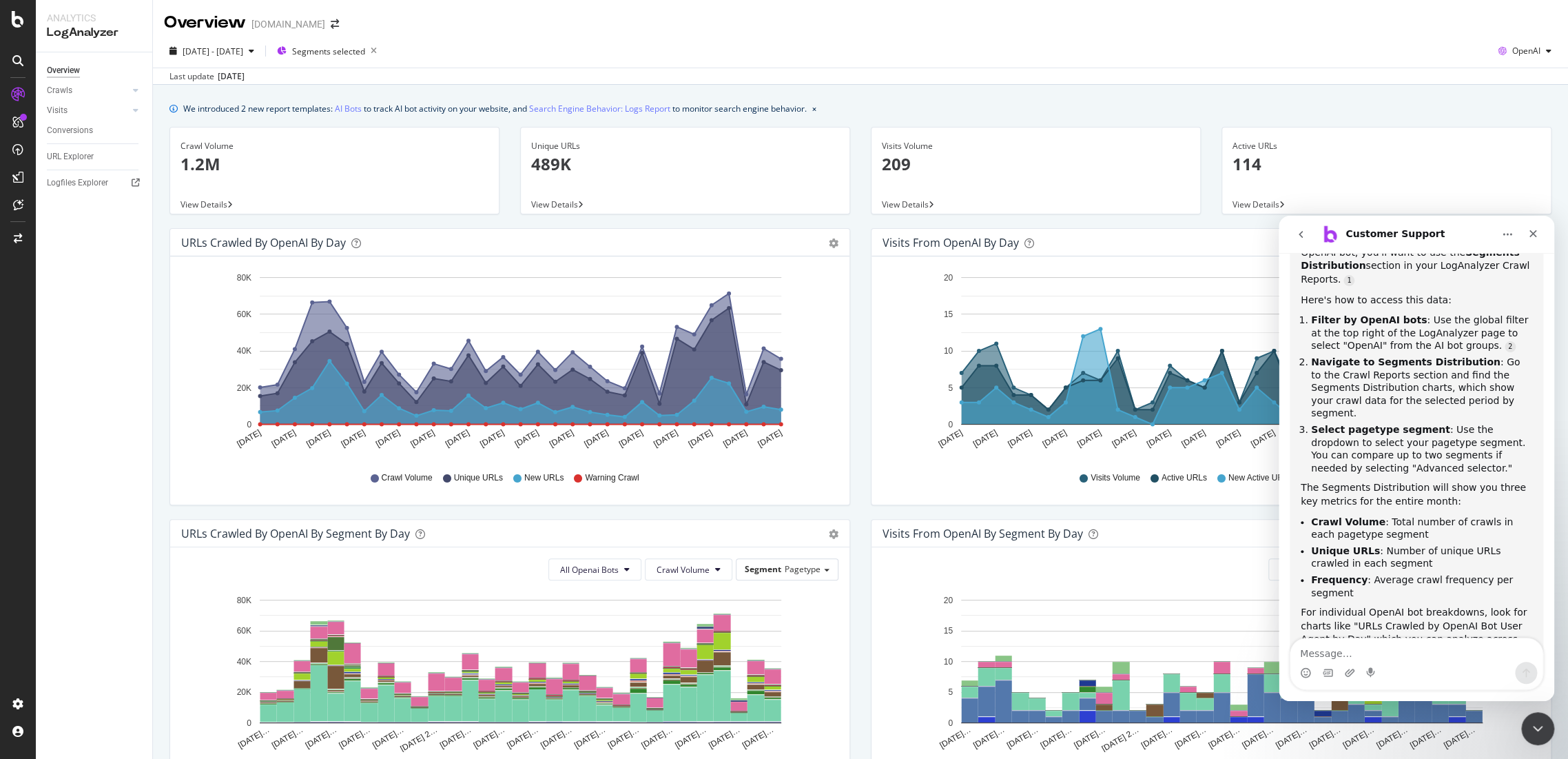
click at [1359, 516] on b "Crawl Volume" at bounding box center [1348, 521] width 74 height 11
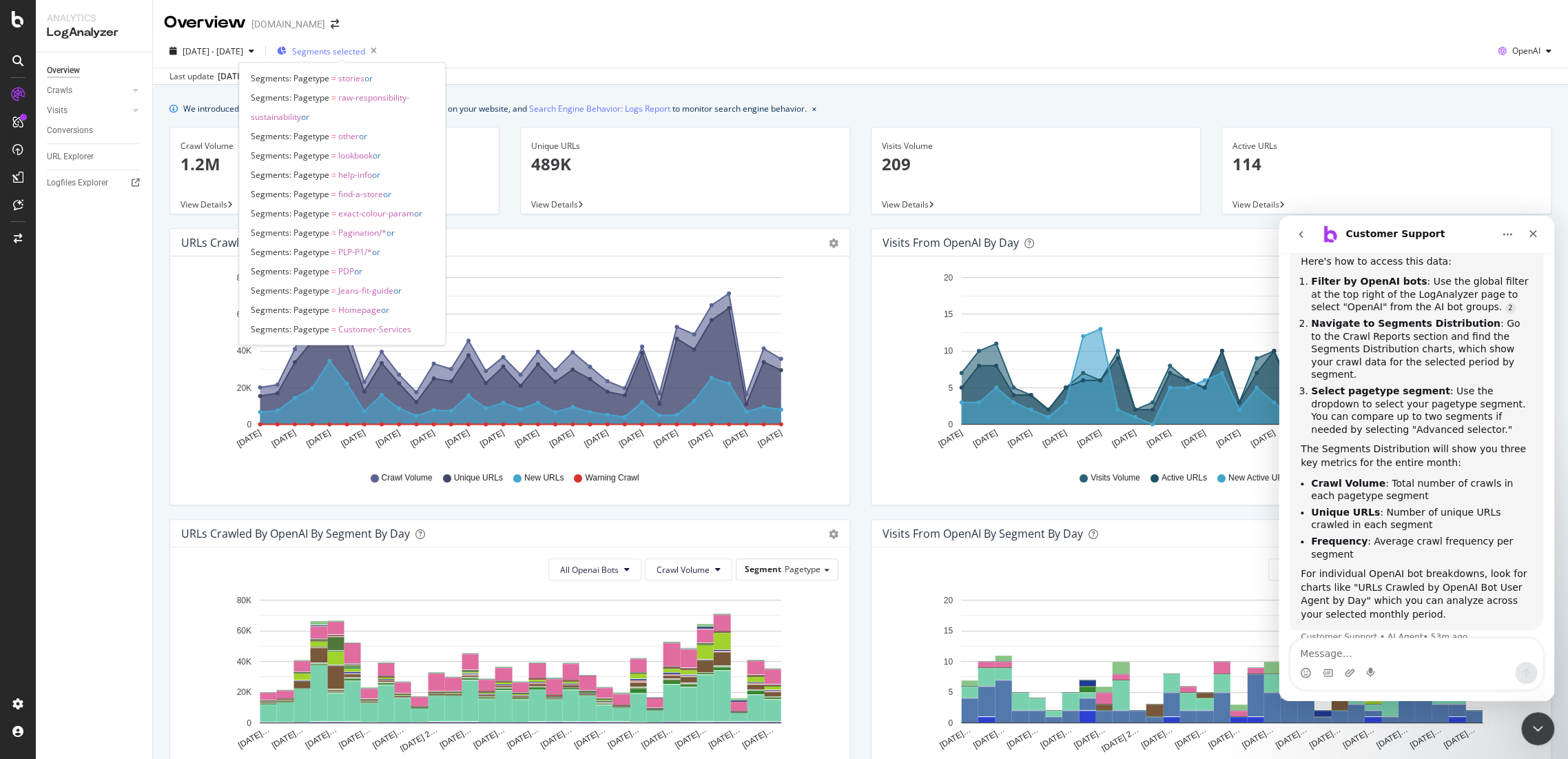
click at [361, 50] on span "Segments selected" at bounding box center [329, 51] width 73 height 11
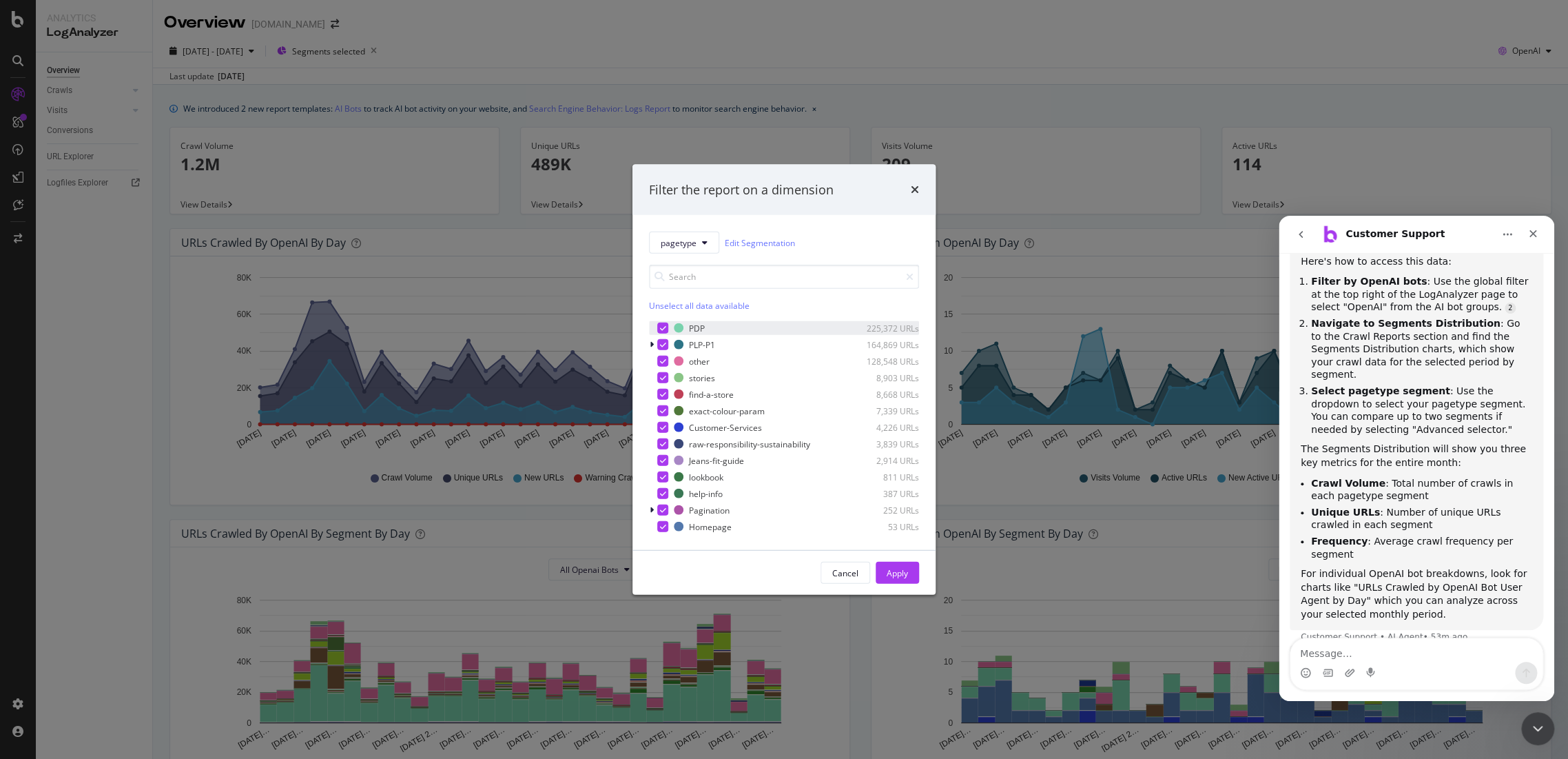
click at [659, 332] on div "modal" at bounding box center [663, 328] width 11 height 11
click at [915, 192] on icon "times" at bounding box center [915, 190] width 8 height 11
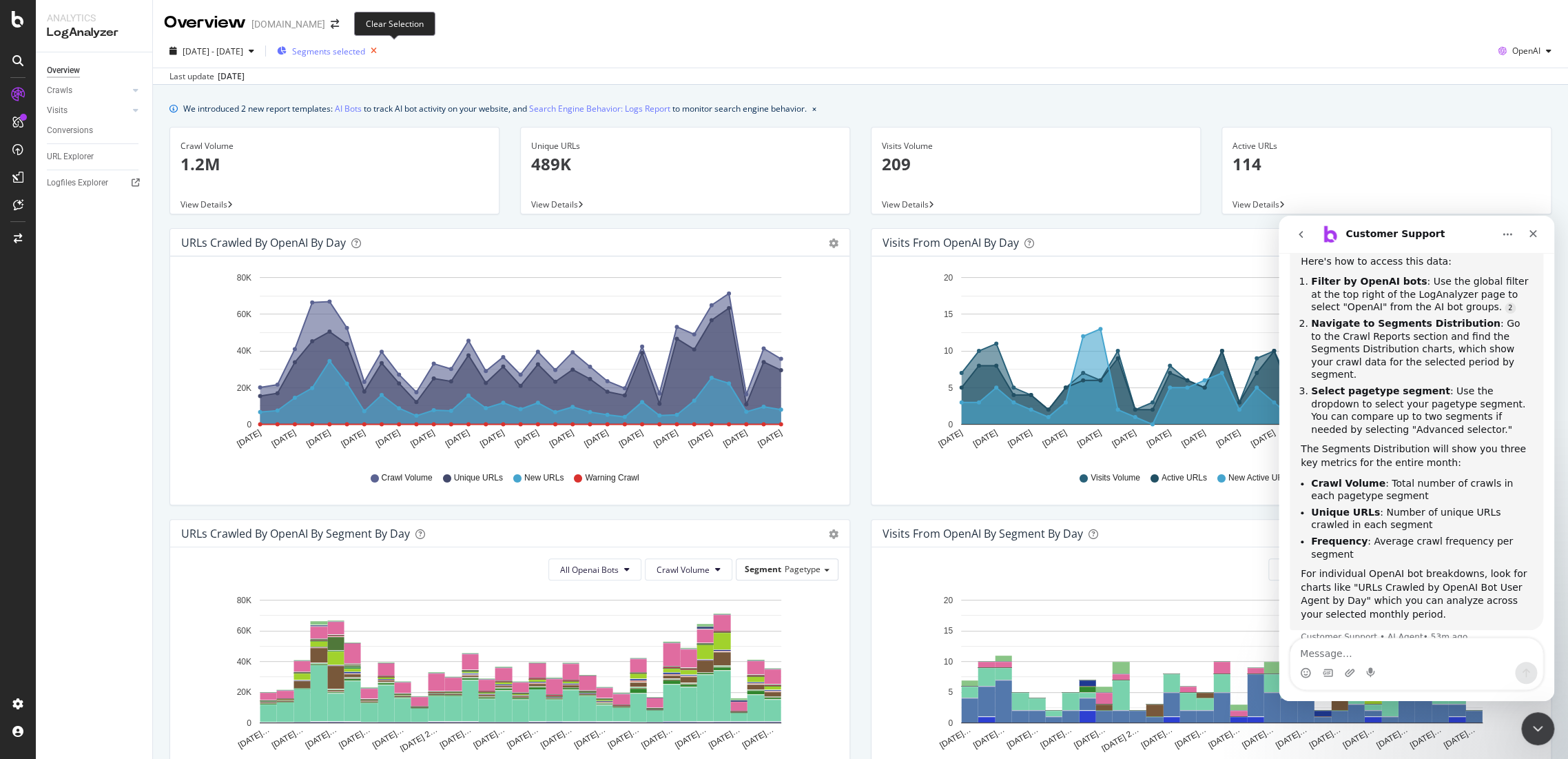
click at [382, 48] on icon "button" at bounding box center [374, 50] width 18 height 19
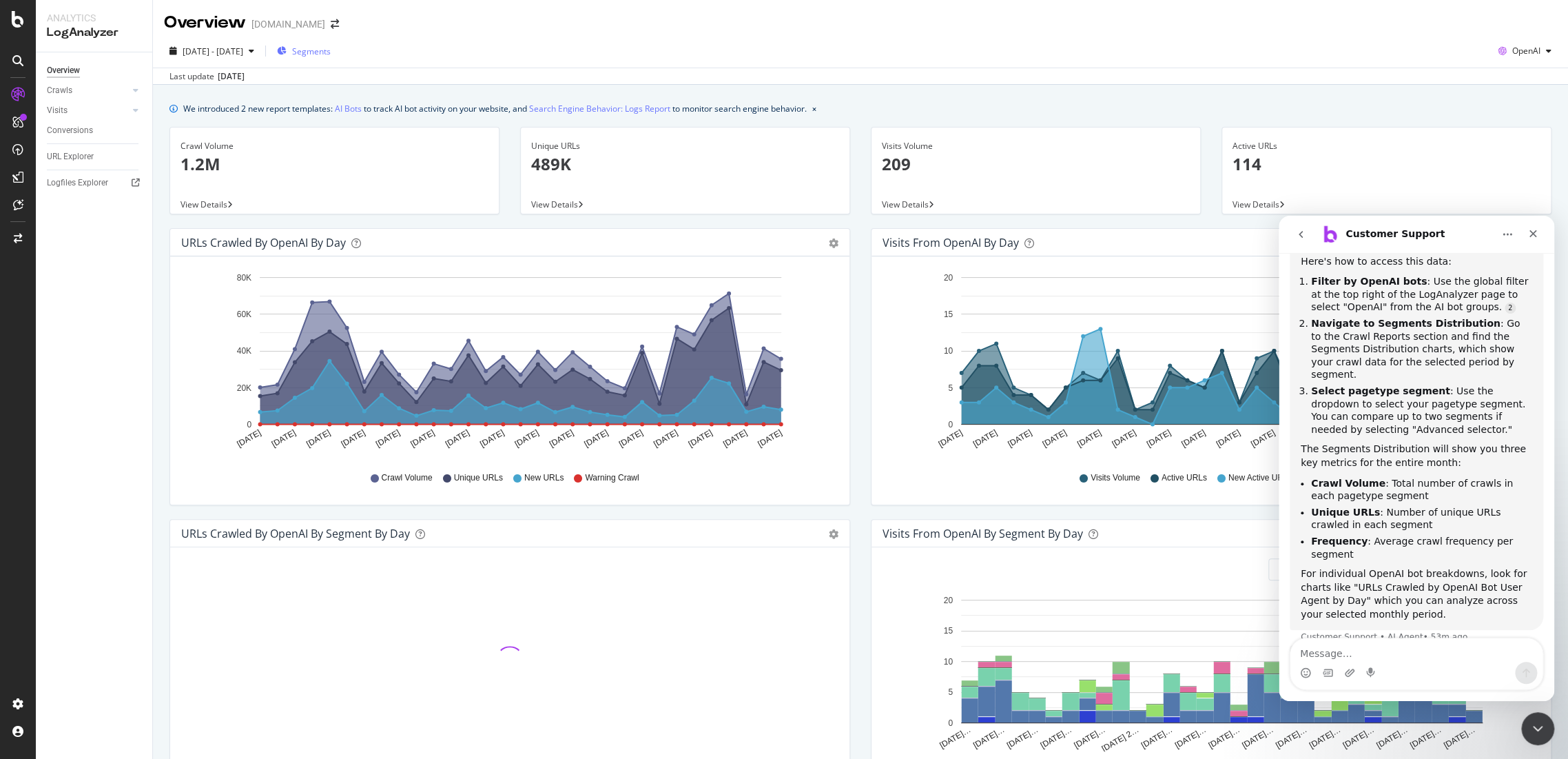
click at [331, 56] on span "Segments" at bounding box center [311, 51] width 38 height 11
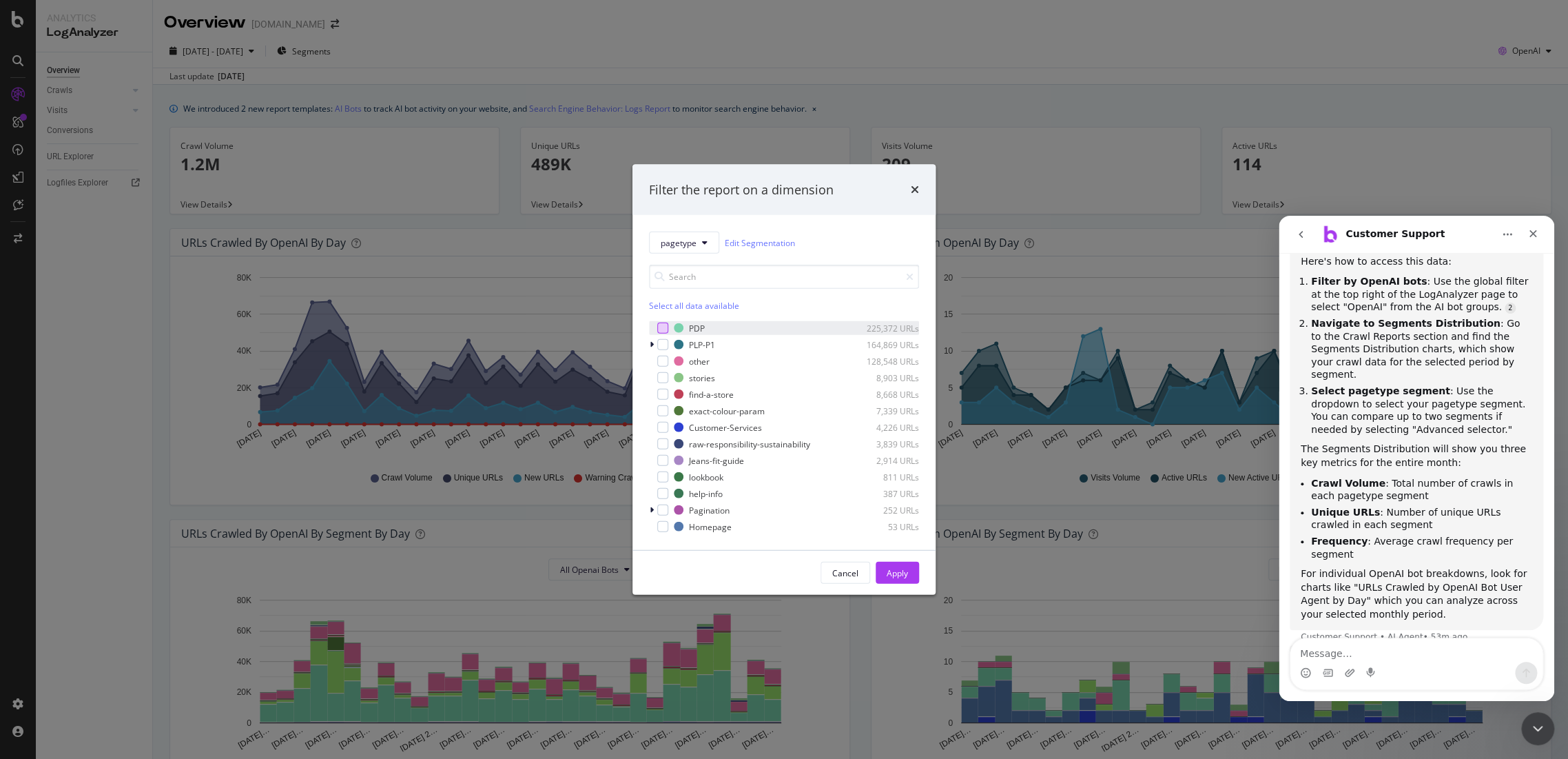
click at [663, 323] on div "modal" at bounding box center [663, 328] width 11 height 11
click at [915, 580] on button "Apply" at bounding box center [897, 572] width 44 height 22
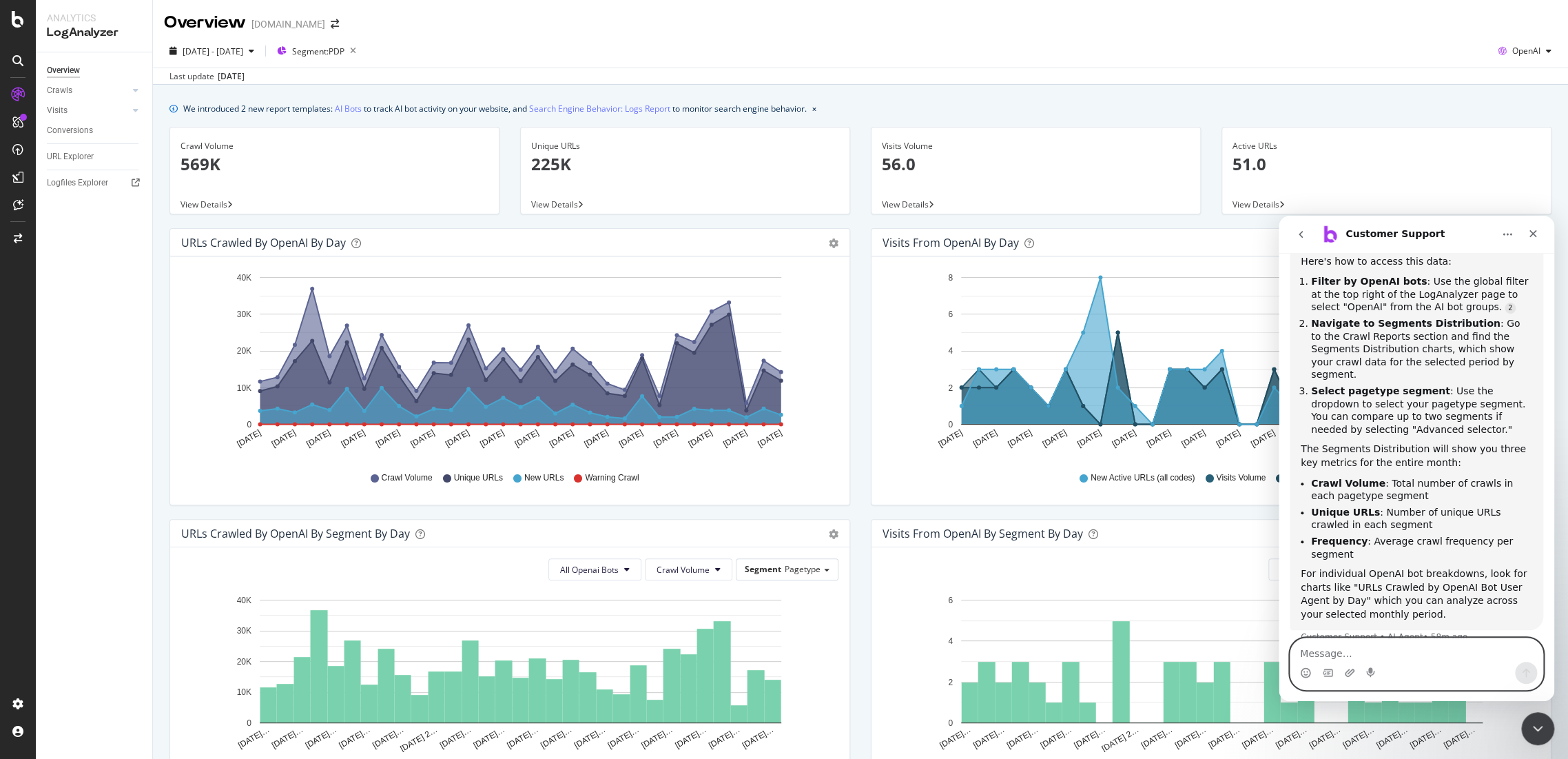
click at [1343, 658] on textarea "Message…" at bounding box center [1417, 650] width 252 height 24
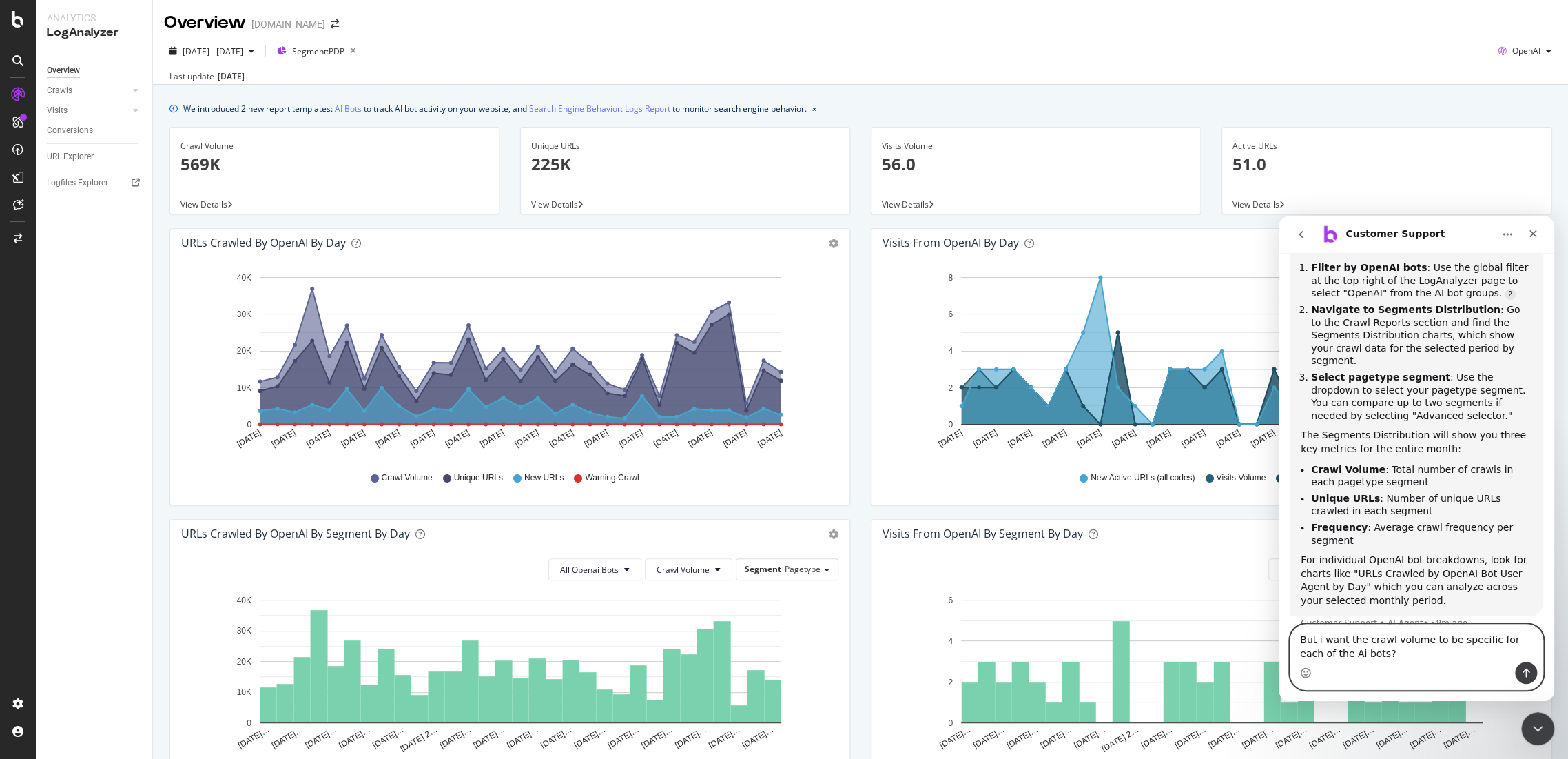
click at [1380, 650] on textarea "But i want the crawl volume to be specific for each of the Ai bots?" at bounding box center [1417, 643] width 252 height 37
paste textarea "OAI-SearchBot***"
type textarea "But i want the crawl volume to be specific for each of the Ai bots? Specificall…"
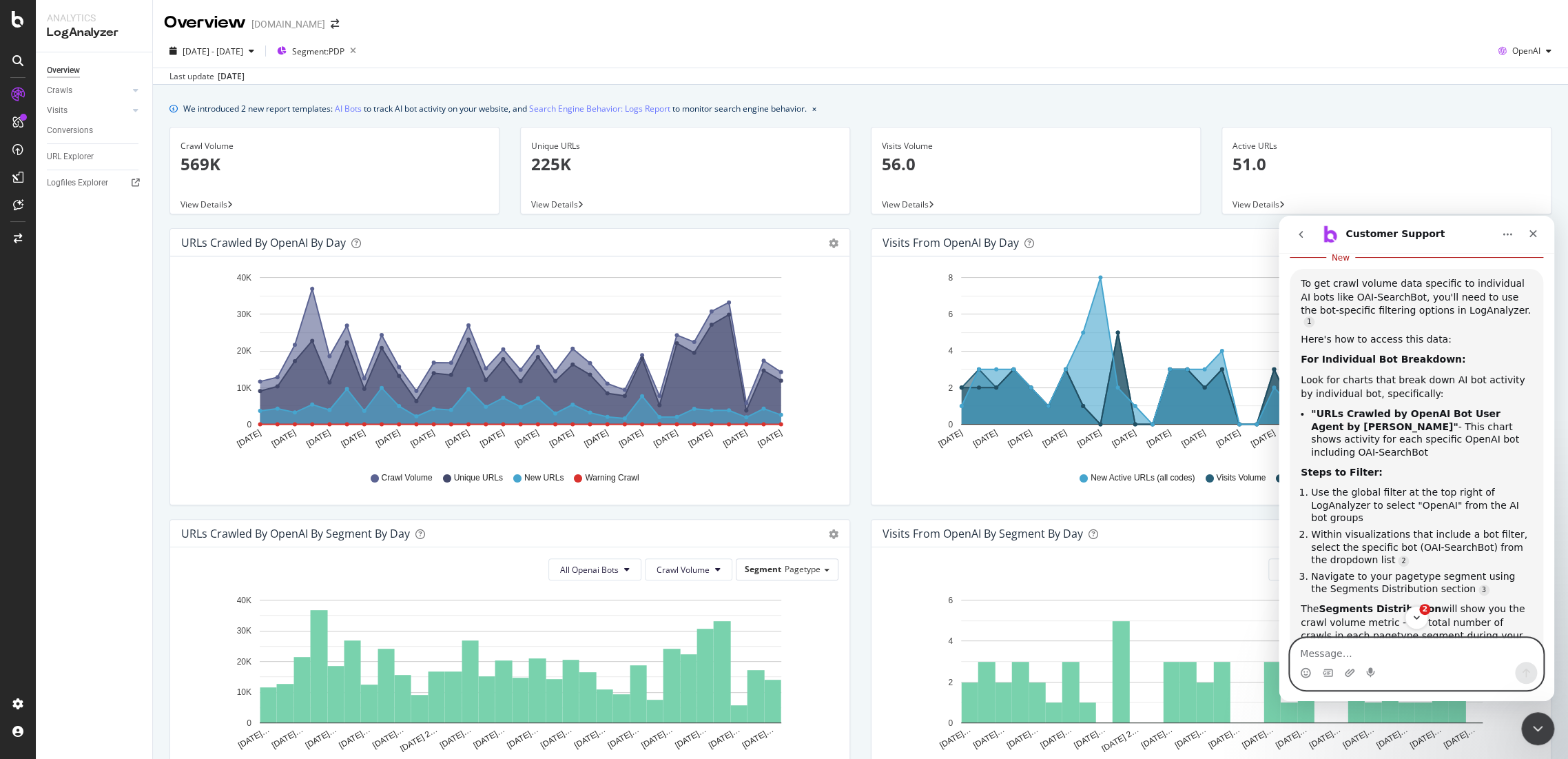
scroll to position [914, 0]
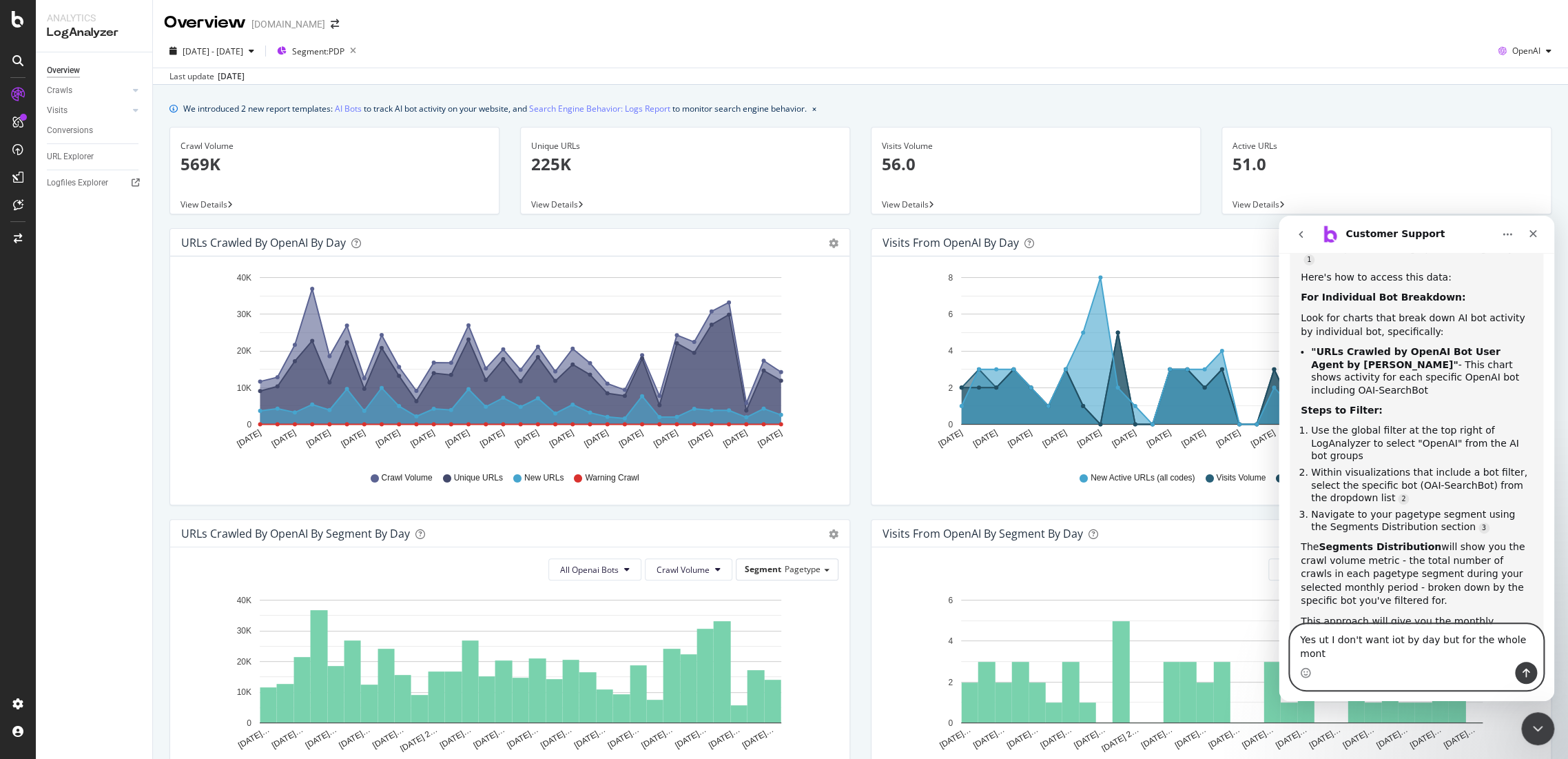
type textarea "Yes ut I don't want iot by day but for the whole month"
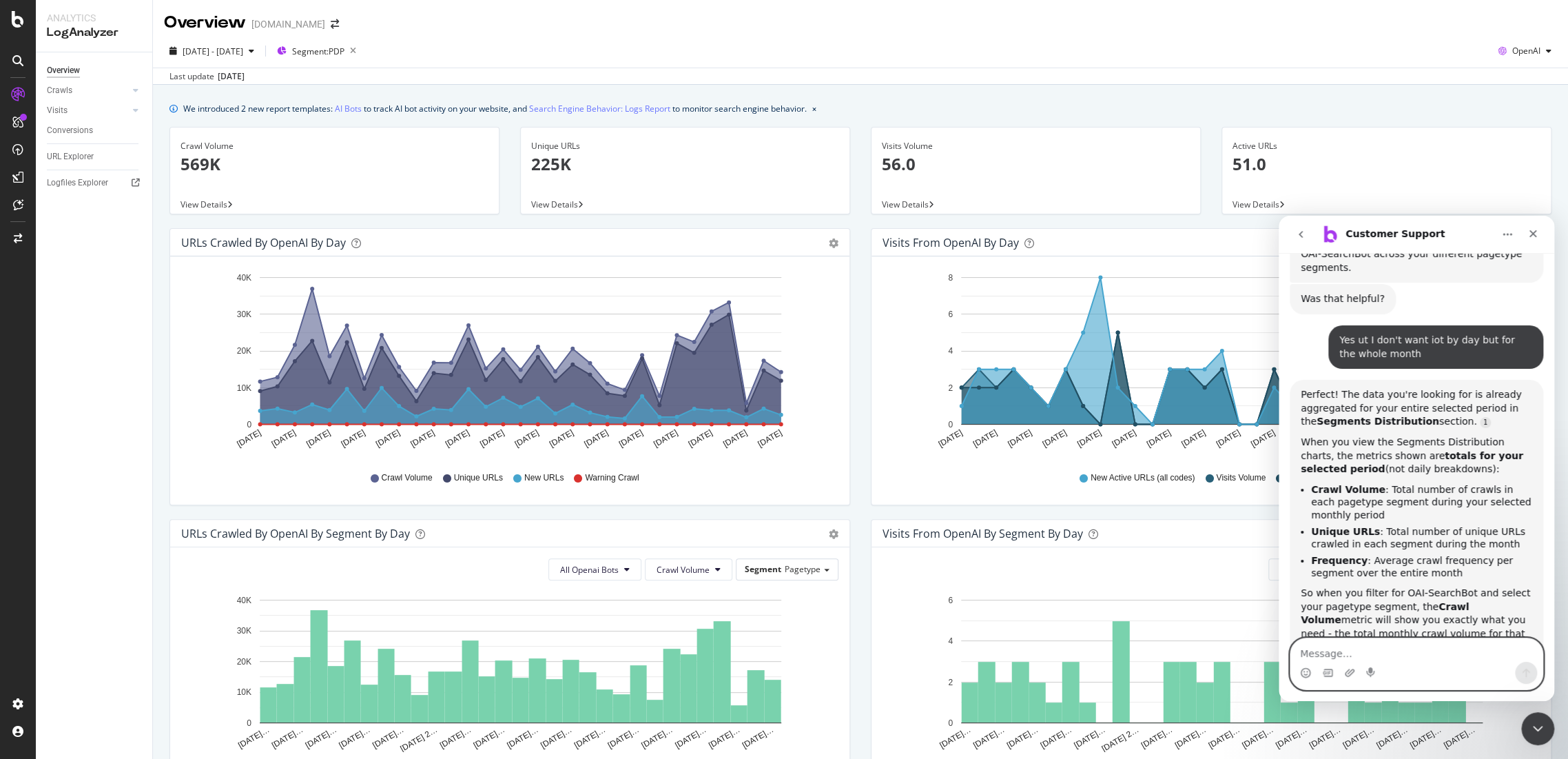
scroll to position [1305, 0]
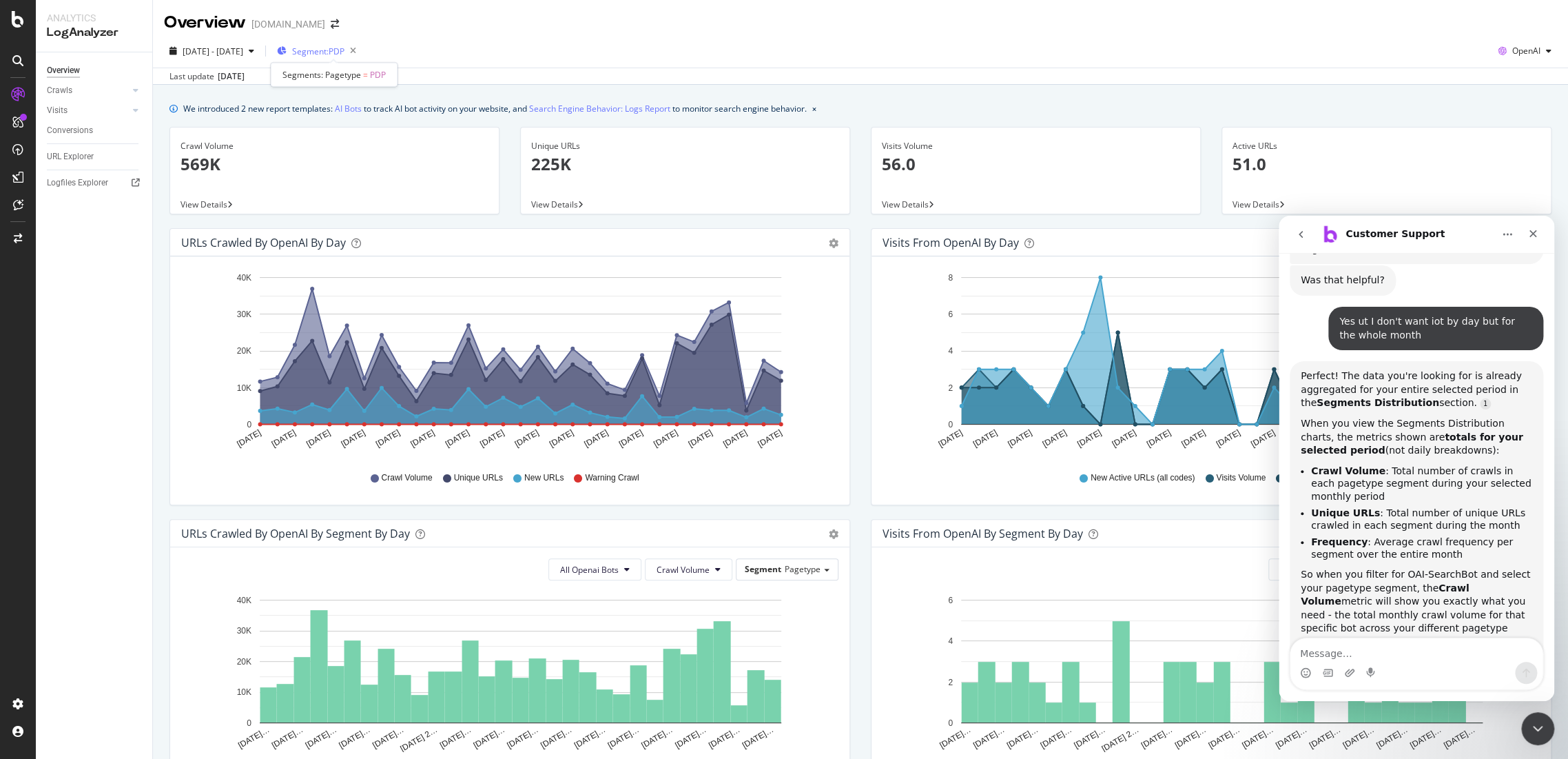
click at [345, 52] on span "Segment: PDP" at bounding box center [318, 51] width 53 height 11
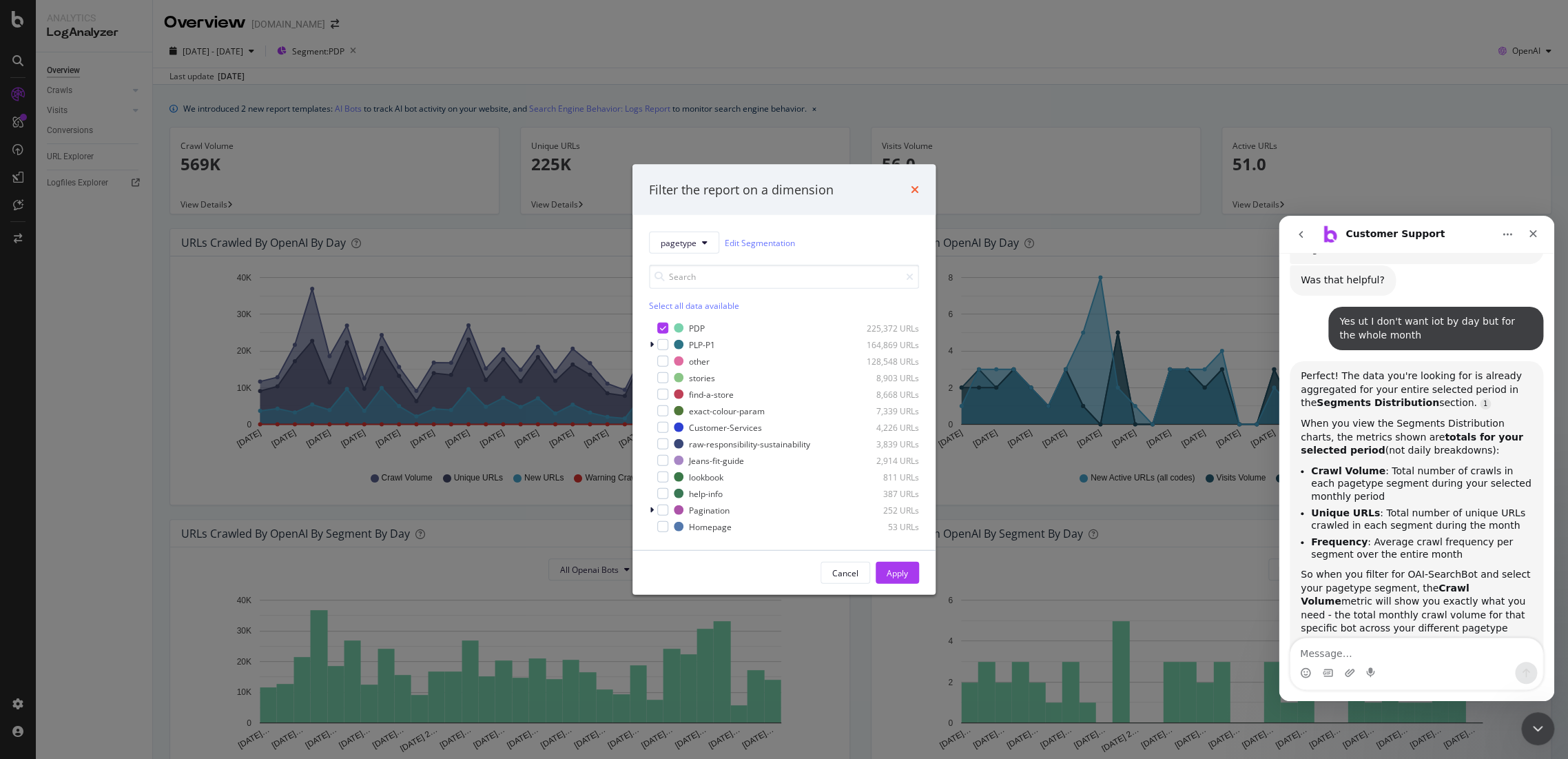
click at [913, 191] on icon "times" at bounding box center [915, 190] width 8 height 11
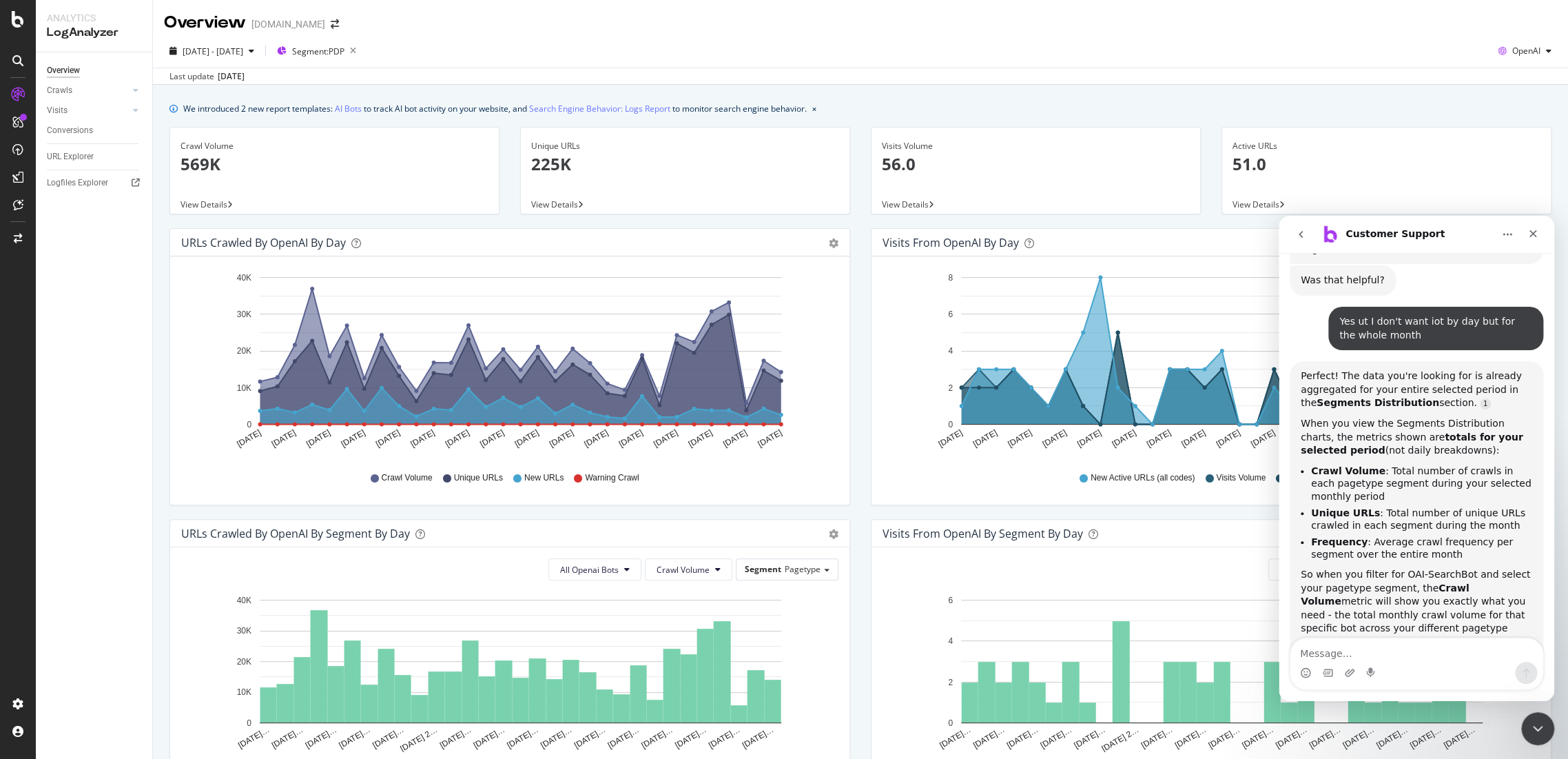
drag, startPoint x: 212, startPoint y: 164, endPoint x: 1088, endPoint y: 58, distance: 882.4
click at [1090, 59] on div "[DATE] - [DATE] Segment: PDP OpenAI" at bounding box center [860, 54] width 1415 height 28
click at [1346, 465] on b "Crawl Volume" at bounding box center [1348, 471] width 74 height 11
drag, startPoint x: 1400, startPoint y: 323, endPoint x: 1406, endPoint y: 347, distance: 24.7
click at [1406, 417] on div "When you view the Segments Distribution charts, the metrics shown are totals fo…" at bounding box center [1416, 437] width 232 height 41
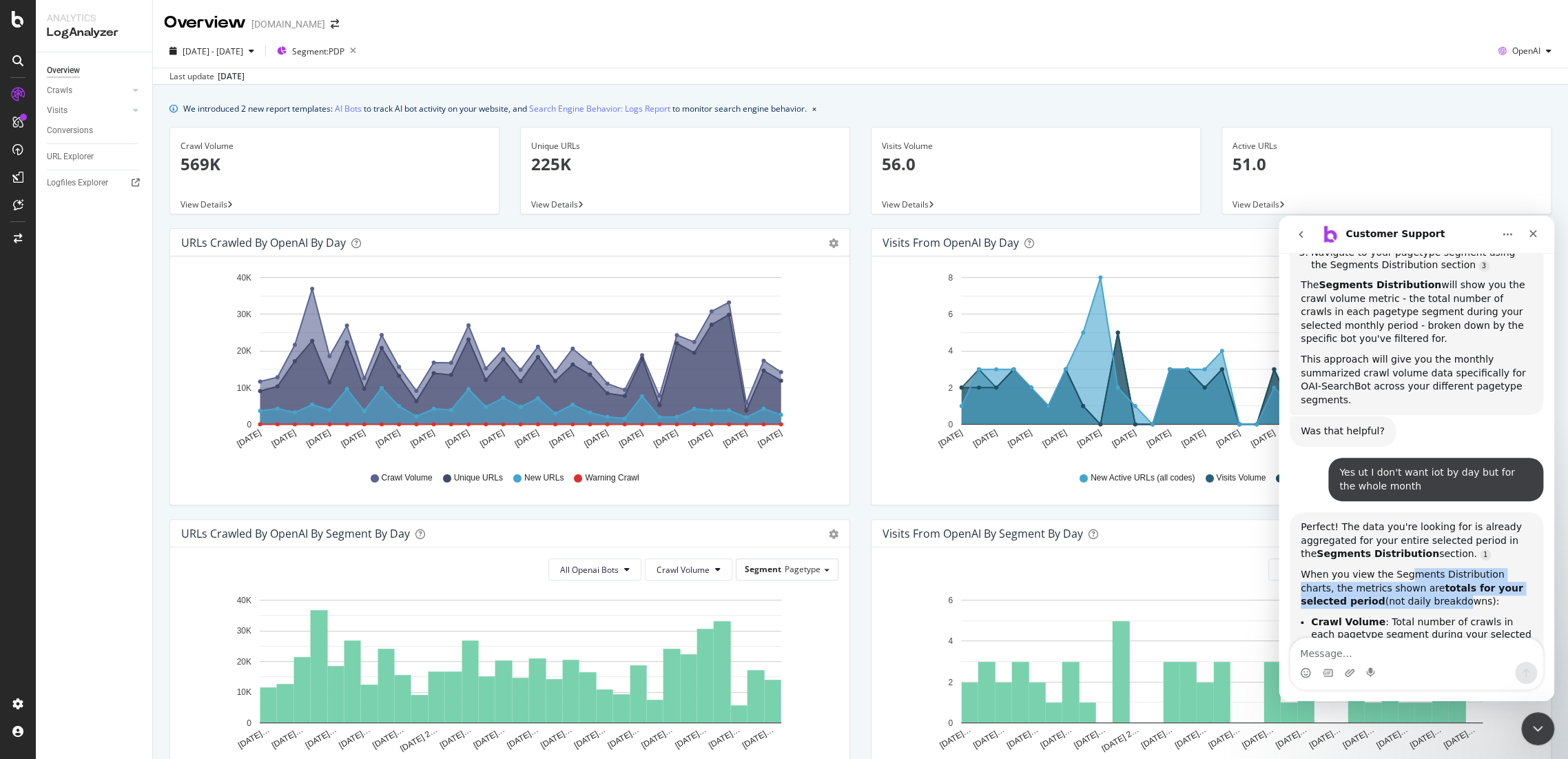
scroll to position [1152, 0]
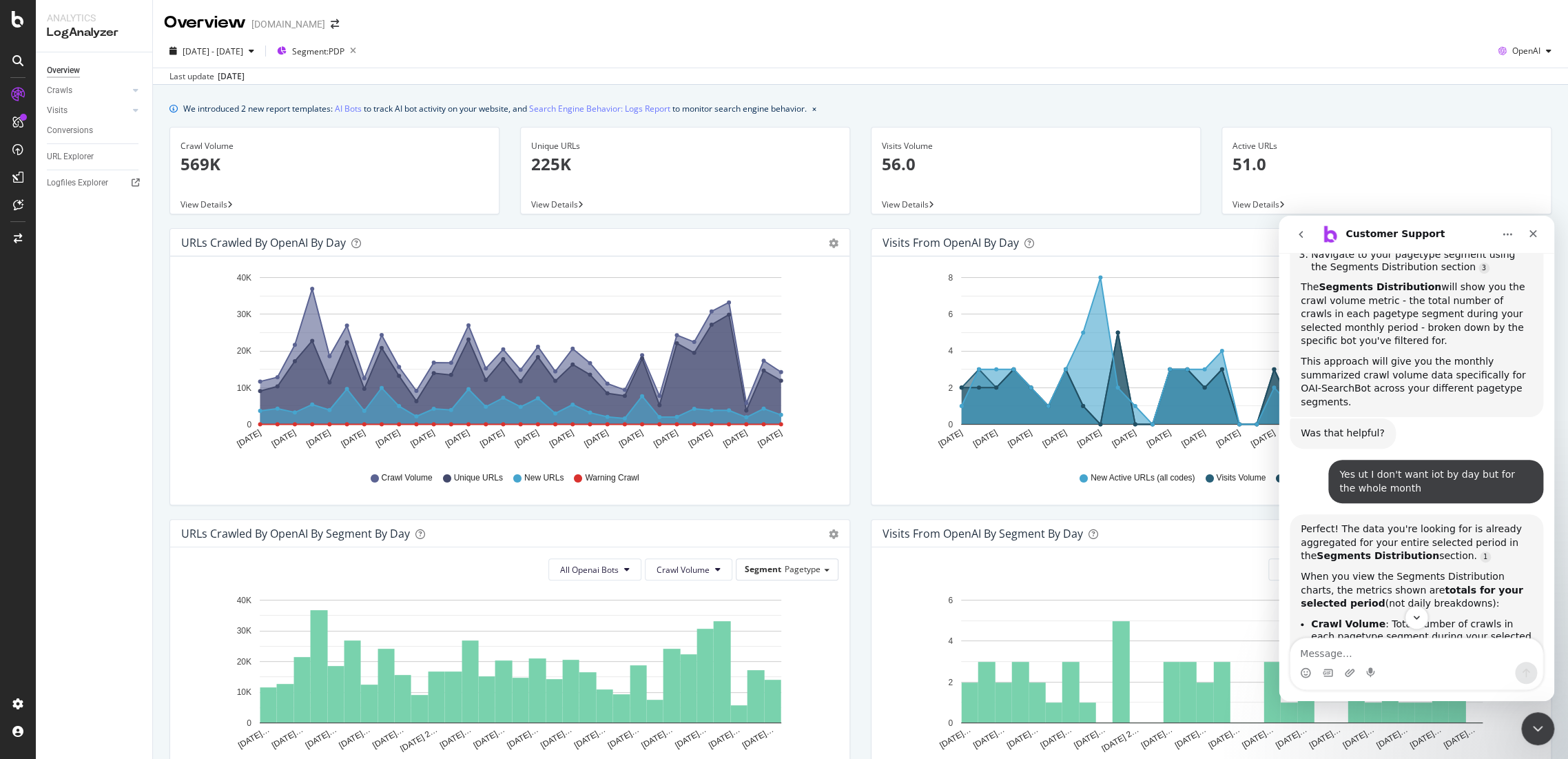
click at [1411, 618] on li "Crawl Volume : Total number of crawls in each pagetype segment during your sele…" at bounding box center [1421, 637] width 221 height 38
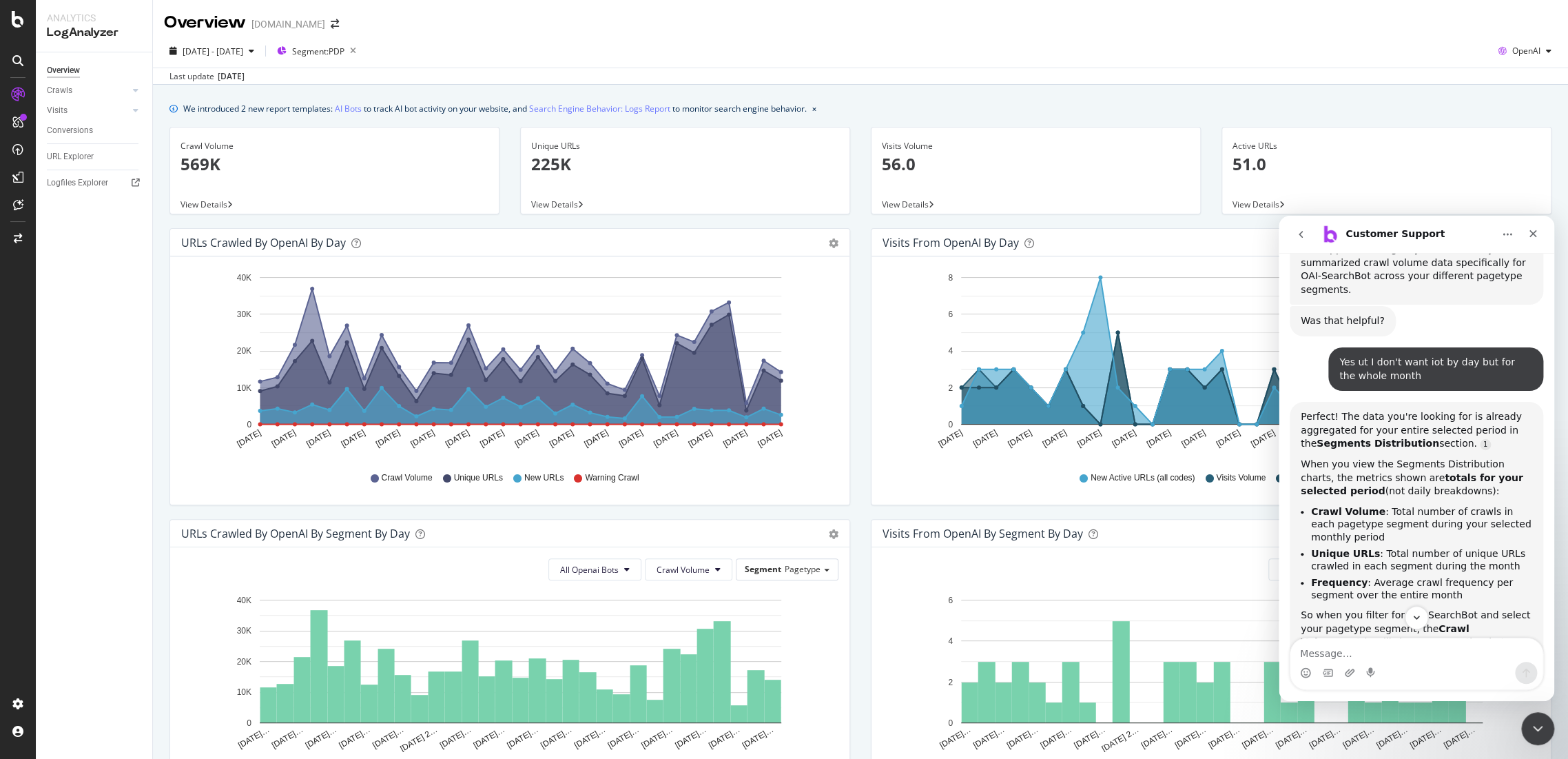
scroll to position [1228, 0]
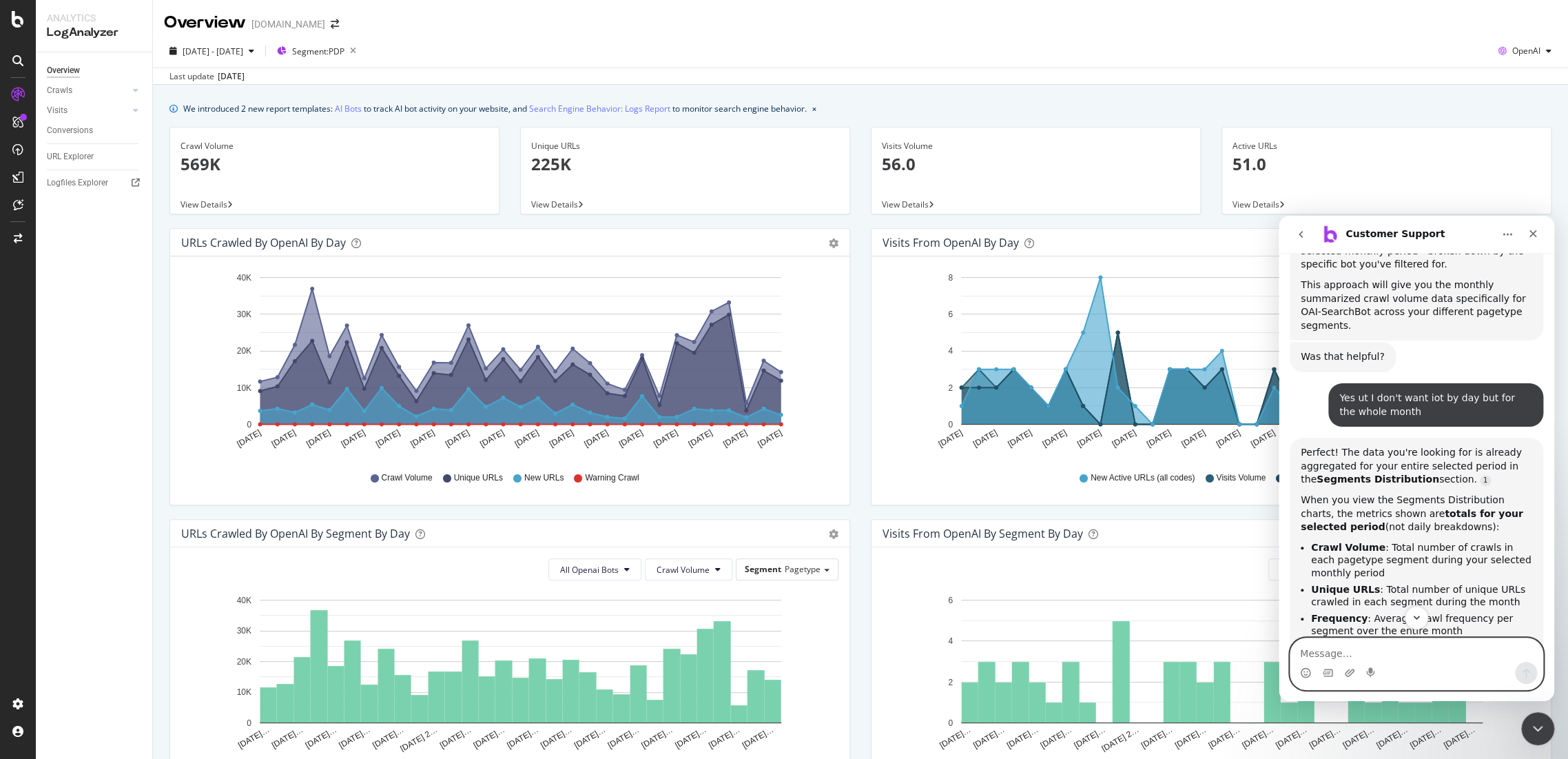
click at [1330, 649] on textarea "Message…" at bounding box center [1417, 650] width 252 height 24
type textarea "B"
type textarea "I don't understand though how I can filter topline on the OAI searcj bot so ic …"
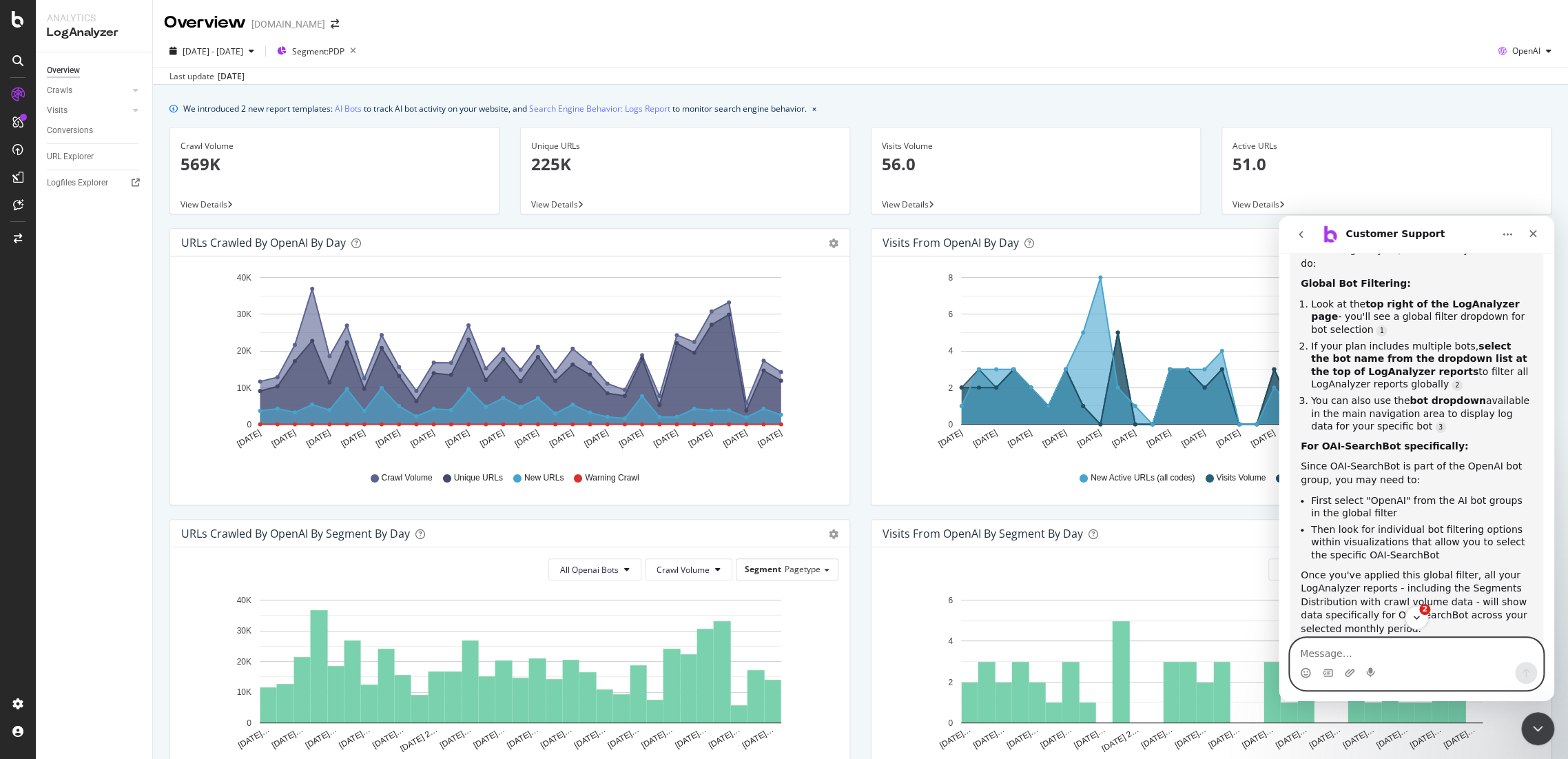
scroll to position [1948, 0]
